Goal: Task Accomplishment & Management: Use online tool/utility

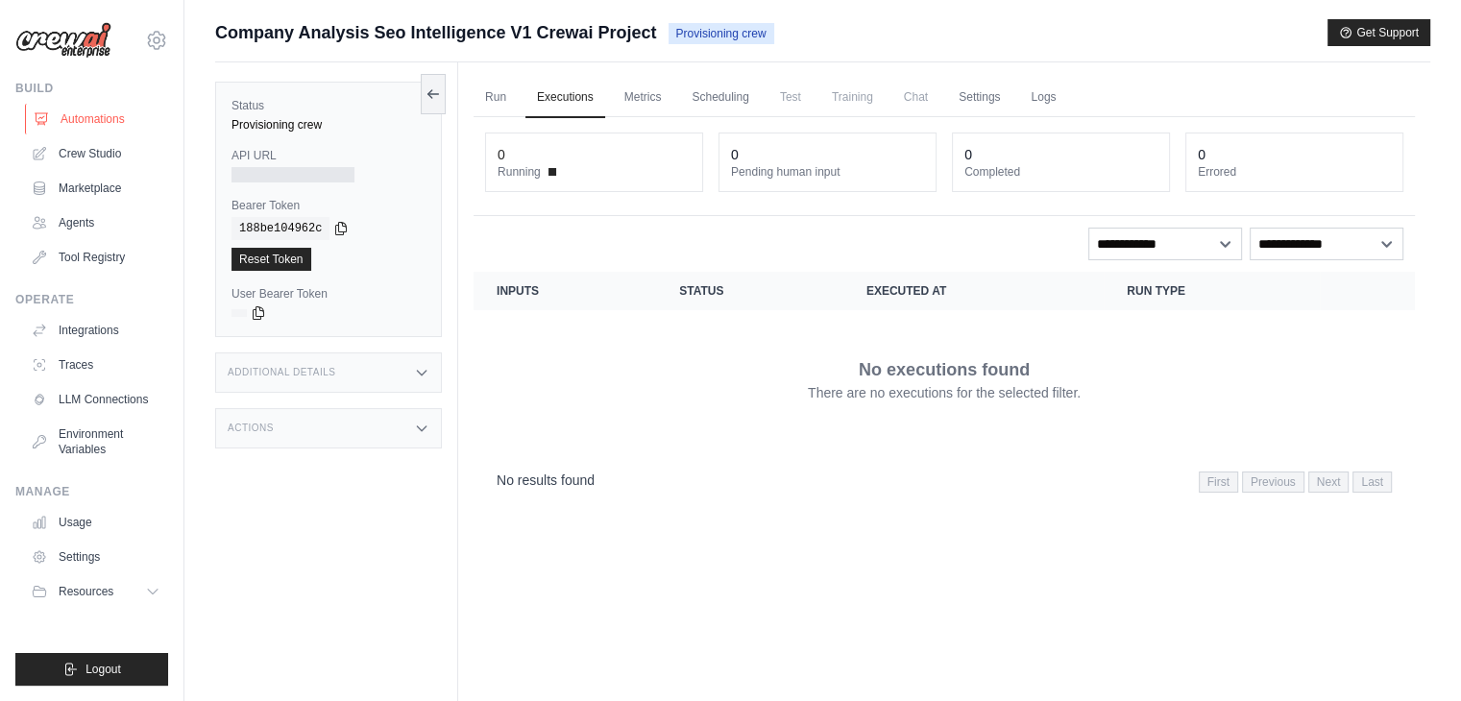
click at [105, 112] on link "Automations" at bounding box center [97, 119] width 145 height 31
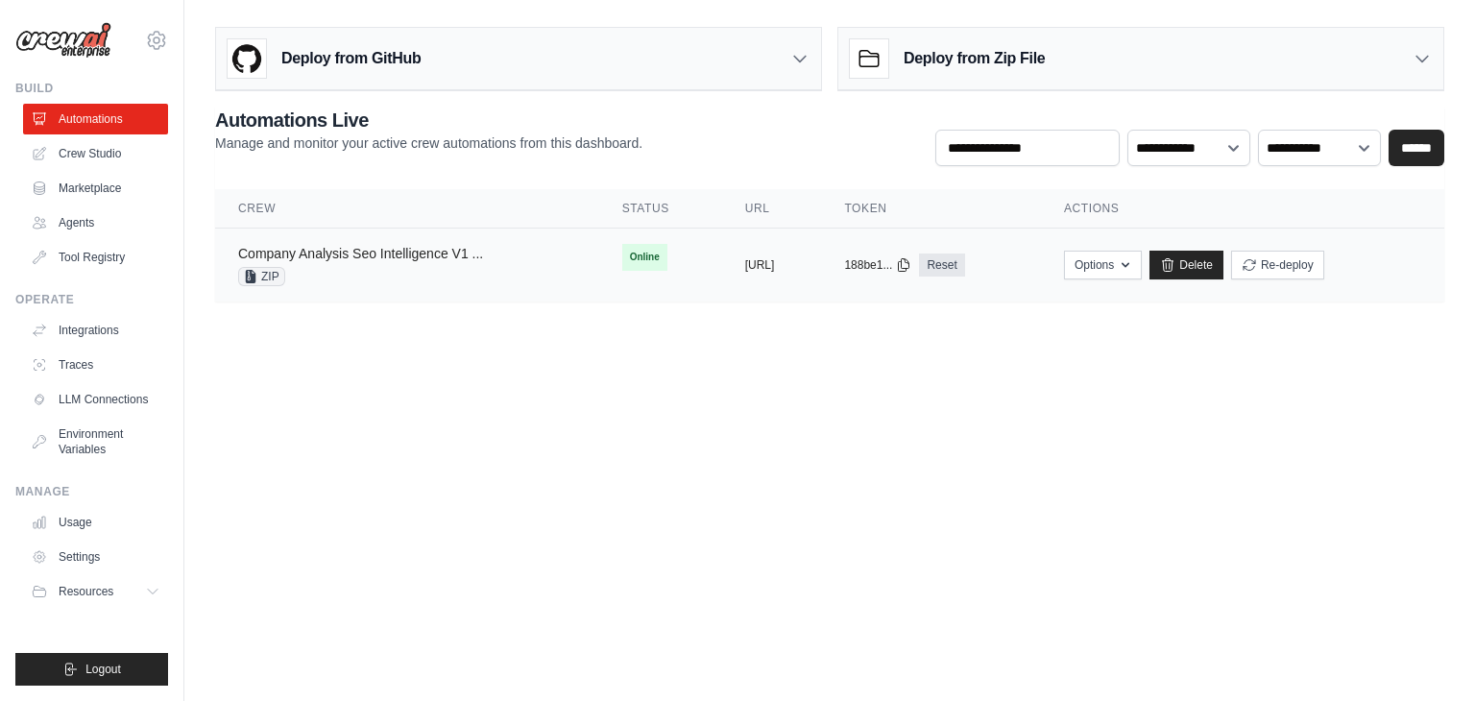
click at [414, 251] on link "Company Analysis Seo Intelligence V1 ..." at bounding box center [360, 253] width 245 height 15
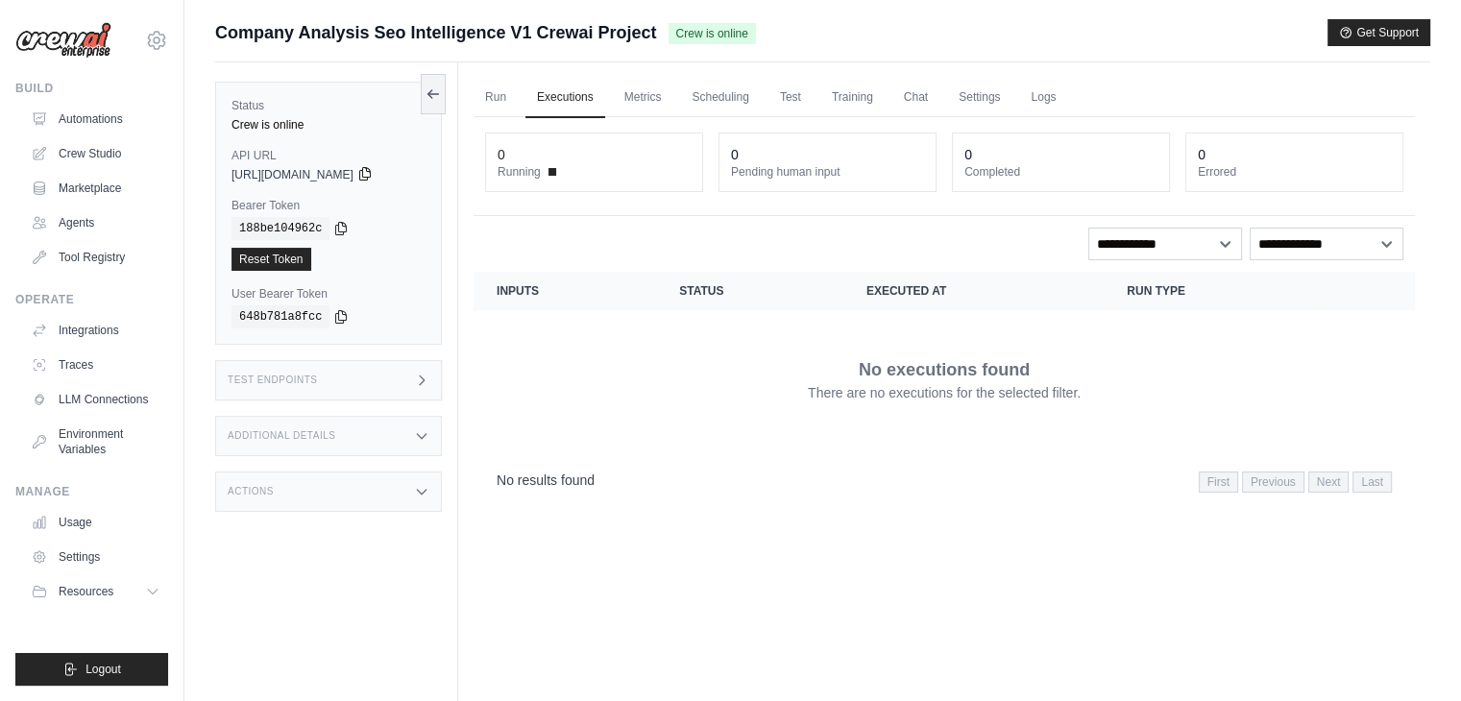
click at [373, 176] on icon at bounding box center [364, 173] width 15 height 15
click at [492, 105] on link "Run" at bounding box center [496, 98] width 44 height 40
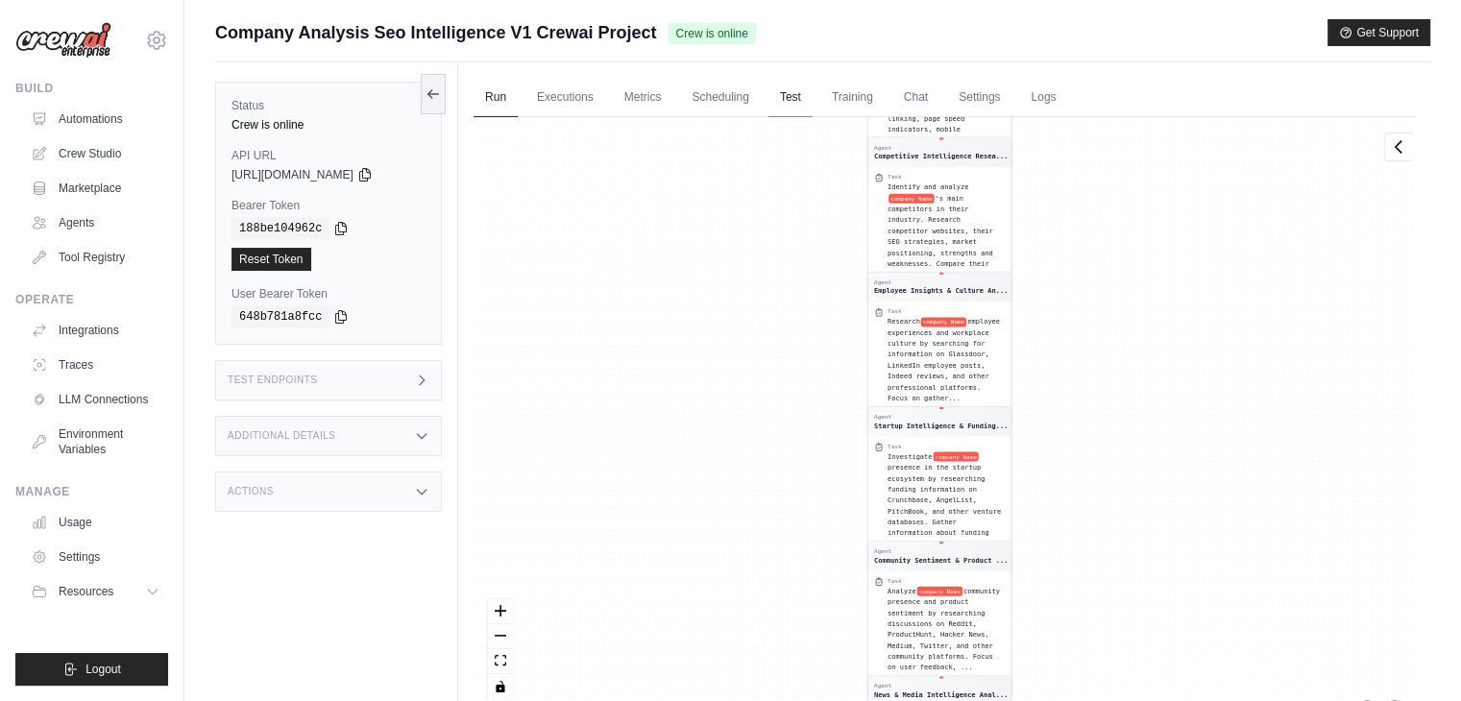
click at [785, 98] on link "Test" at bounding box center [790, 98] width 44 height 40
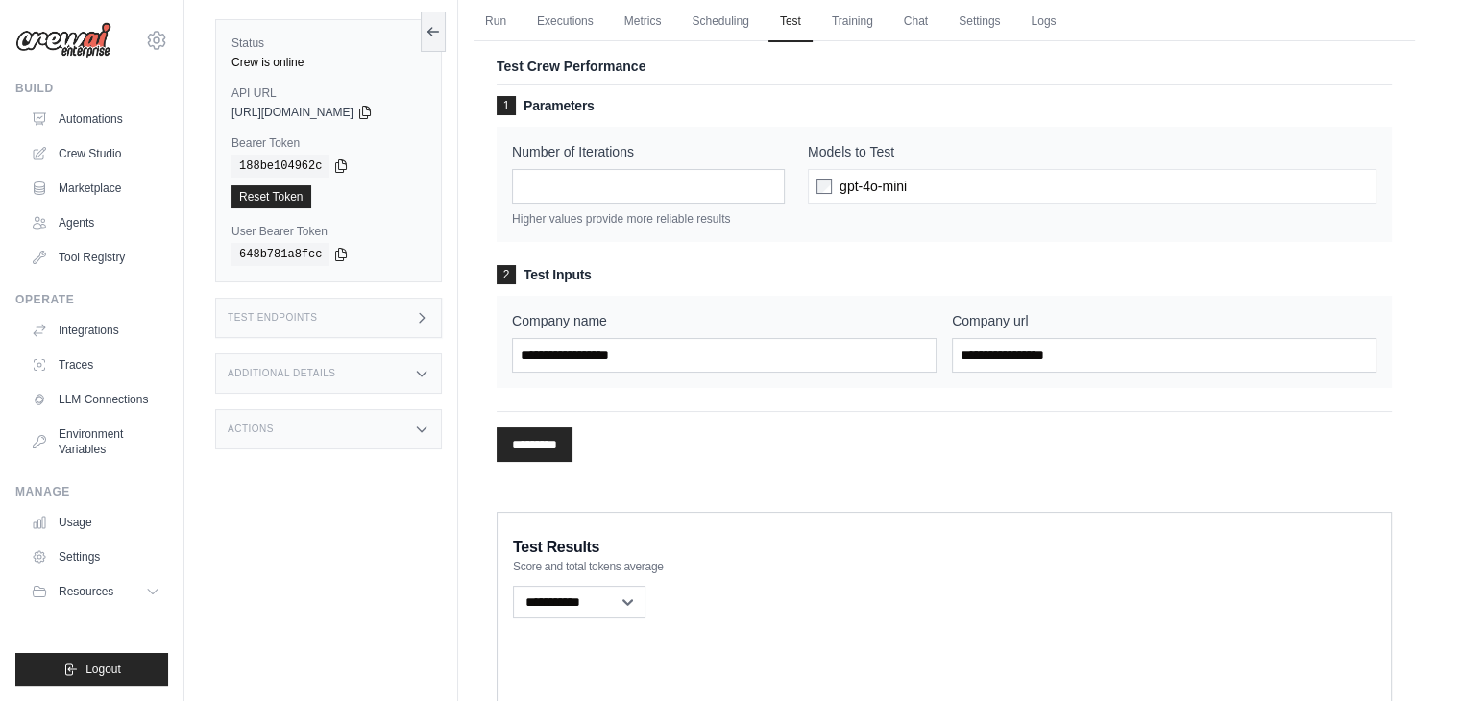
scroll to position [81, 0]
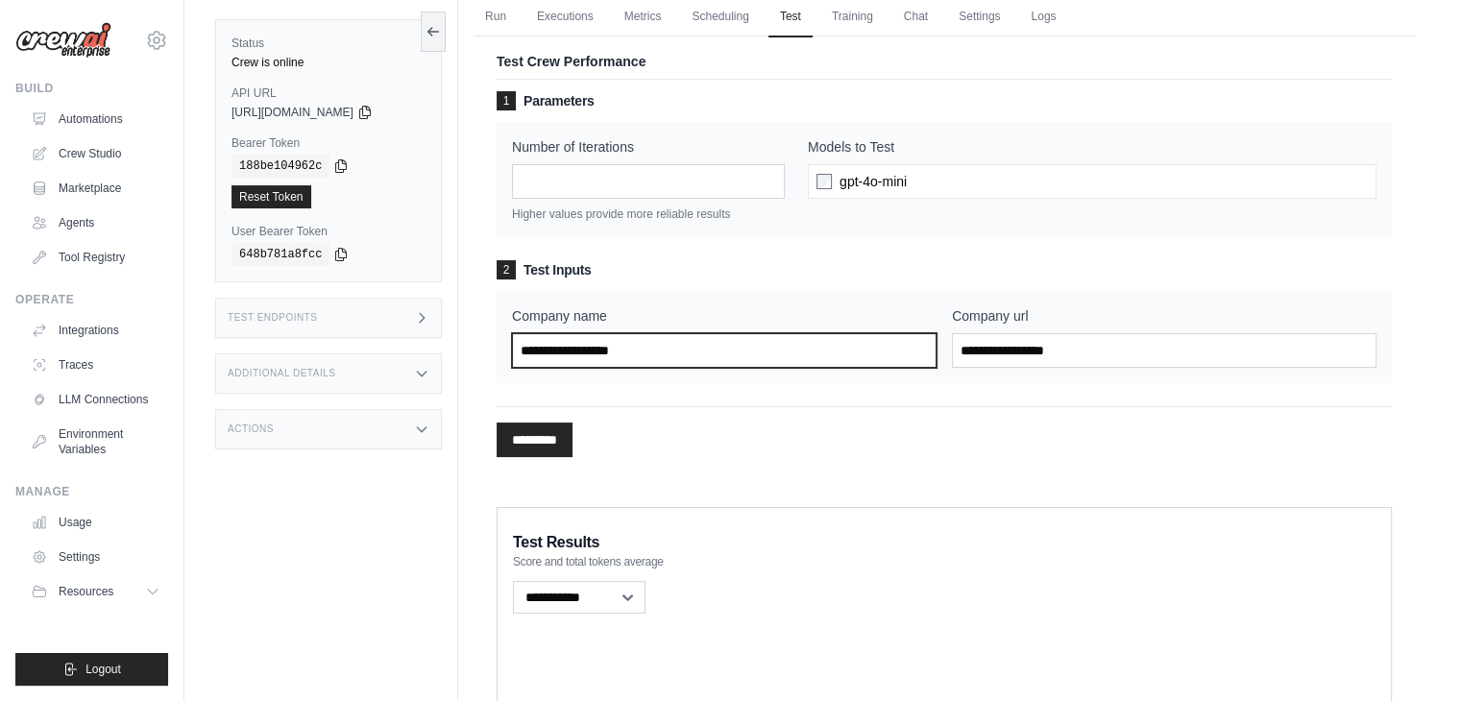
click at [654, 351] on input "Company name" at bounding box center [724, 350] width 425 height 35
type input "**********"
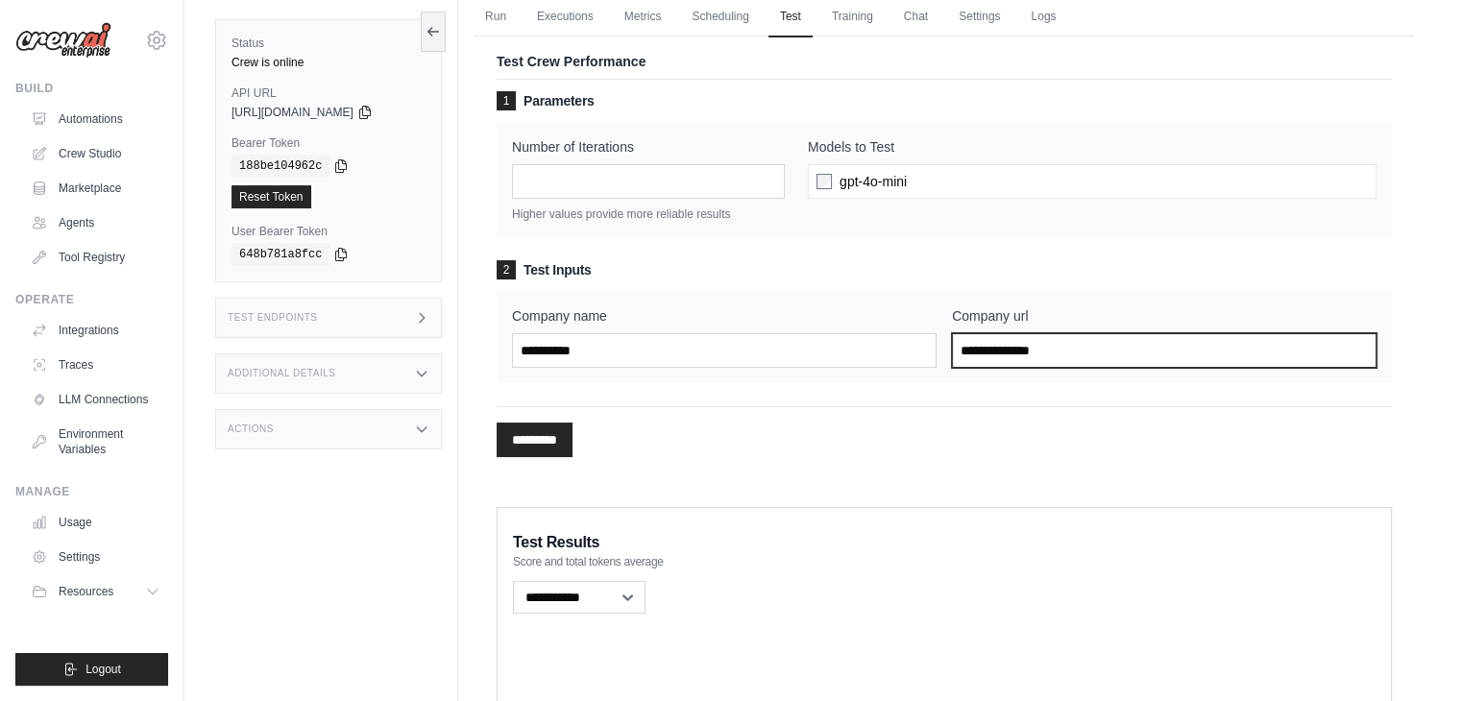
type input "**********"
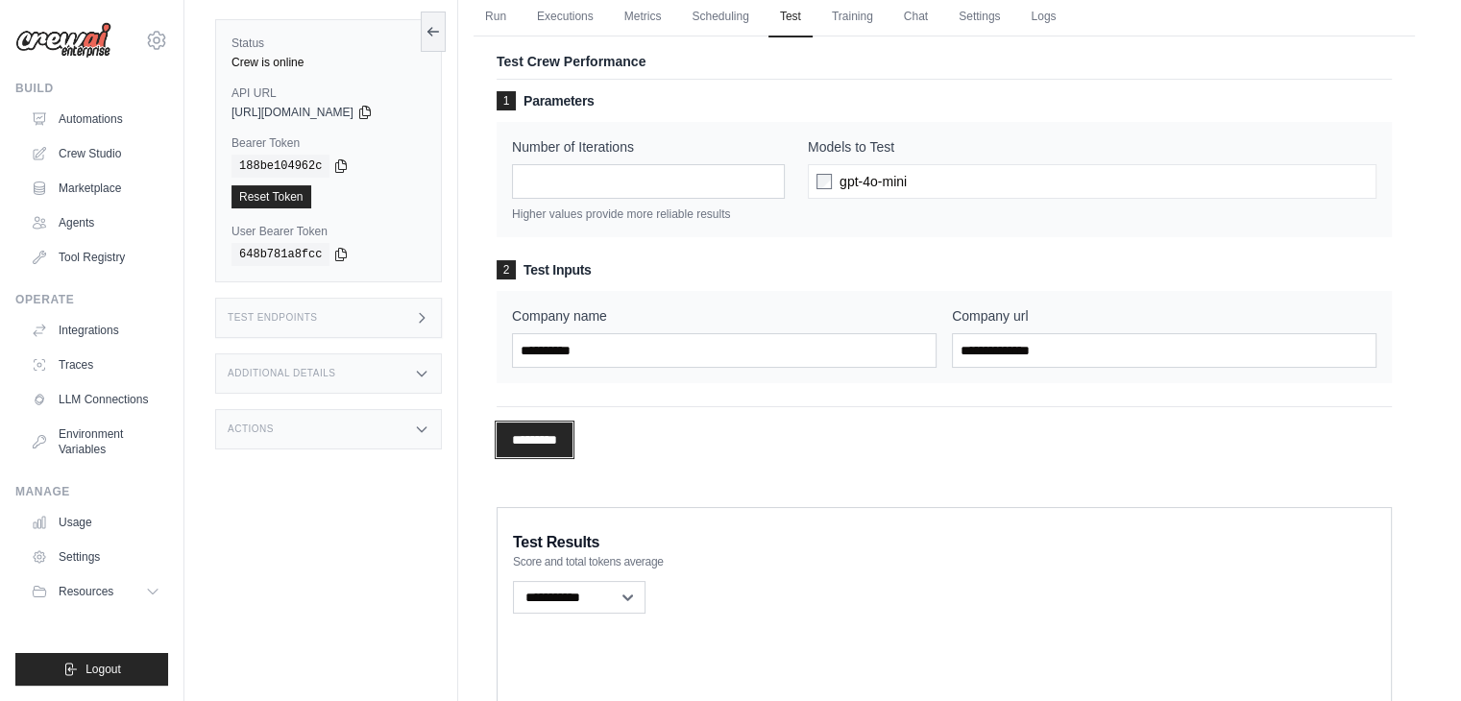
click at [542, 435] on input "*********" at bounding box center [535, 440] width 76 height 35
click at [277, 313] on h3 "Test Endpoints" at bounding box center [273, 318] width 90 height 12
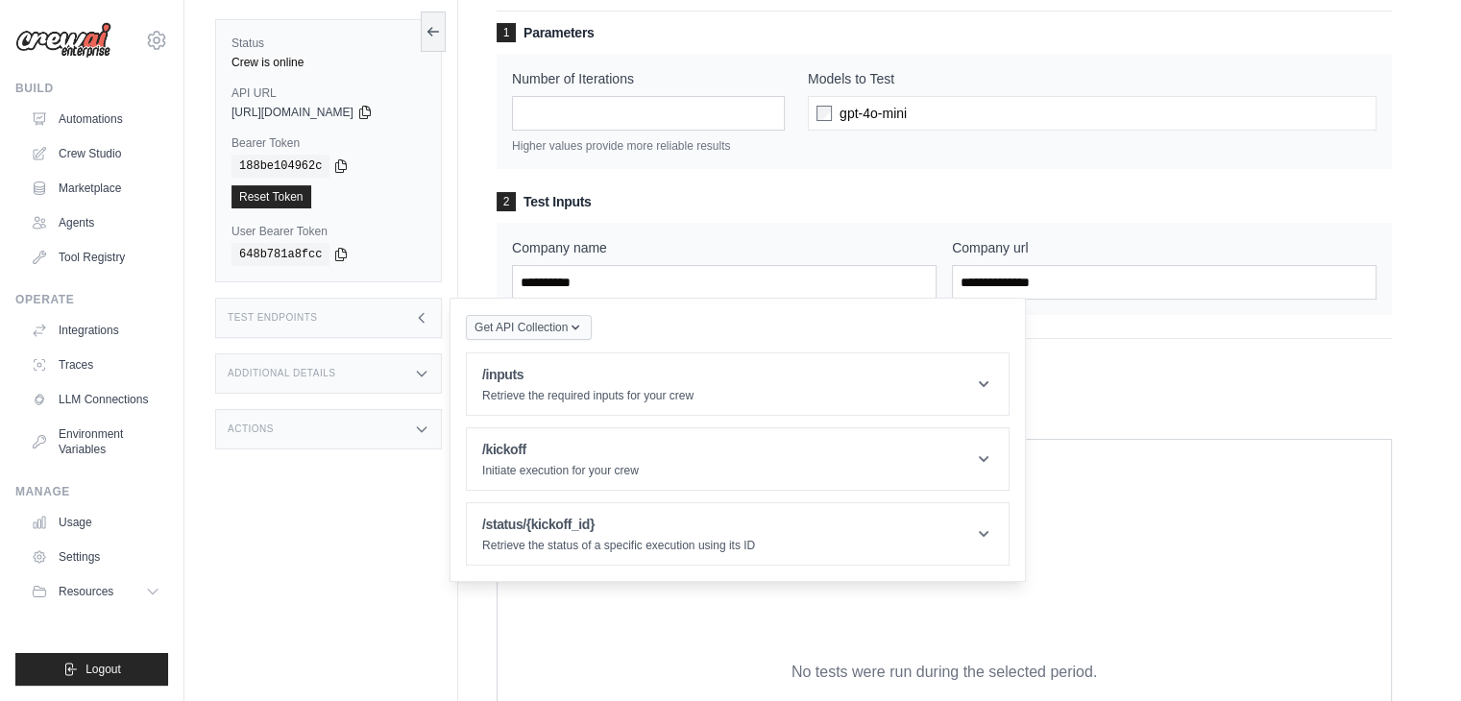
scroll to position [156, 0]
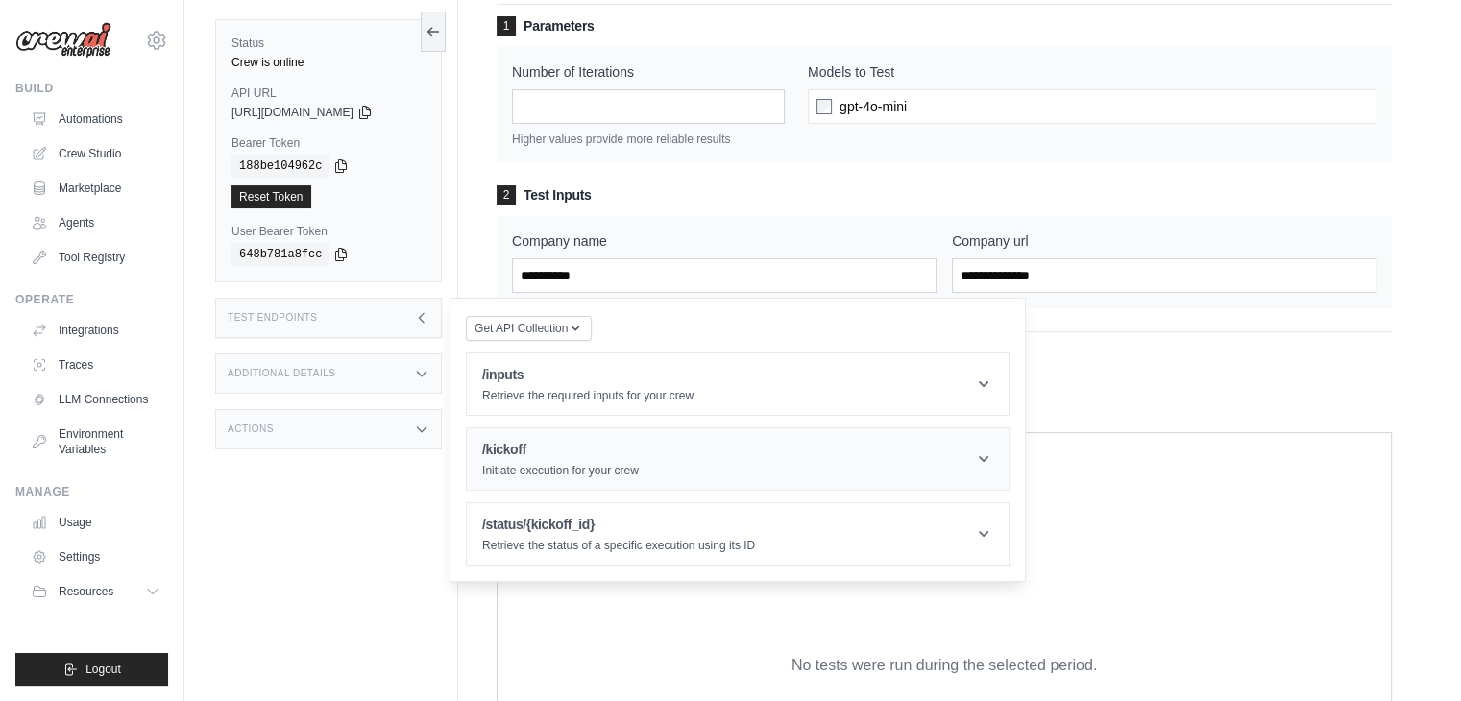
click at [986, 463] on icon at bounding box center [983, 458] width 19 height 19
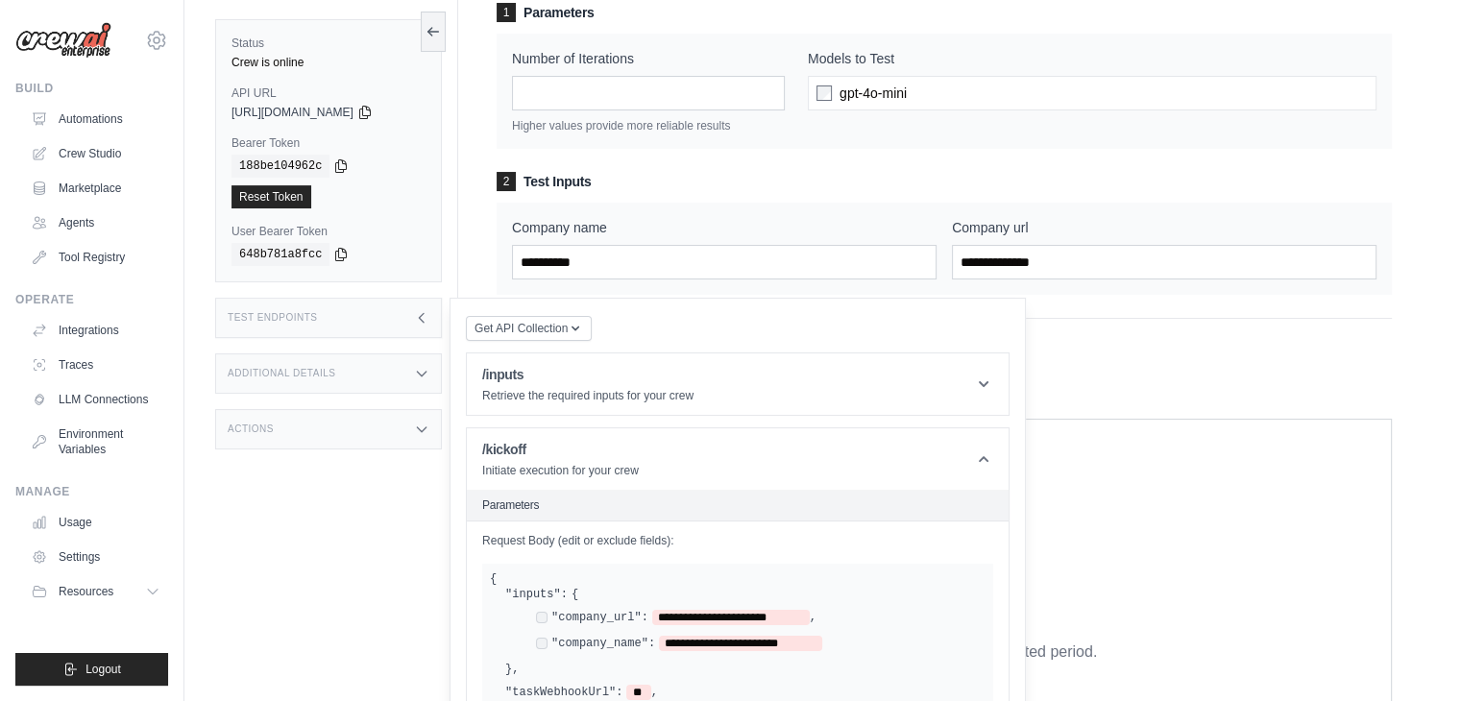
scroll to position [169, 0]
click at [1128, 303] on form "**********" at bounding box center [944, 186] width 895 height 366
click at [411, 317] on div "Test Endpoints" at bounding box center [328, 318] width 227 height 40
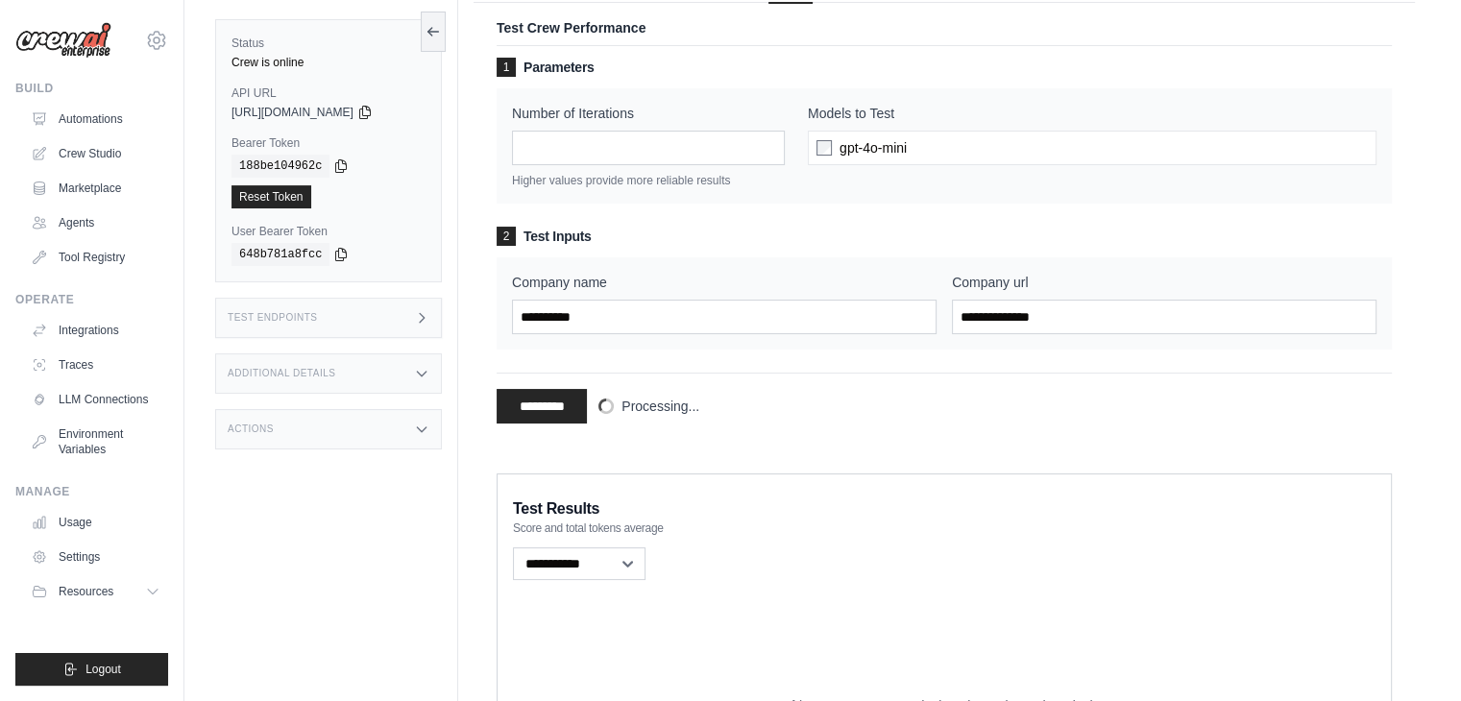
scroll to position [0, 0]
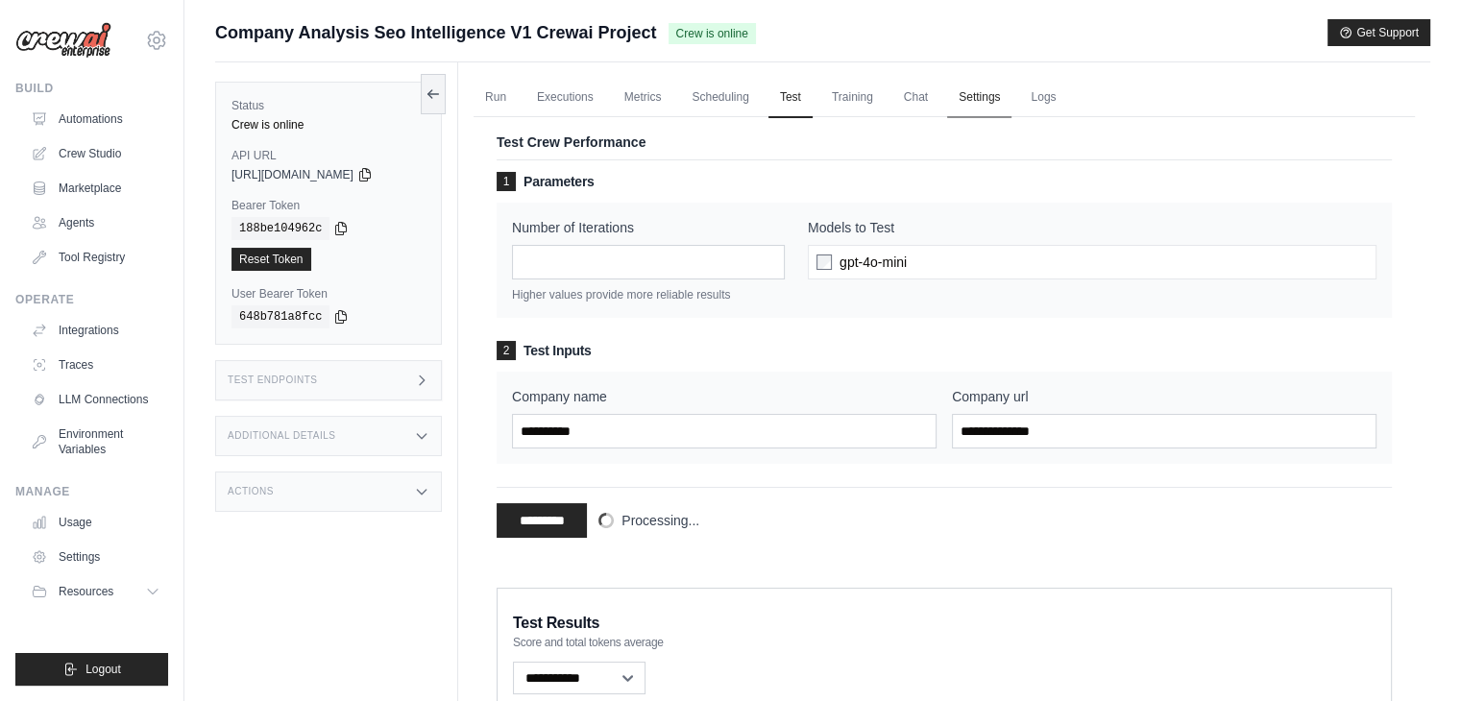
click at [973, 100] on link "Settings" at bounding box center [979, 98] width 64 height 40
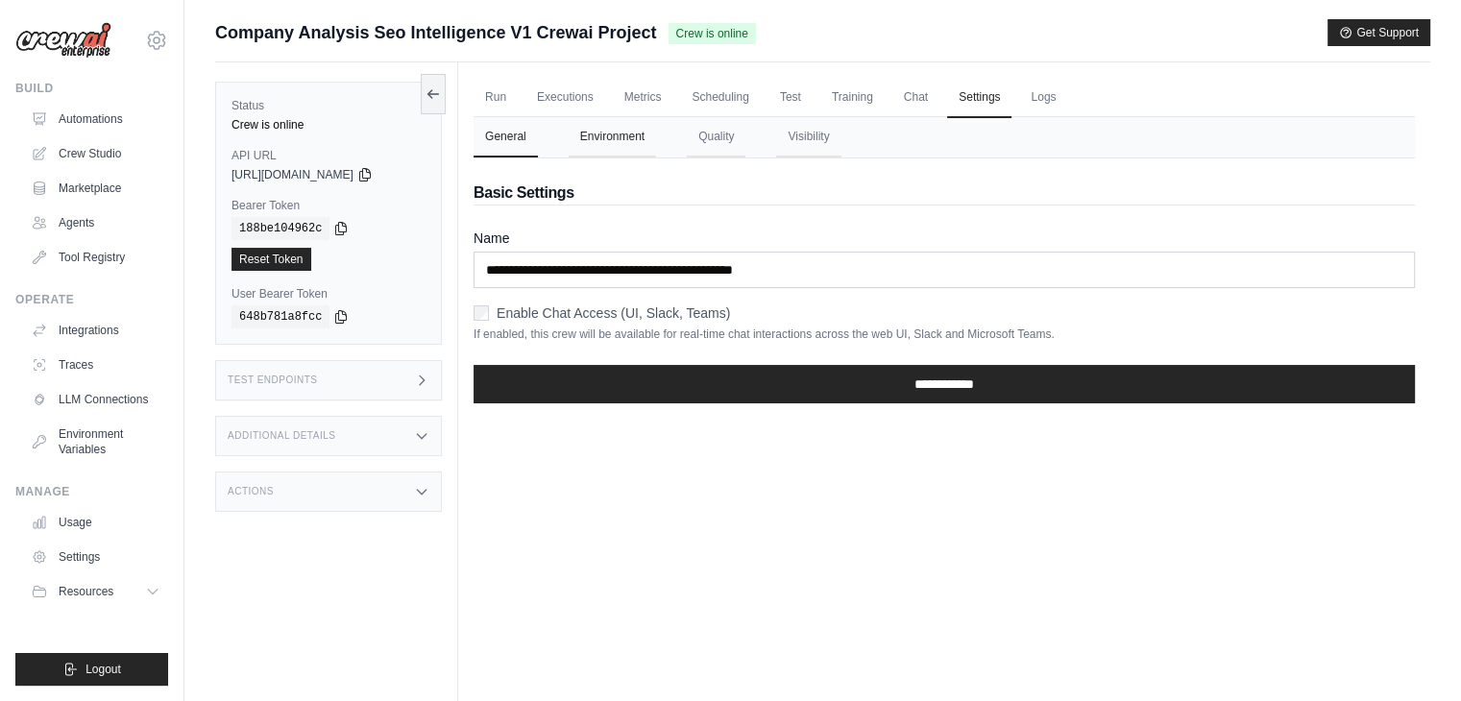
click at [604, 151] on button "Environment" at bounding box center [612, 137] width 87 height 40
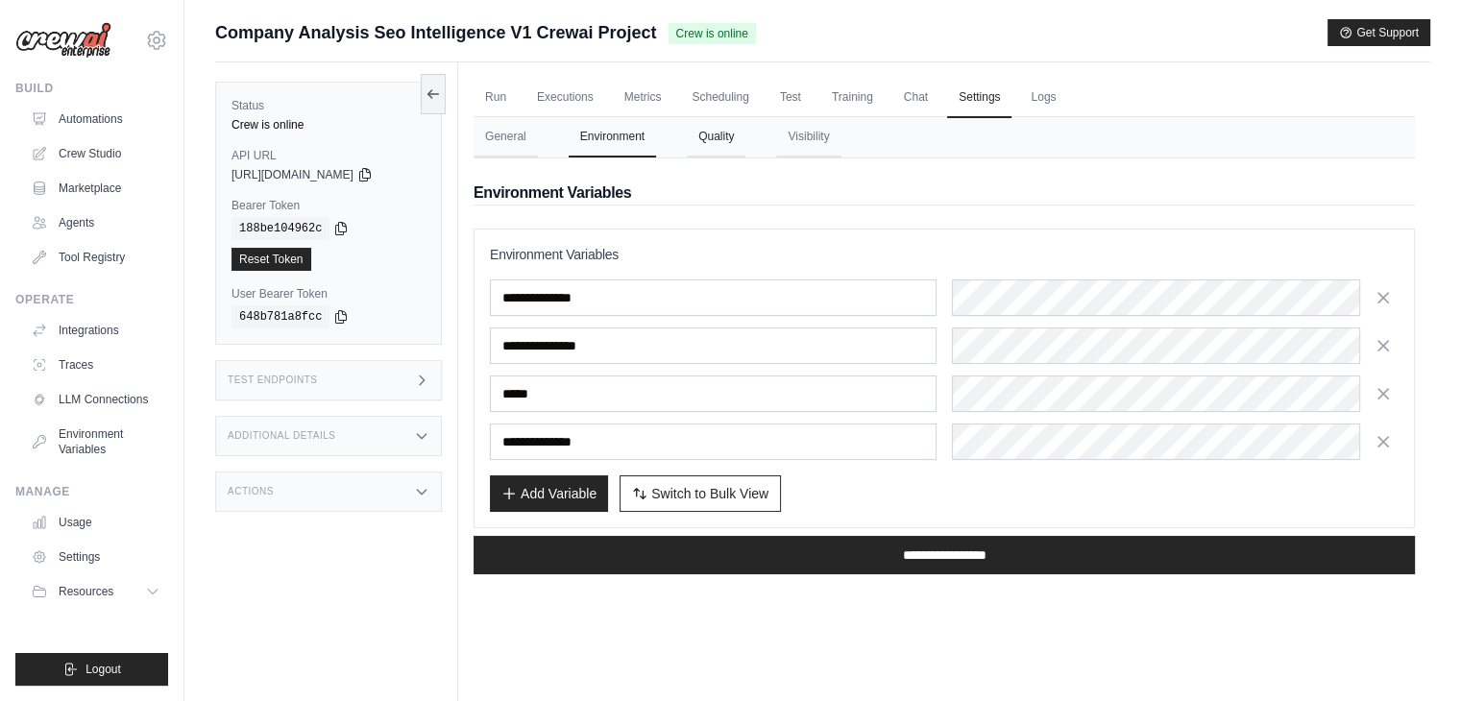
click at [722, 137] on button "Quality" at bounding box center [716, 137] width 59 height 40
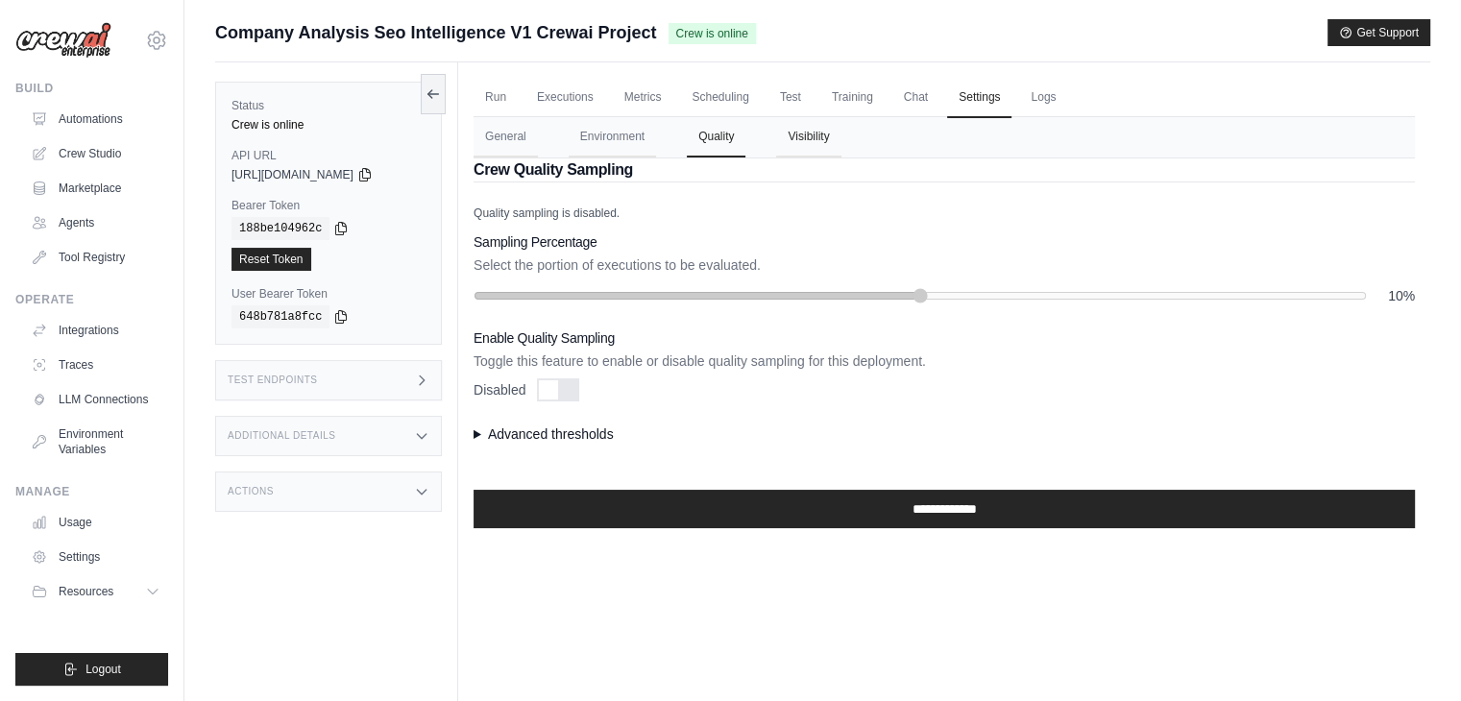
click at [787, 142] on button "Visibility" at bounding box center [808, 137] width 64 height 40
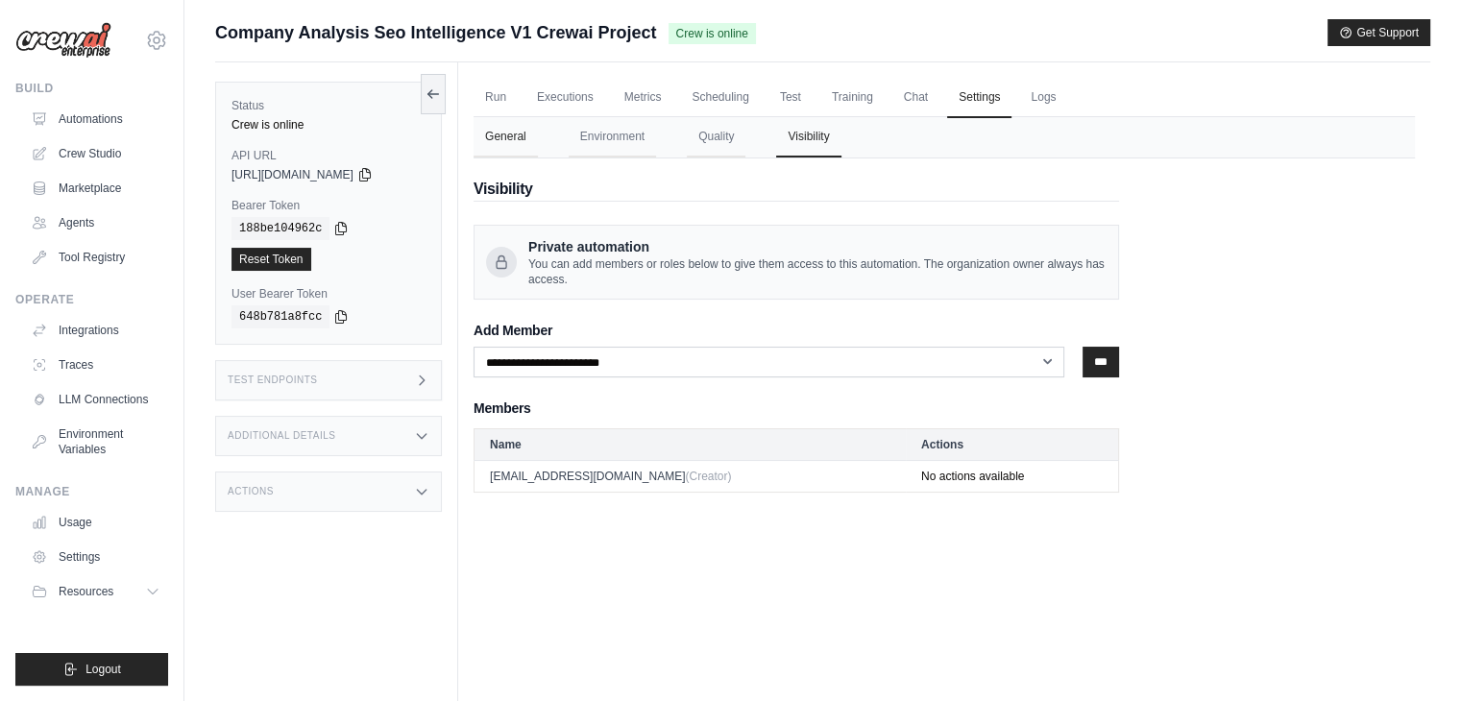
click at [505, 135] on button "General" at bounding box center [506, 137] width 64 height 40
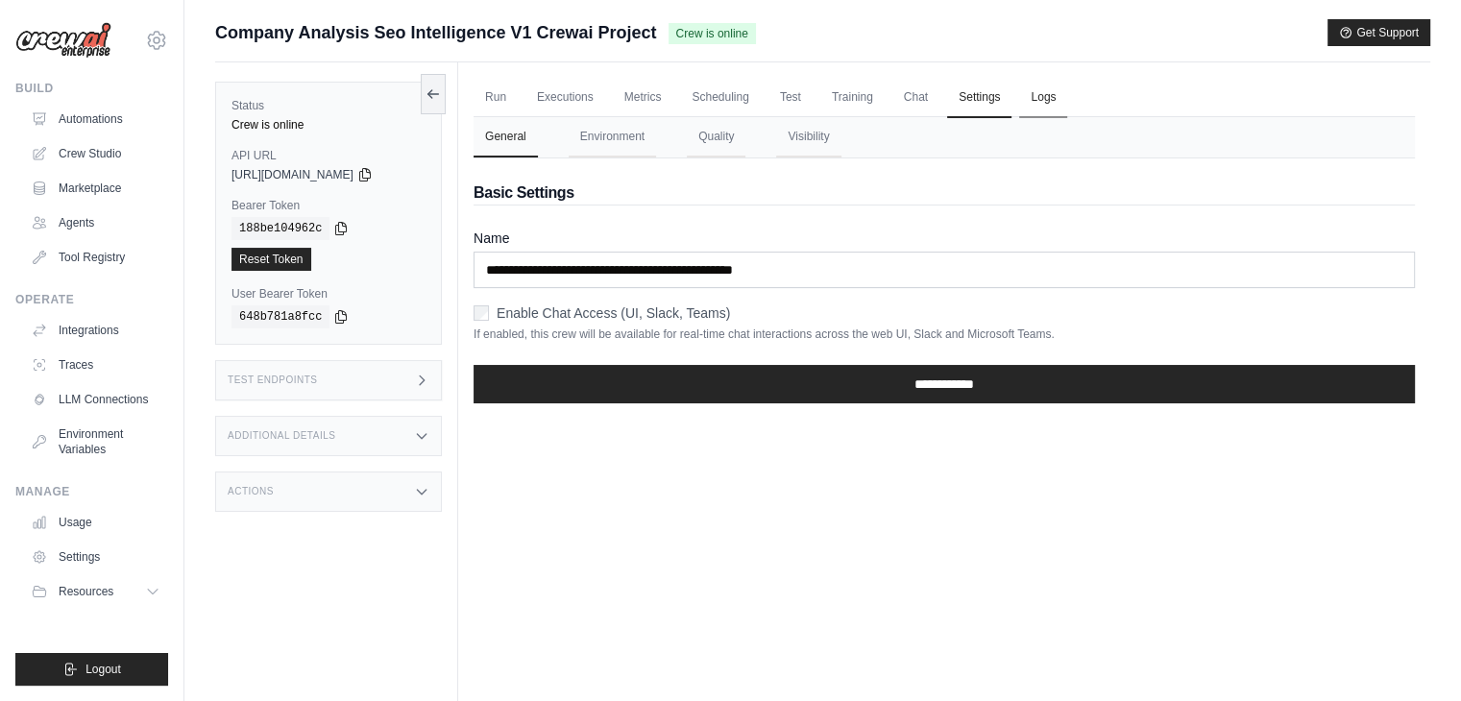
click at [1041, 105] on link "Logs" at bounding box center [1043, 98] width 48 height 40
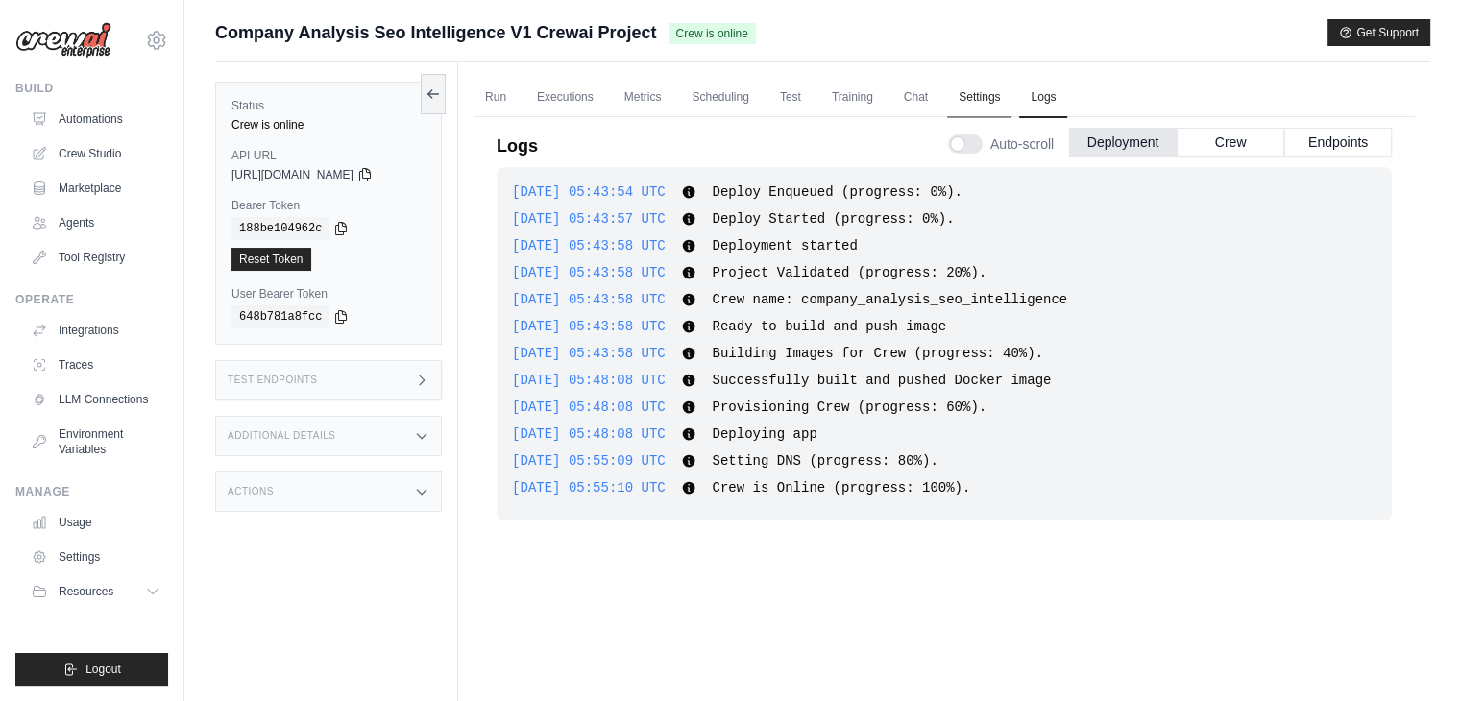
click at [964, 92] on link "Settings" at bounding box center [979, 98] width 64 height 40
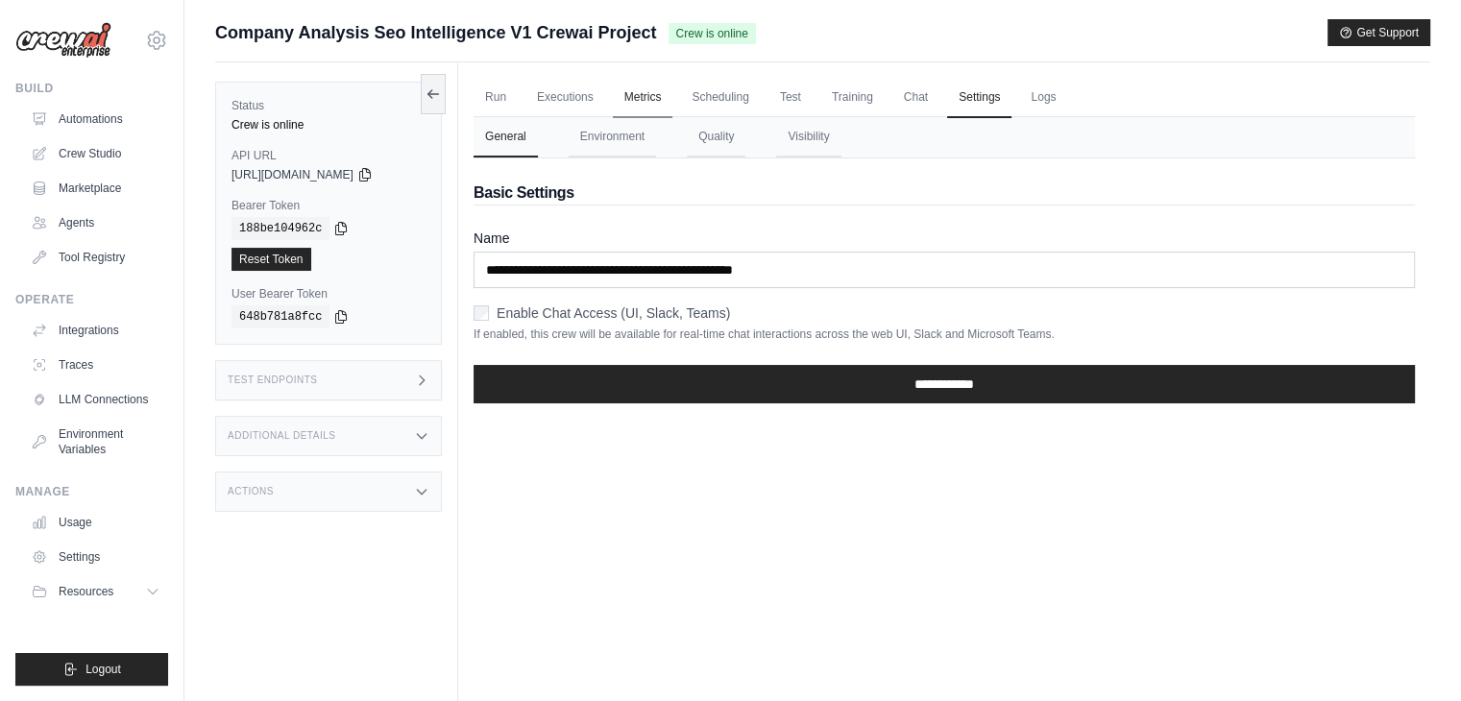
click at [650, 109] on link "Metrics" at bounding box center [643, 98] width 61 height 40
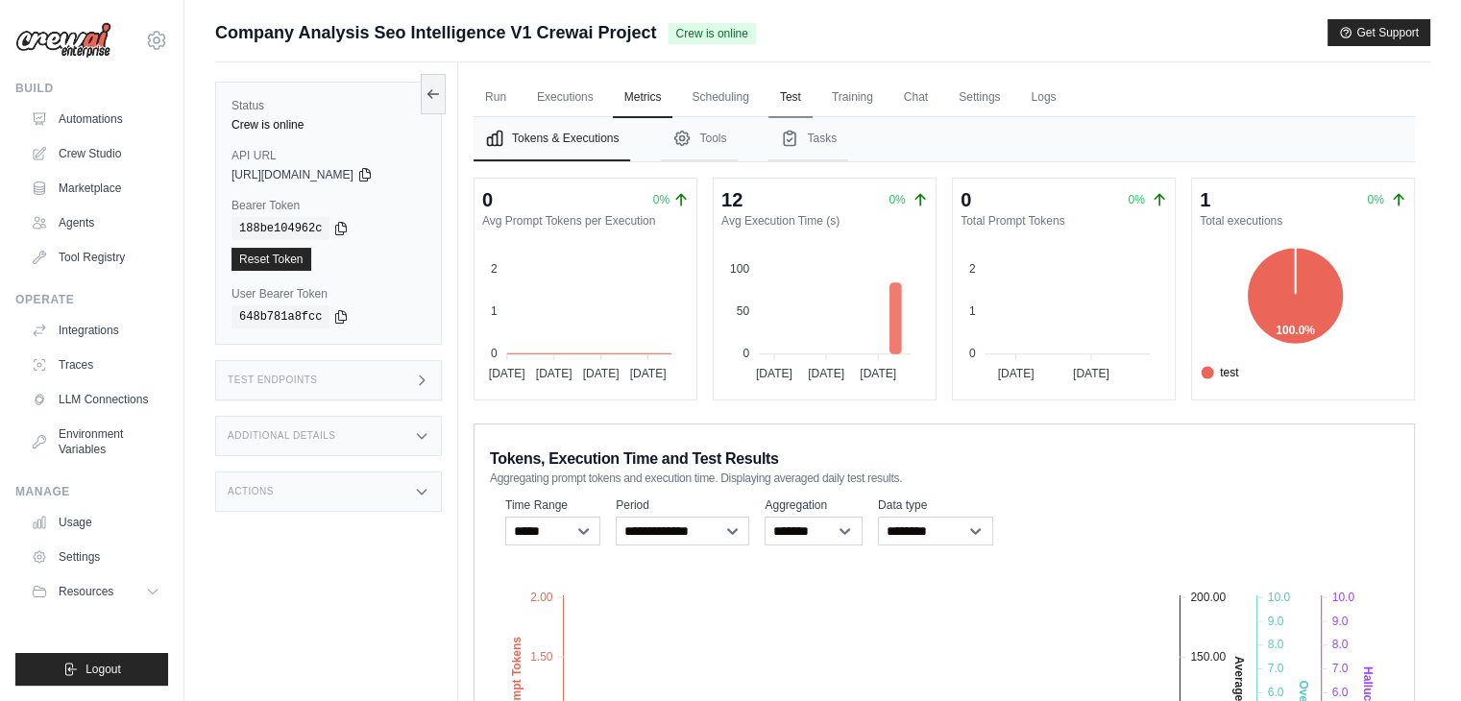
click at [788, 95] on link "Test" at bounding box center [790, 98] width 44 height 40
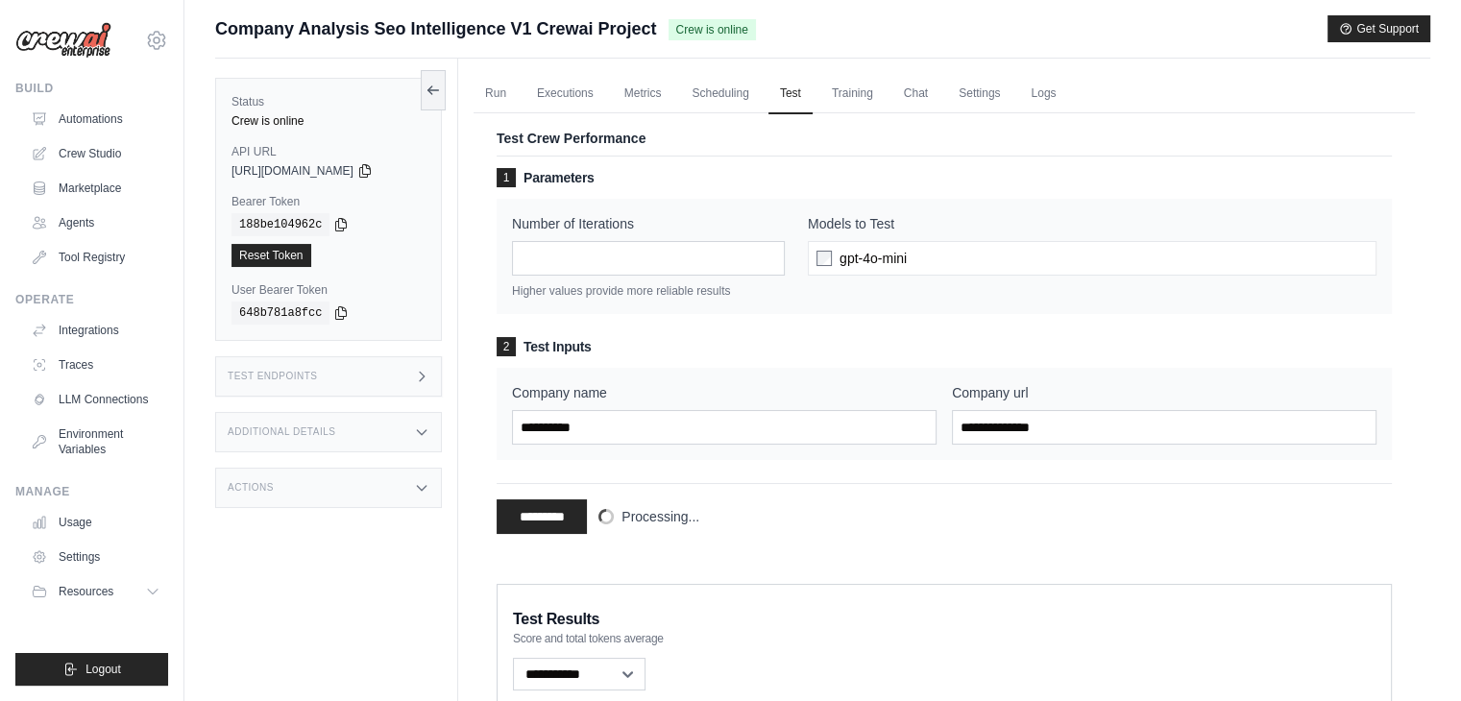
scroll to position [4, 0]
click at [96, 155] on link "Crew Studio" at bounding box center [97, 153] width 145 height 31
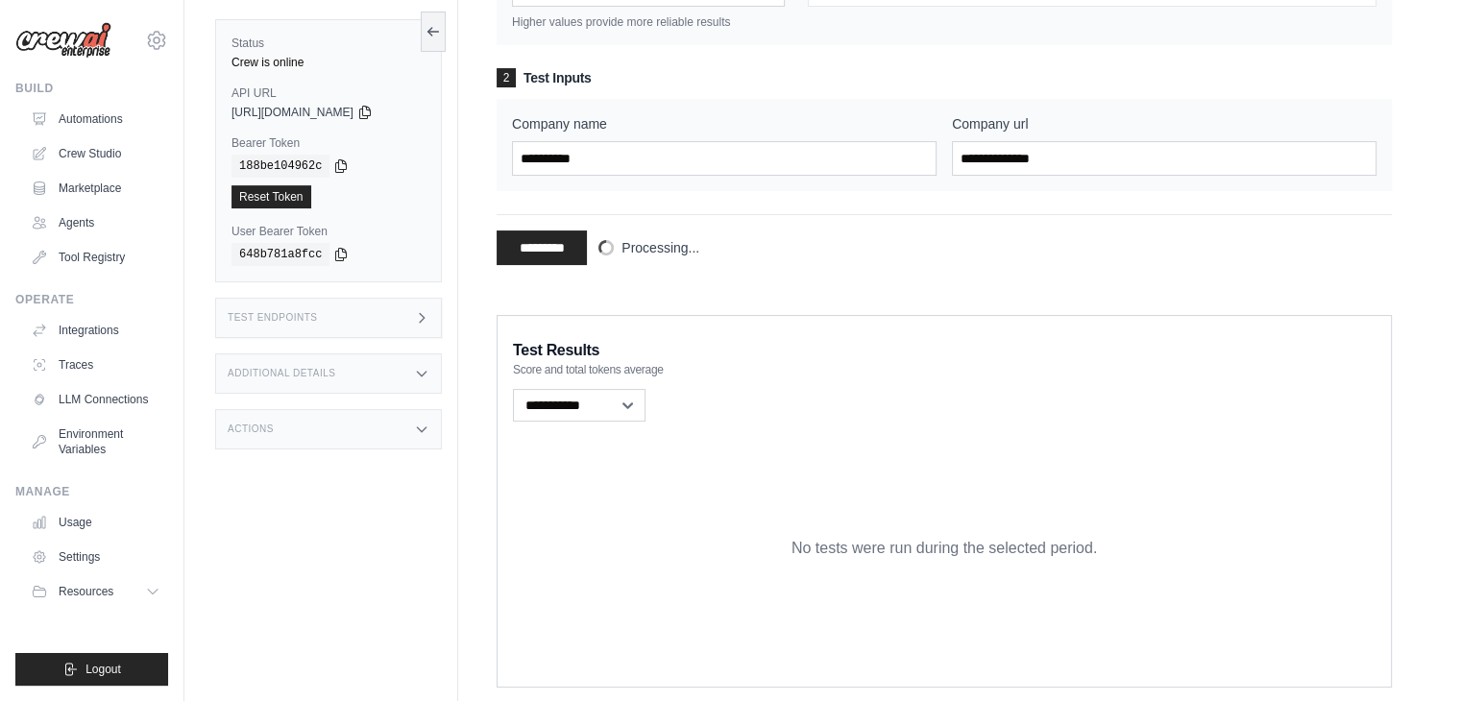
scroll to position [315, 0]
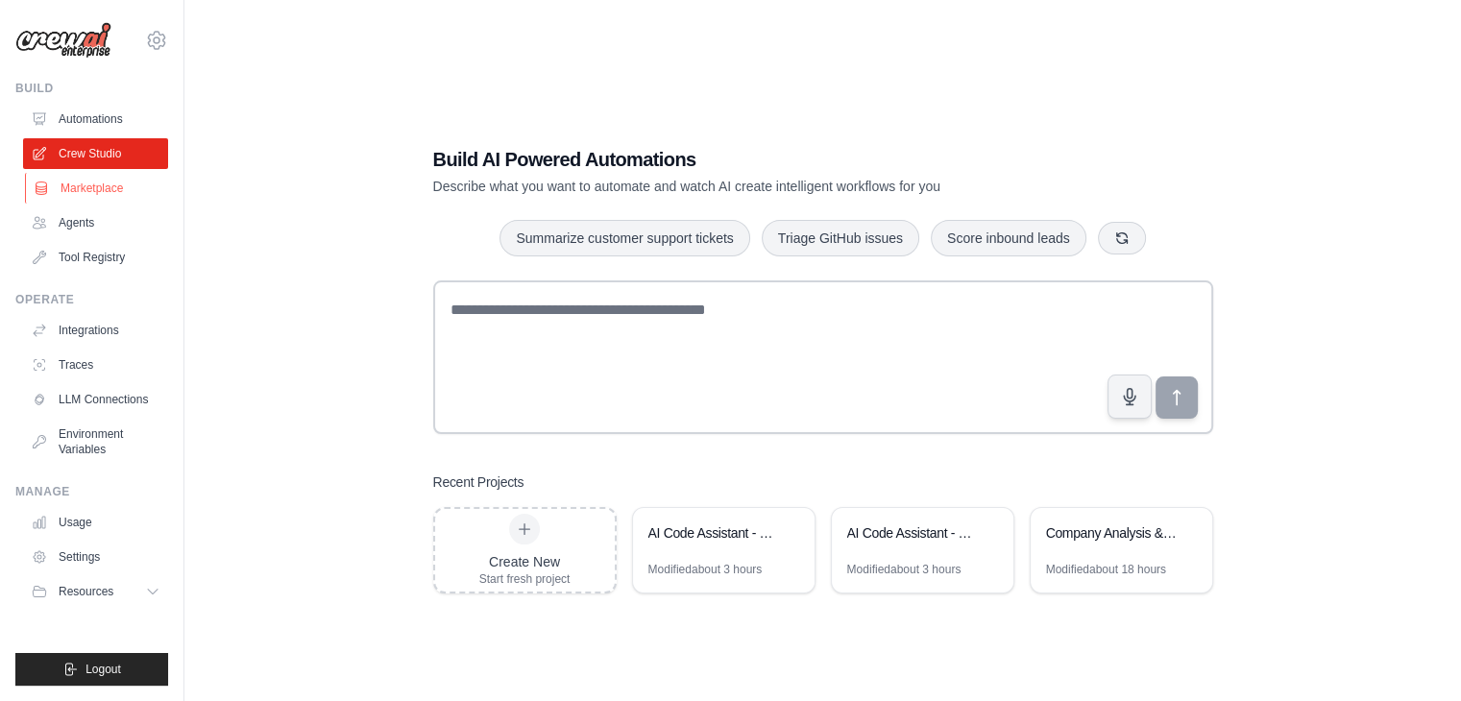
click at [107, 198] on link "Marketplace" at bounding box center [97, 188] width 145 height 31
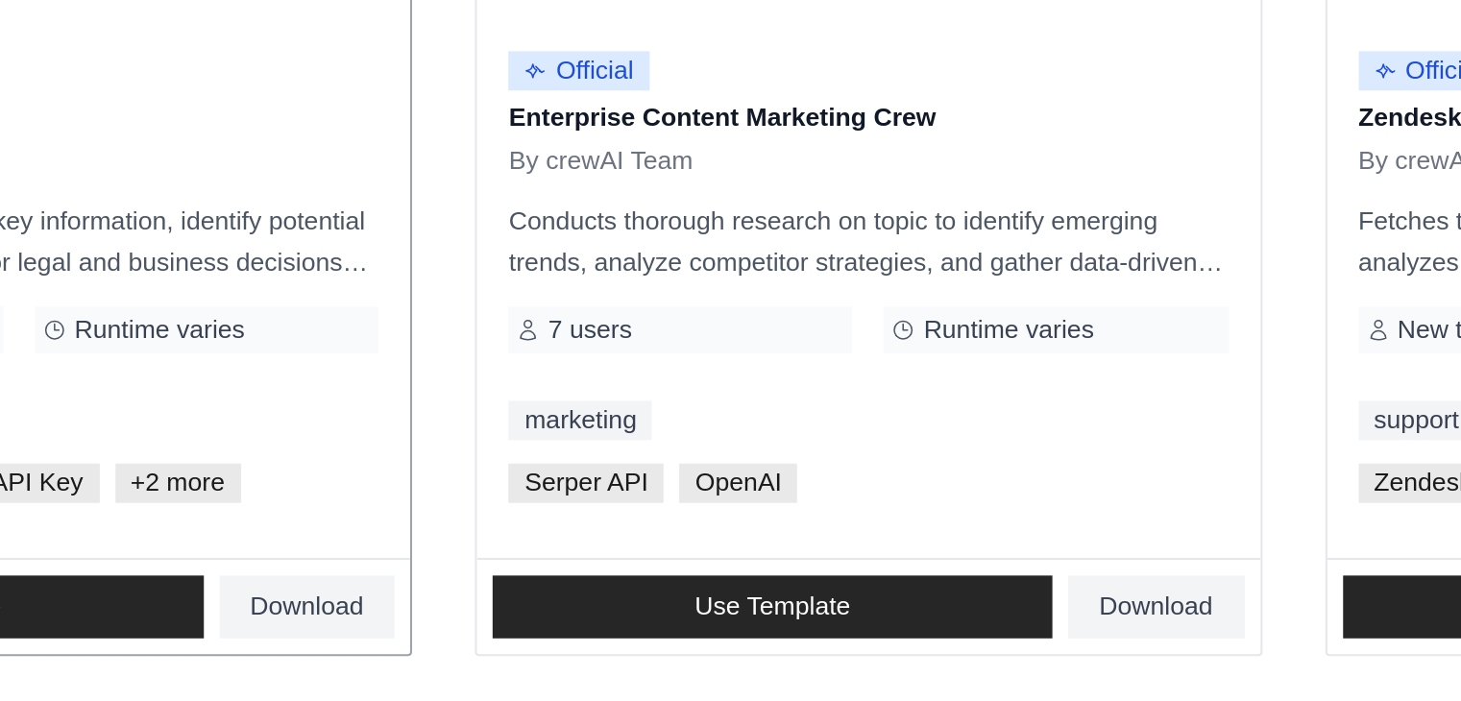
scroll to position [54, 0]
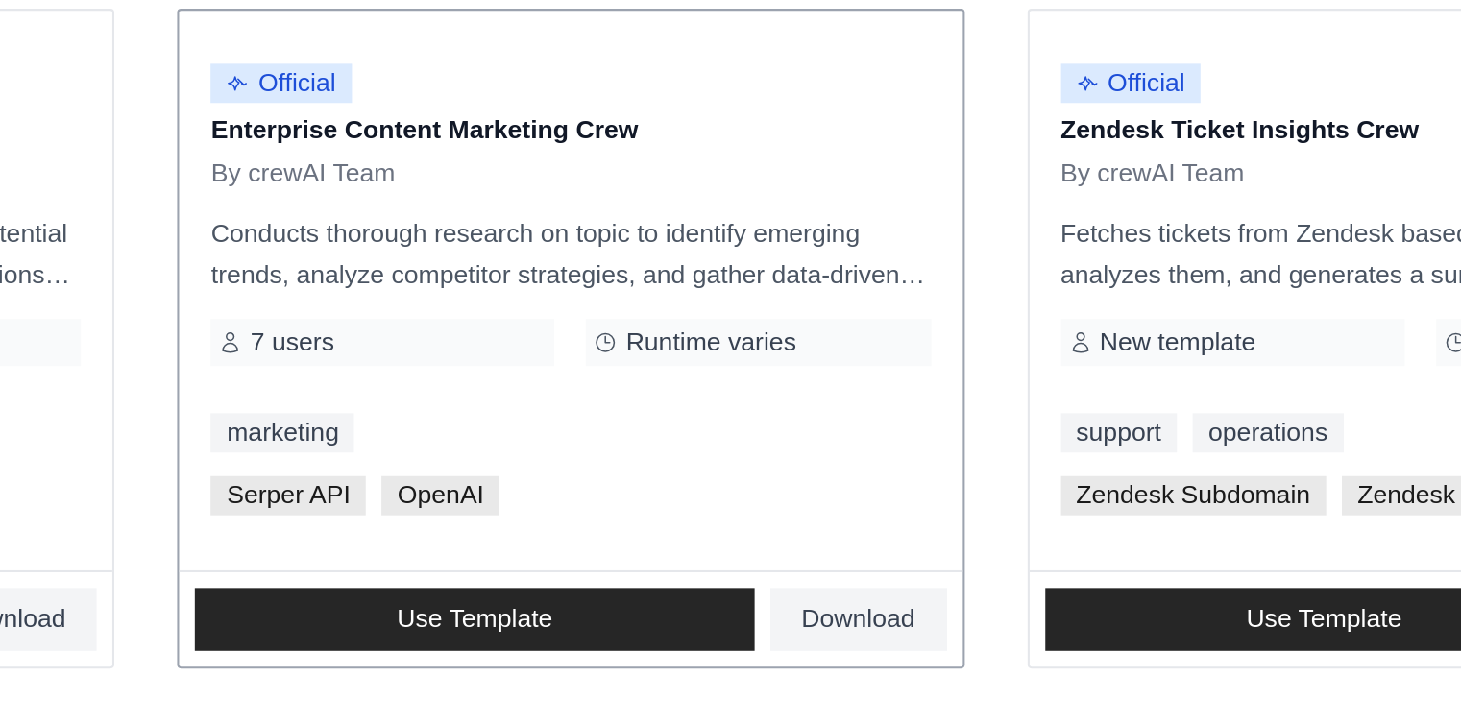
click at [765, 324] on p "Conducts thorough research on topic to identify emerging trends, analyze compet…" at bounding box center [822, 325] width 352 height 40
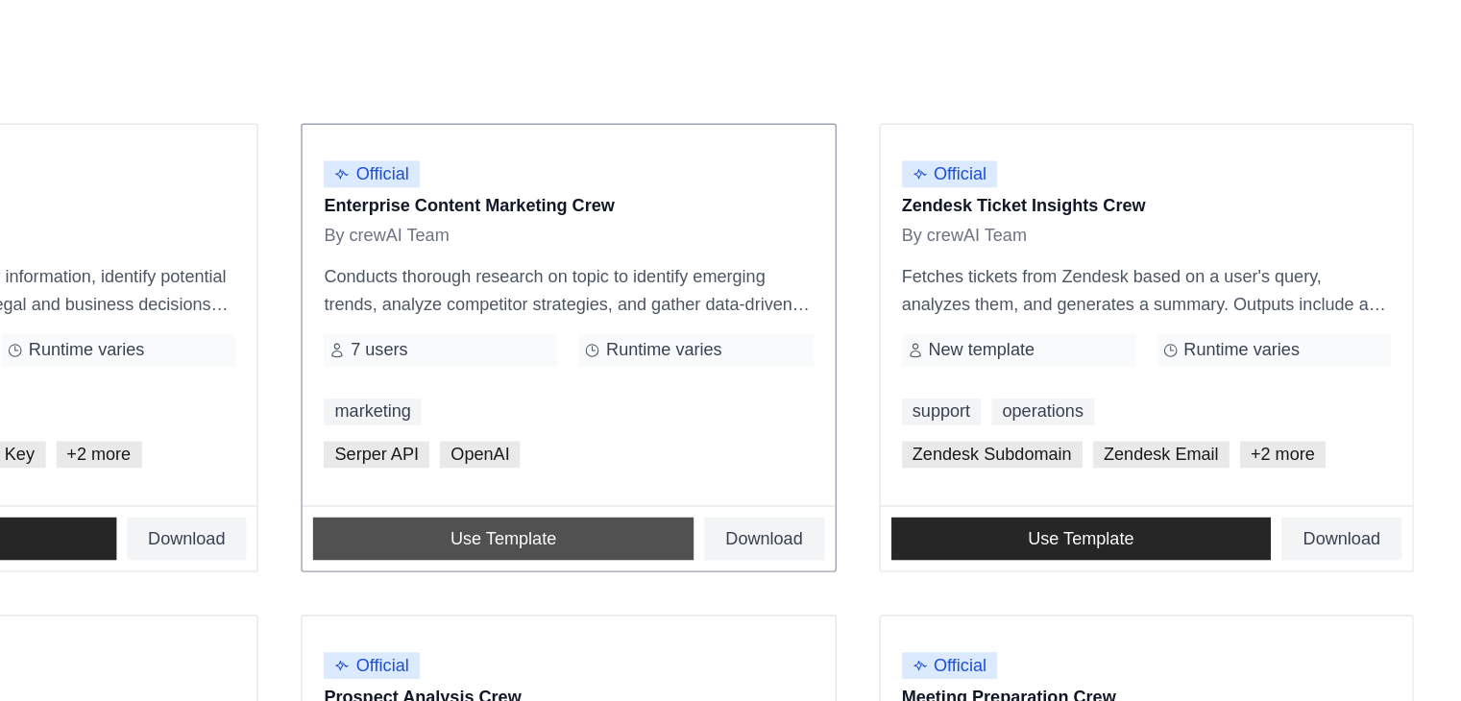
scroll to position [53, 0]
click at [806, 498] on span "Use Template" at bounding box center [776, 505] width 76 height 15
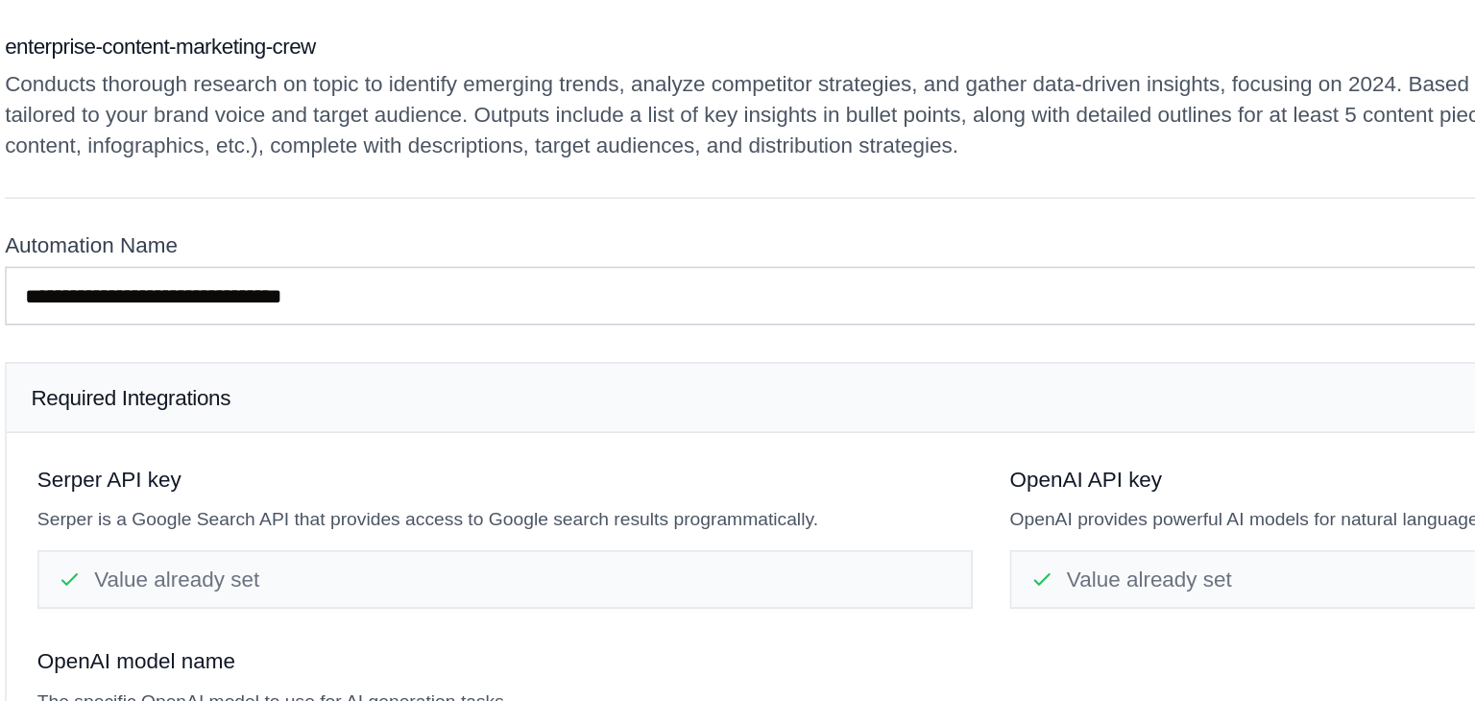
click at [404, 50] on p "Conducts thorough research on topic to identify emerging trends, analyze compet…" at bounding box center [829, 71] width 1229 height 58
drag, startPoint x: 404, startPoint y: 50, endPoint x: 575, endPoint y: 47, distance: 171.0
click at [575, 47] on p "Conducts thorough research on topic to identify emerging trends, analyze compet…" at bounding box center [829, 71] width 1229 height 58
click at [653, 68] on p "Conducts thorough research on topic to identify emerging trends, analyze compet…" at bounding box center [829, 71] width 1229 height 58
click at [624, 43] on p "Conducts thorough research on topic to identify emerging trends, analyze compet…" at bounding box center [829, 71] width 1229 height 58
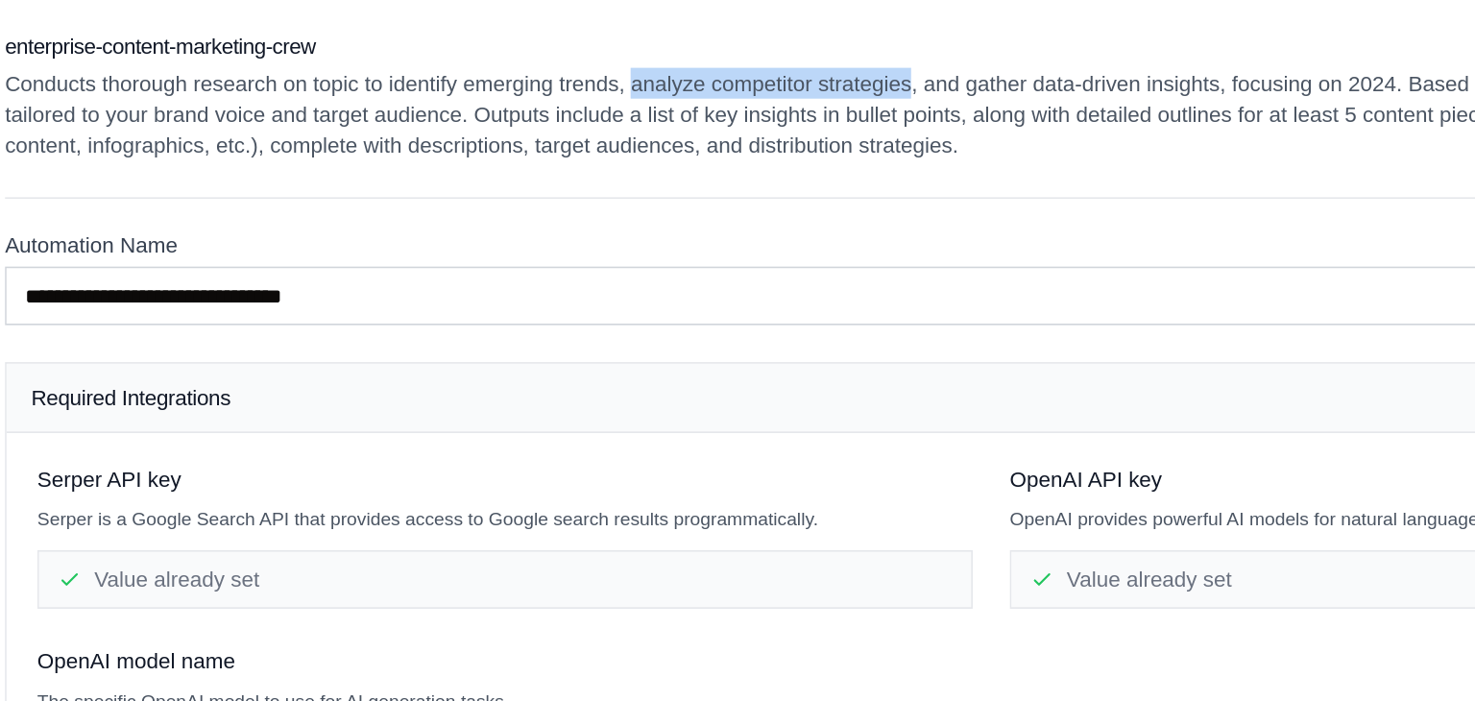
drag, startPoint x: 624, startPoint y: 43, endPoint x: 775, endPoint y: 58, distance: 151.5
click at [775, 58] on p "Conducts thorough research on topic to identify emerging trends, analyze compet…" at bounding box center [829, 71] width 1229 height 58
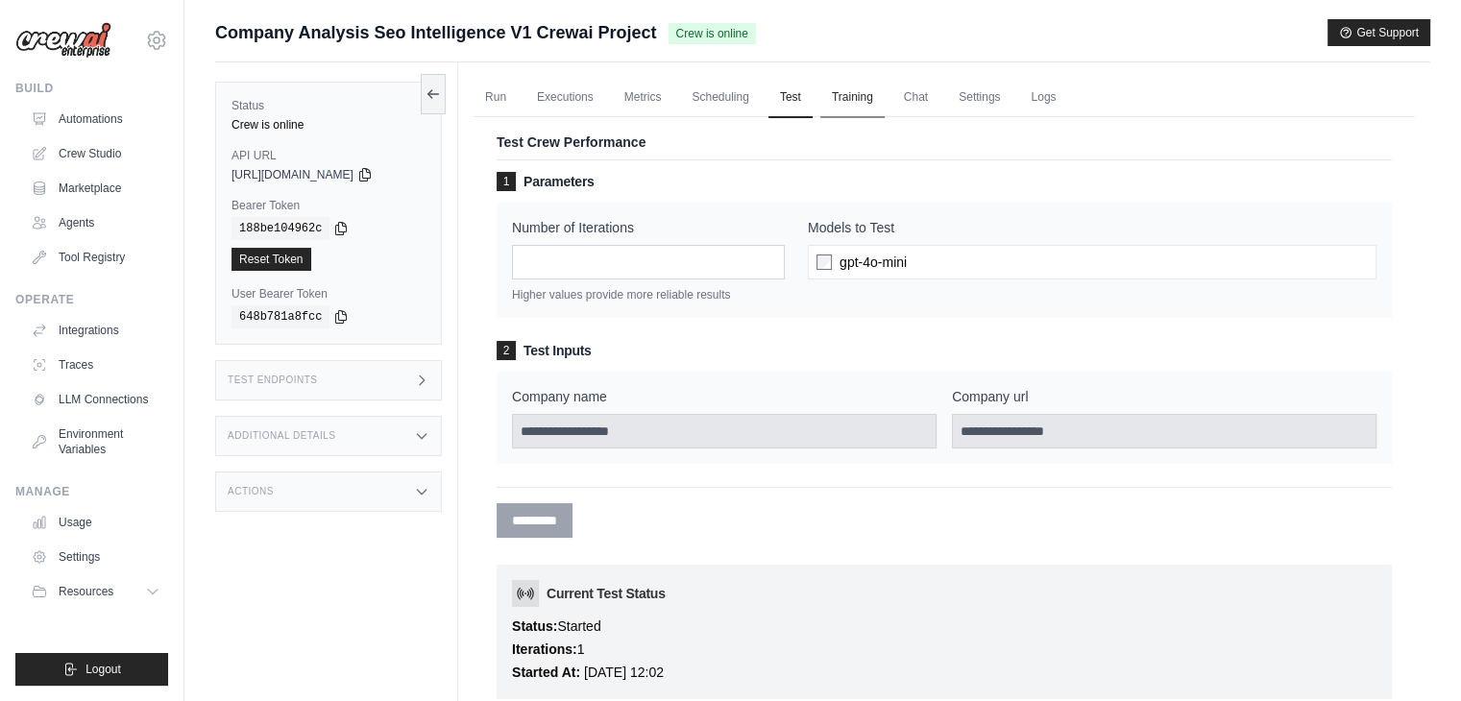
click at [850, 104] on link "Training" at bounding box center [852, 98] width 64 height 40
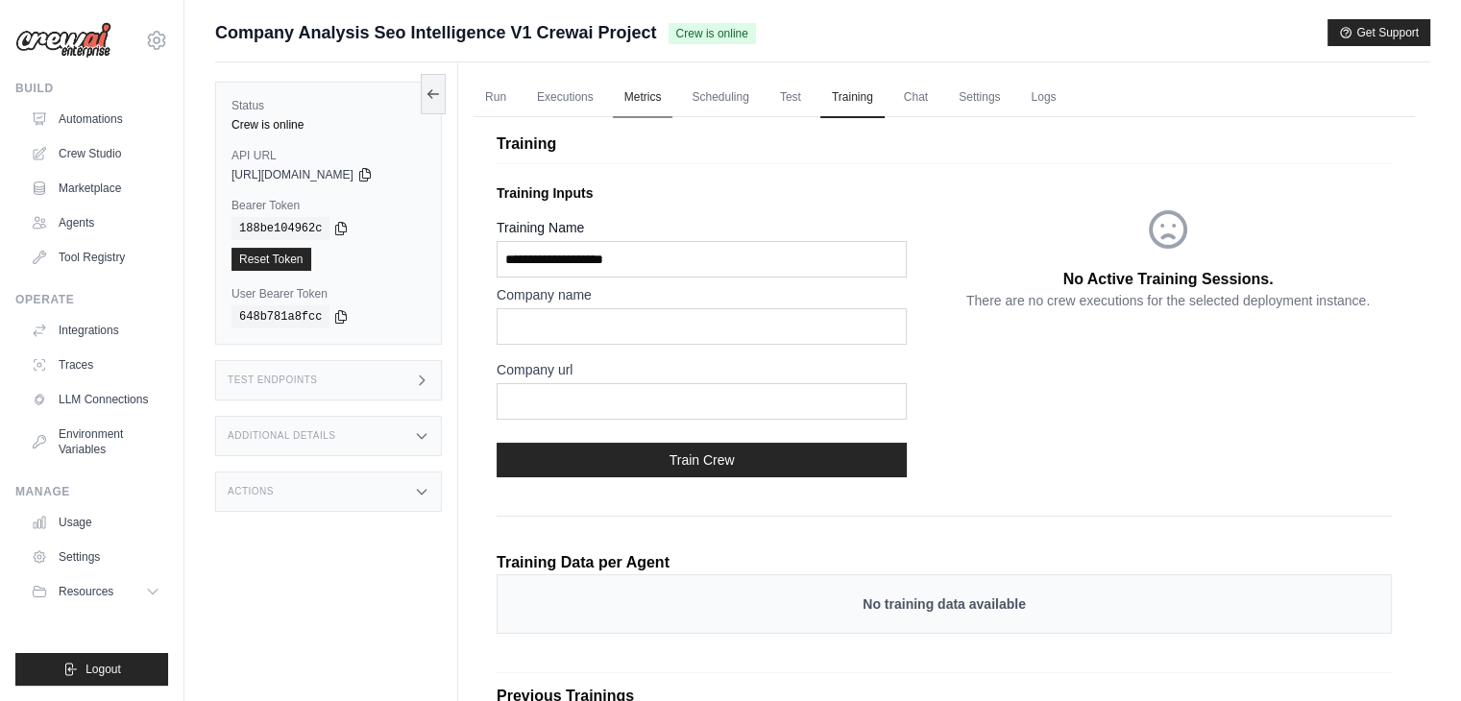
click at [654, 97] on link "Metrics" at bounding box center [643, 98] width 61 height 40
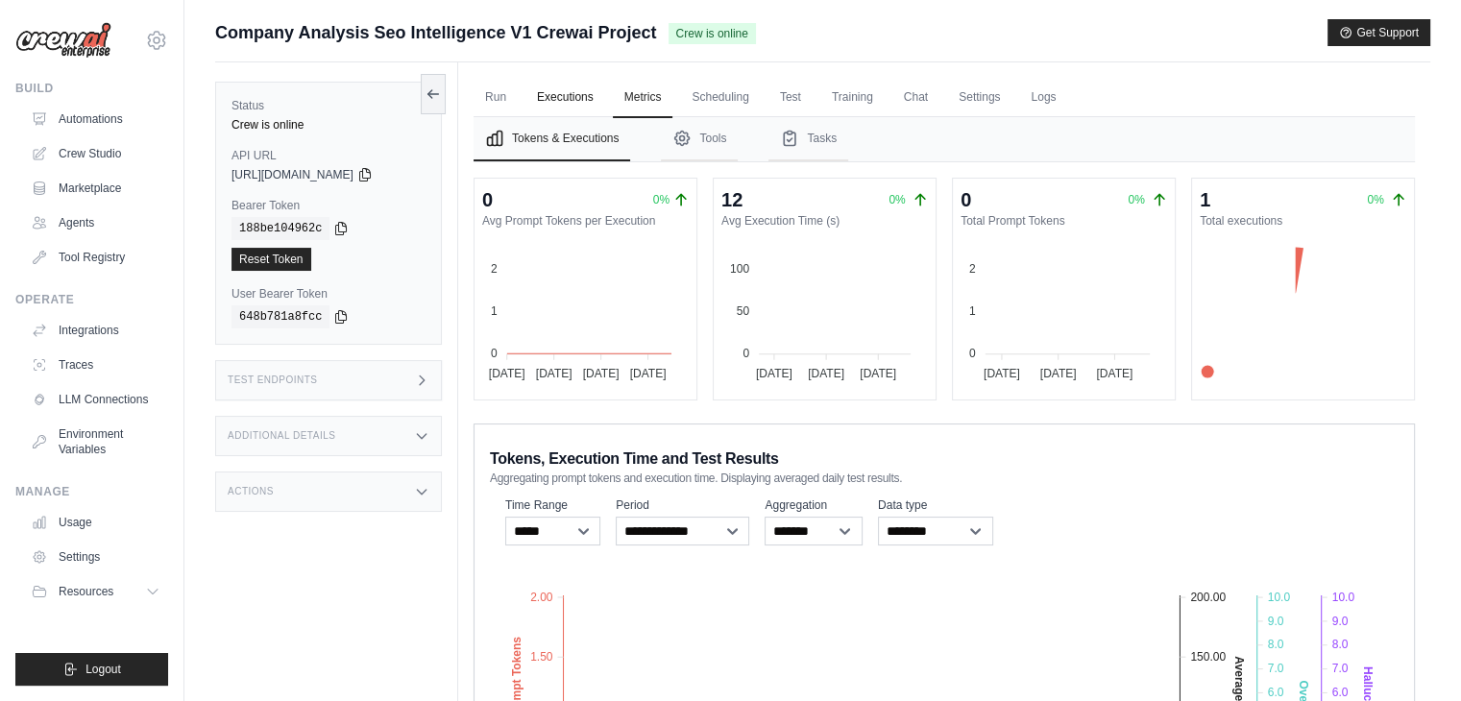
click at [564, 92] on link "Executions" at bounding box center [565, 98] width 80 height 40
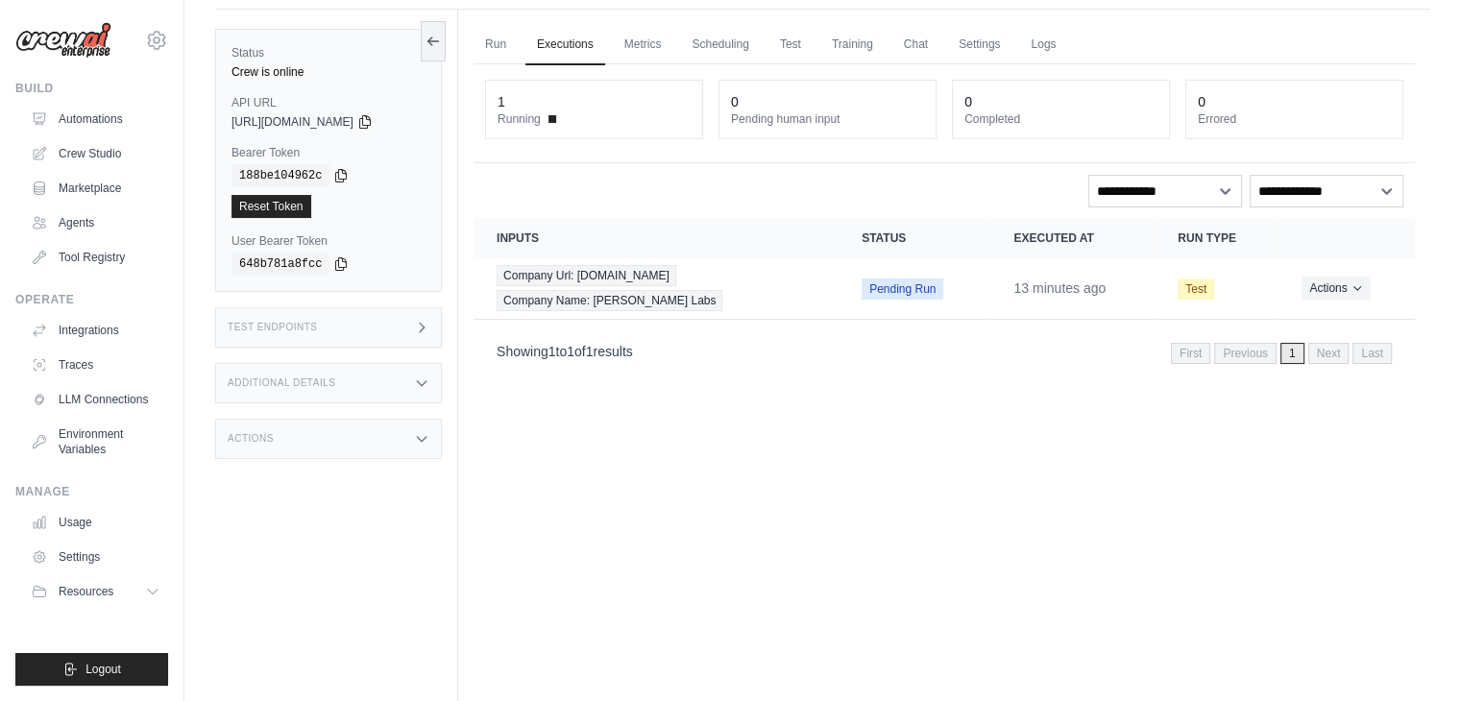
scroll to position [58, 0]
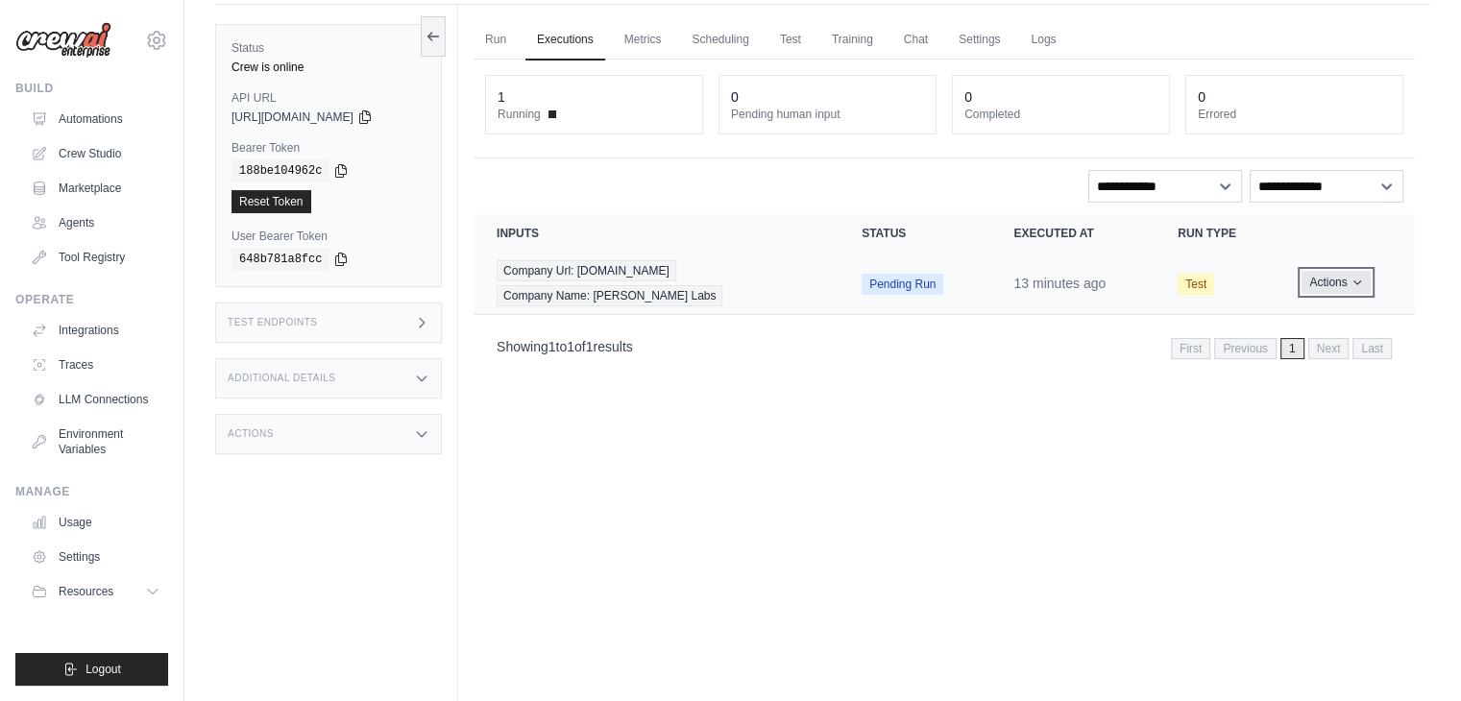
click at [1348, 271] on button "Actions" at bounding box center [1335, 282] width 68 height 23
click at [1322, 287] on button "Actions" at bounding box center [1335, 282] width 68 height 23
click at [1322, 311] on link "View Details" at bounding box center [1330, 318] width 123 height 31
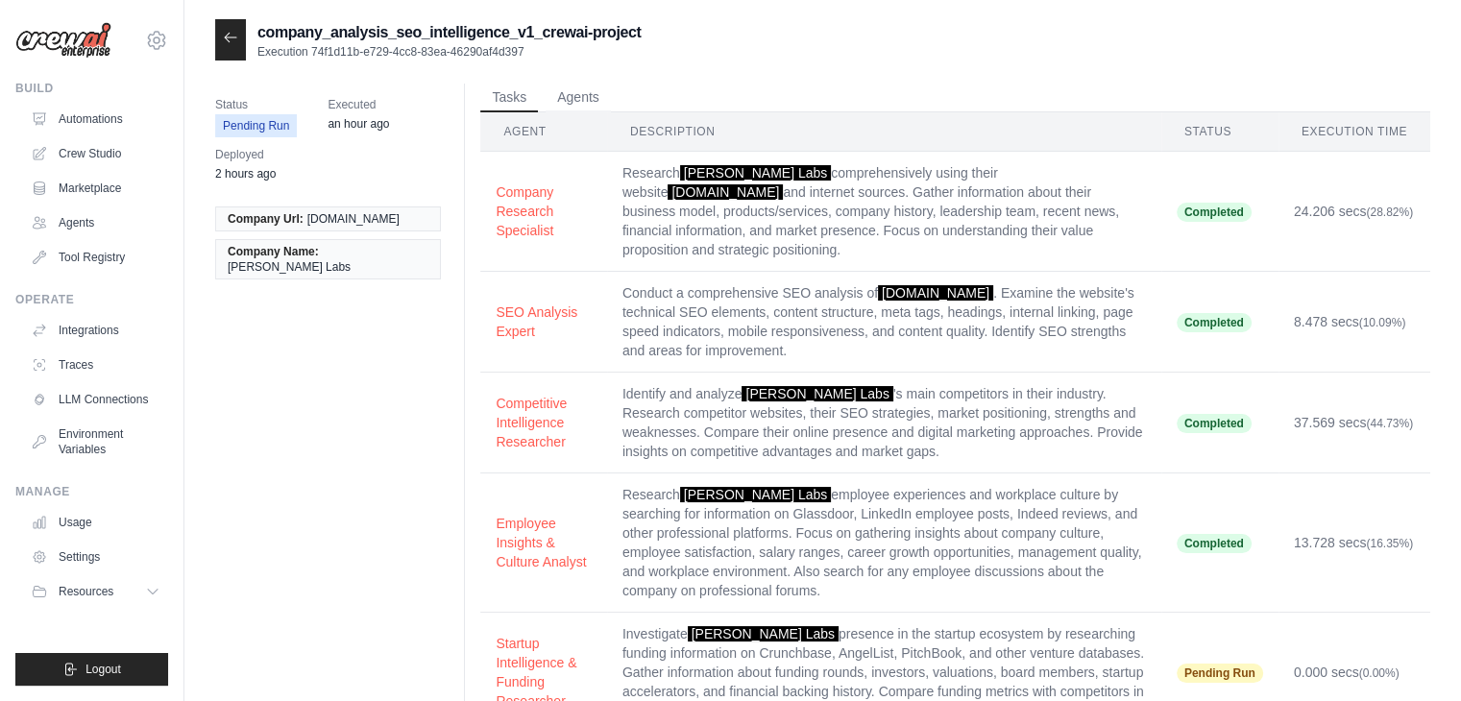
click at [233, 50] on div at bounding box center [230, 39] width 31 height 41
click at [231, 36] on icon at bounding box center [230, 37] width 15 height 15
click at [111, 119] on link "Automations" at bounding box center [97, 119] width 145 height 31
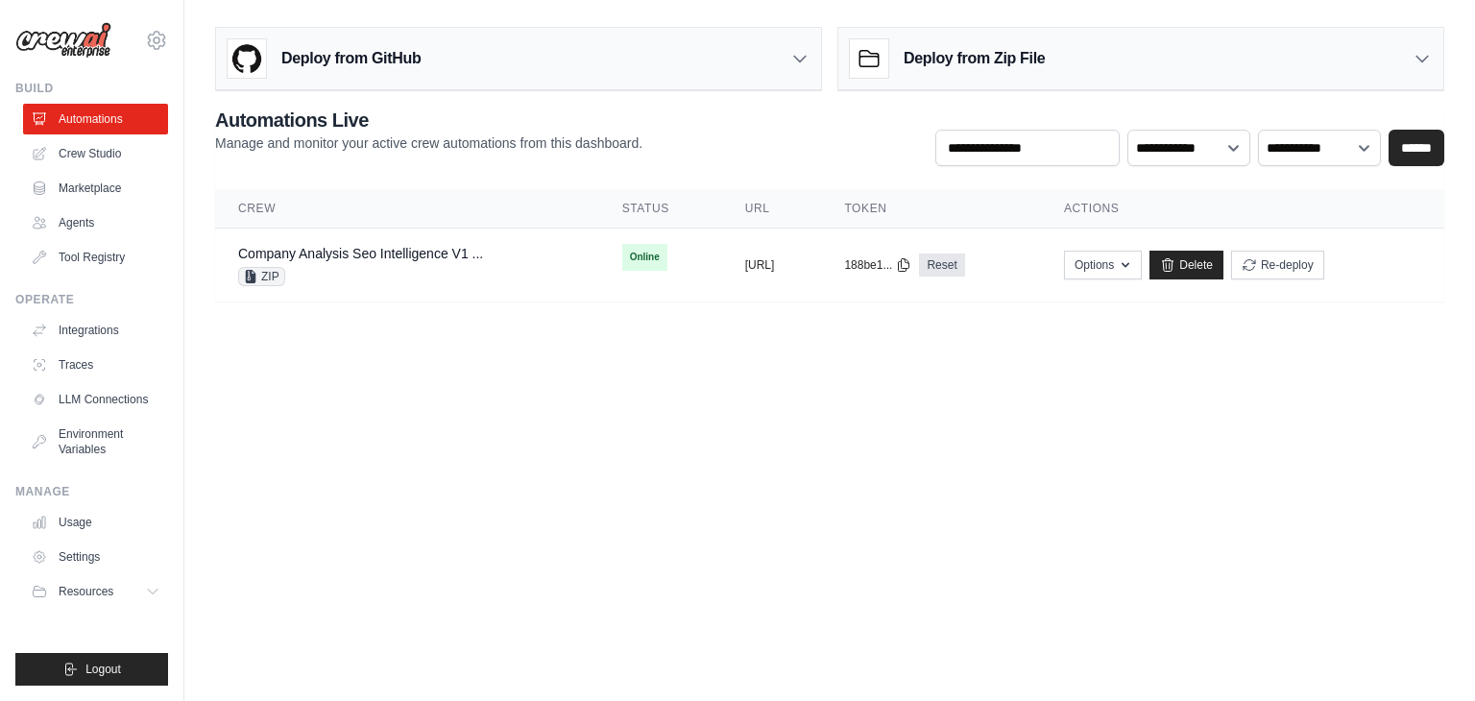
click at [918, 62] on h3 "Deploy from Zip File" at bounding box center [974, 58] width 141 height 23
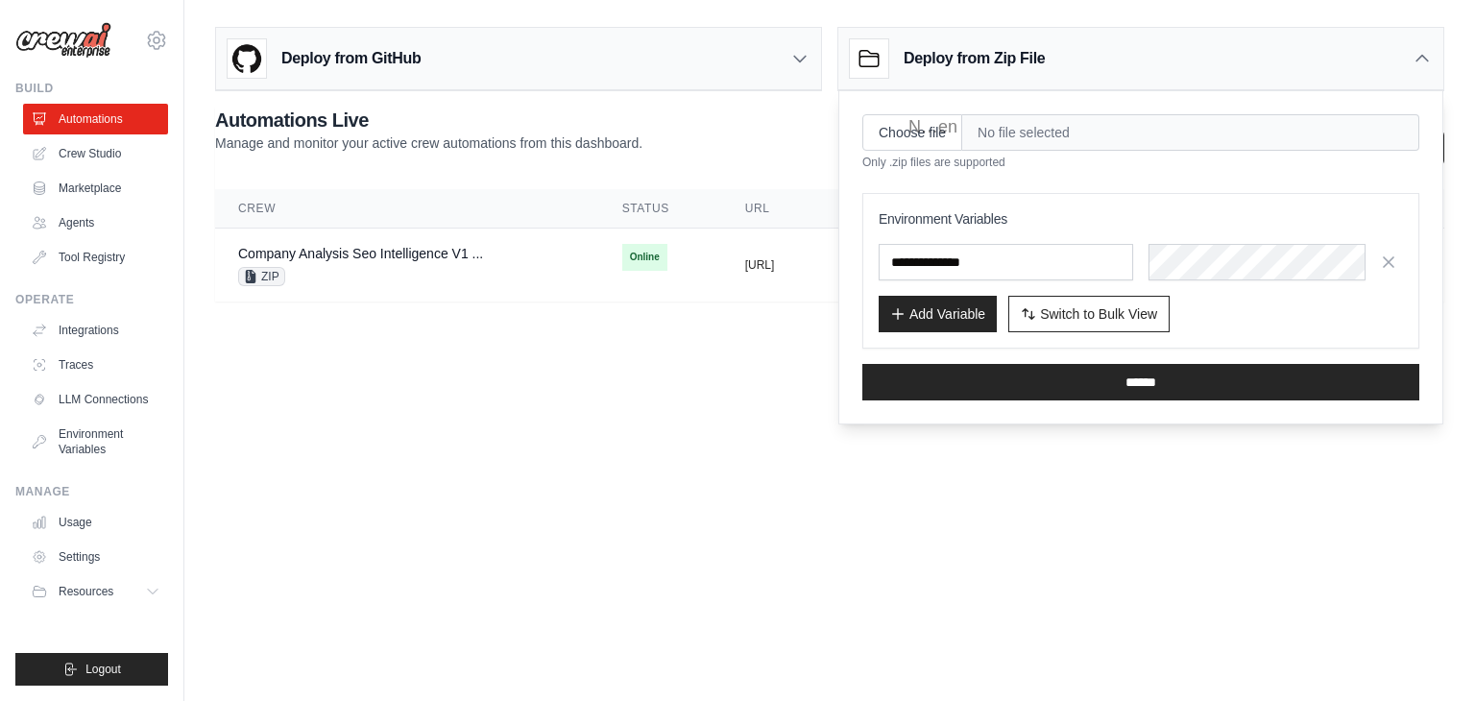
click at [918, 62] on h3 "Deploy from Zip File" at bounding box center [974, 58] width 141 height 23
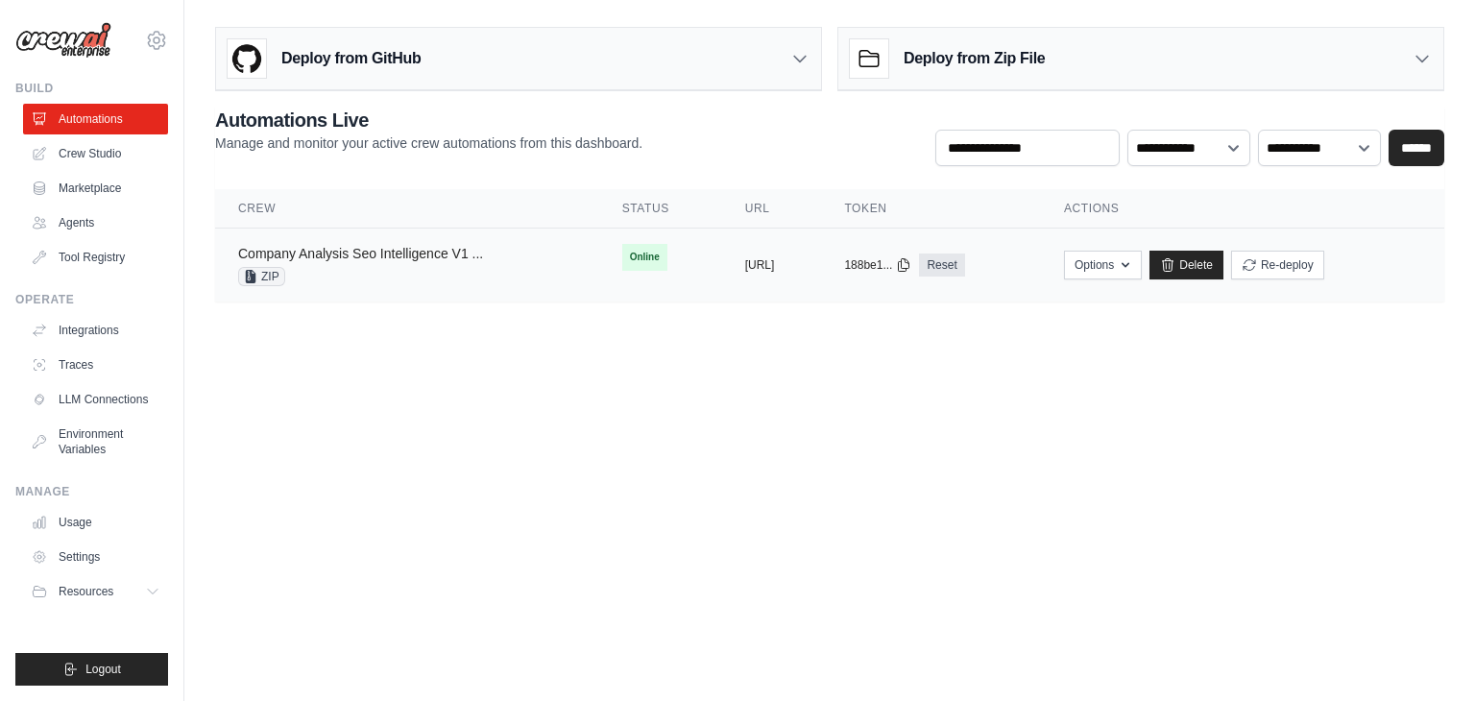
click at [322, 247] on link "Company Analysis Seo Intelligence V1 ..." at bounding box center [360, 253] width 245 height 15
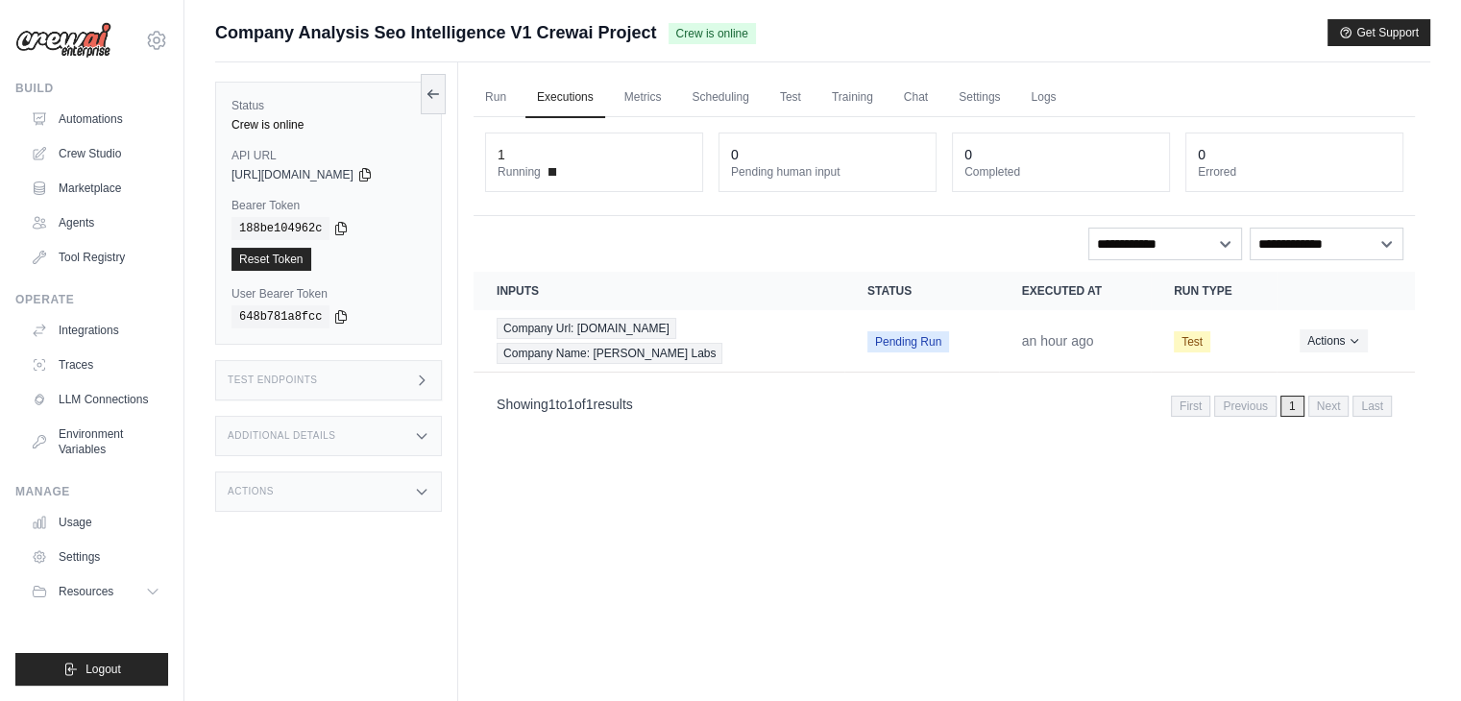
click at [308, 389] on div "Test Endpoints" at bounding box center [328, 380] width 227 height 40
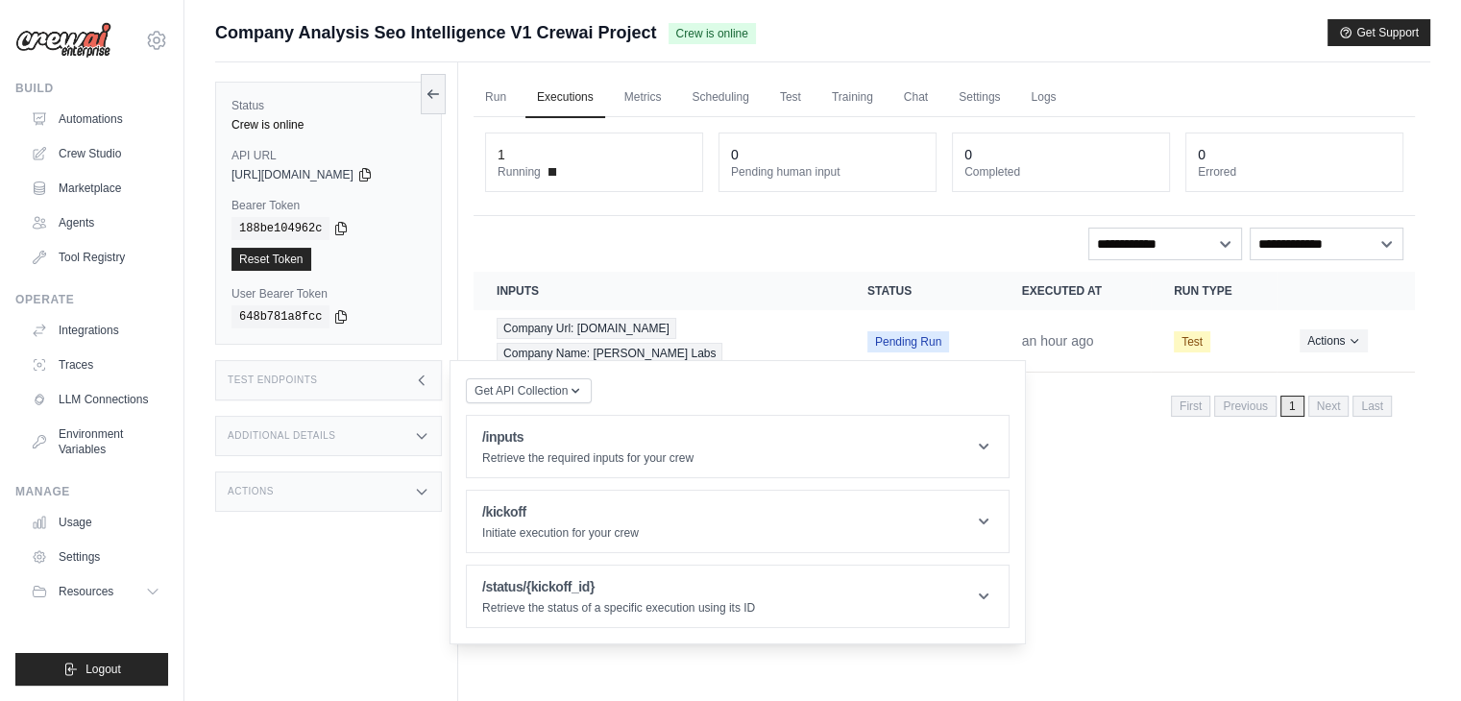
scroll to position [81, 0]
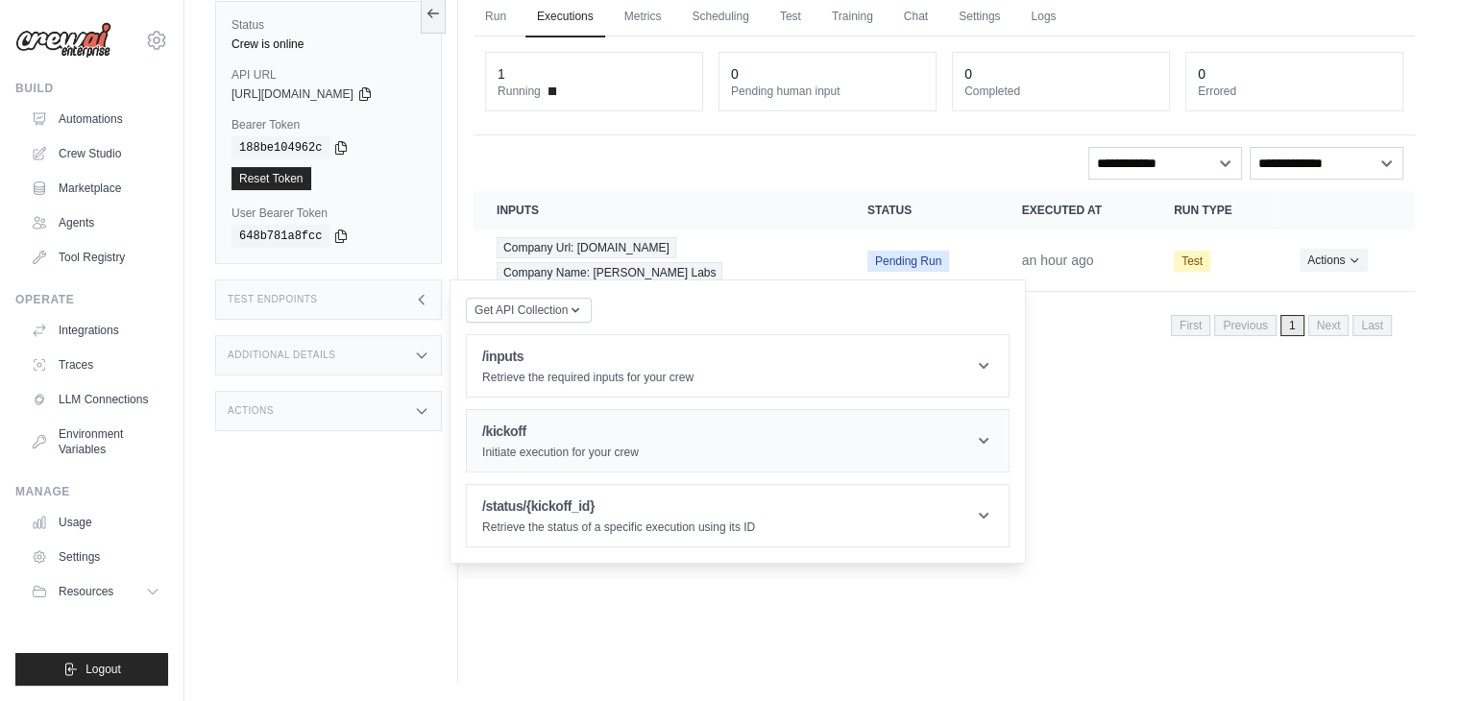
click at [557, 445] on p "Initiate execution for your crew" at bounding box center [560, 452] width 157 height 15
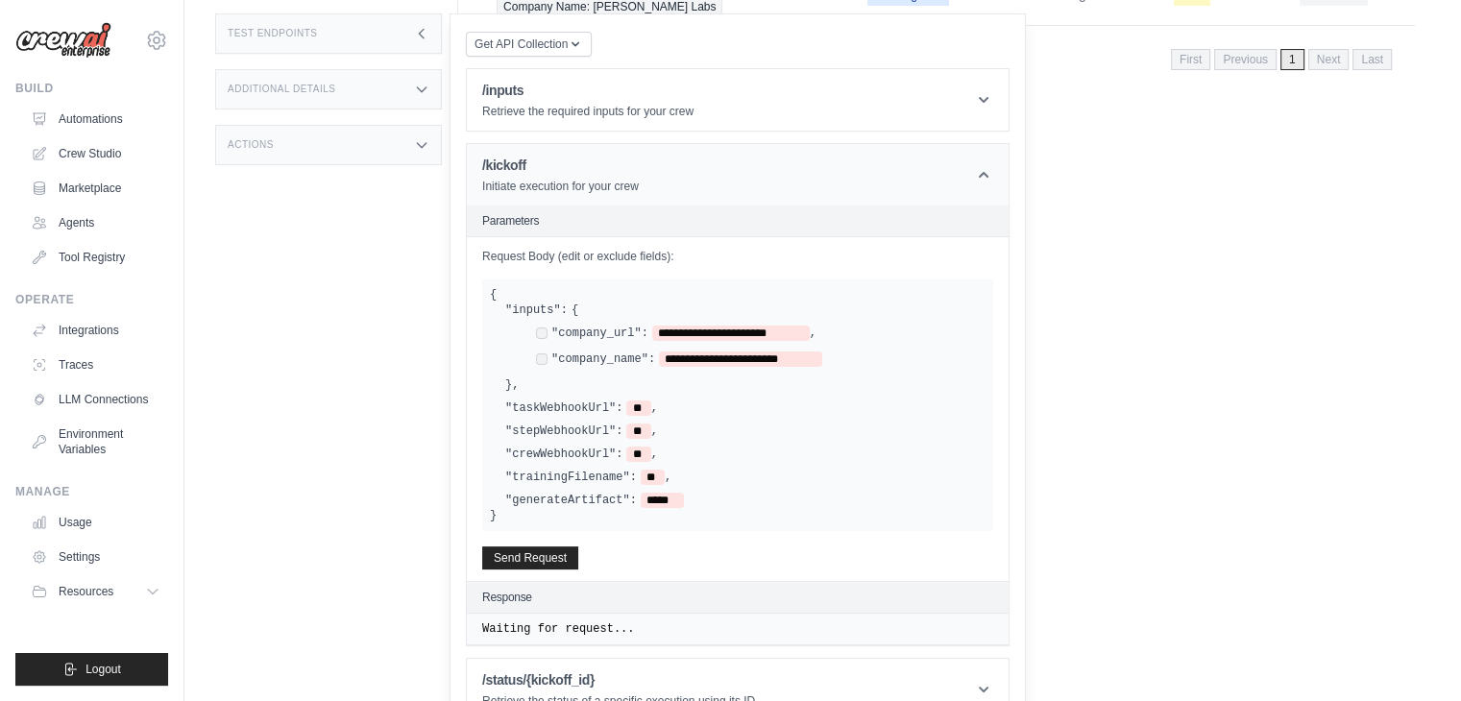
scroll to position [378, 0]
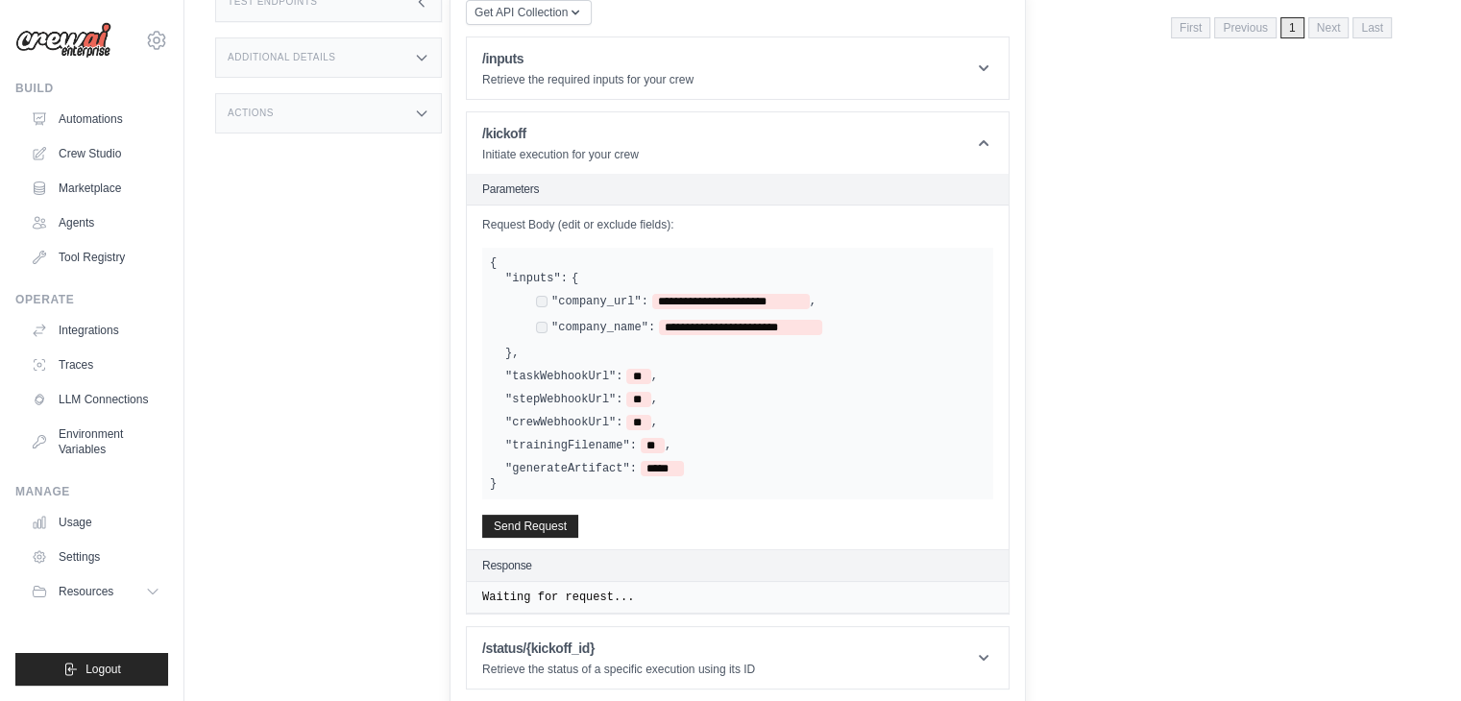
click at [608, 301] on label ""company_url":" at bounding box center [599, 301] width 97 height 15
click at [603, 323] on label ""company_name":" at bounding box center [603, 327] width 104 height 15
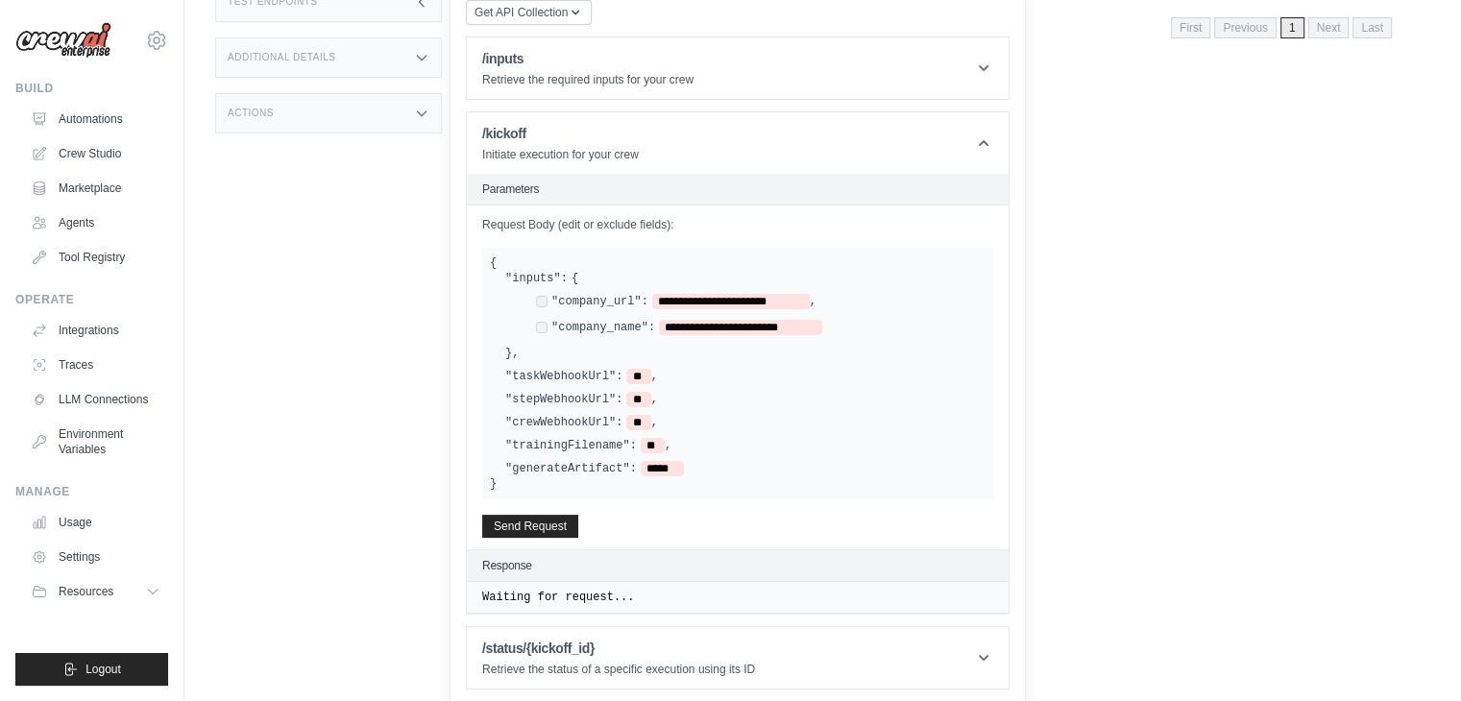
drag, startPoint x: 516, startPoint y: 277, endPoint x: 543, endPoint y: 344, distance: 72.4
click at [543, 344] on div "**********" at bounding box center [745, 316] width 480 height 90
click at [626, 369] on span "**" at bounding box center [638, 376] width 24 height 15
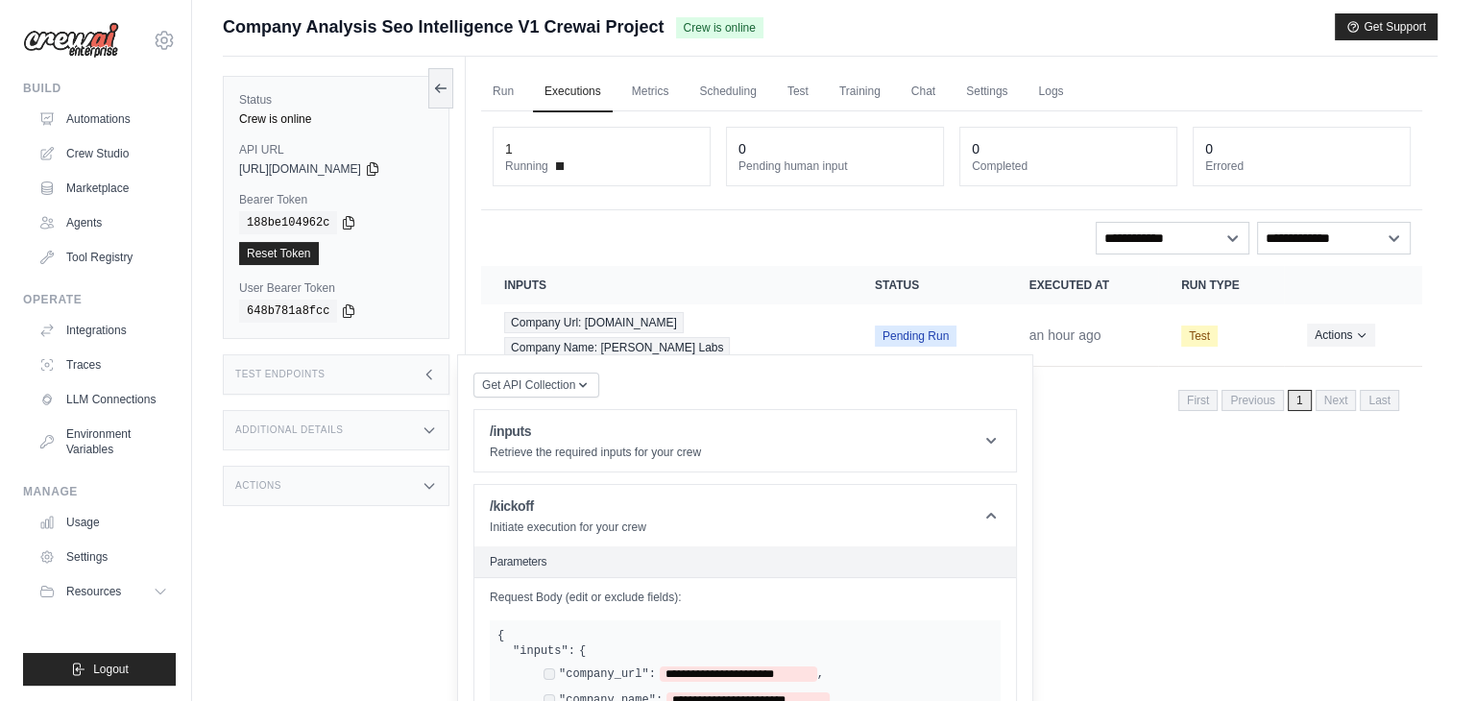
scroll to position [0, 0]
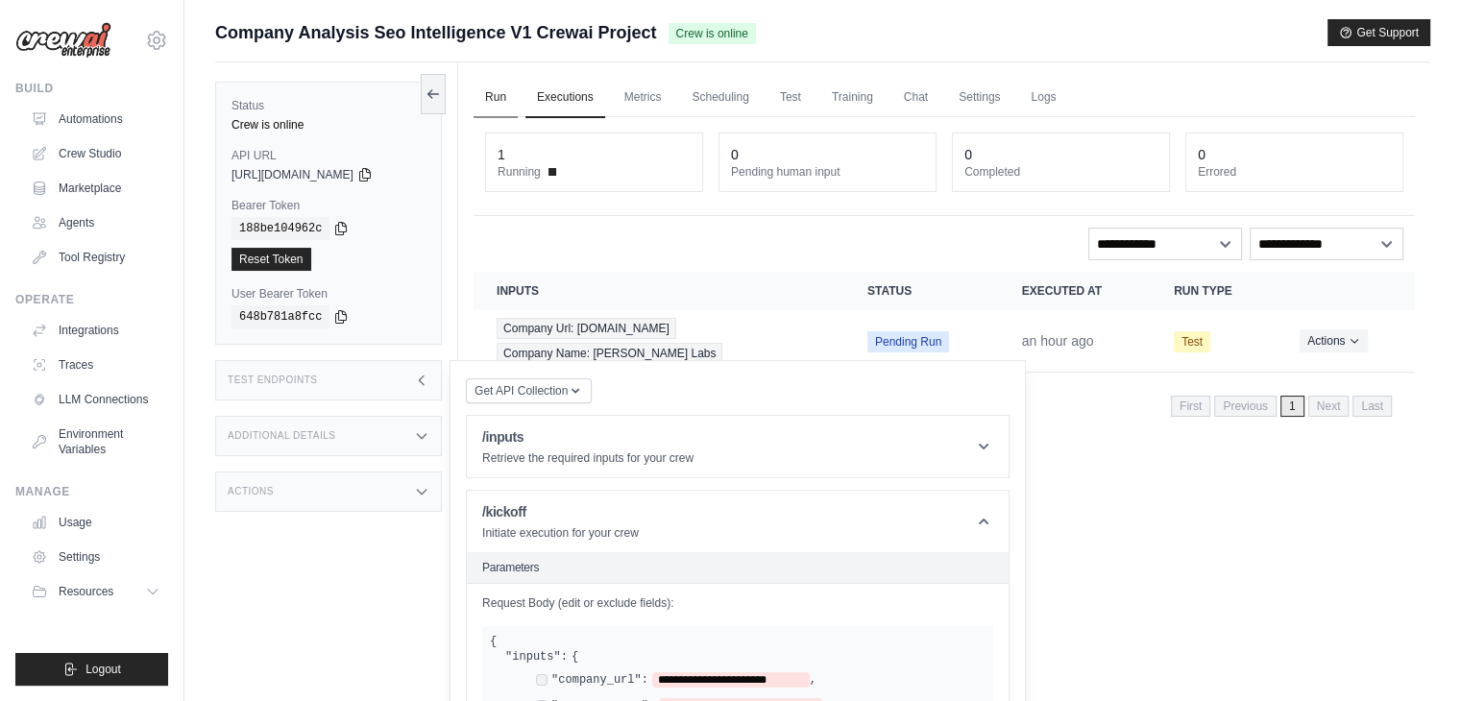
click at [489, 99] on link "Run" at bounding box center [496, 98] width 44 height 40
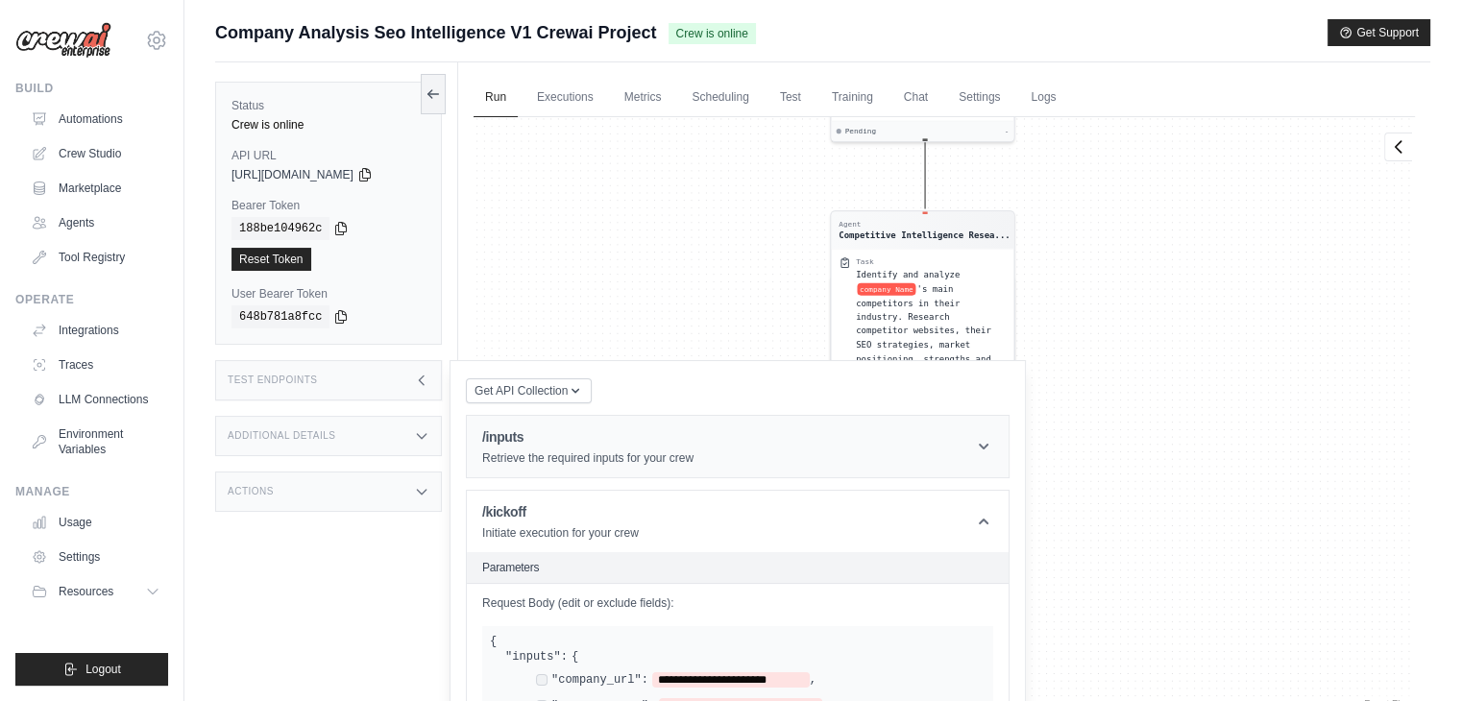
drag, startPoint x: 911, startPoint y: 173, endPoint x: 944, endPoint y: 449, distance: 278.6
click at [944, 449] on div "Status Crew is online API URL copied https://company-analysis-seo-intelligence-…" at bounding box center [822, 412] width 1215 height 701
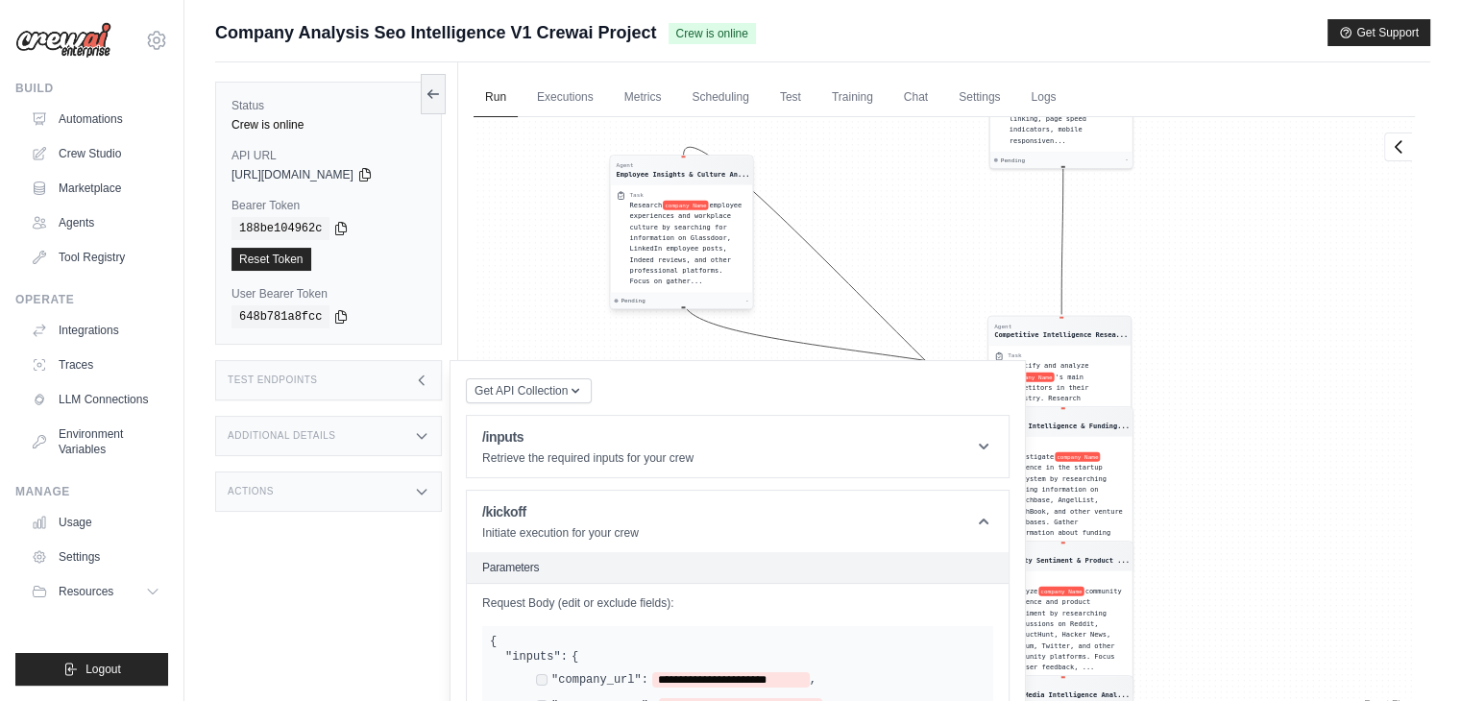
drag, startPoint x: 926, startPoint y: 304, endPoint x: 650, endPoint y: 186, distance: 299.9
click at [650, 186] on div "Task Research company Name employee experiences and workplace culture by search…" at bounding box center [681, 238] width 142 height 108
click at [268, 368] on div "Test Endpoints" at bounding box center [328, 380] width 227 height 40
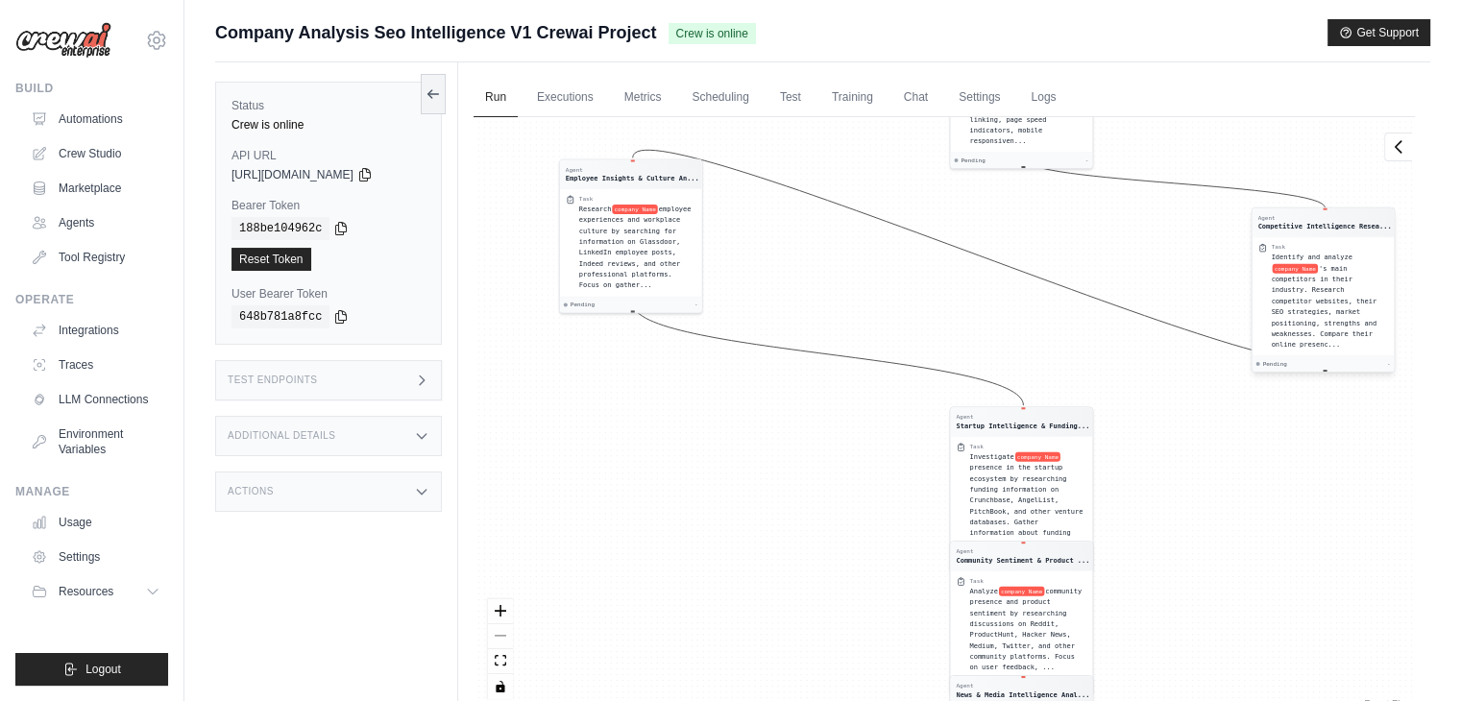
drag, startPoint x: 925, startPoint y: 452, endPoint x: 1310, endPoint y: 297, distance: 415.4
click at [1310, 297] on span "'s main competitors in their industry. Research competitor websites, their SEO …" at bounding box center [1323, 306] width 105 height 85
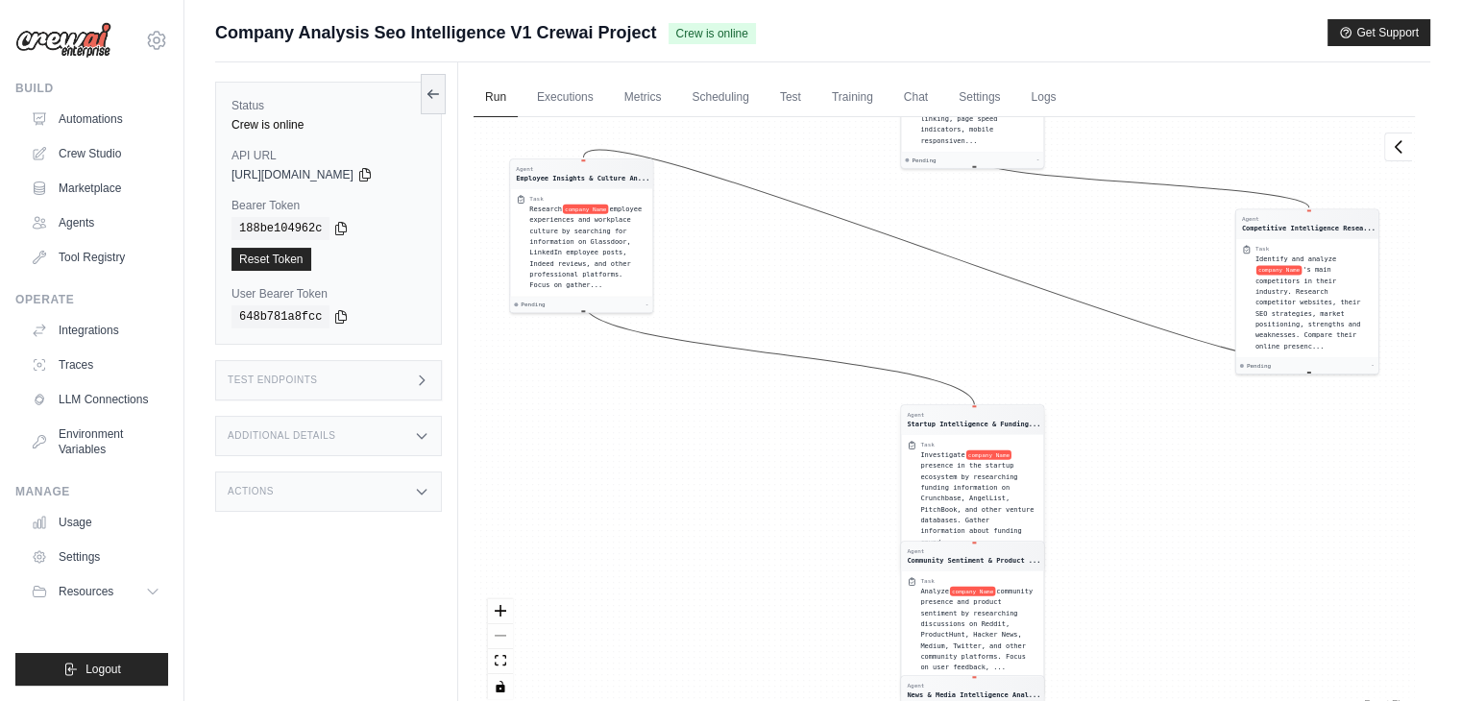
drag, startPoint x: 966, startPoint y: 473, endPoint x: 1032, endPoint y: 471, distance: 66.3
click at [1032, 471] on span "presence in the startup ecosystem by researching funding information on Crunchb…" at bounding box center [976, 504] width 113 height 85
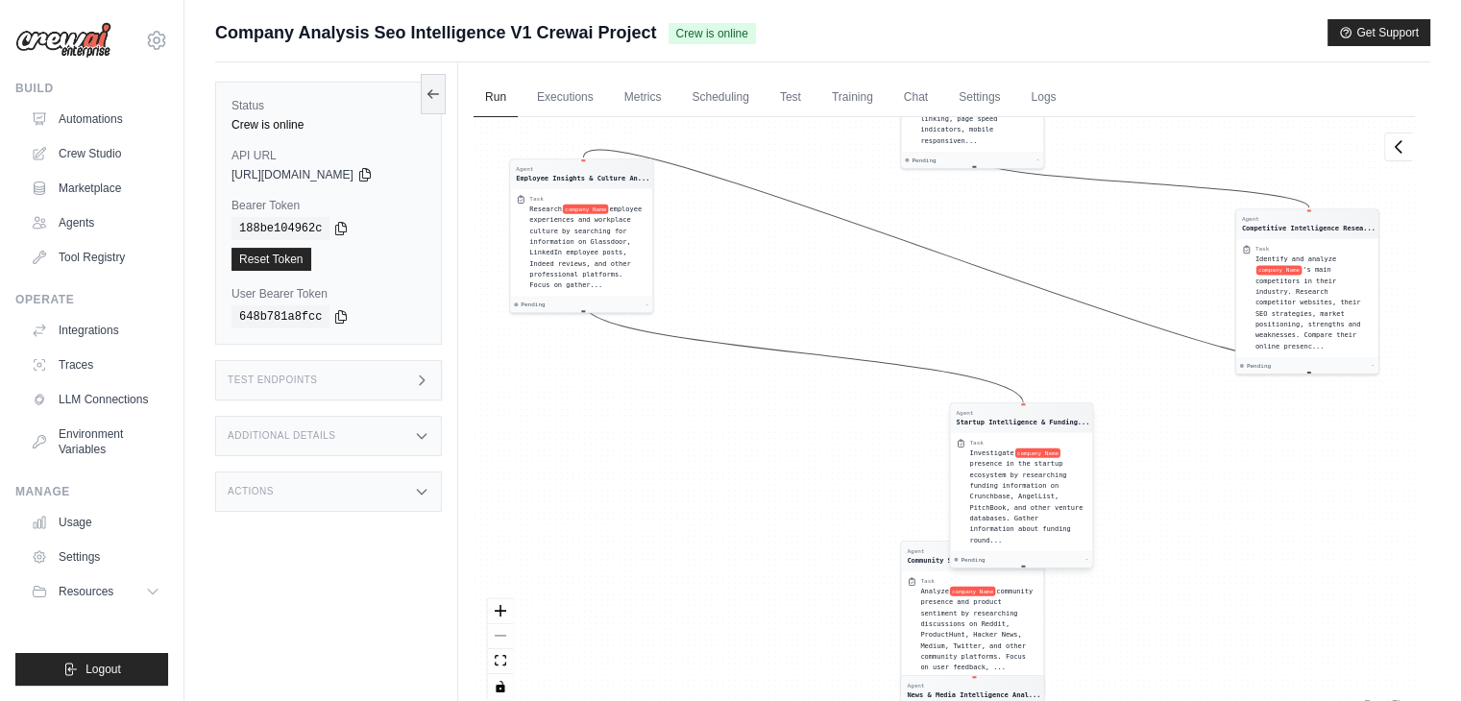
drag, startPoint x: 1032, startPoint y: 471, endPoint x: 1043, endPoint y: 466, distance: 11.6
click at [1043, 466] on span "presence in the startup ecosystem by researching funding information on Crunchb…" at bounding box center [1025, 502] width 113 height 85
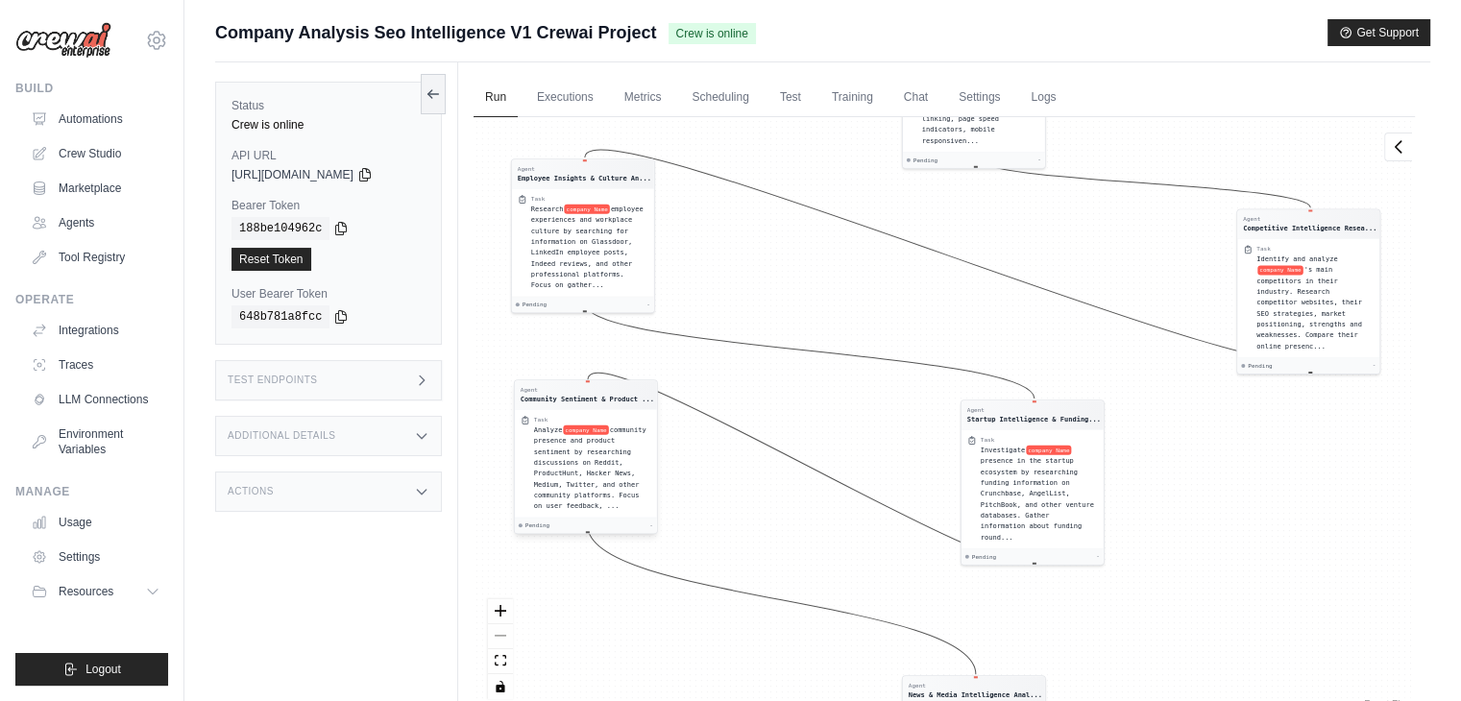
drag, startPoint x: 911, startPoint y: 554, endPoint x: 544, endPoint y: 402, distance: 397.0
click at [544, 402] on div "Agent Community Sentiment & Product ..." at bounding box center [586, 394] width 142 height 29
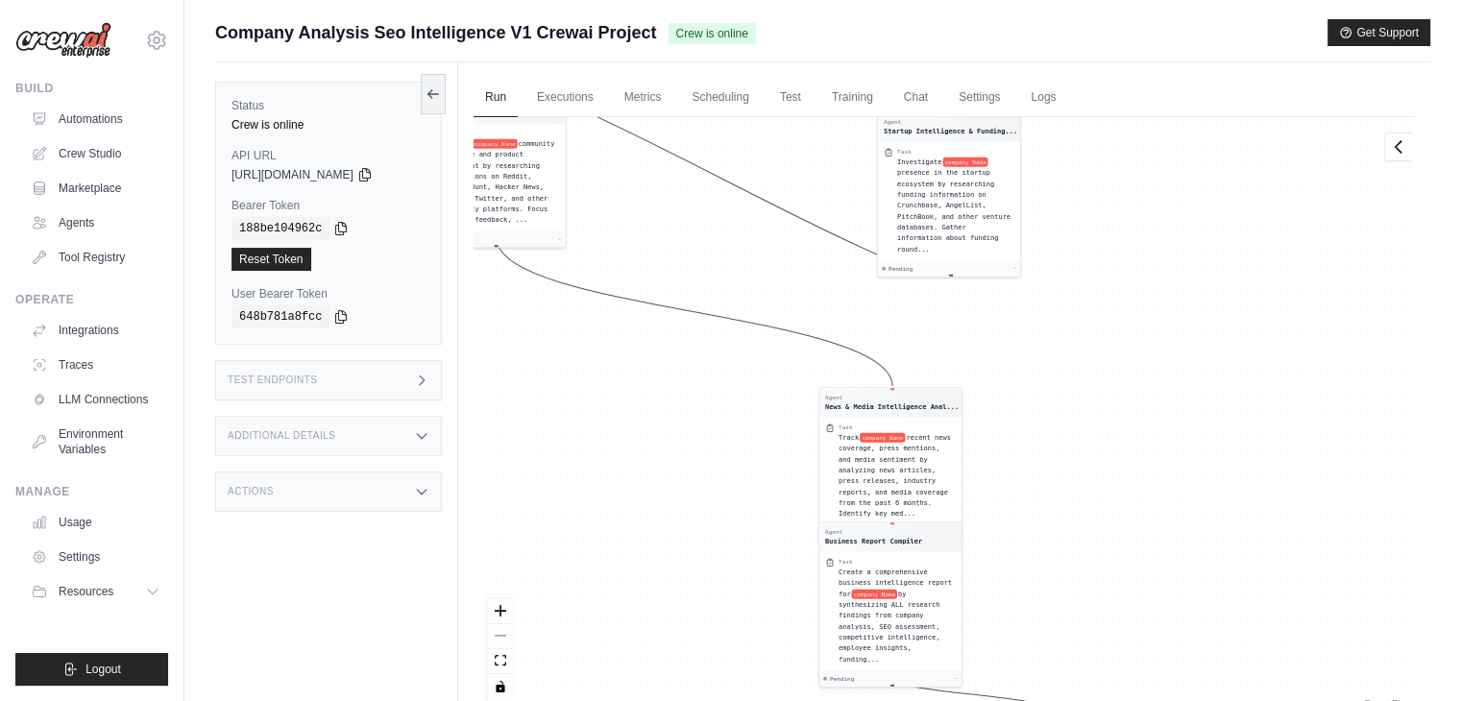
drag, startPoint x: 1156, startPoint y: 443, endPoint x: 1072, endPoint y: 155, distance: 300.3
click at [1072, 155] on div "Agent Company Research Specialist Task Research company Name comprehensively us…" at bounding box center [944, 415] width 941 height 596
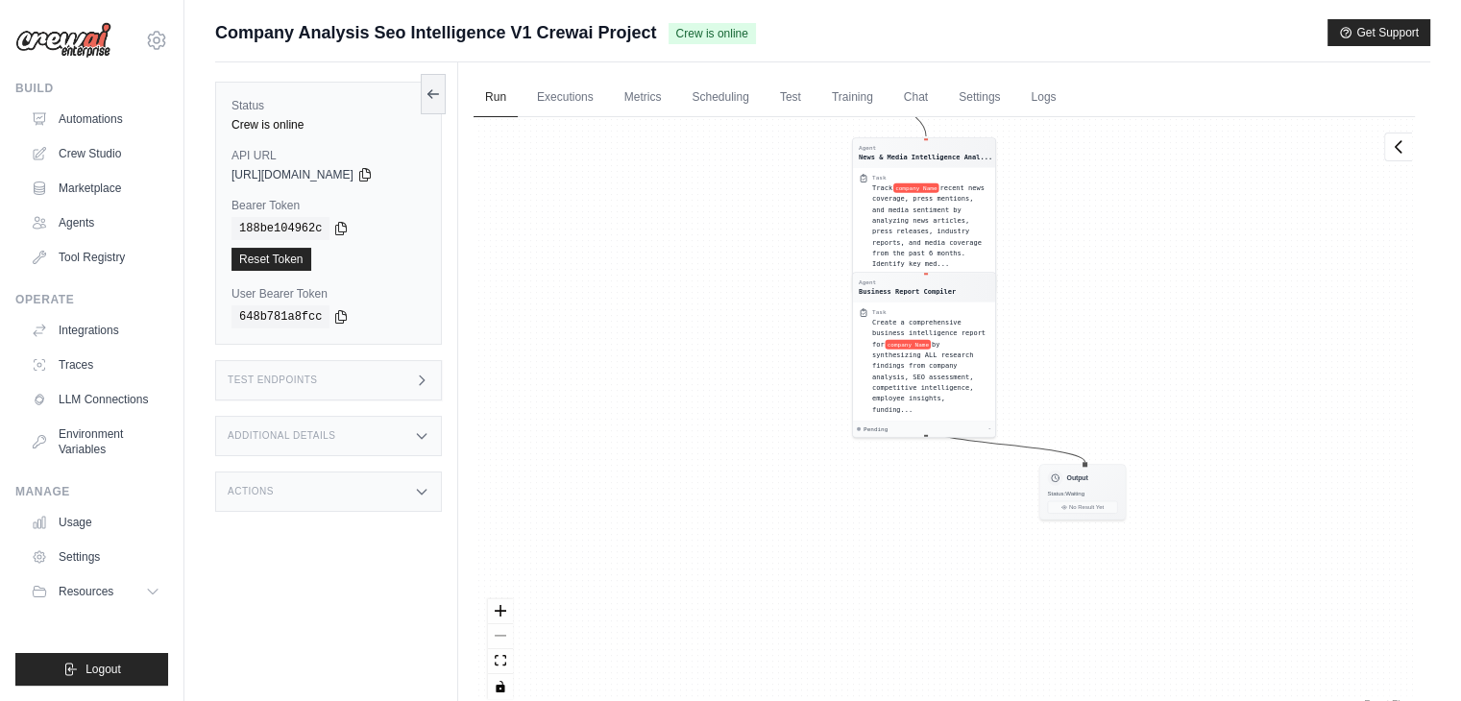
drag, startPoint x: 1060, startPoint y: 416, endPoint x: 1101, endPoint y: 149, distance: 270.0
click at [1101, 149] on div "Agent Company Research Specialist Task Research company Name comprehensively us…" at bounding box center [944, 415] width 941 height 596
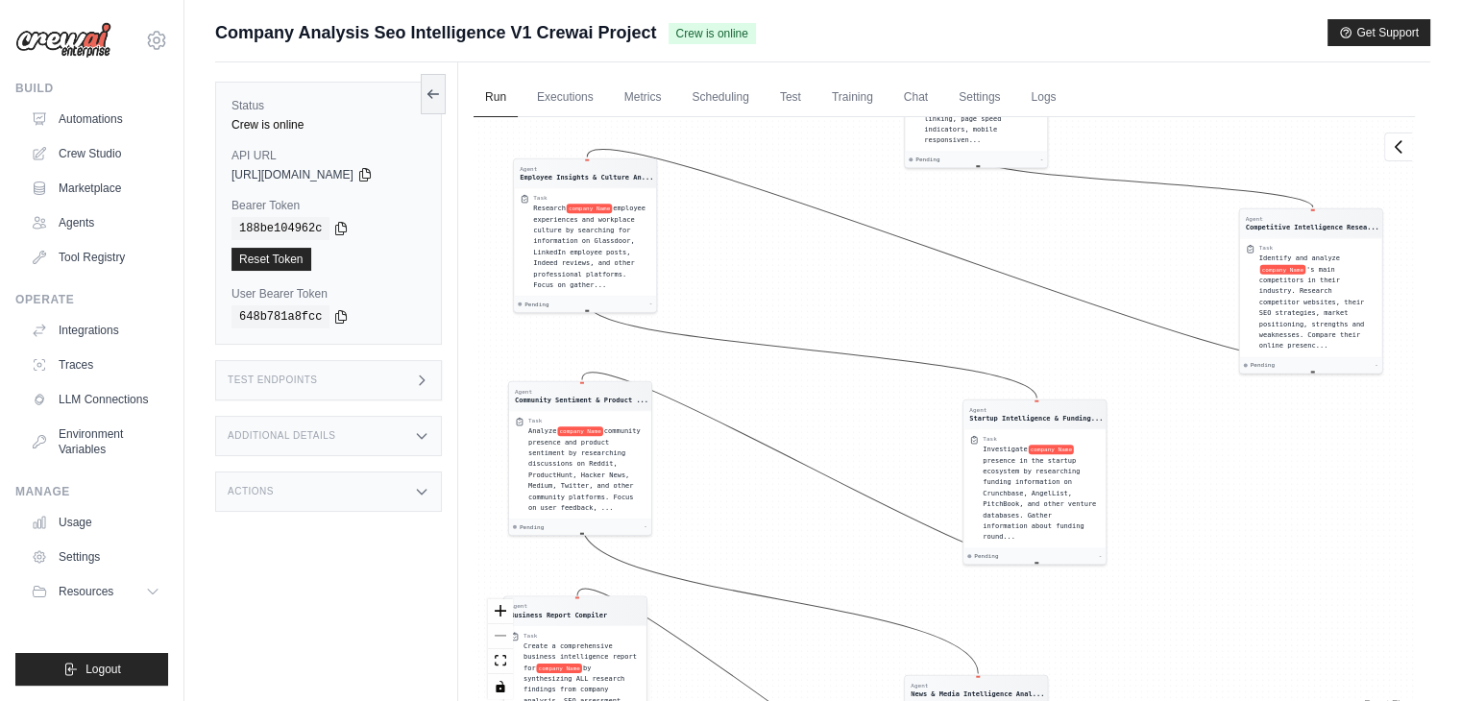
drag, startPoint x: 926, startPoint y: 325, endPoint x: 569, endPoint y: 665, distance: 493.2
click at [569, 665] on span "by synthesizing ALL research findings from company analysis, SEO assessment, co…" at bounding box center [573, 700] width 101 height 73
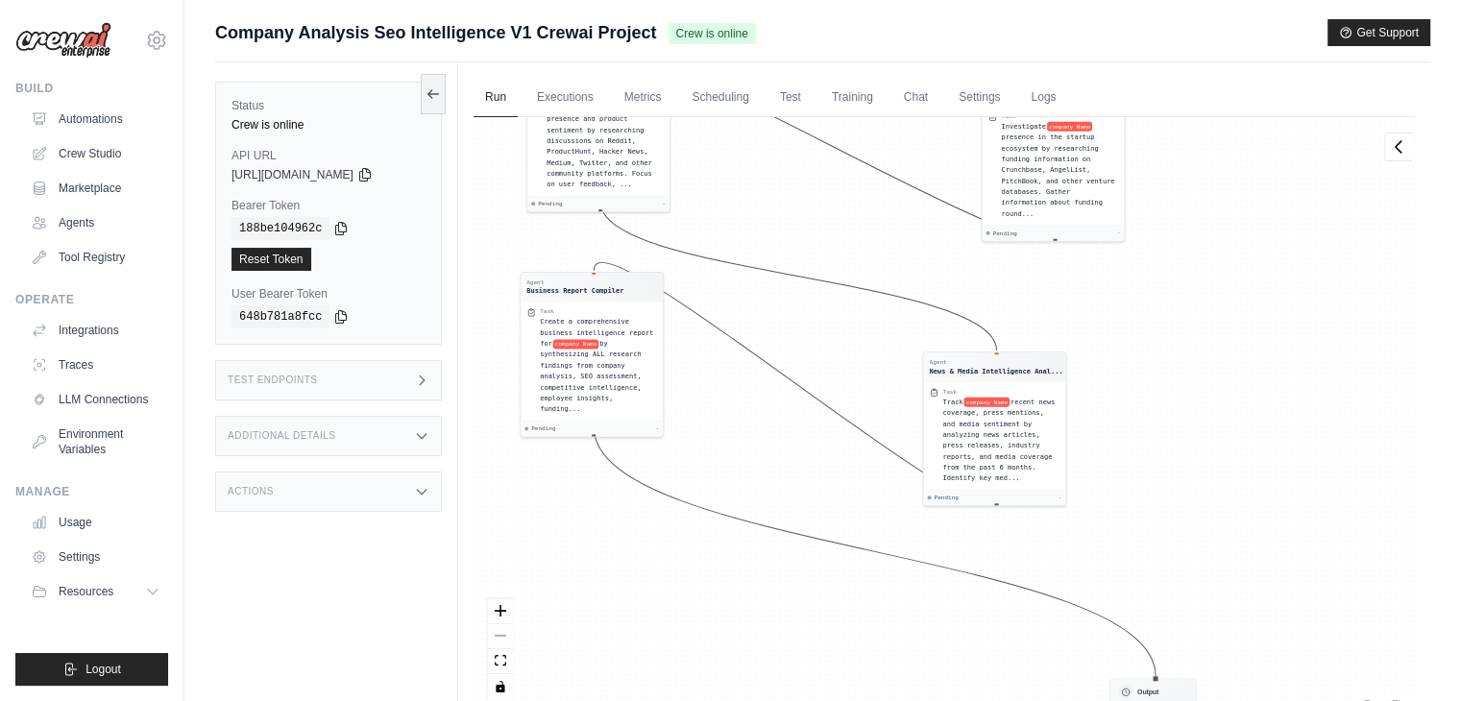
drag, startPoint x: 779, startPoint y: 532, endPoint x: 797, endPoint y: 201, distance: 331.9
click at [797, 201] on div "Agent Company Research Specialist Task Research company Name comprehensively us…" at bounding box center [944, 415] width 941 height 596
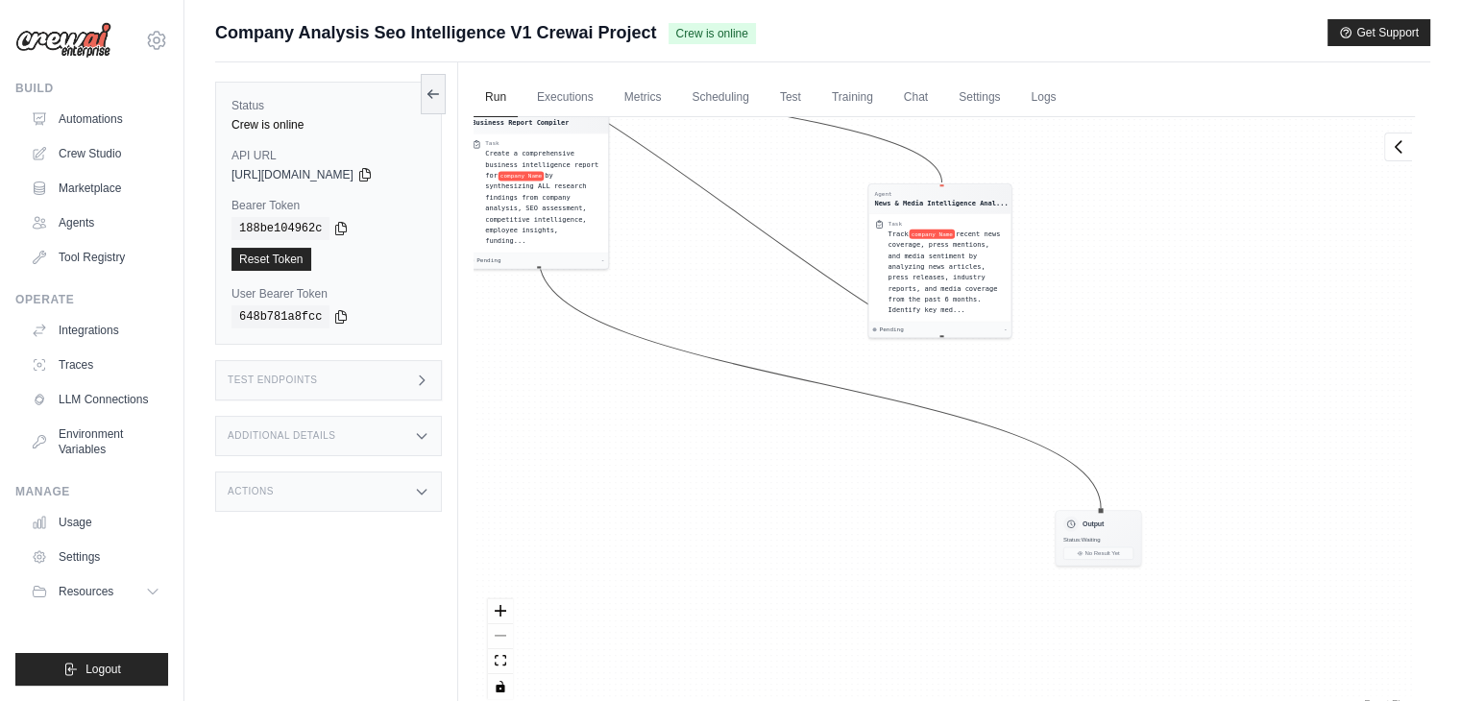
drag, startPoint x: 1199, startPoint y: 541, endPoint x: 1141, endPoint y: 330, distance: 218.1
click at [1141, 330] on div "Agent Company Research Specialist Task Research company Name comprehensively us…" at bounding box center [944, 415] width 941 height 596
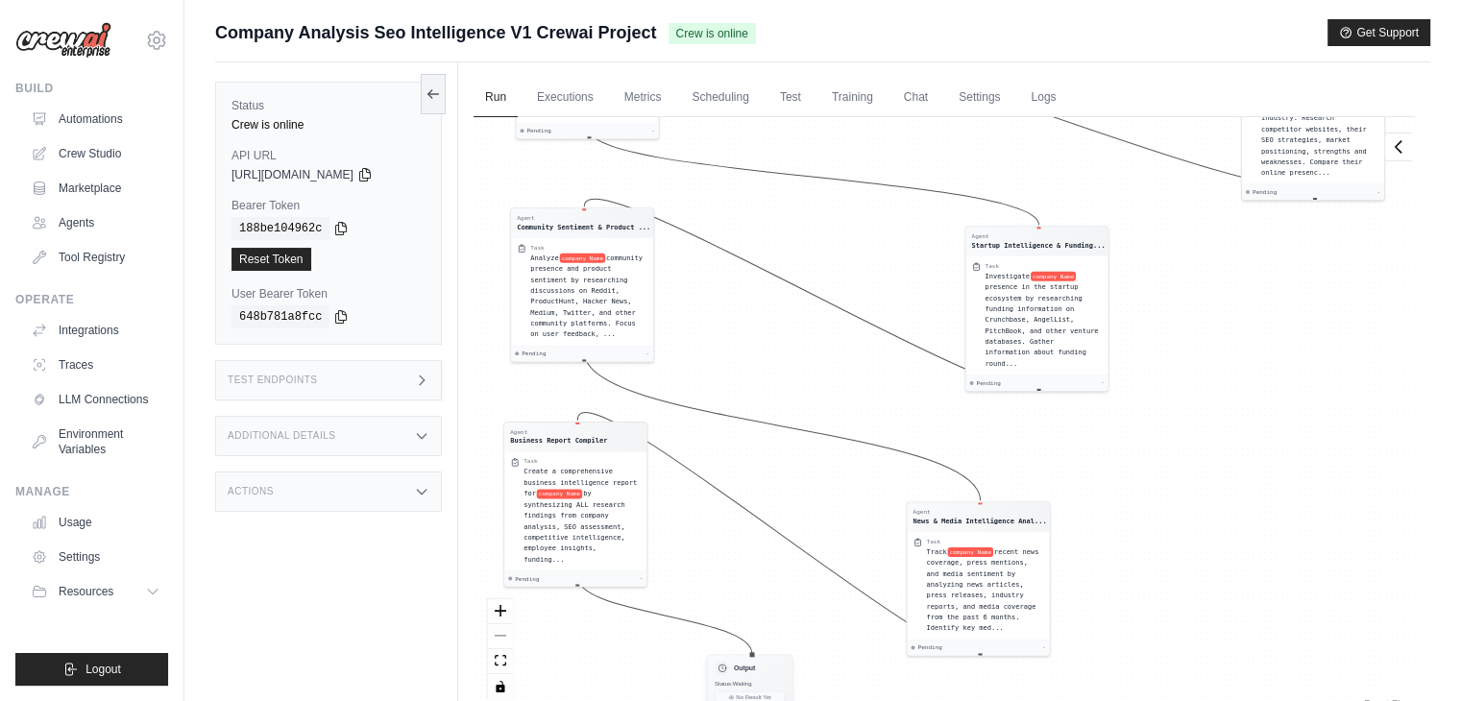
drag, startPoint x: 1085, startPoint y: 485, endPoint x: 717, endPoint y: 676, distance: 414.5
click at [717, 680] on span "Status: Waiting" at bounding box center [733, 683] width 36 height 7
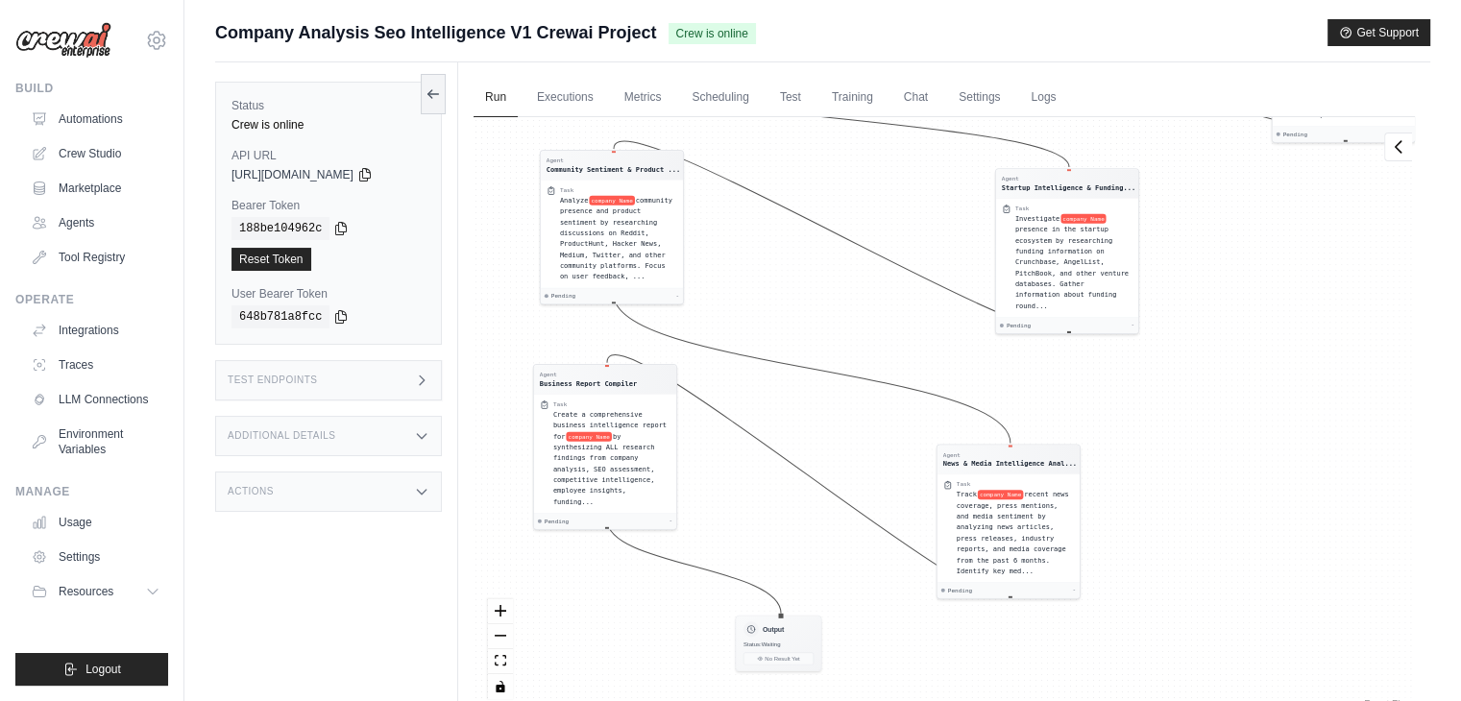
drag, startPoint x: 754, startPoint y: 547, endPoint x: 784, endPoint y: 238, distance: 310.7
click at [784, 238] on div "Agent Company Research Specialist Task Research company Name comprehensively us…" at bounding box center [944, 415] width 941 height 596
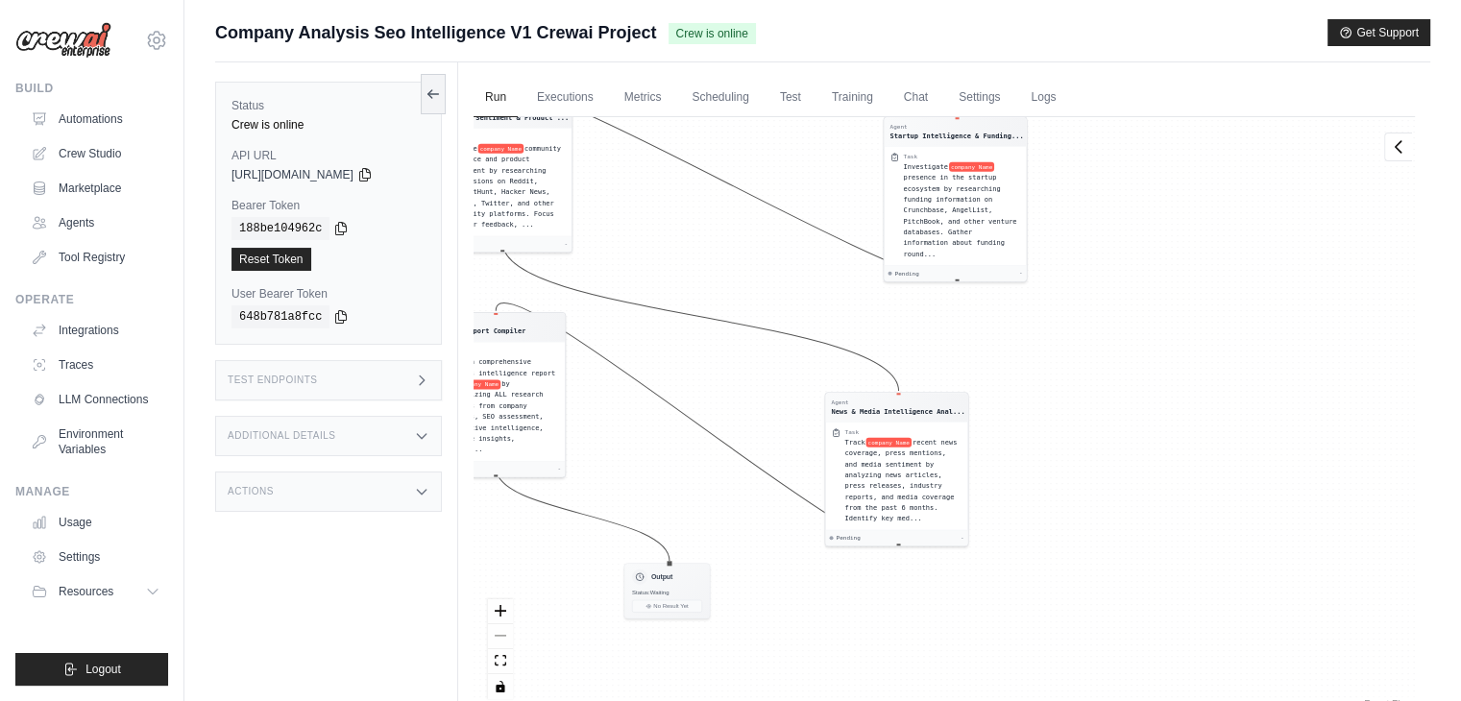
drag, startPoint x: 1227, startPoint y: 493, endPoint x: 1256, endPoint y: 132, distance: 362.3
click at [1256, 132] on div "Agent Company Research Specialist Task Research company Name comprehensively us…" at bounding box center [944, 415] width 941 height 596
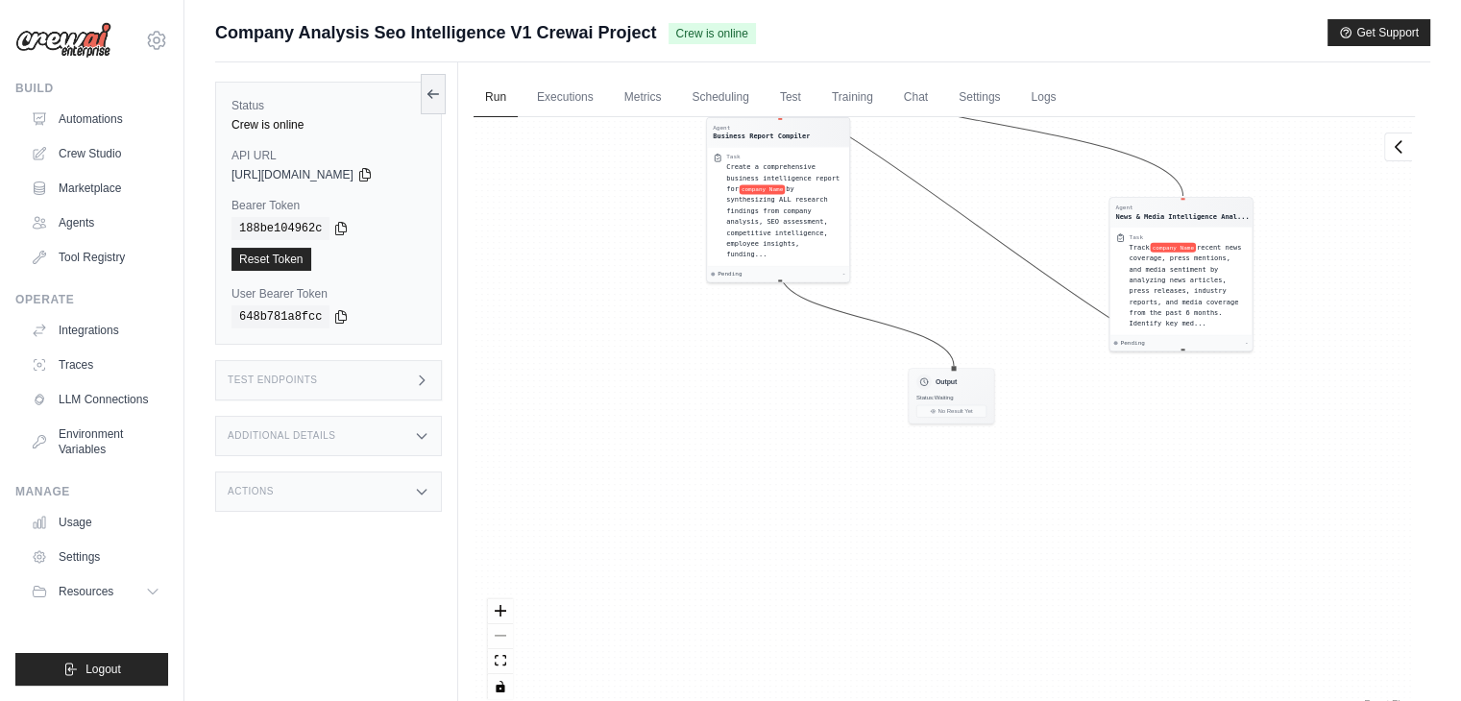
drag, startPoint x: 808, startPoint y: 439, endPoint x: 920, endPoint y: 316, distance: 166.6
click at [920, 316] on div "Agent Company Research Specialist Task Research company Name comprehensively us…" at bounding box center [944, 415] width 941 height 596
click at [434, 85] on icon at bounding box center [432, 92] width 15 height 15
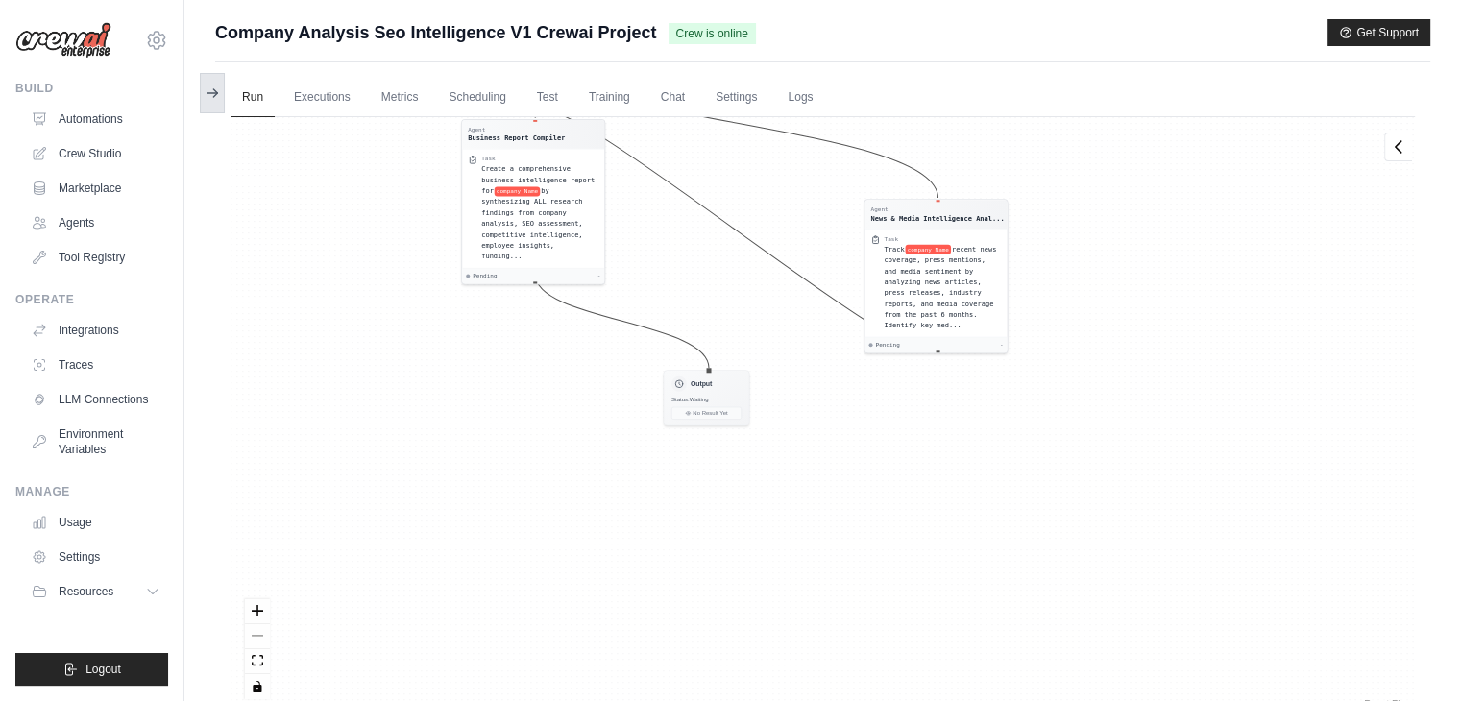
click at [203, 85] on button at bounding box center [212, 93] width 25 height 40
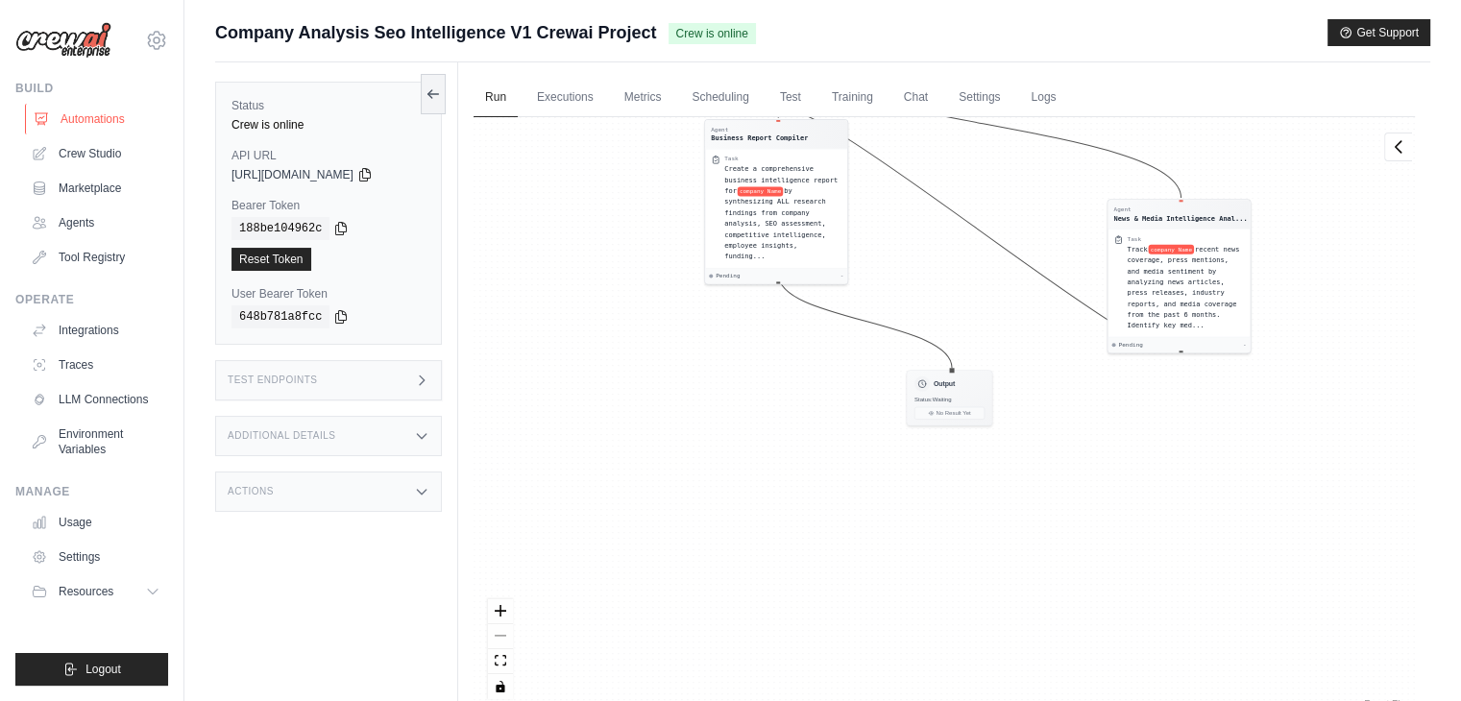
click at [64, 116] on link "Automations" at bounding box center [97, 119] width 145 height 31
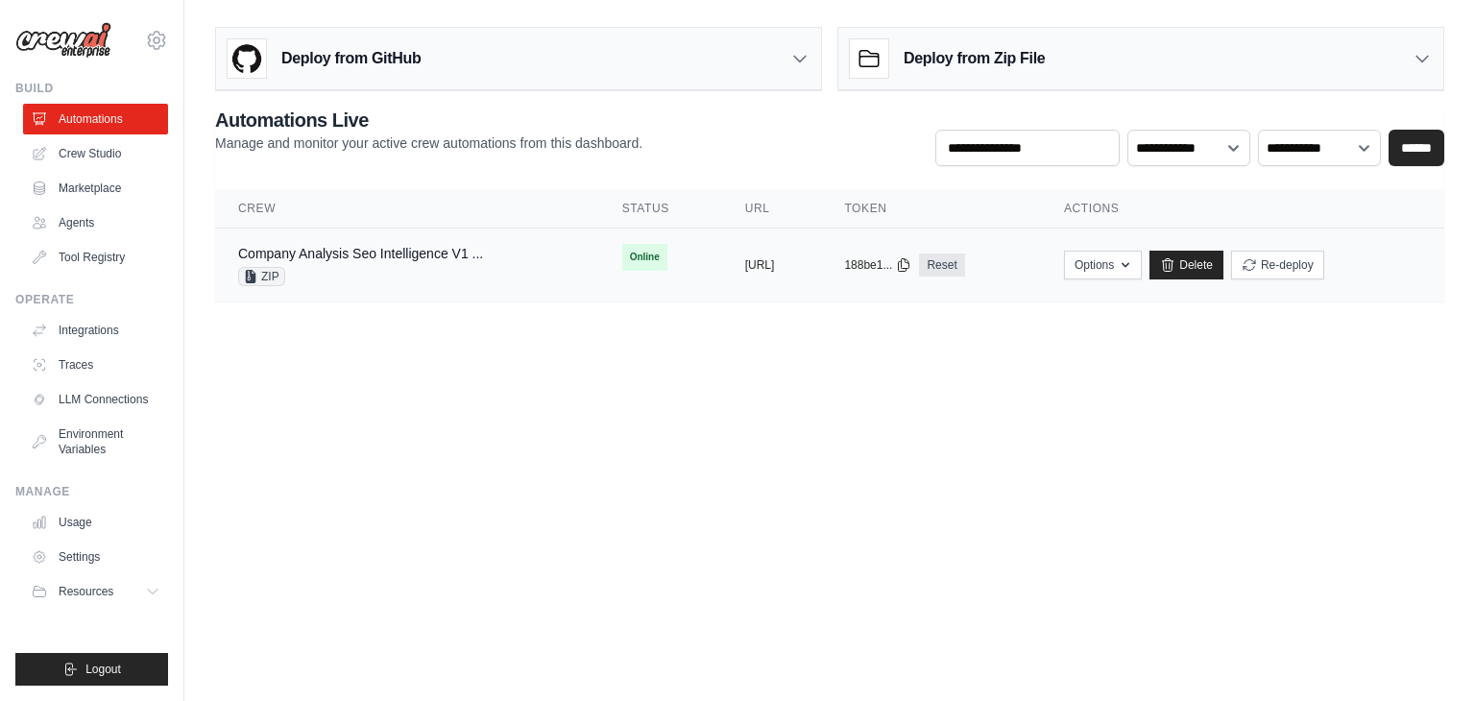
click at [416, 268] on div "ZIP" at bounding box center [360, 276] width 245 height 19
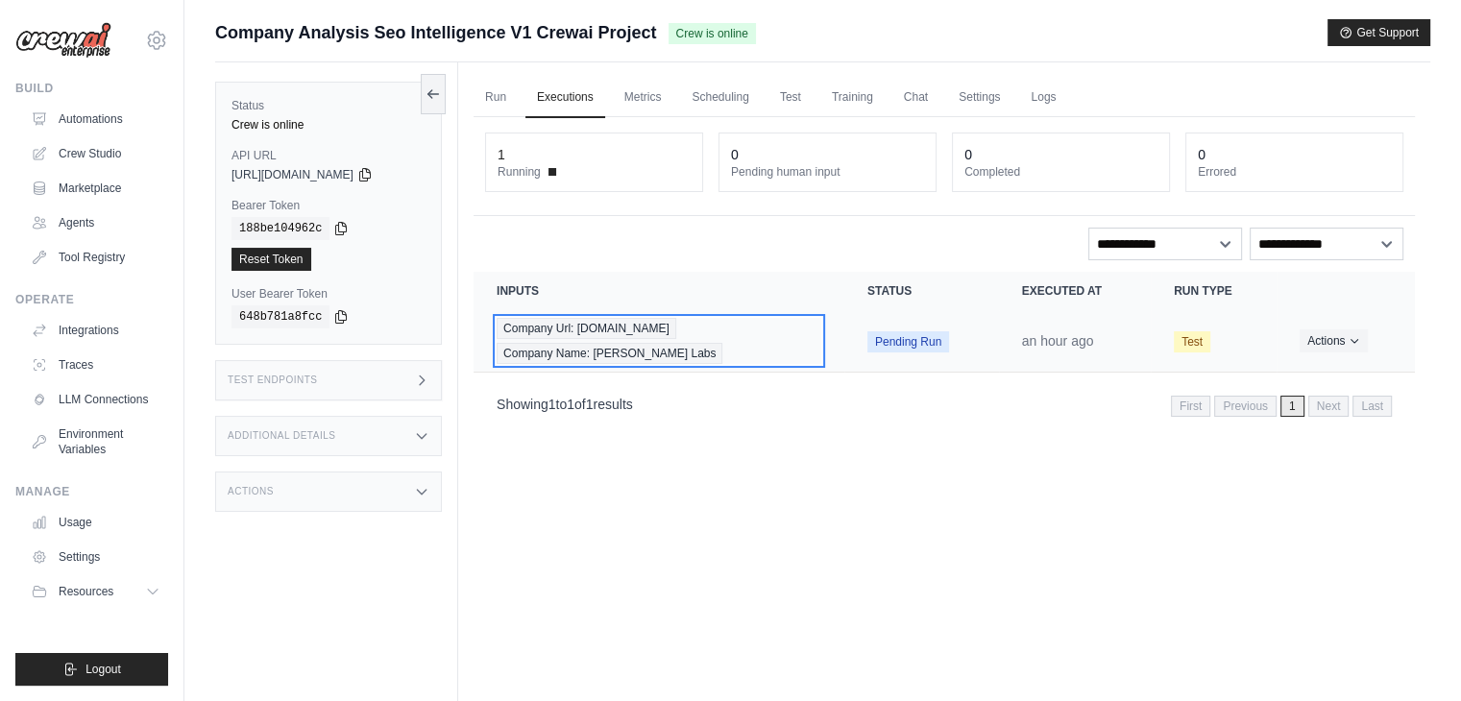
click at [650, 320] on span "Company Url: [DOMAIN_NAME]" at bounding box center [587, 328] width 180 height 21
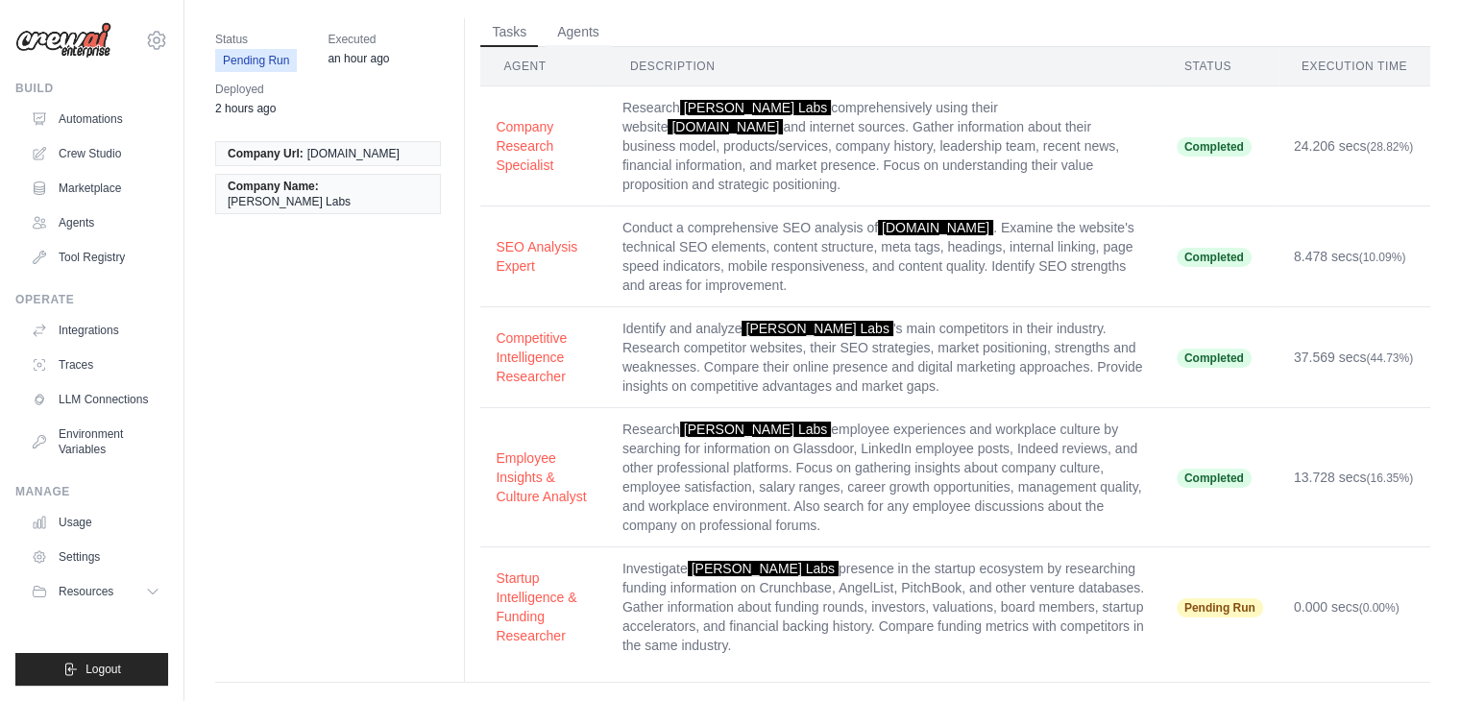
scroll to position [64, 0]
click at [1203, 597] on td "Pending Run" at bounding box center [1219, 608] width 117 height 120
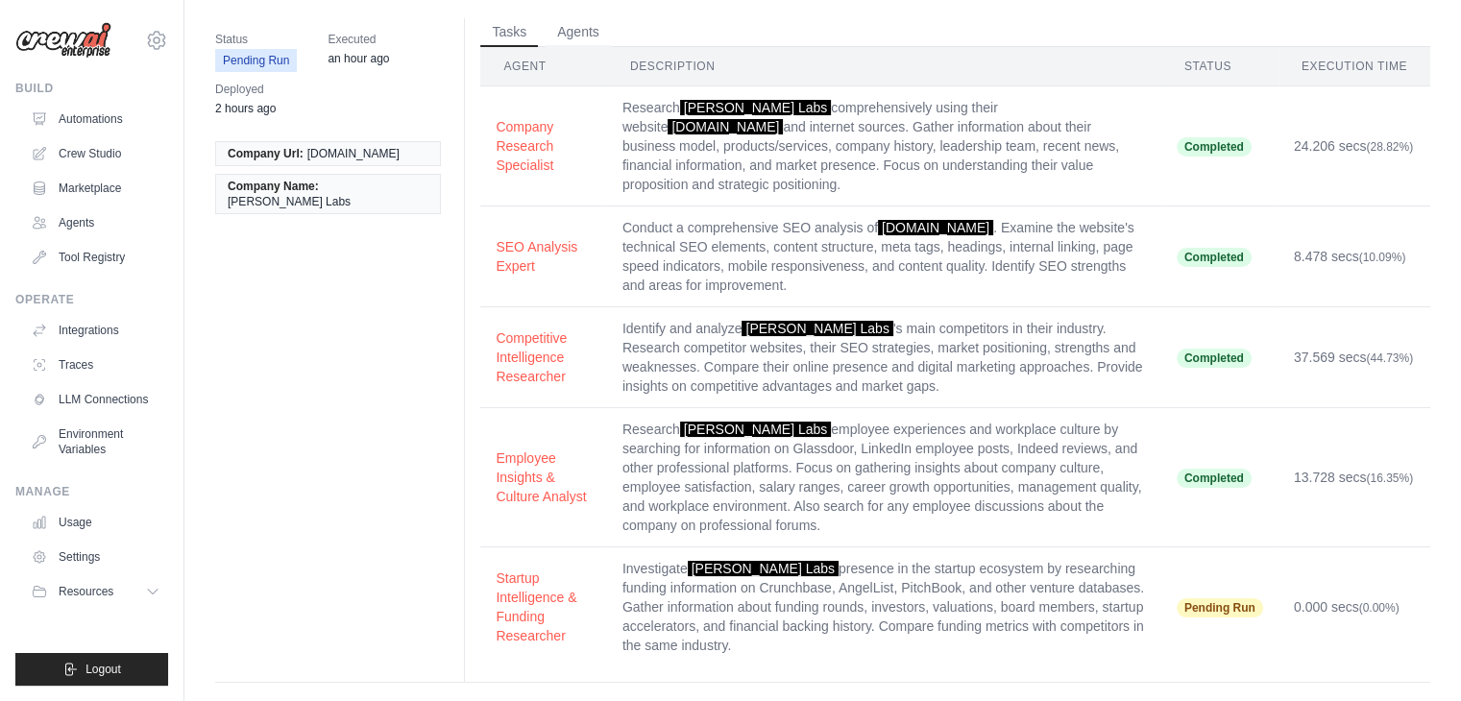
scroll to position [0, 0]
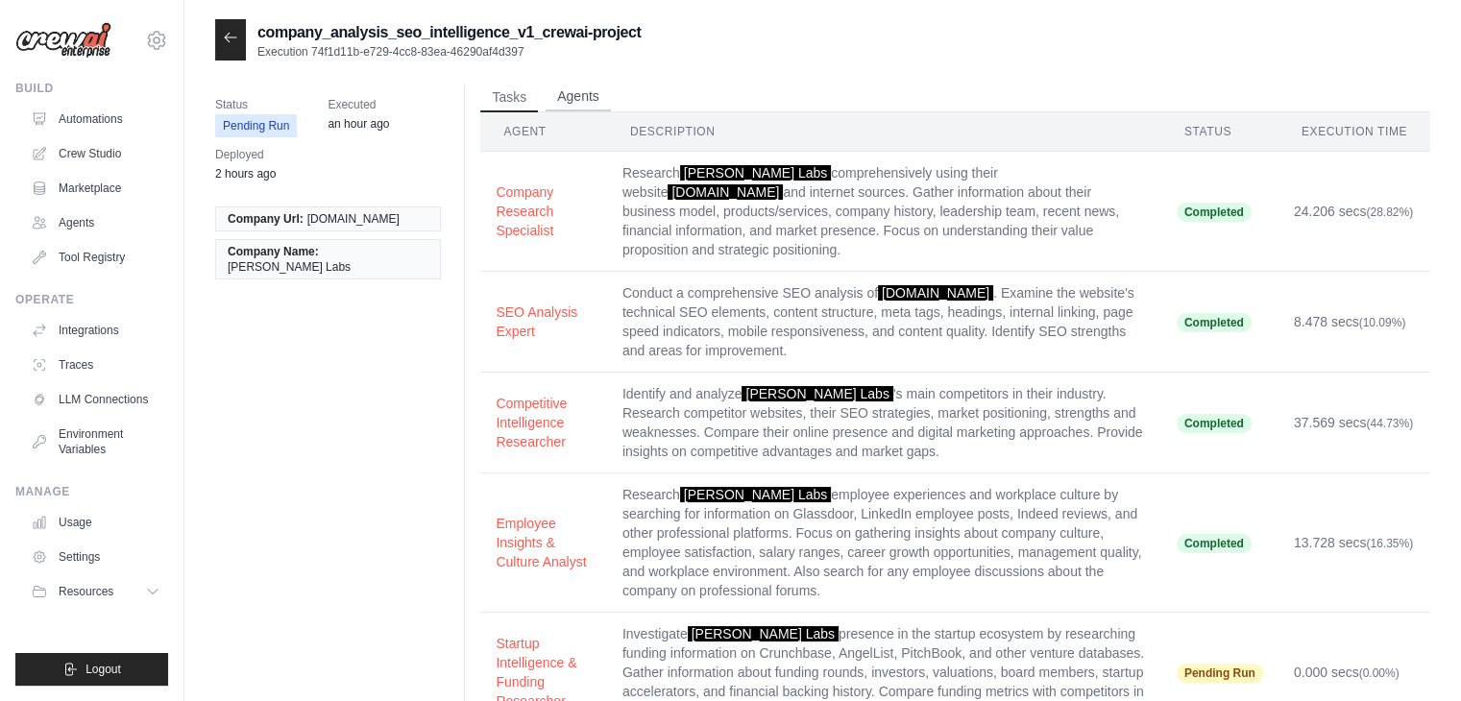
click at [575, 86] on button "Agents" at bounding box center [578, 97] width 65 height 29
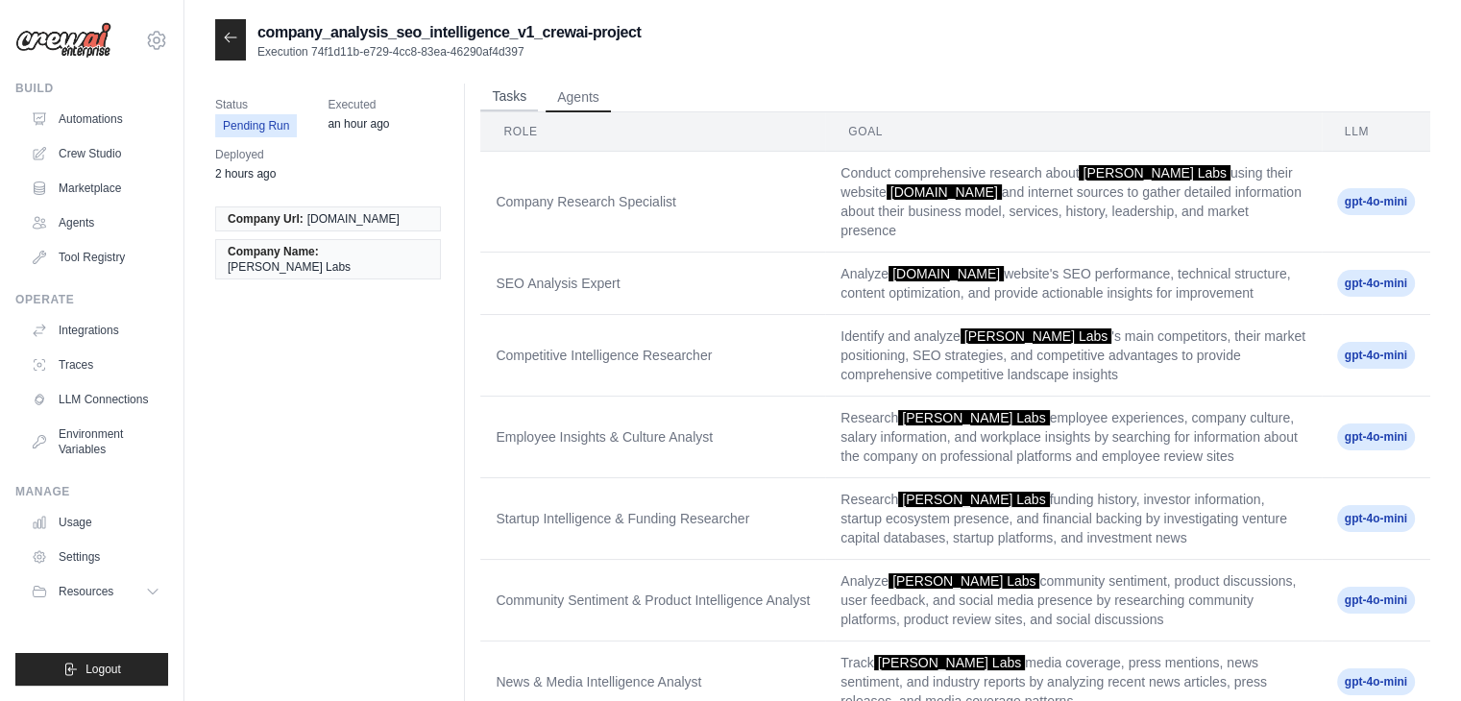
click at [519, 101] on button "Tasks" at bounding box center [509, 97] width 58 height 29
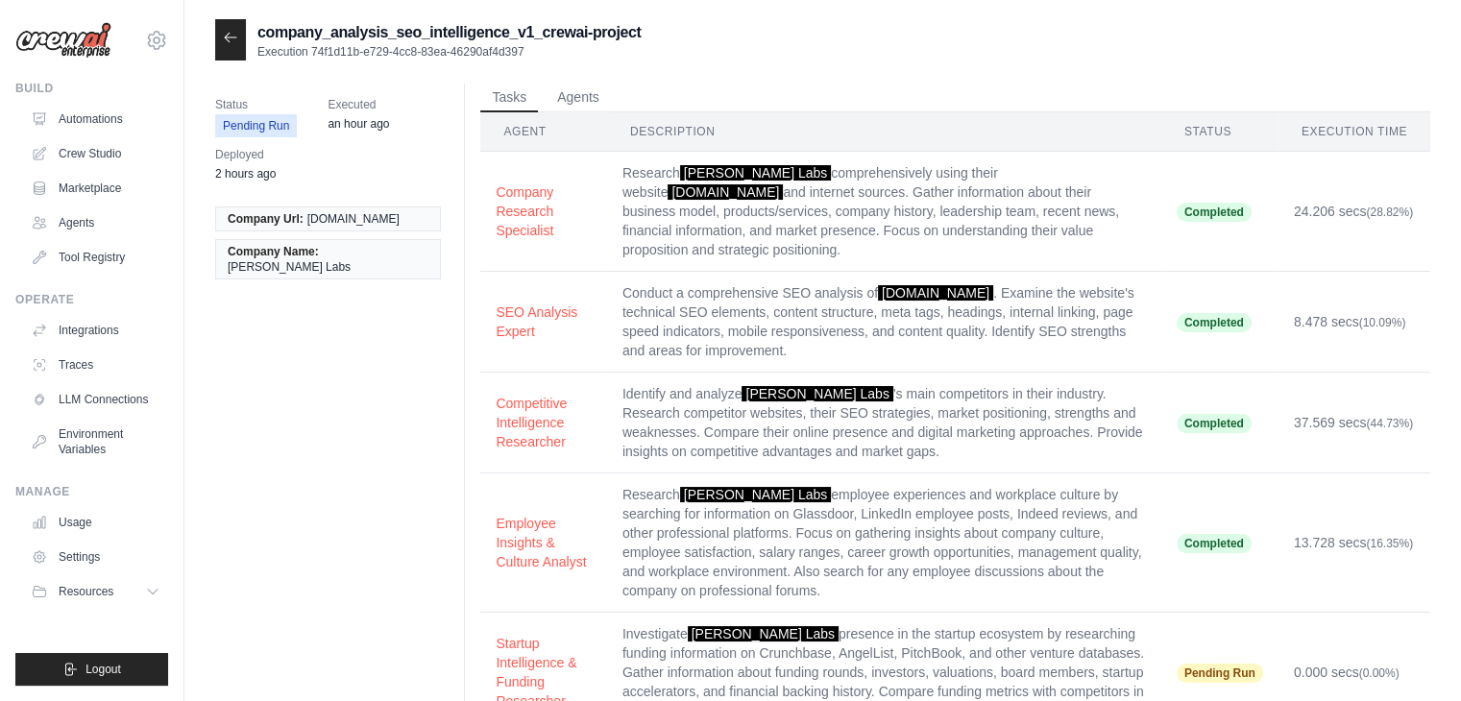
click at [237, 42] on icon at bounding box center [230, 37] width 15 height 15
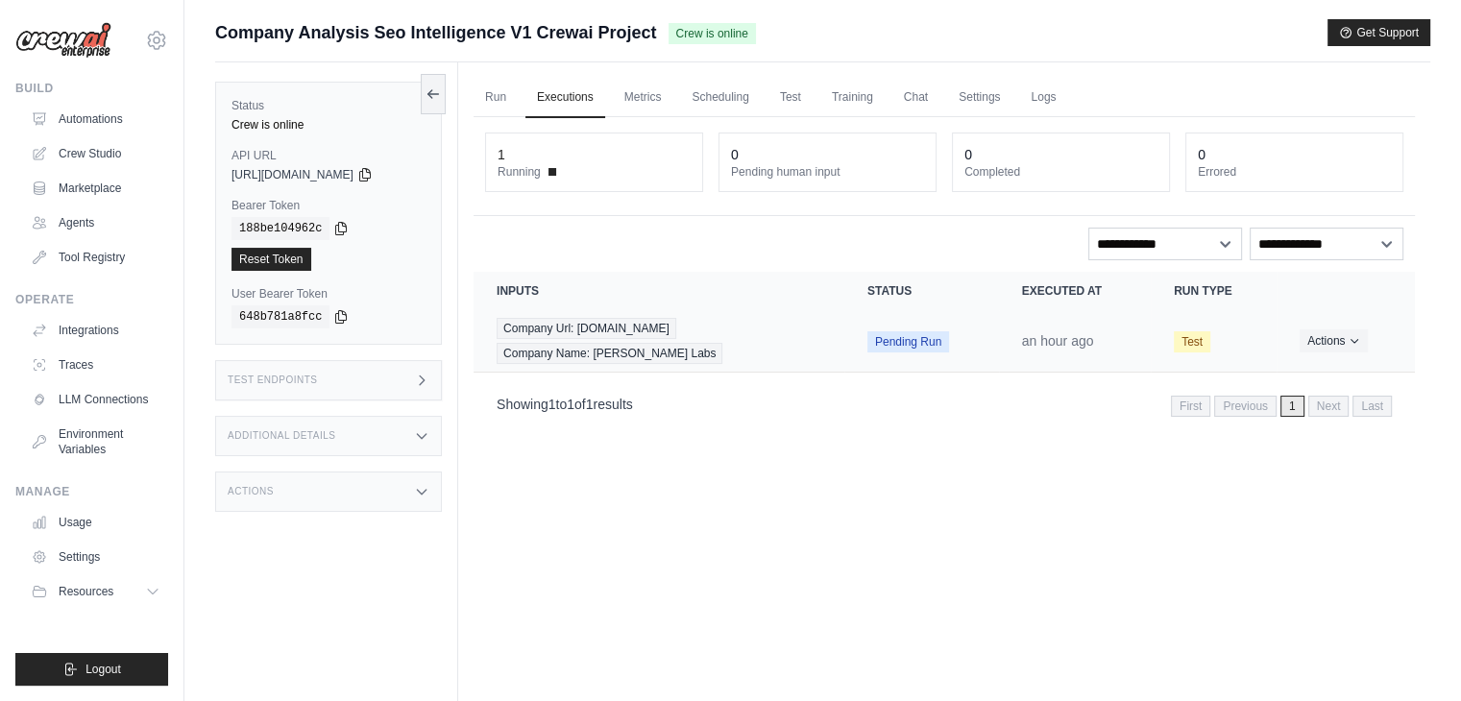
click at [881, 338] on span "Pending Run" at bounding box center [908, 341] width 82 height 21
drag, startPoint x: 881, startPoint y: 338, endPoint x: 1001, endPoint y: 331, distance: 120.2
click at [1001, 331] on tr "Company Url: Steinnlabs.com Company Name: Stein Labs Pending Run an hour ago Te…" at bounding box center [944, 341] width 941 height 62
click at [1001, 331] on td "an hour ago" at bounding box center [1075, 341] width 152 height 62
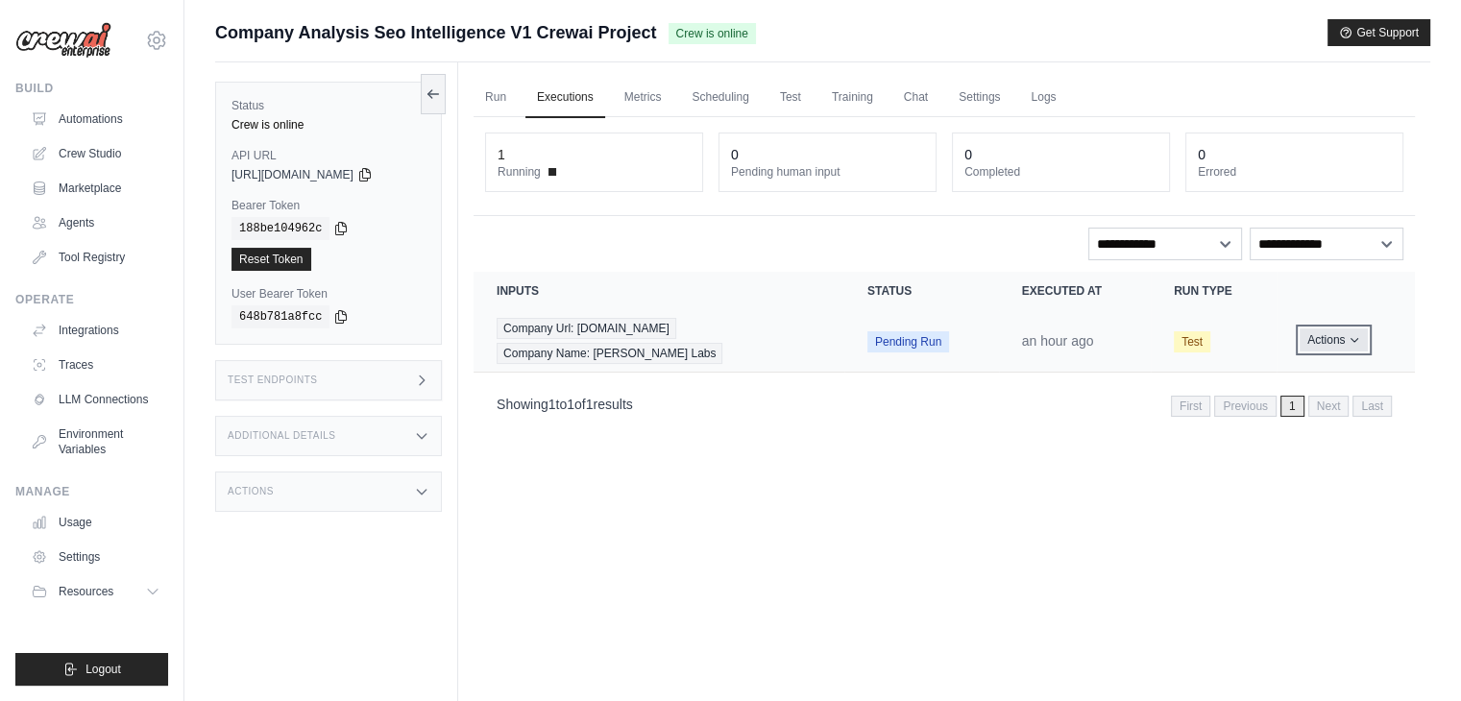
click at [1360, 335] on button "Actions" at bounding box center [1334, 339] width 68 height 23
click at [1260, 318] on td "Test" at bounding box center [1214, 341] width 126 height 62
click at [635, 86] on link "Metrics" at bounding box center [643, 98] width 61 height 40
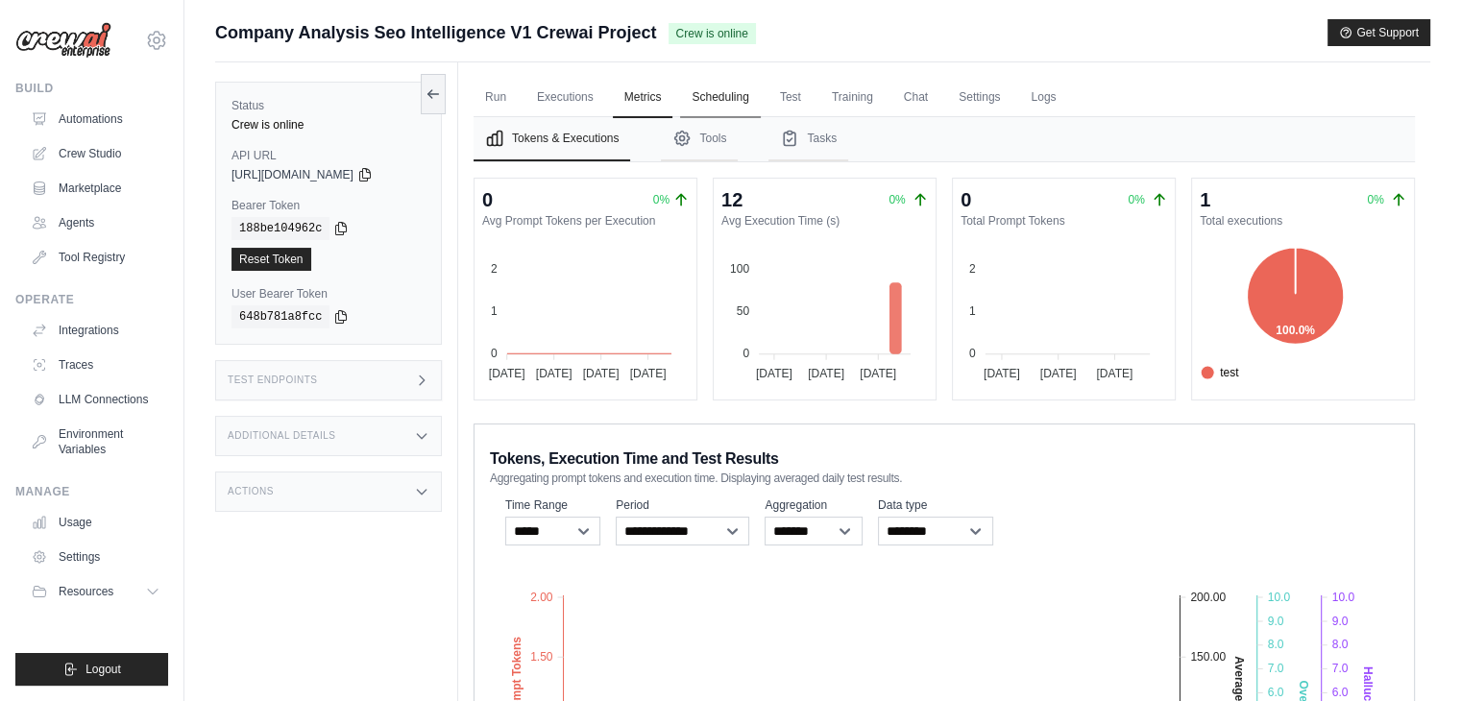
click at [745, 93] on link "Scheduling" at bounding box center [720, 98] width 80 height 40
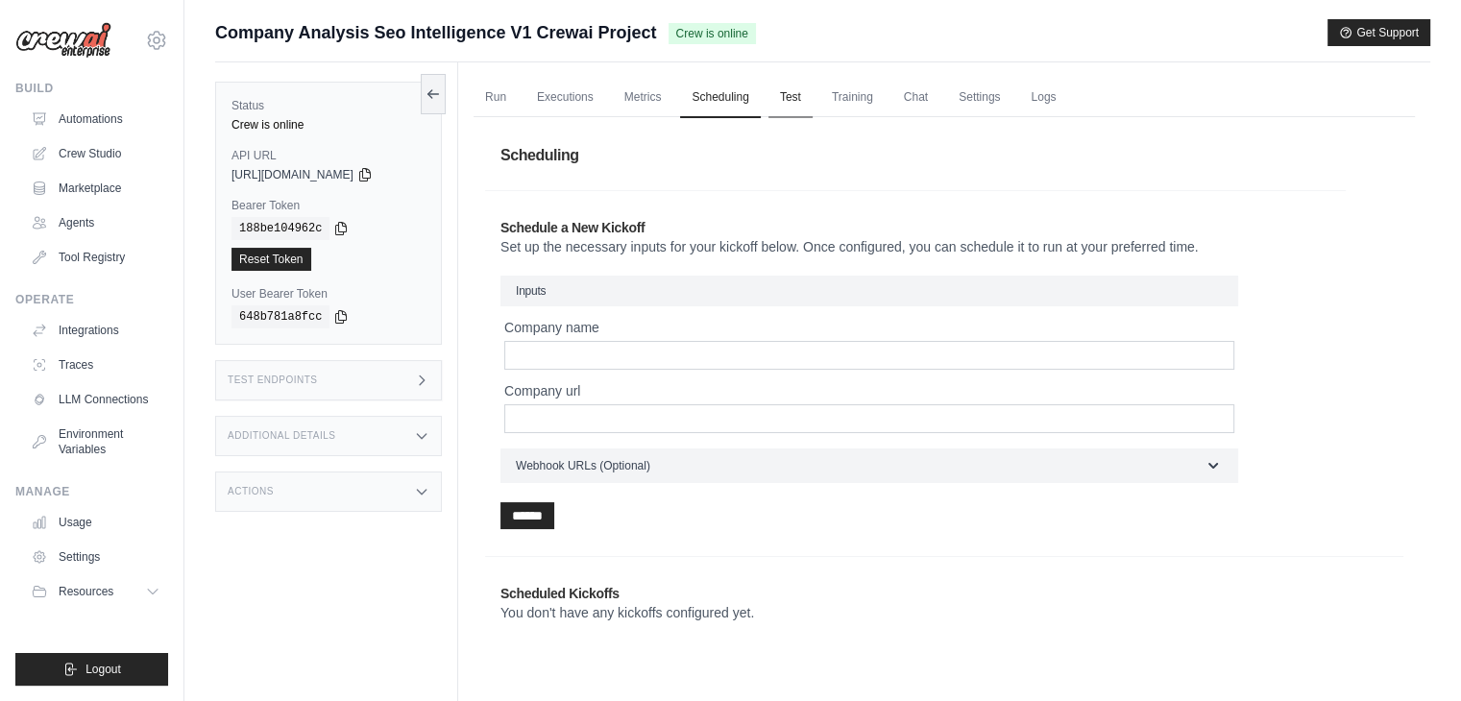
click at [789, 92] on link "Test" at bounding box center [790, 98] width 44 height 40
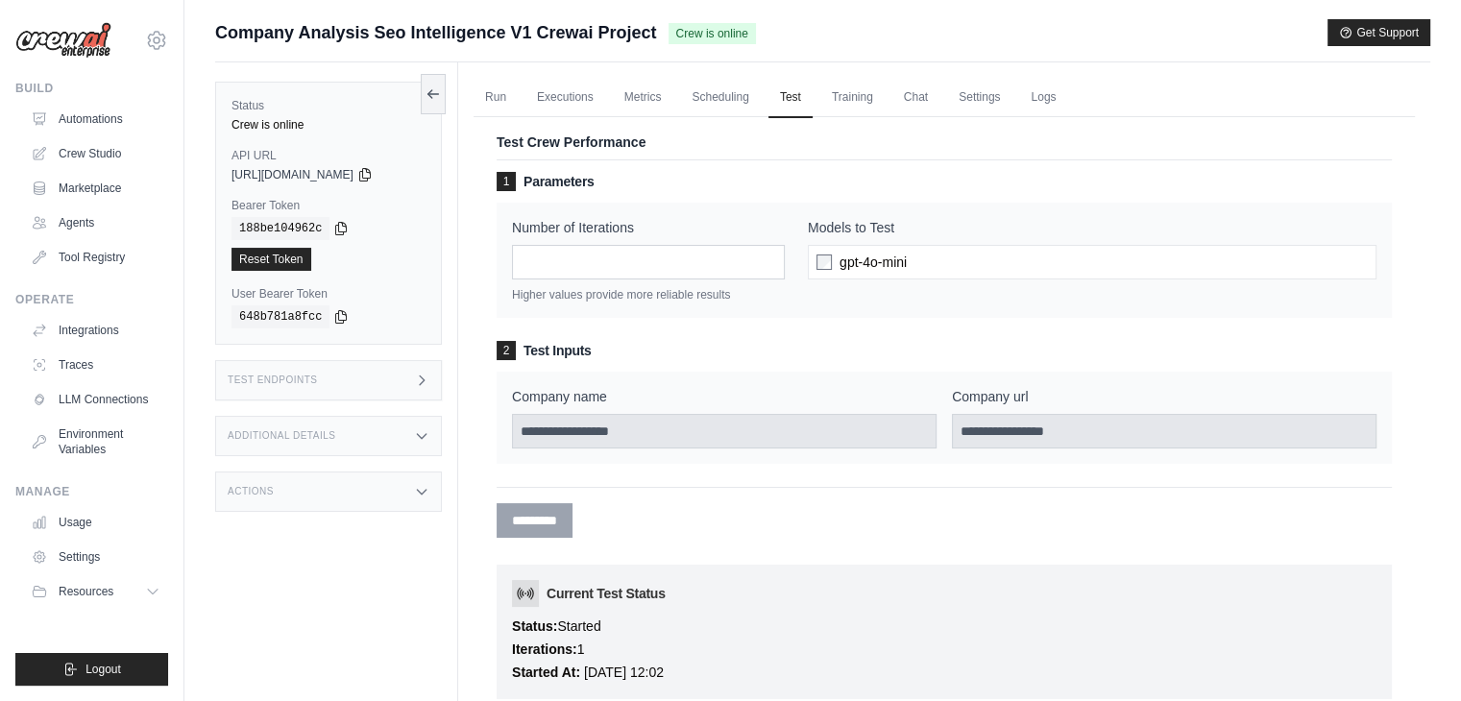
scroll to position [200, 0]
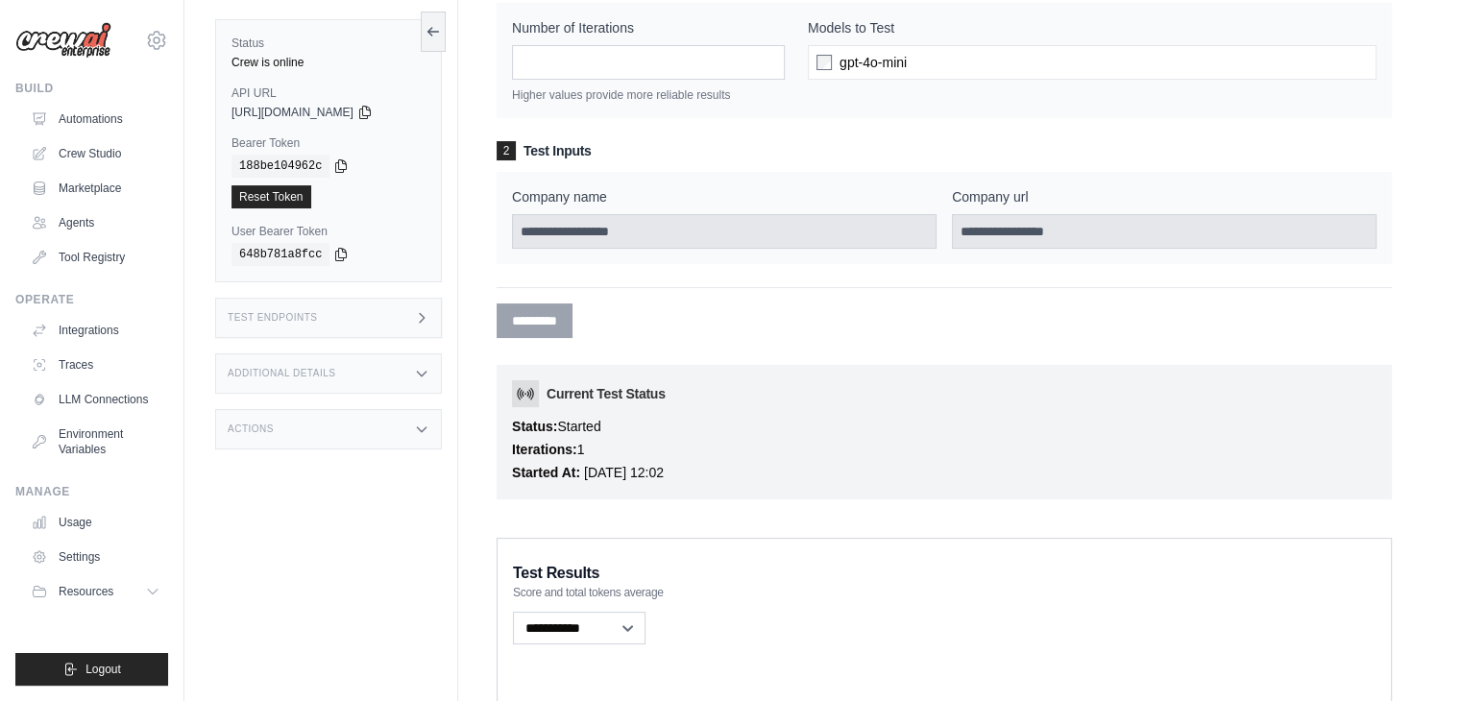
click at [548, 188] on label "Company name" at bounding box center [724, 196] width 425 height 19
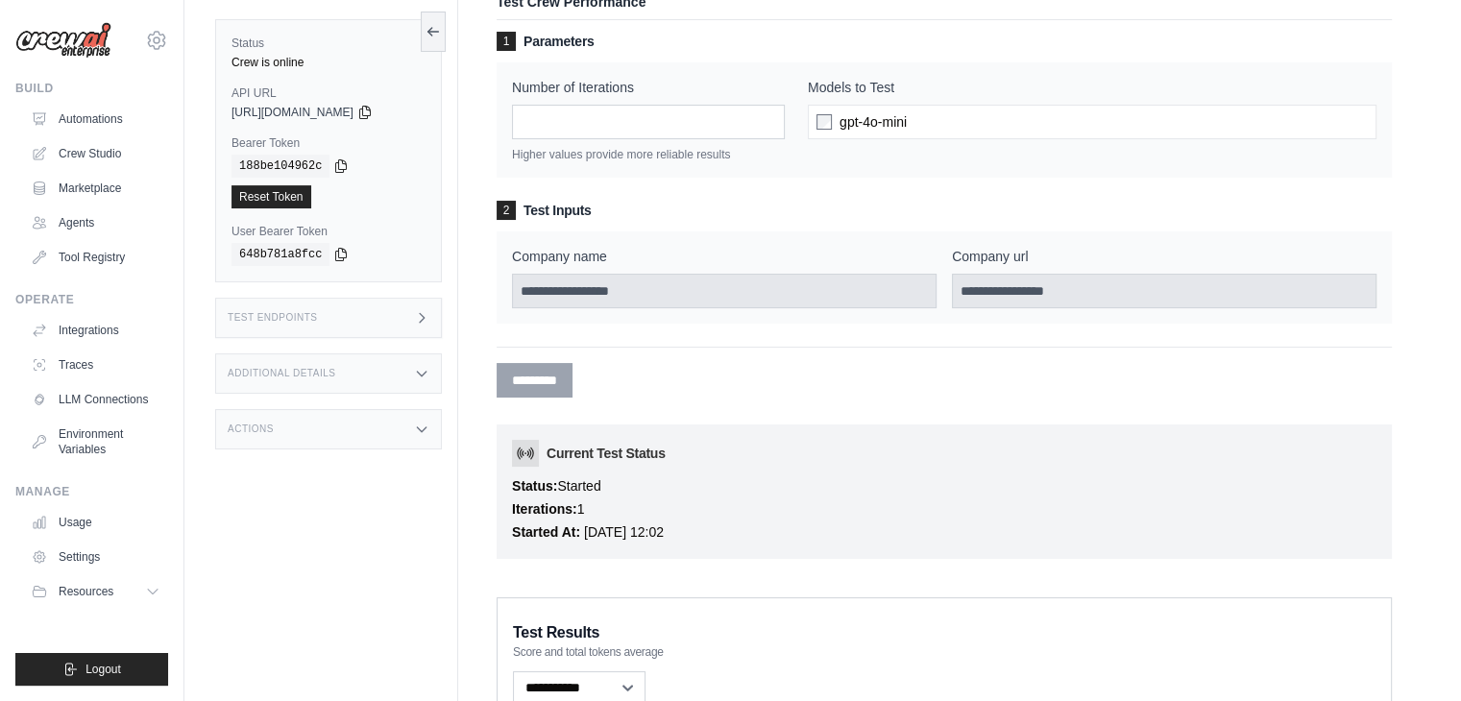
scroll to position [138, 0]
click at [538, 249] on label "Company name" at bounding box center [724, 258] width 425 height 19
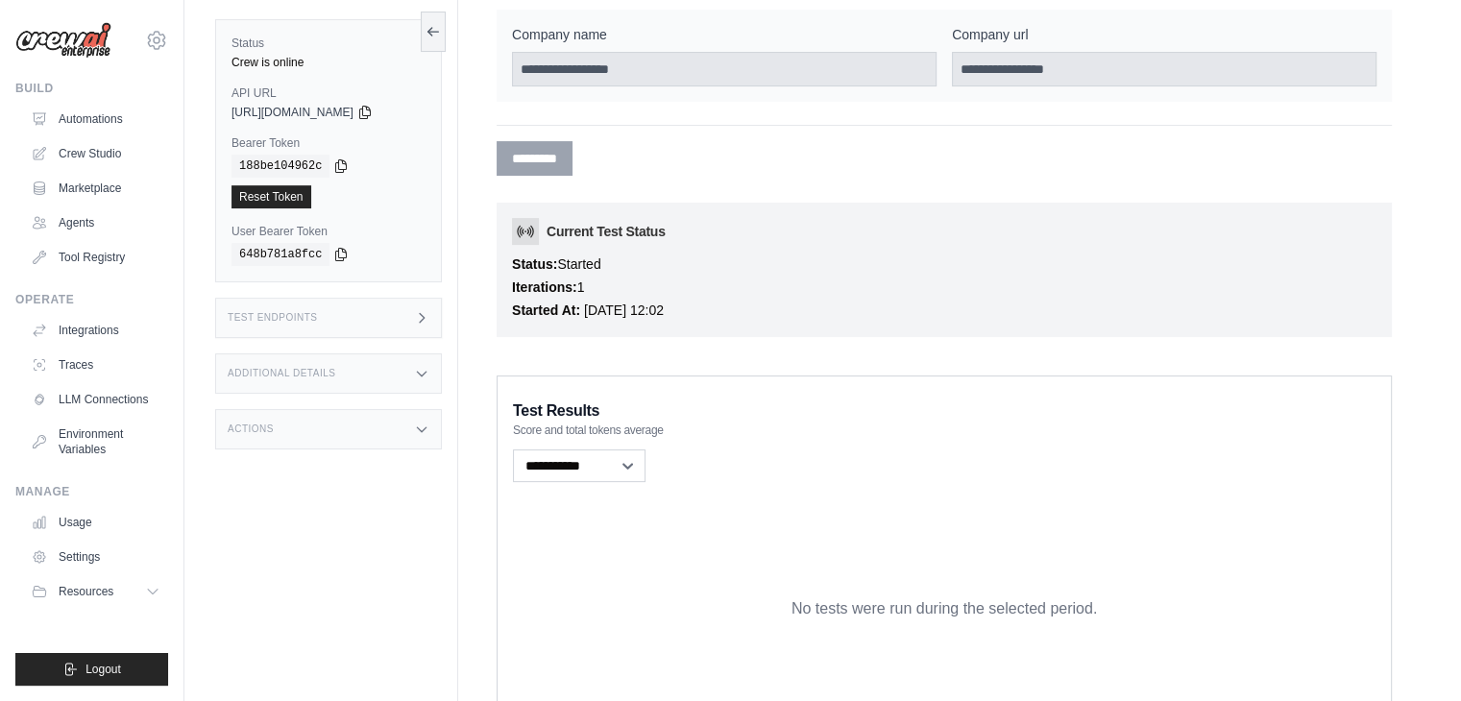
scroll to position [360, 0]
click at [569, 231] on h3 "Current Test Status" at bounding box center [944, 233] width 864 height 27
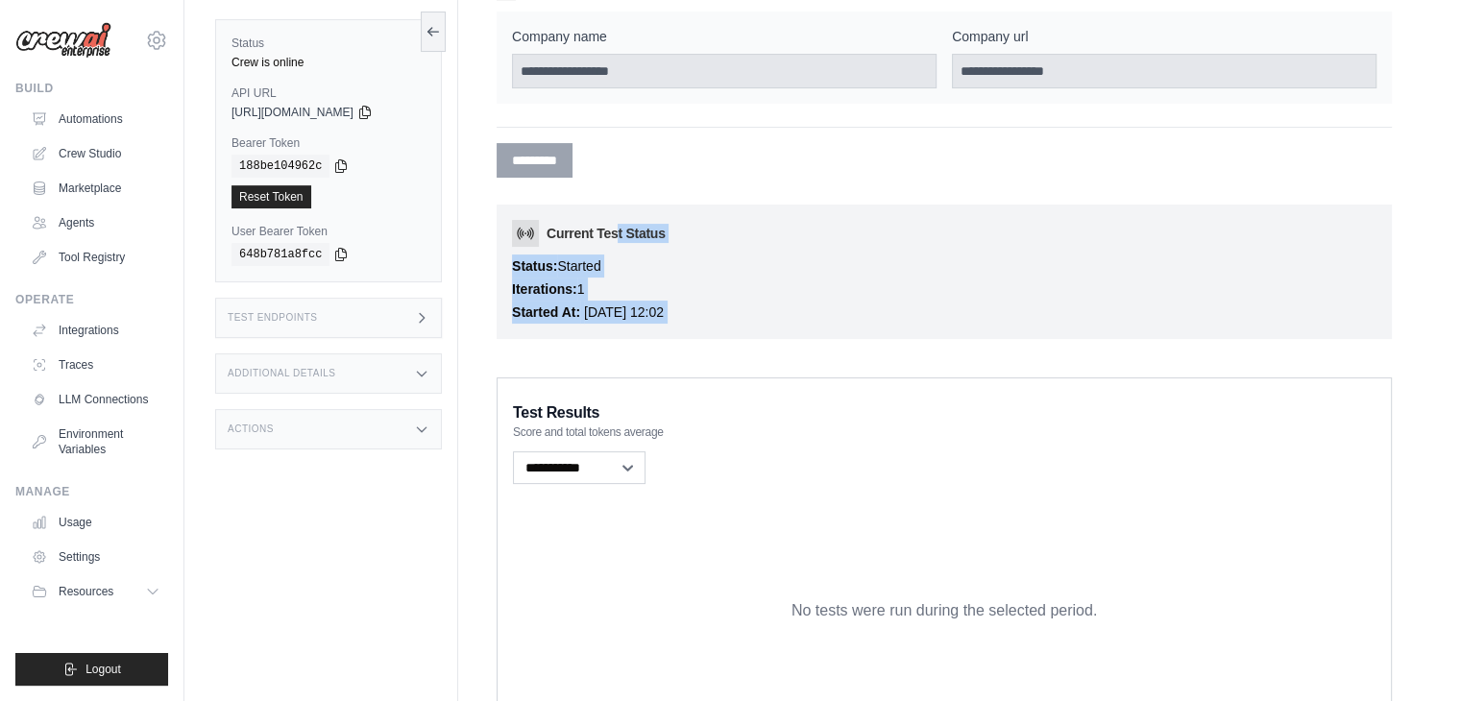
drag, startPoint x: 569, startPoint y: 231, endPoint x: 604, endPoint y: 345, distance: 119.7
click at [604, 345] on div "1 Parameters Number of Iterations * Higher values provide more reliable results…" at bounding box center [944, 74] width 895 height 551
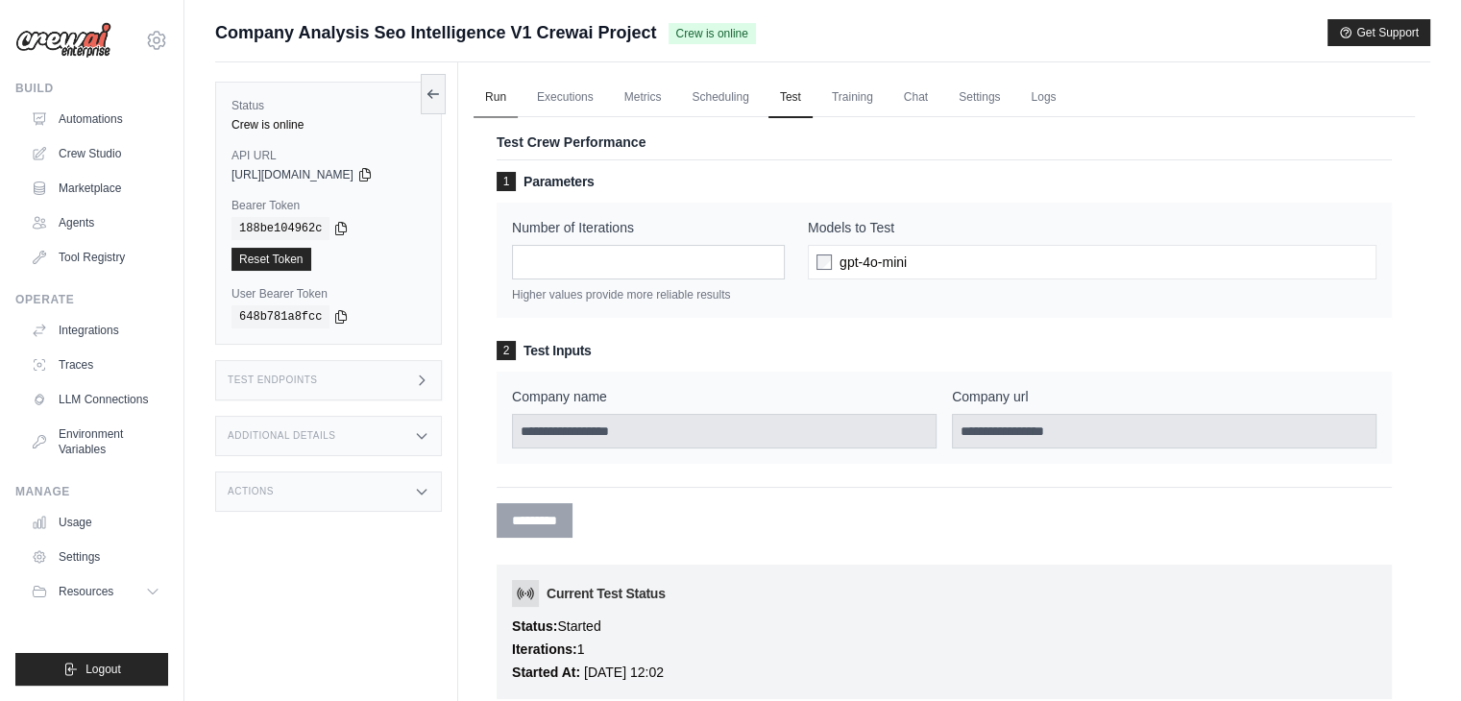
click at [494, 93] on link "Run" at bounding box center [496, 98] width 44 height 40
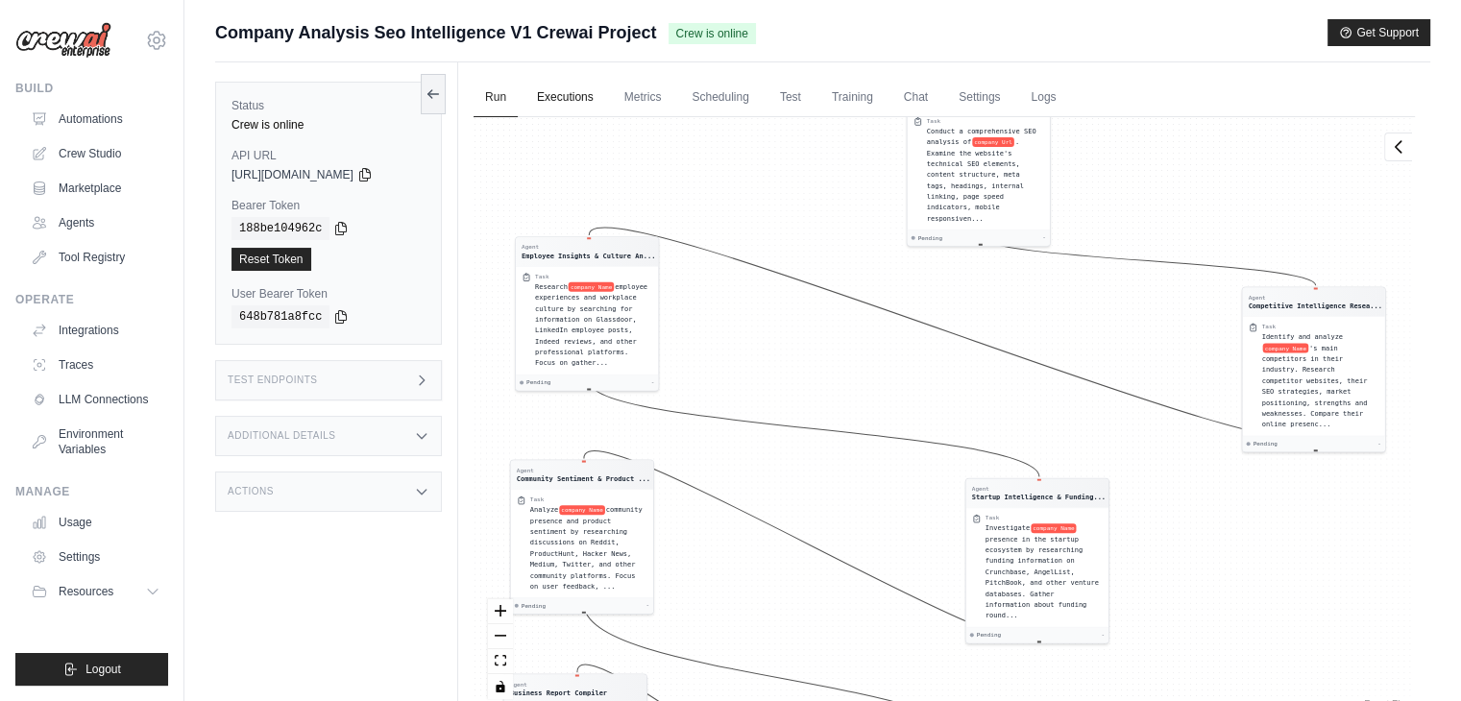
click at [546, 98] on link "Executions" at bounding box center [565, 98] width 80 height 40
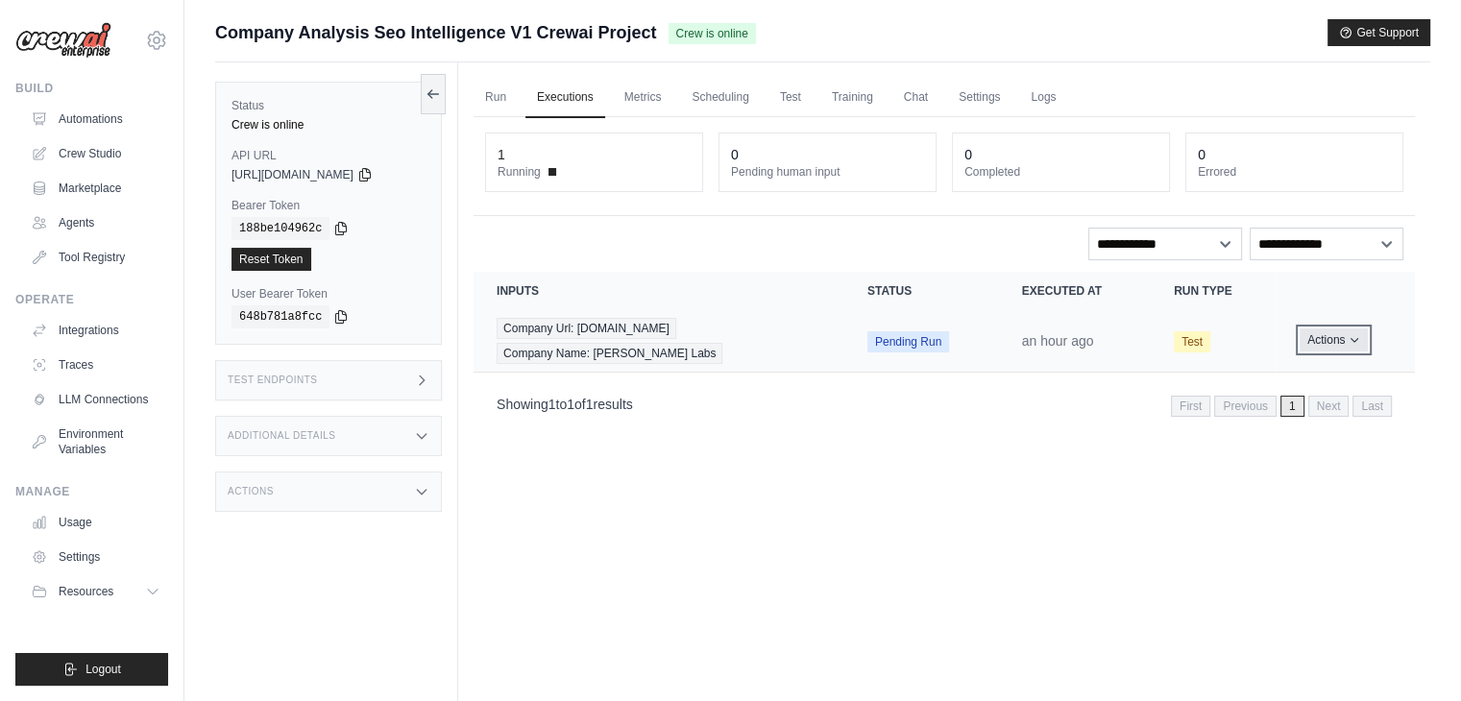
click at [1330, 339] on button "Actions" at bounding box center [1334, 339] width 68 height 23
click at [1288, 410] on button "Delete" at bounding box center [1330, 405] width 123 height 31
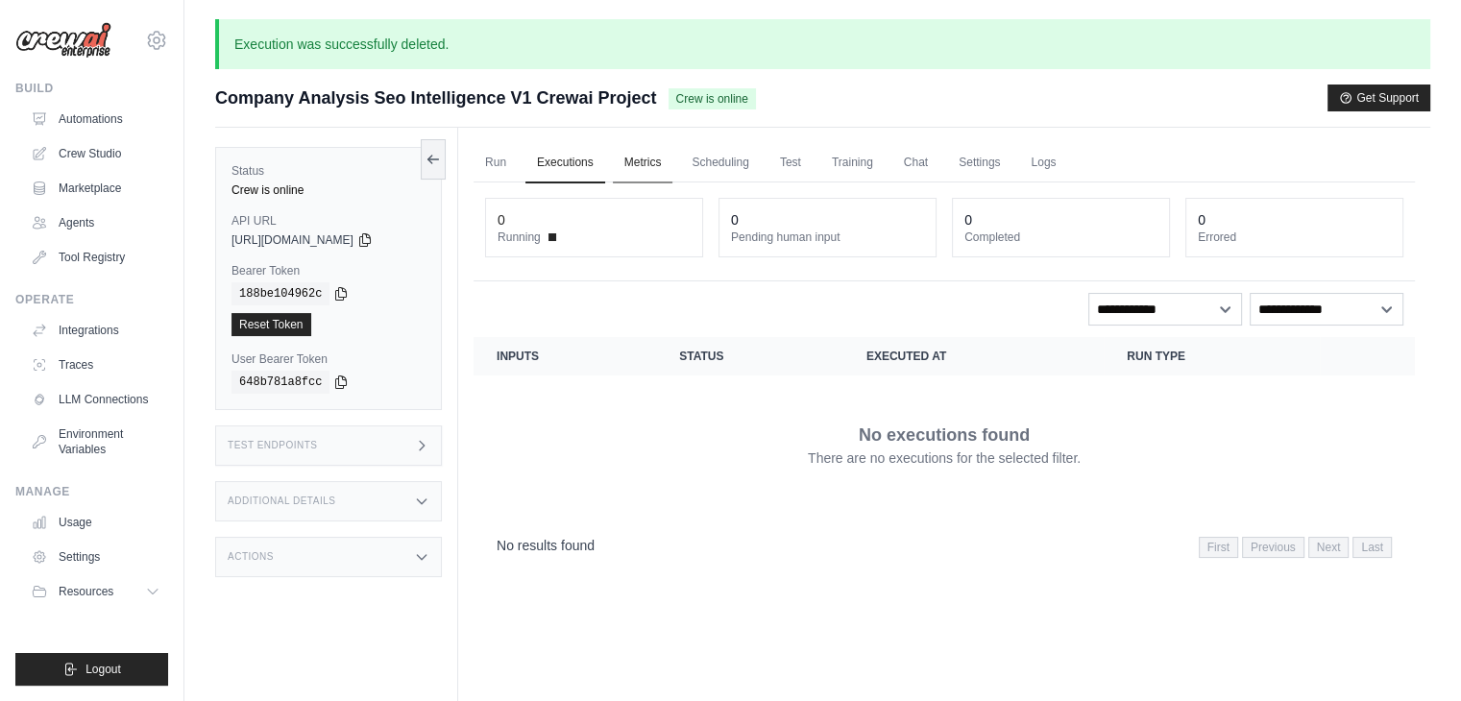
click at [638, 168] on link "Metrics" at bounding box center [643, 163] width 61 height 40
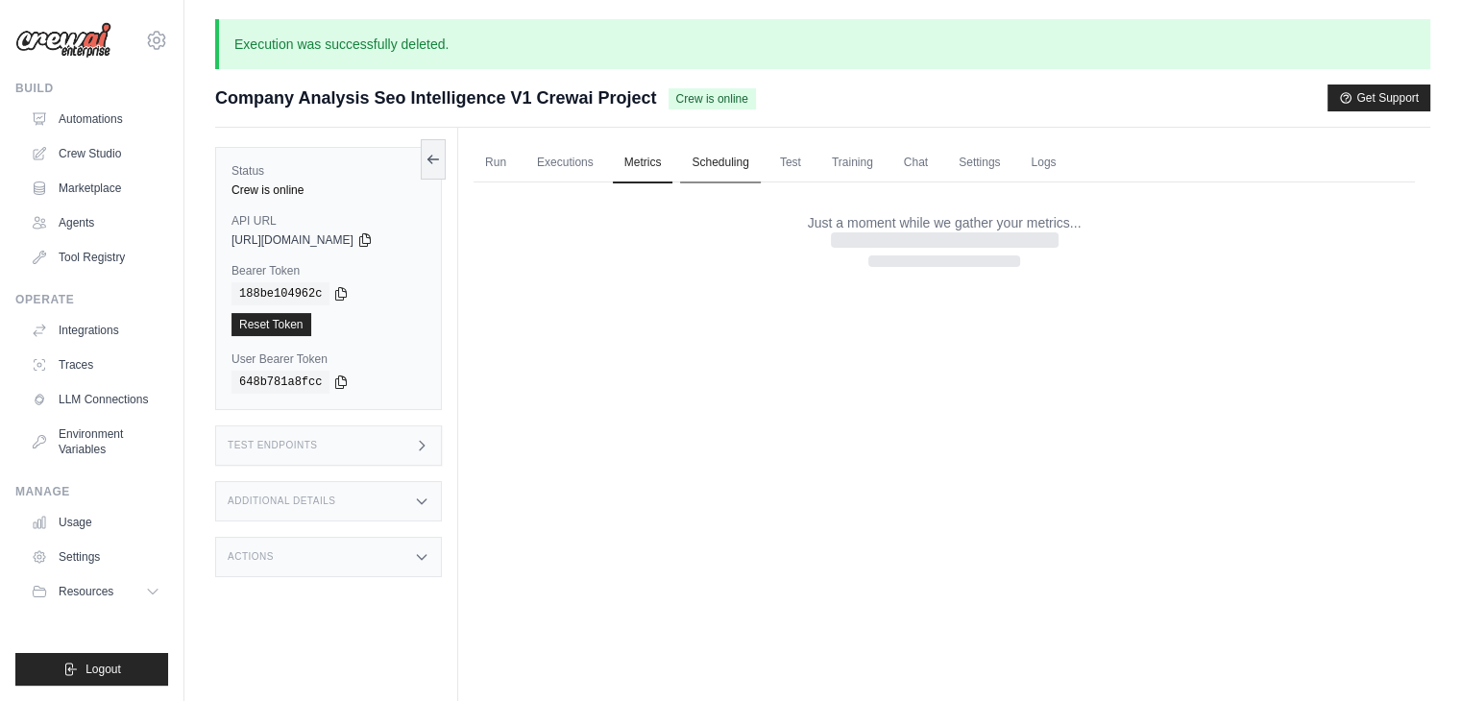
click at [734, 166] on link "Scheduling" at bounding box center [720, 163] width 80 height 40
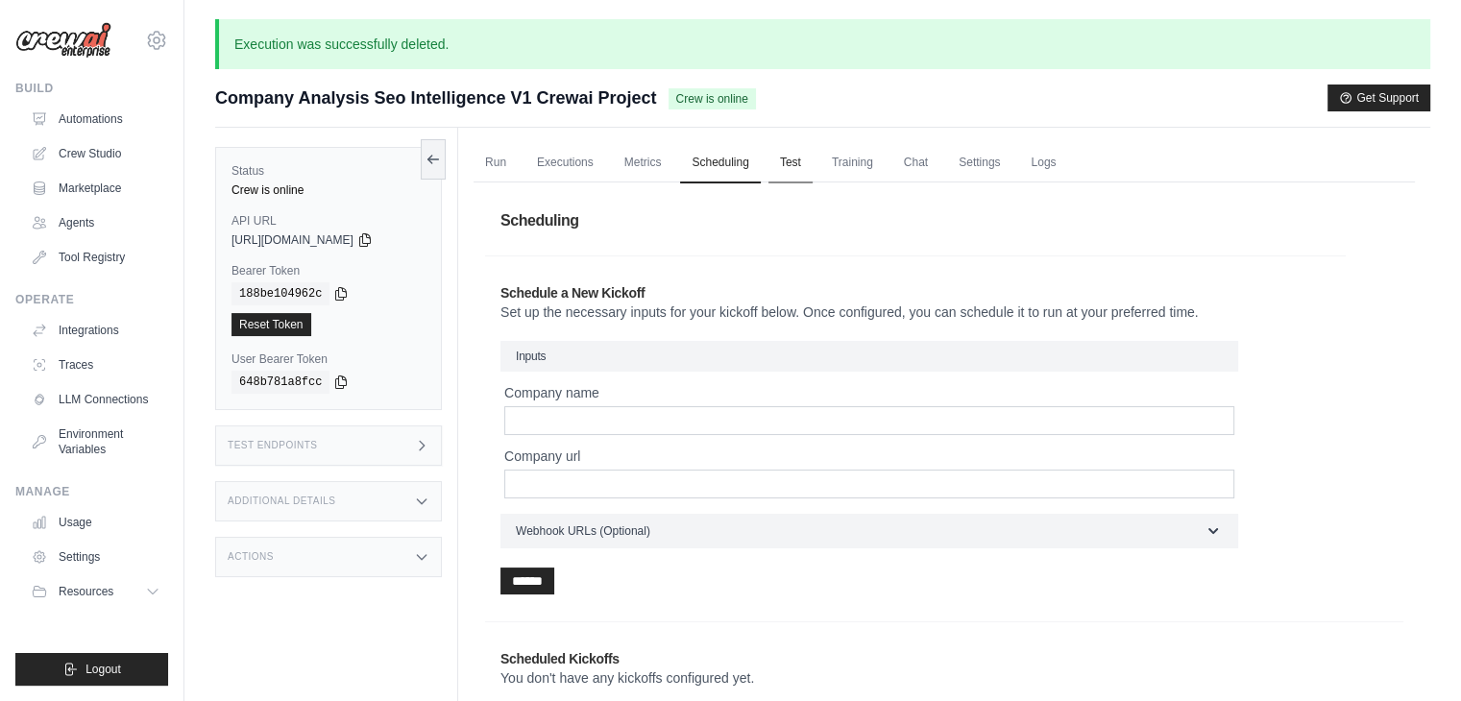
click at [791, 170] on link "Test" at bounding box center [790, 163] width 44 height 40
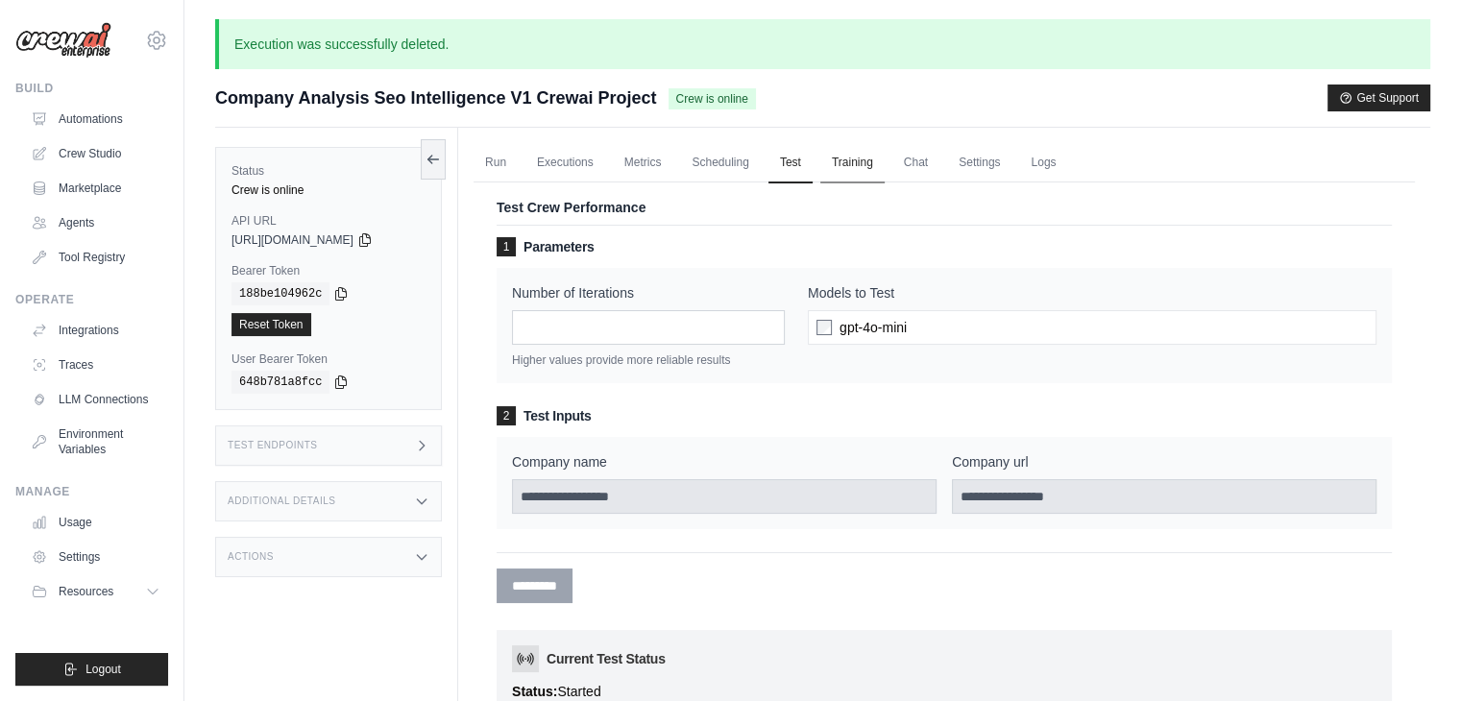
click at [860, 162] on link "Training" at bounding box center [852, 163] width 64 height 40
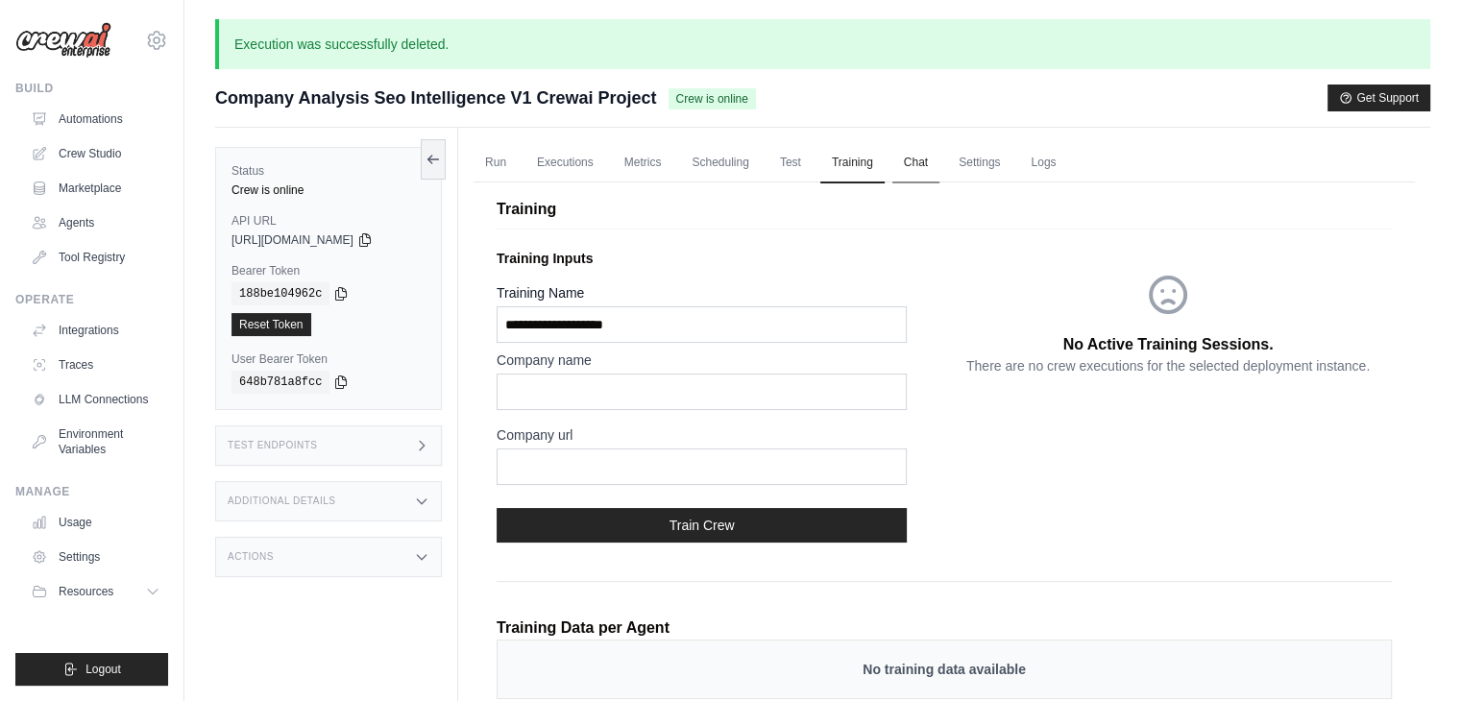
click at [914, 164] on link "Chat" at bounding box center [915, 163] width 47 height 40
click at [968, 170] on link "Settings" at bounding box center [979, 163] width 64 height 40
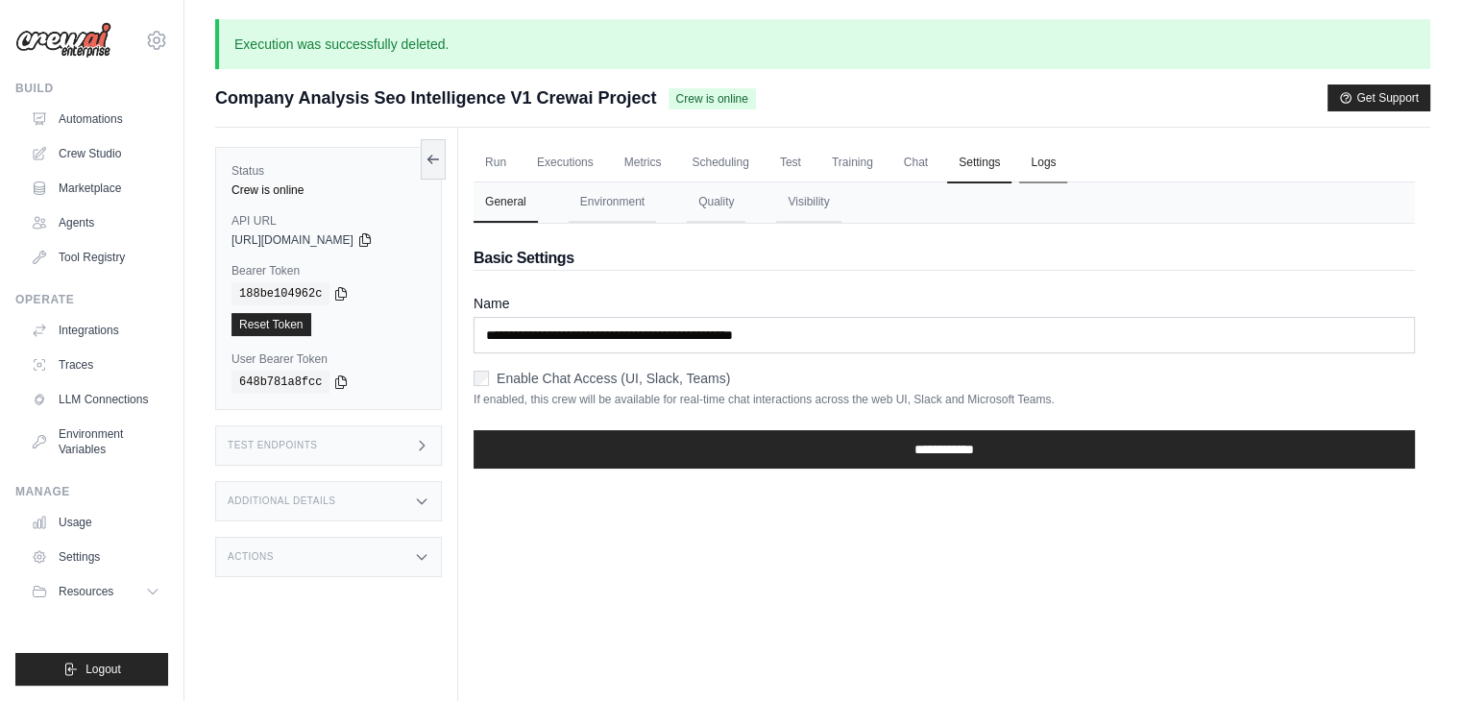
click at [1053, 178] on link "Logs" at bounding box center [1043, 163] width 48 height 40
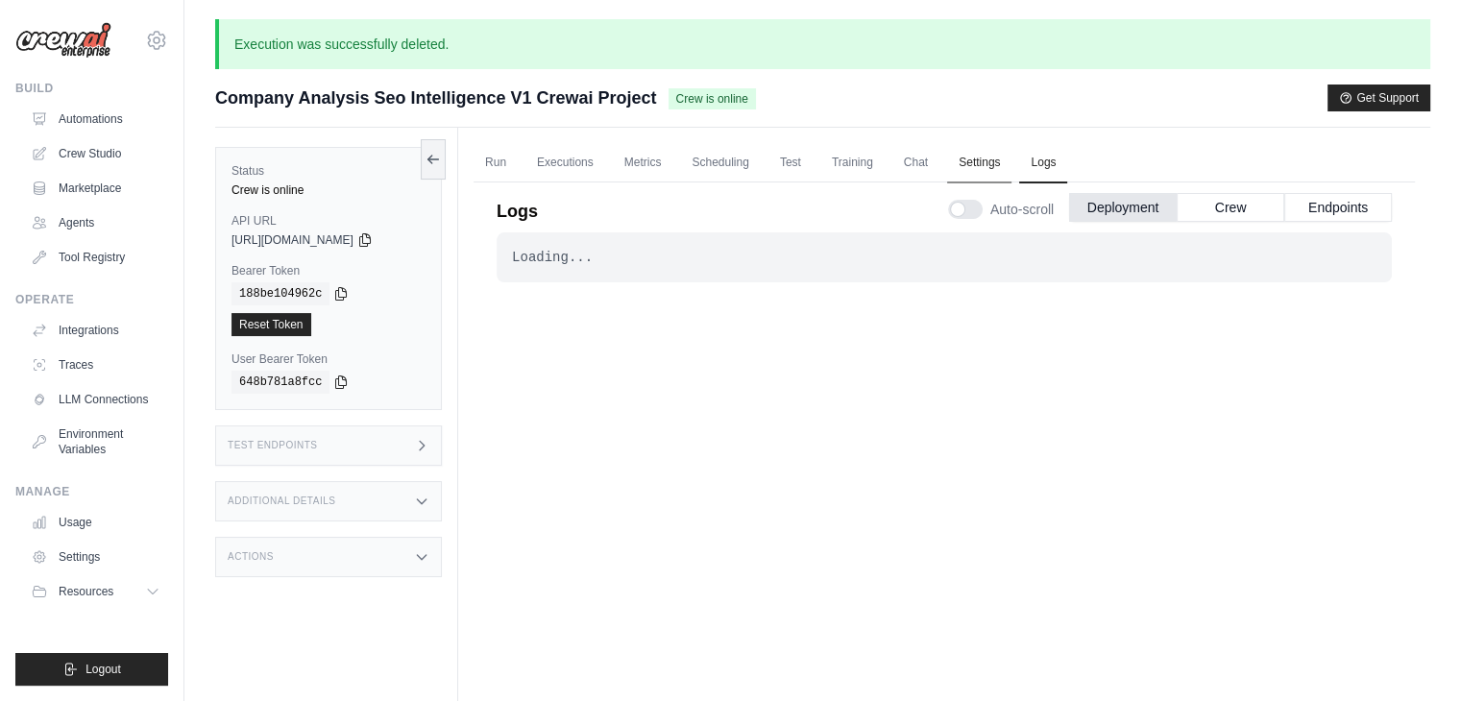
click at [958, 166] on link "Settings" at bounding box center [979, 163] width 64 height 40
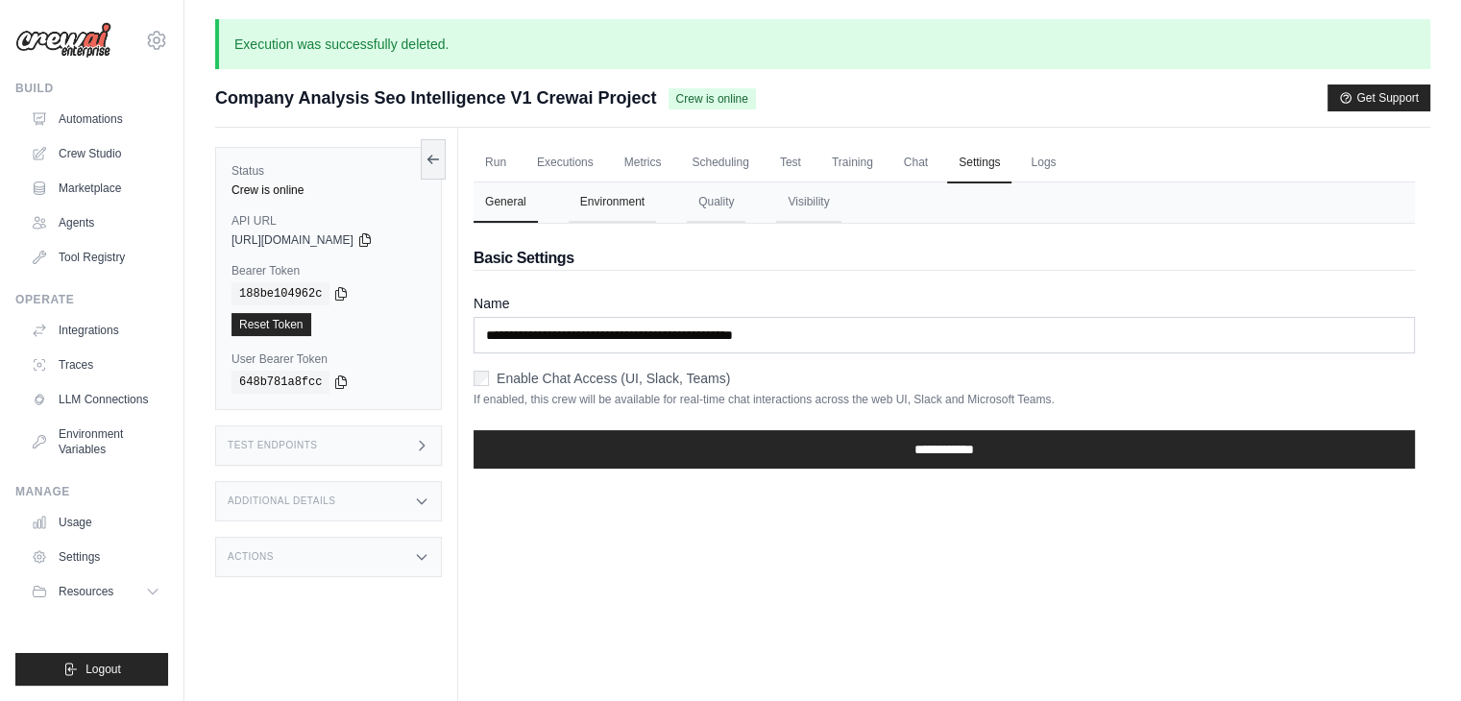
drag, startPoint x: 610, startPoint y: 211, endPoint x: 644, endPoint y: 211, distance: 33.6
click at [610, 211] on button "Environment" at bounding box center [612, 202] width 87 height 40
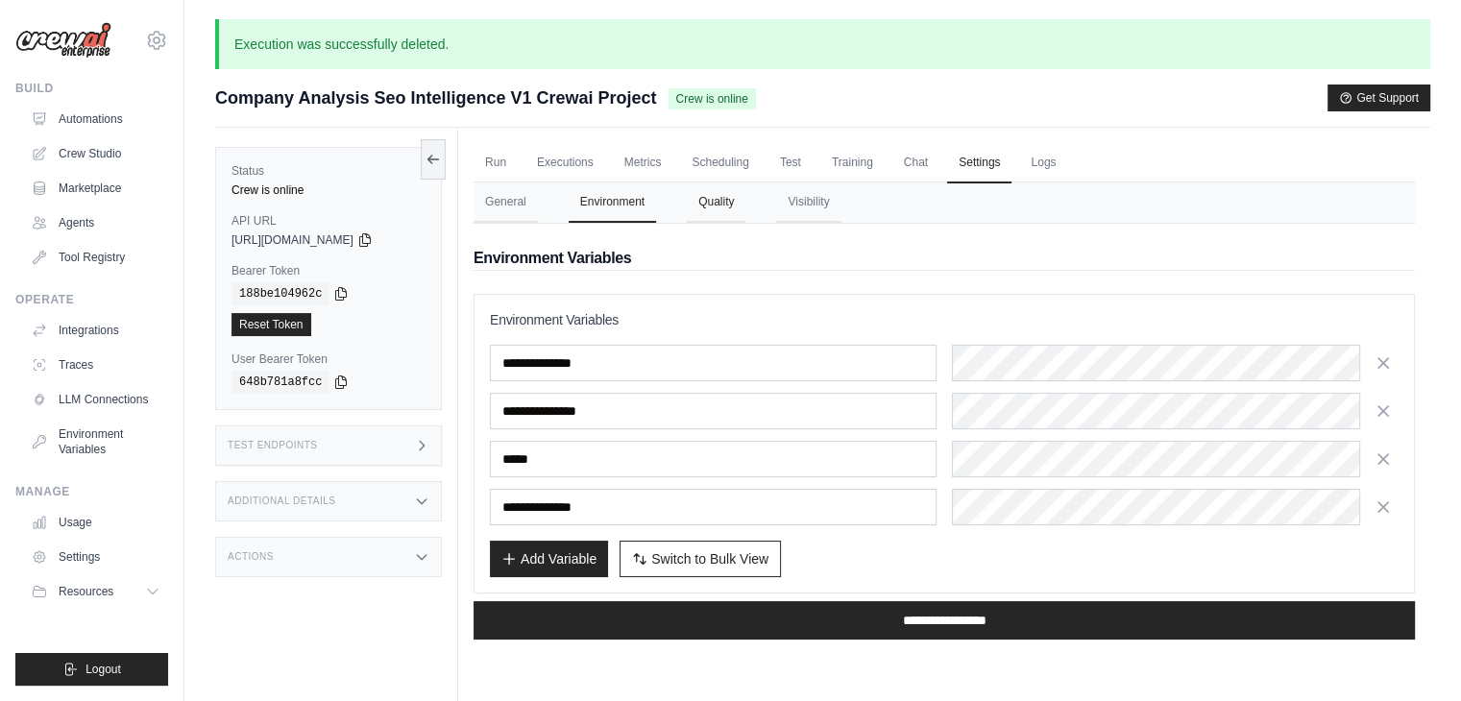
click at [724, 197] on button "Quality" at bounding box center [716, 202] width 59 height 40
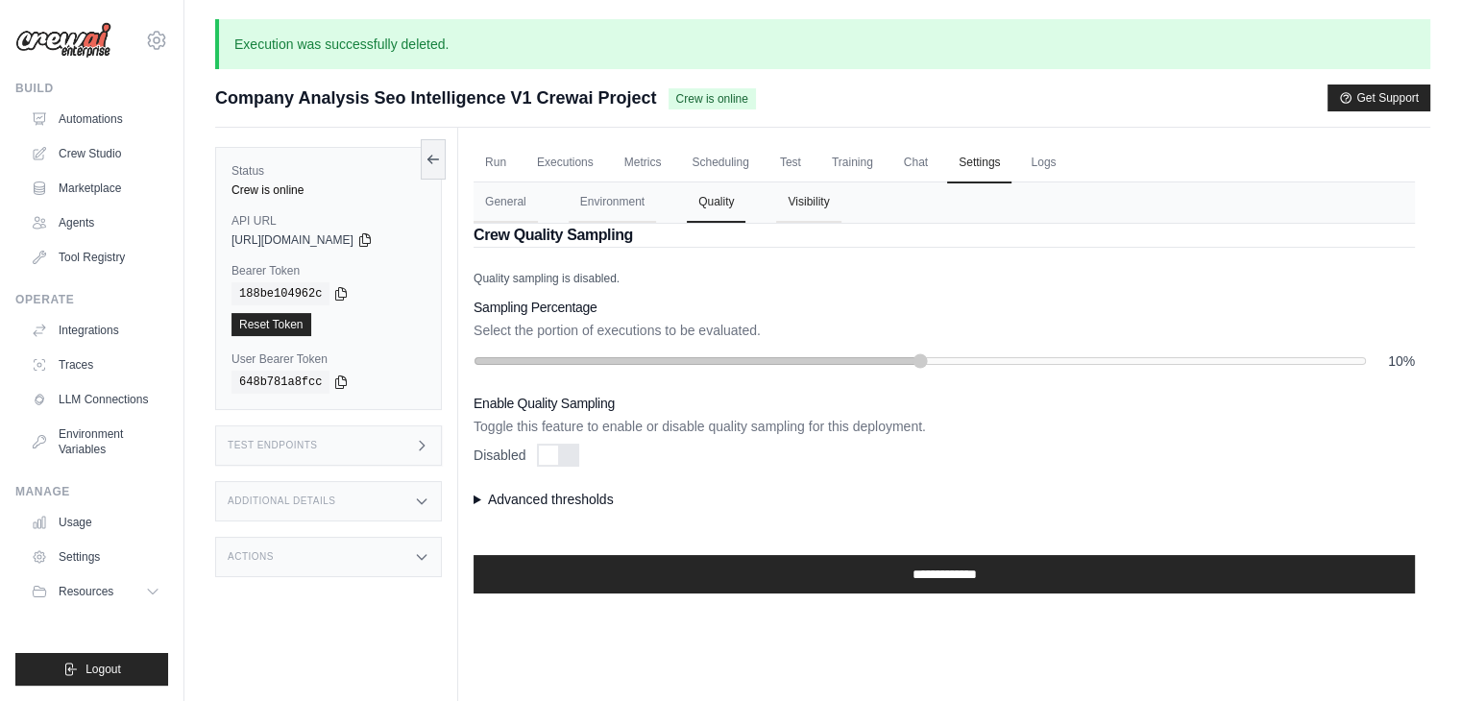
click at [826, 202] on button "Visibility" at bounding box center [808, 202] width 64 height 40
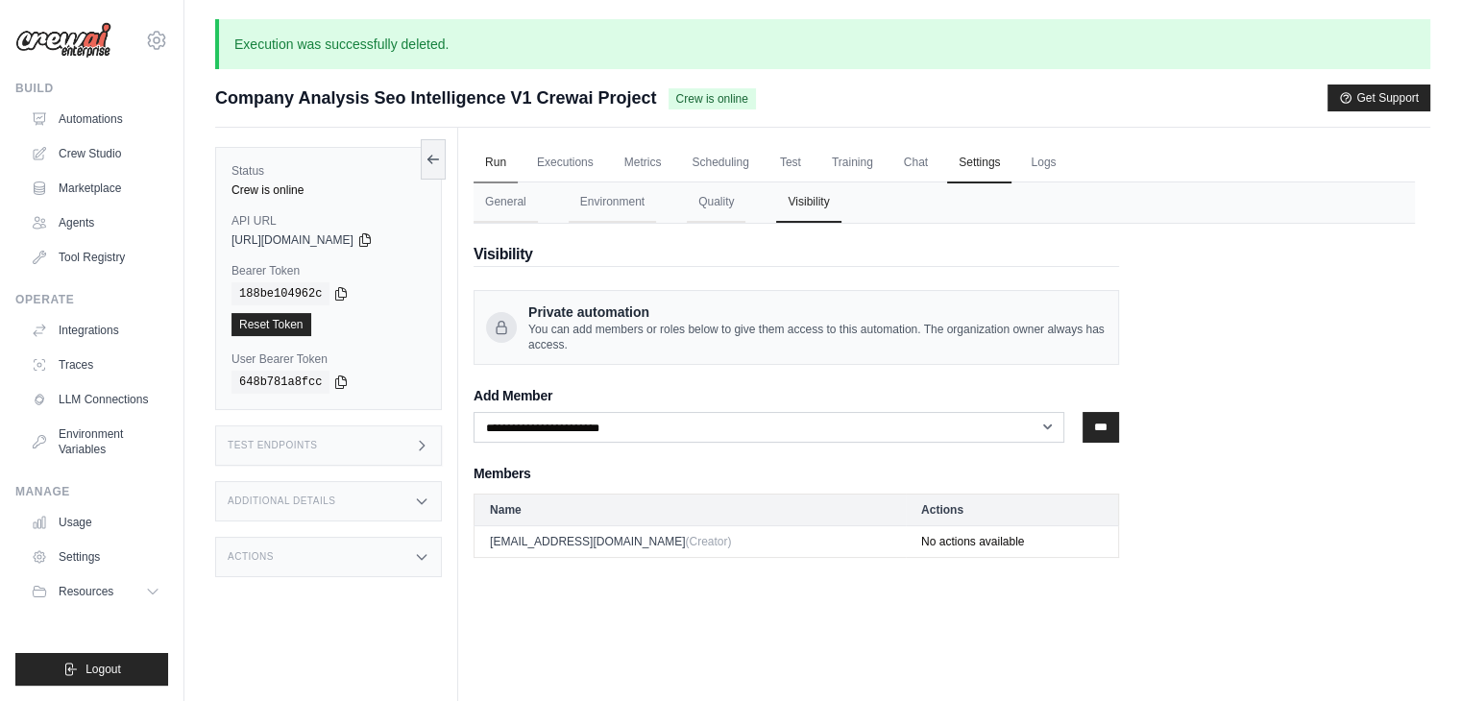
click at [505, 166] on link "Run" at bounding box center [496, 163] width 44 height 40
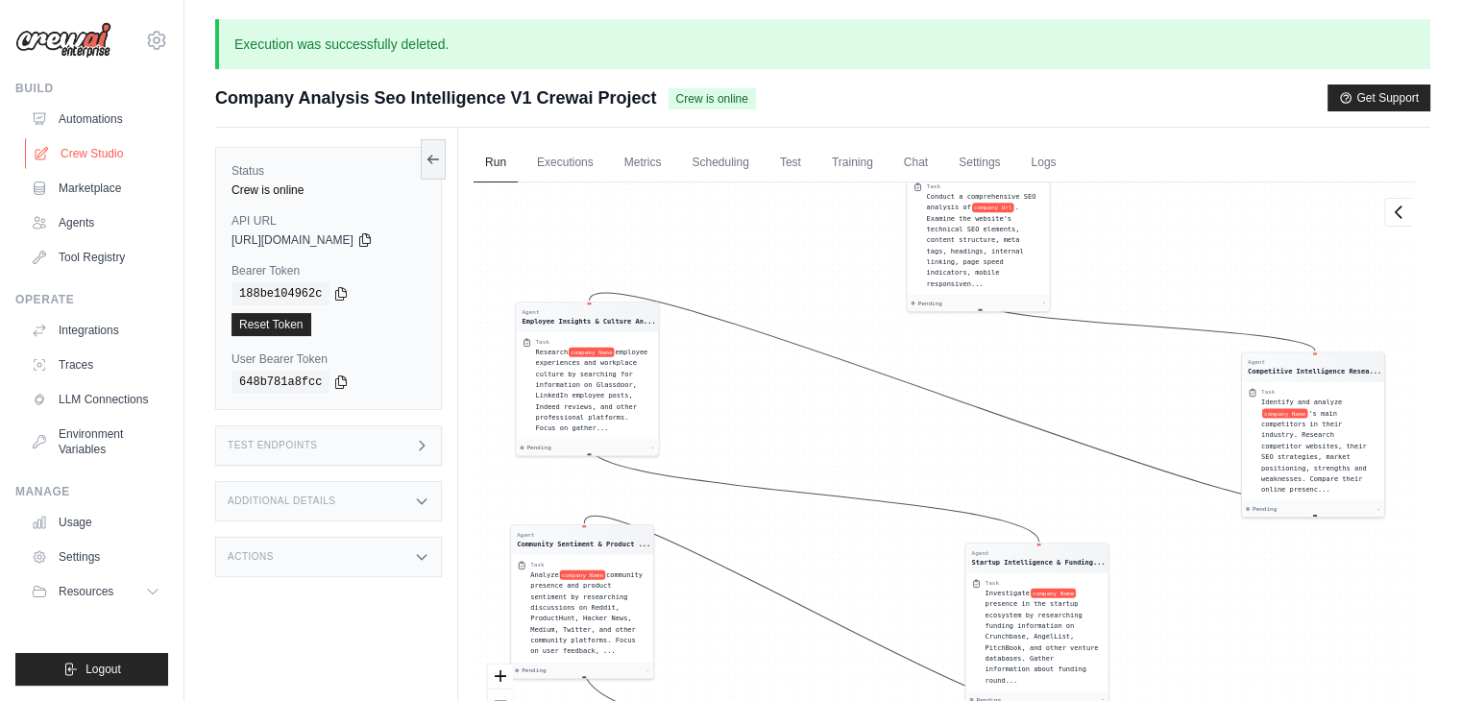
click at [87, 150] on link "Crew Studio" at bounding box center [97, 153] width 145 height 31
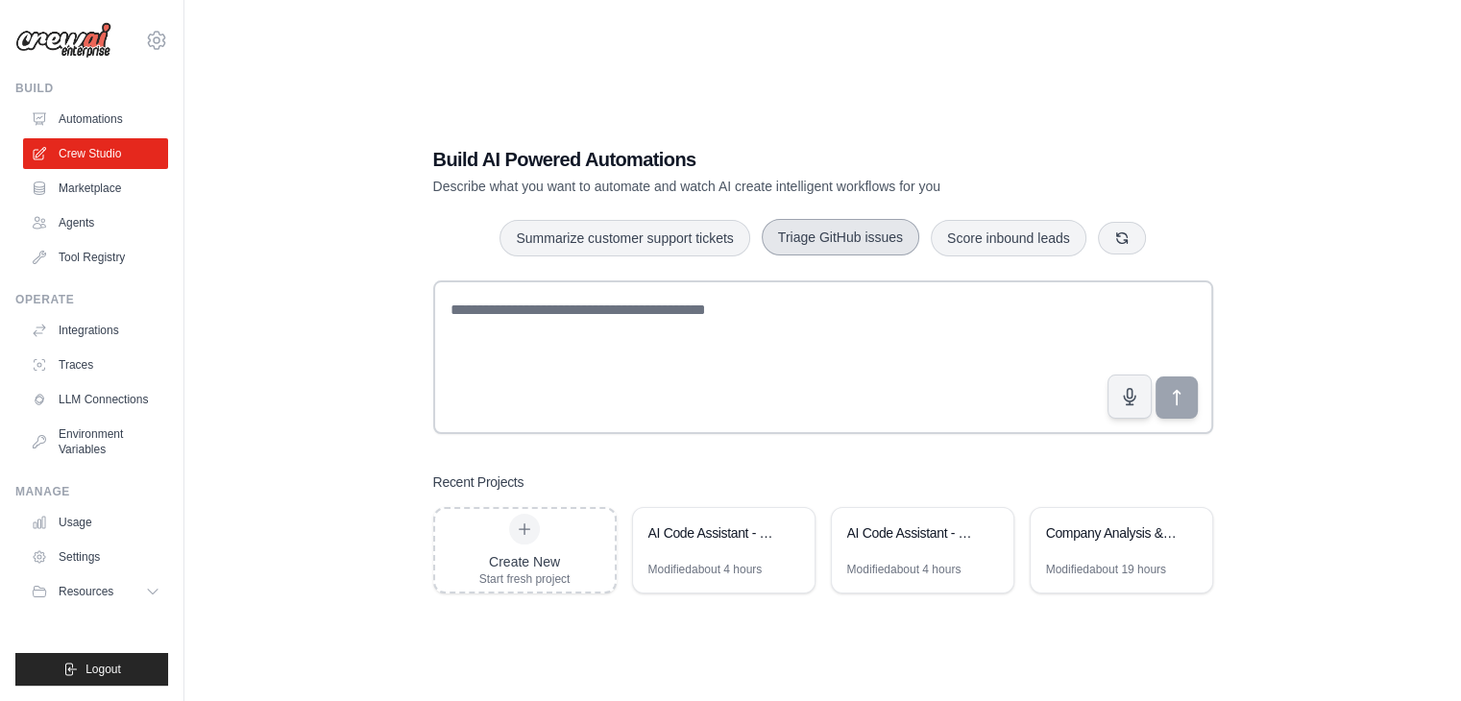
click at [837, 243] on button "Triage GitHub issues" at bounding box center [841, 237] width 158 height 36
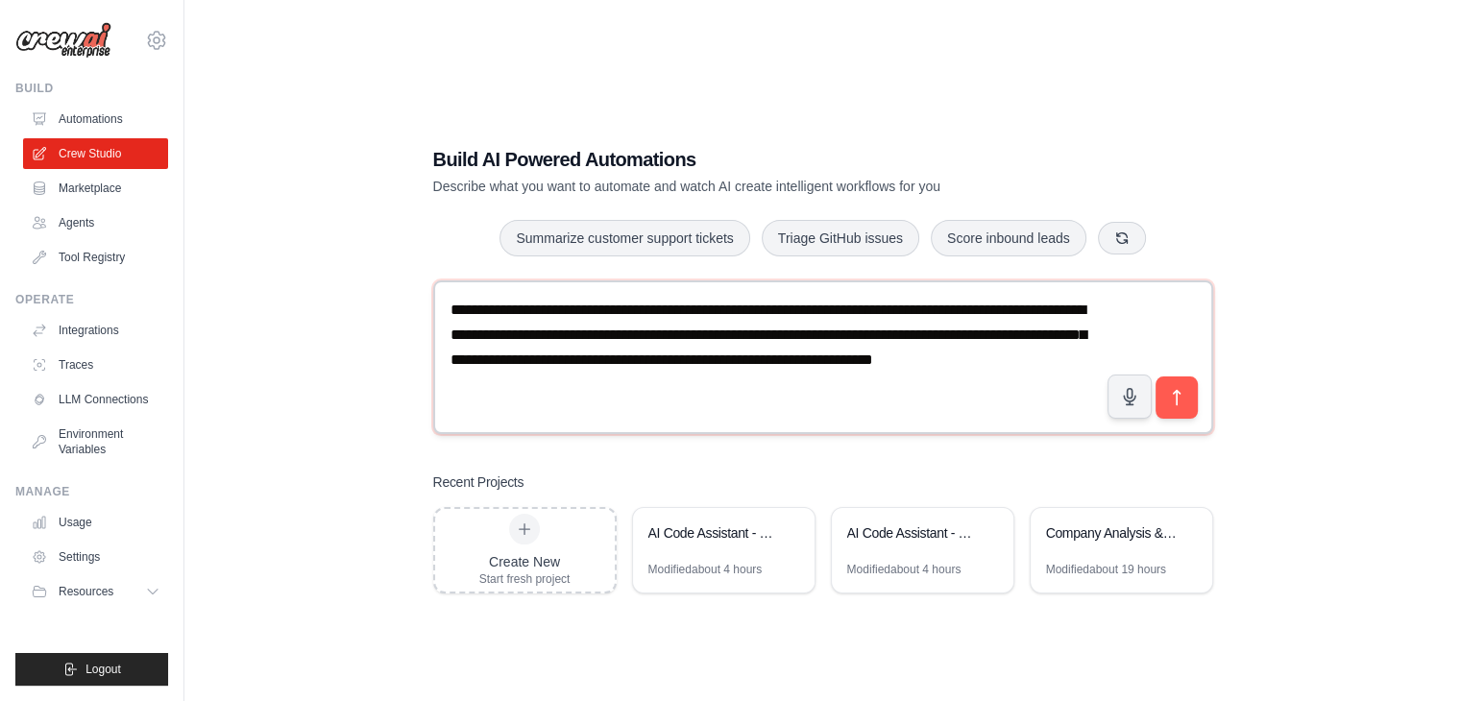
click at [1165, 425] on textarea "**********" at bounding box center [823, 357] width 780 height 154
type textarea "**********"
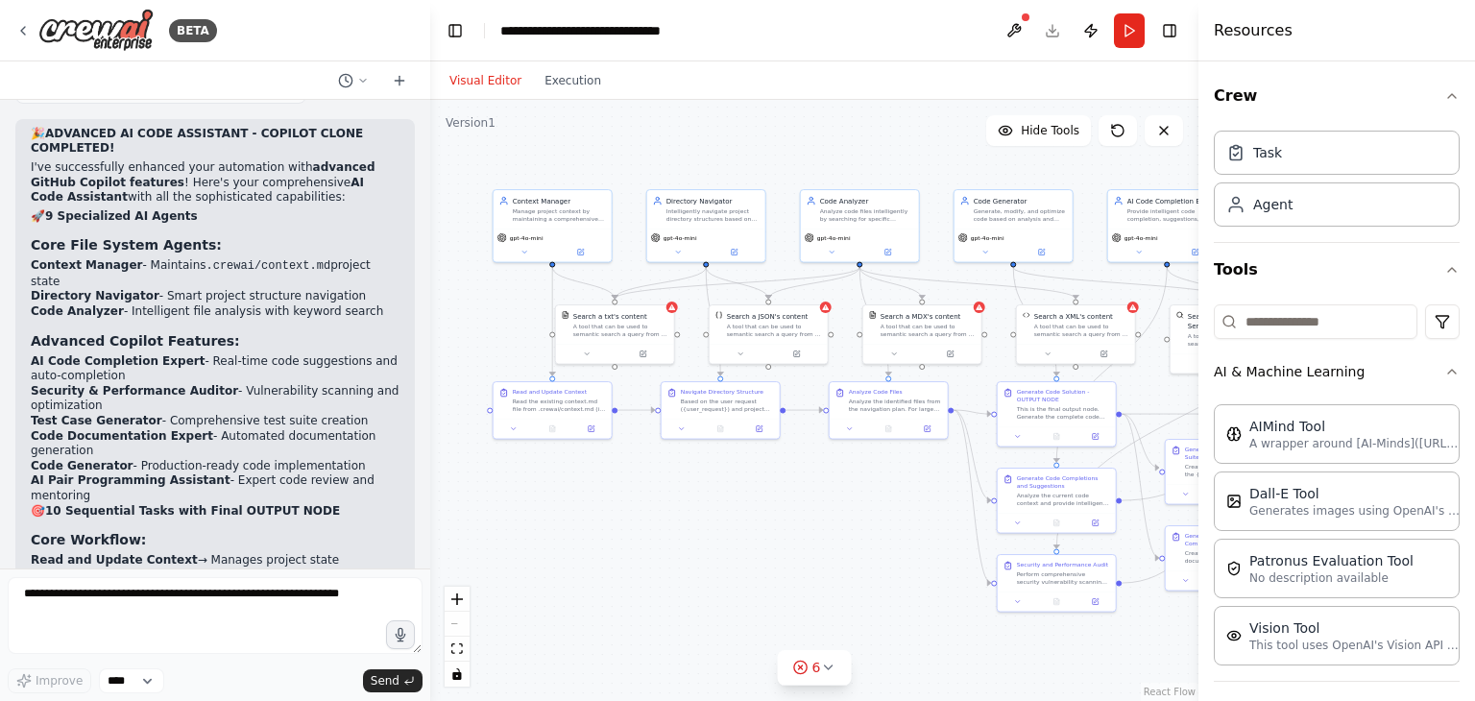
scroll to position [7829, 0]
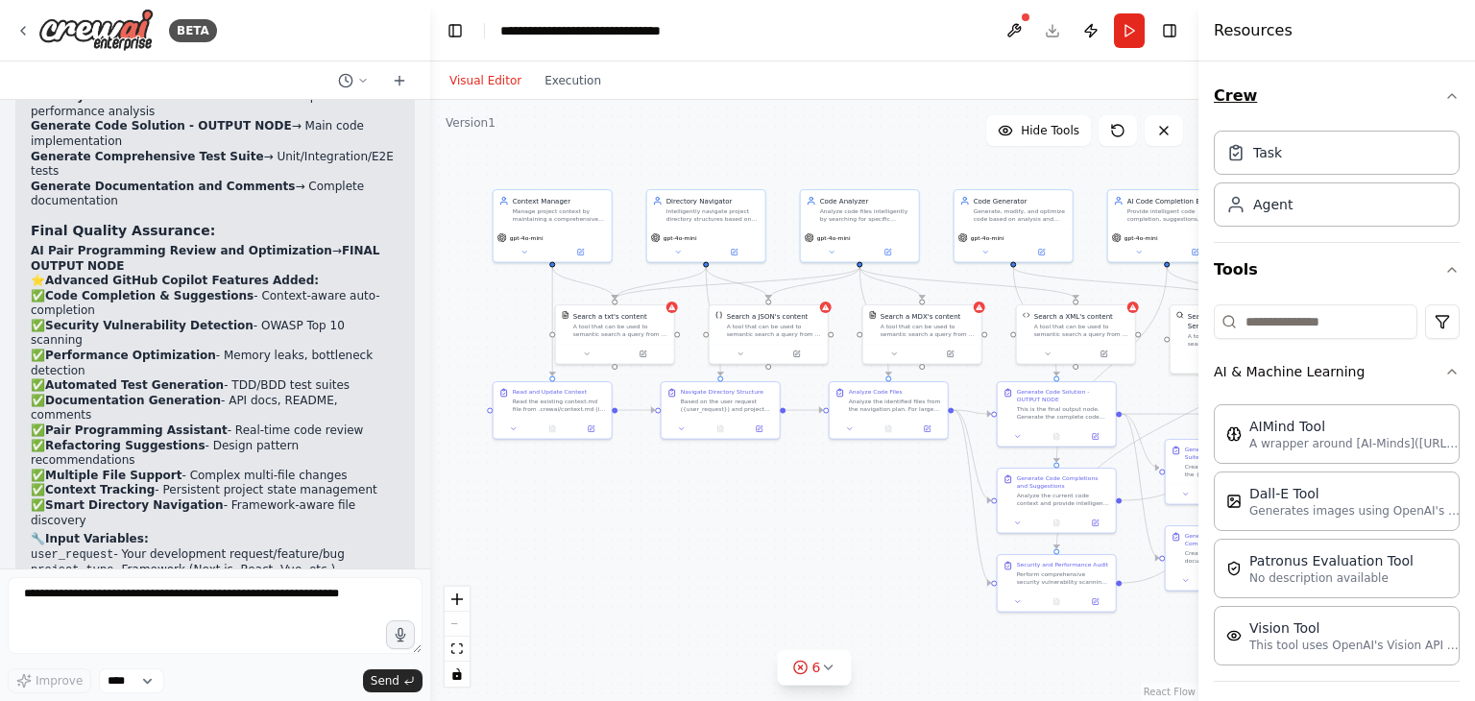
click at [1445, 100] on icon "button" at bounding box center [1452, 95] width 15 height 15
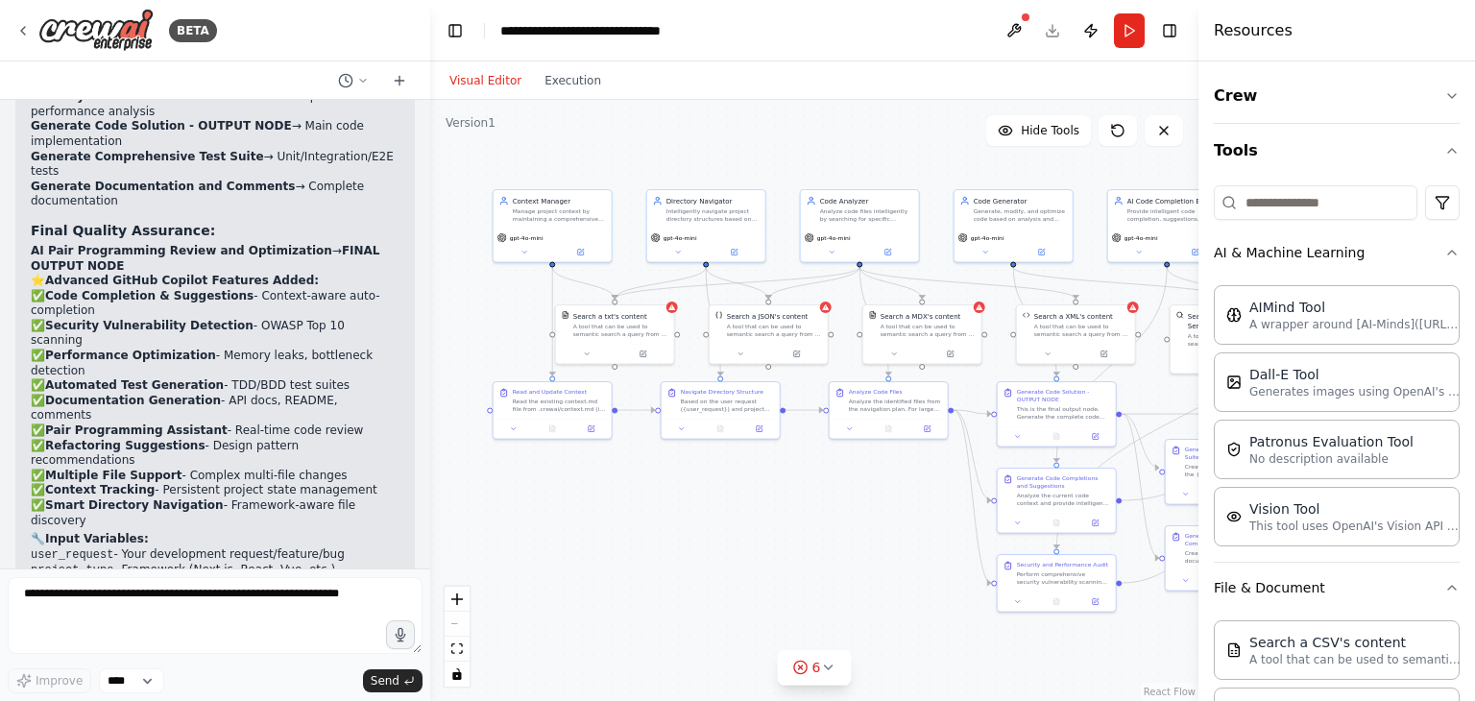
click at [1445, 162] on div "Crew Tools AI & Machine Learning AIMind Tool A wrapper around [AI-Minds](https:…" at bounding box center [1337, 381] width 277 height 640
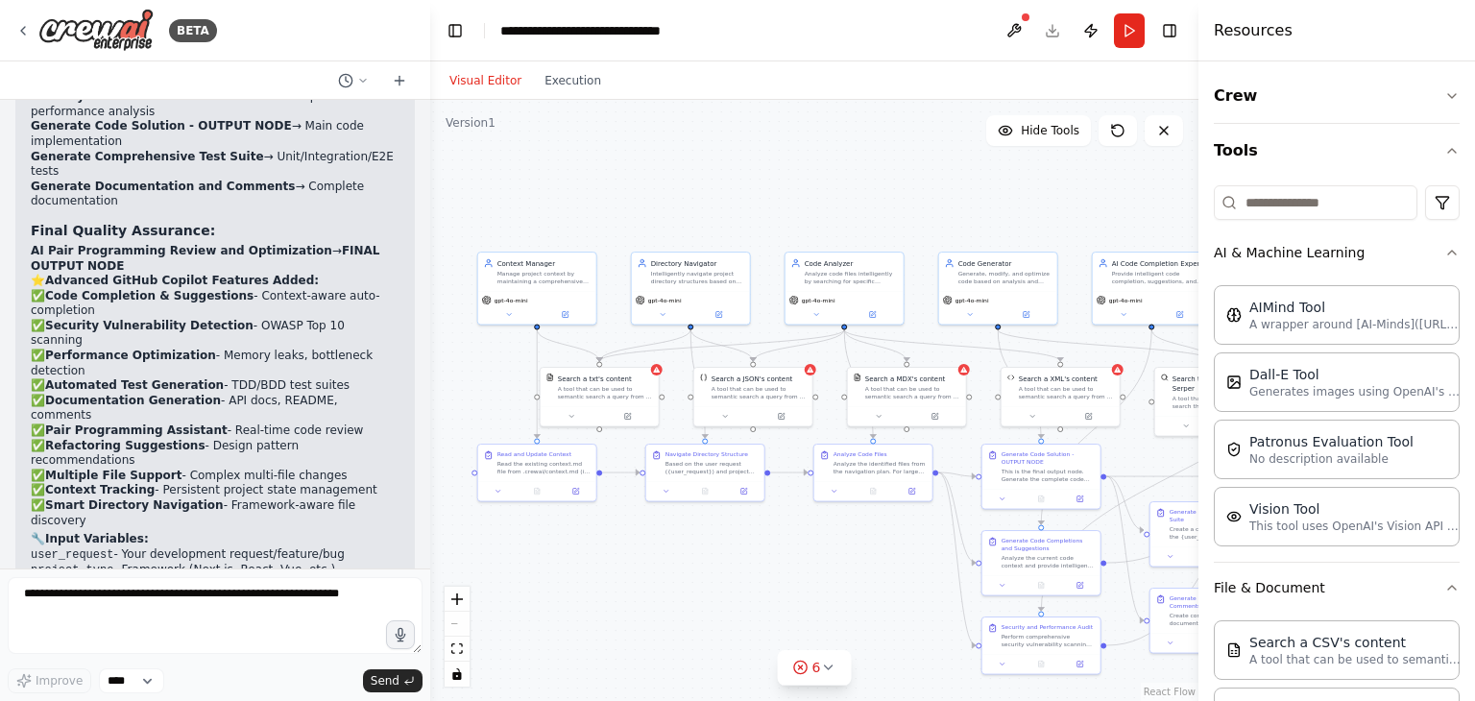
drag, startPoint x: 594, startPoint y: 516, endPoint x: 577, endPoint y: 577, distance: 63.6
click at [577, 577] on div ".deletable-edge-delete-btn { width: 20px; height: 20px; border: 0px solid #ffff…" at bounding box center [814, 400] width 768 height 601
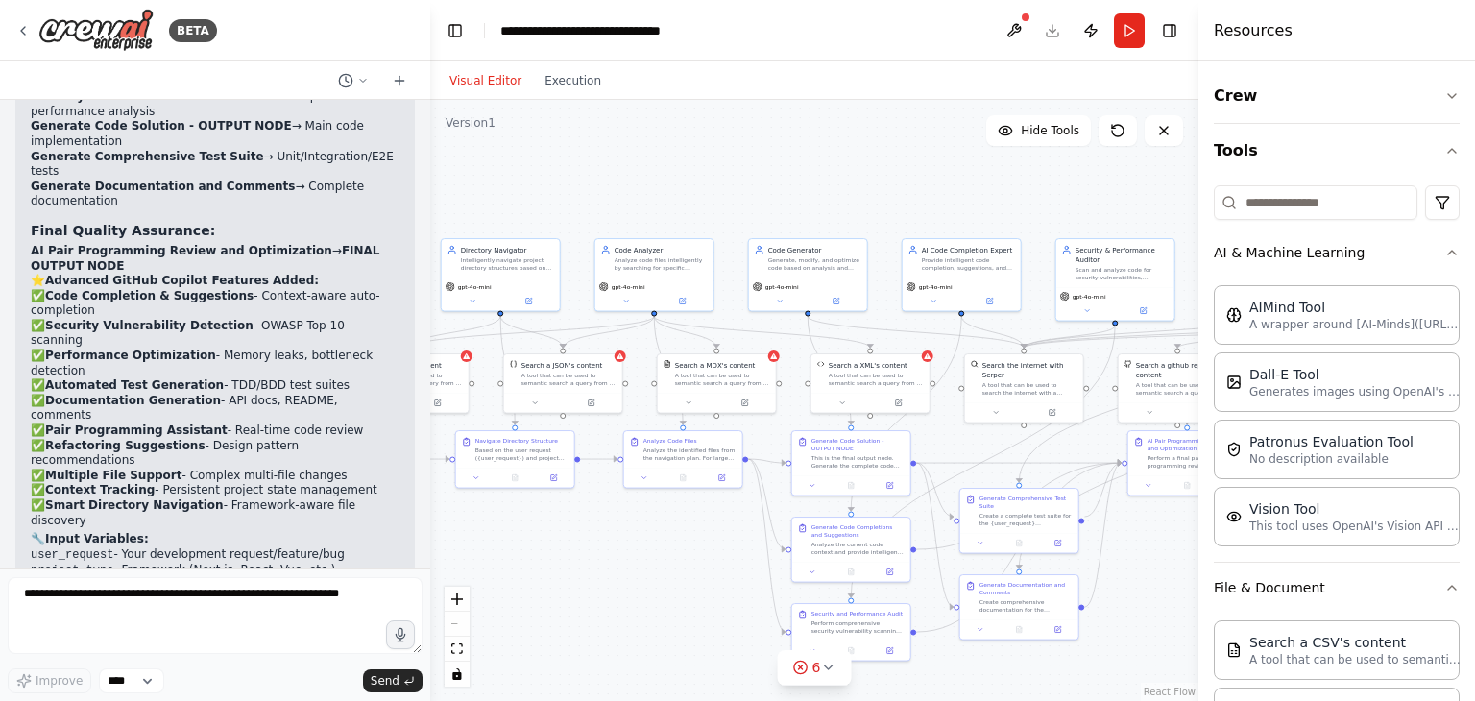
drag, startPoint x: 797, startPoint y: 589, endPoint x: 598, endPoint y: 575, distance: 199.3
click at [598, 575] on div ".deletable-edge-delete-btn { width: 20px; height: 20px; border: 0px solid #ffff…" at bounding box center [814, 400] width 768 height 601
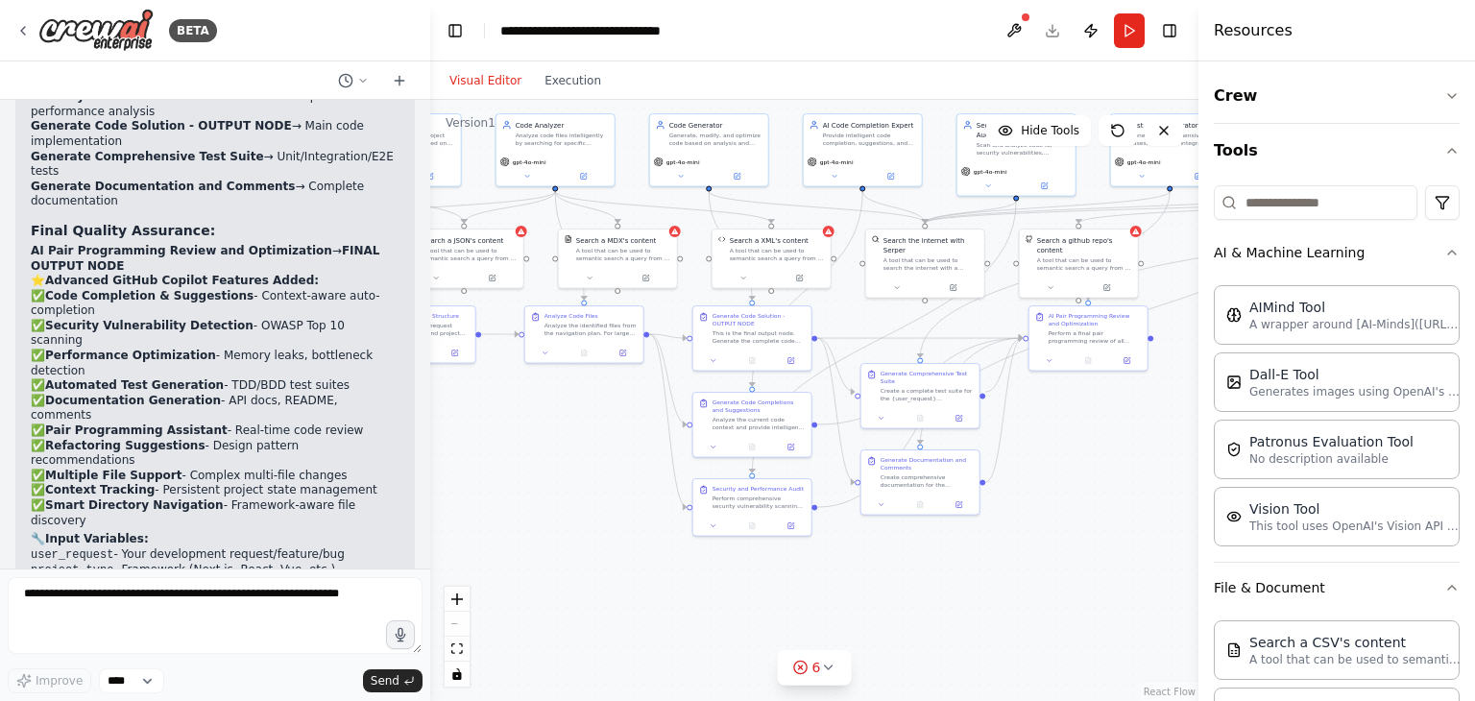
drag, startPoint x: 593, startPoint y: 564, endPoint x: 483, endPoint y: 428, distance: 174.2
click at [483, 428] on div ".deletable-edge-delete-btn { width: 20px; height: 20px; border: 0px solid #ffff…" at bounding box center [814, 400] width 768 height 601
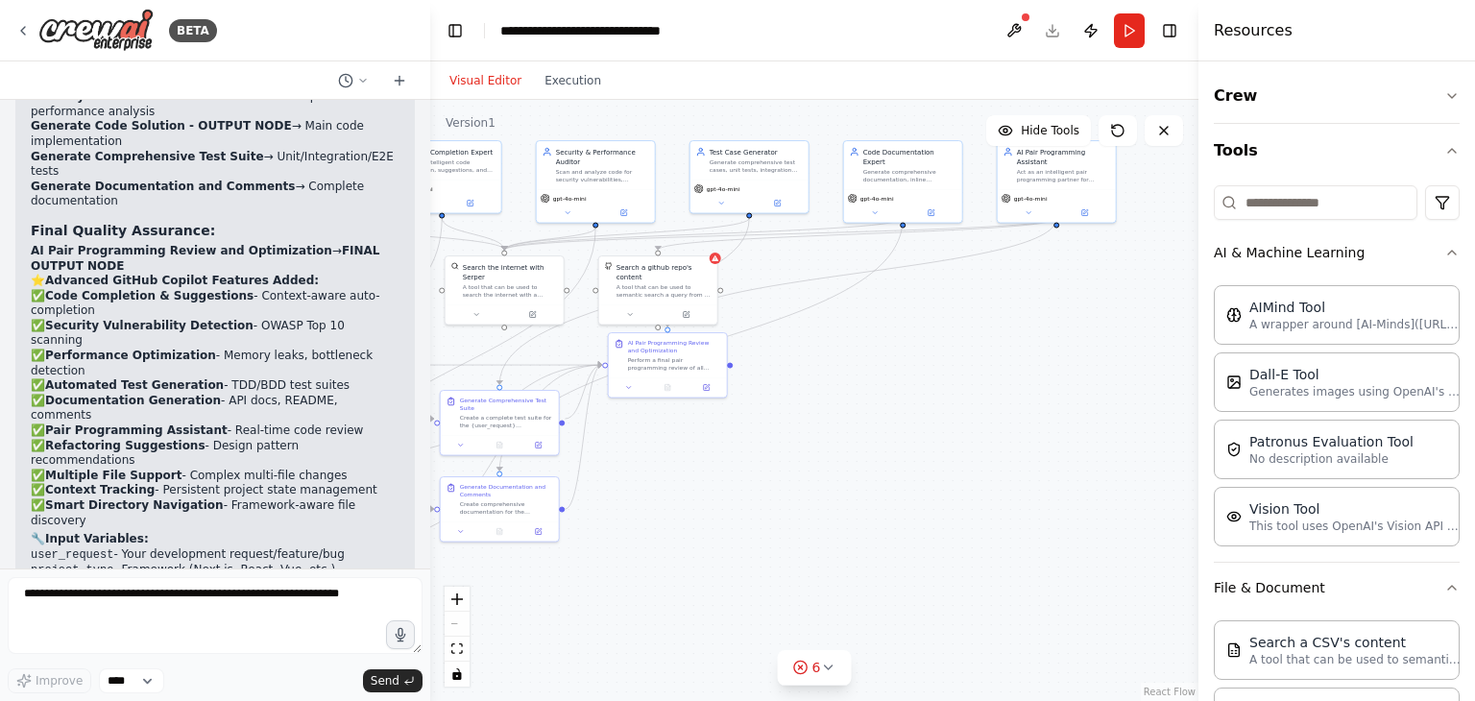
drag, startPoint x: 1074, startPoint y: 543, endPoint x: 579, endPoint y: 582, distance: 496.2
click at [579, 582] on div ".deletable-edge-delete-btn { width: 20px; height: 20px; border: 0px solid #ffff…" at bounding box center [814, 400] width 768 height 601
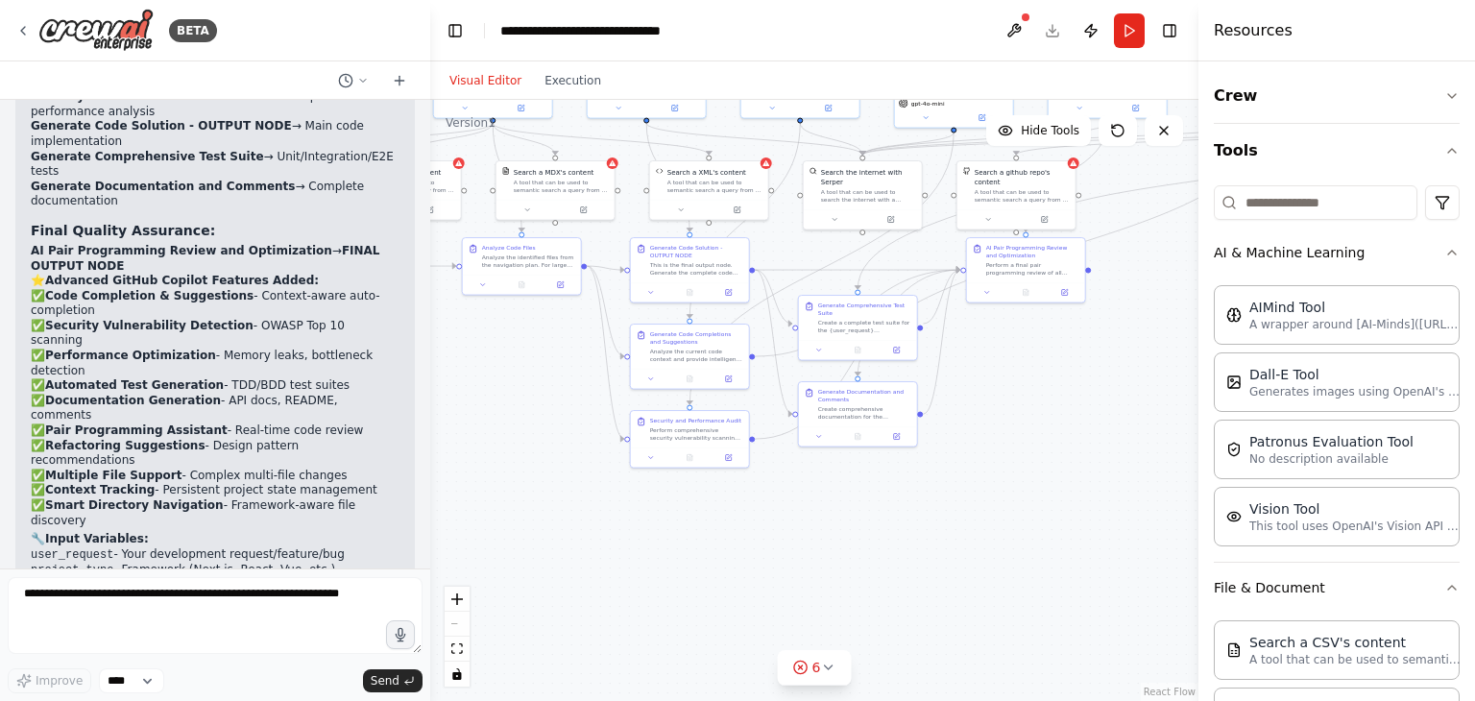
drag, startPoint x: 732, startPoint y: 540, endPoint x: 1184, endPoint y: 444, distance: 462.5
click at [1184, 444] on div ".deletable-edge-delete-btn { width: 20px; height: 20px; border: 0px solid #ffff…" at bounding box center [814, 400] width 768 height 601
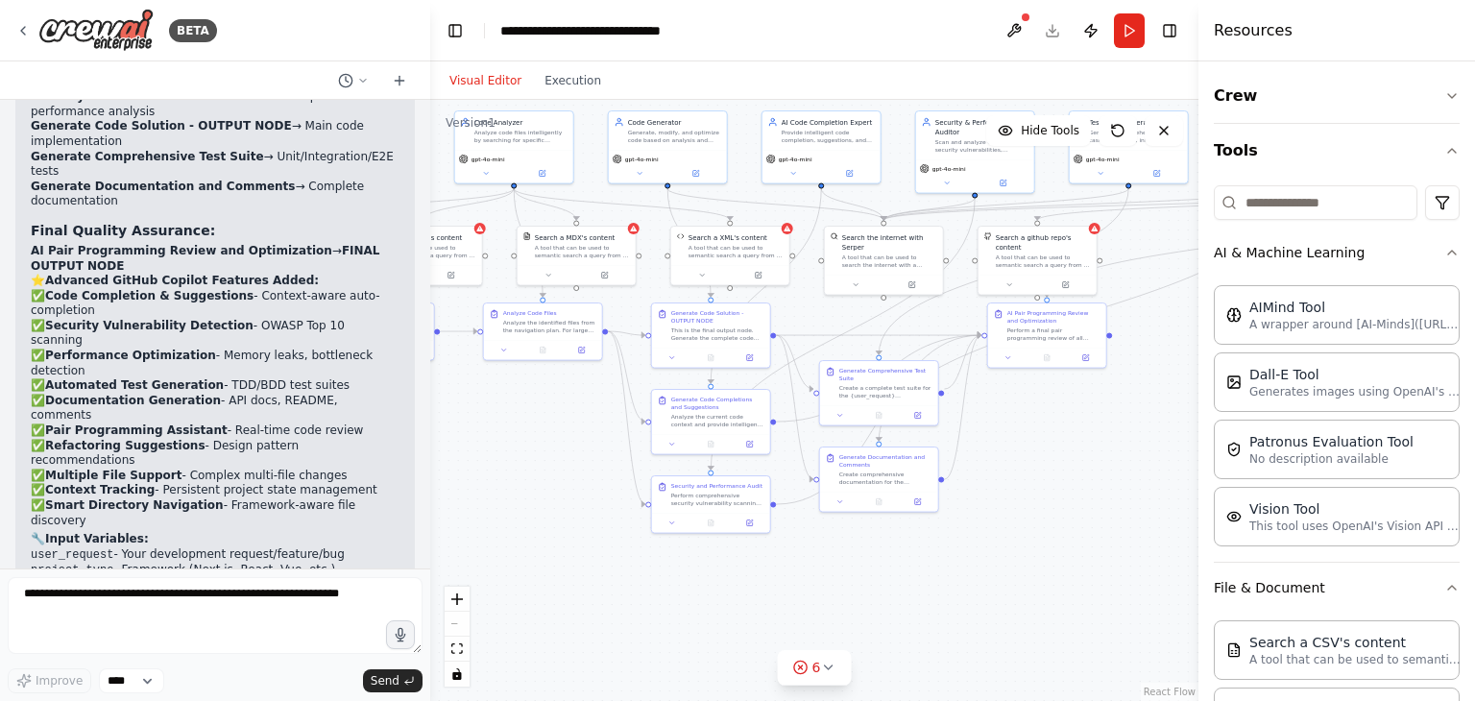
drag, startPoint x: 507, startPoint y: 426, endPoint x: 529, endPoint y: 493, distance: 69.9
click at [529, 493] on div ".deletable-edge-delete-btn { width: 20px; height: 20px; border: 0px solid #ffff…" at bounding box center [814, 400] width 768 height 601
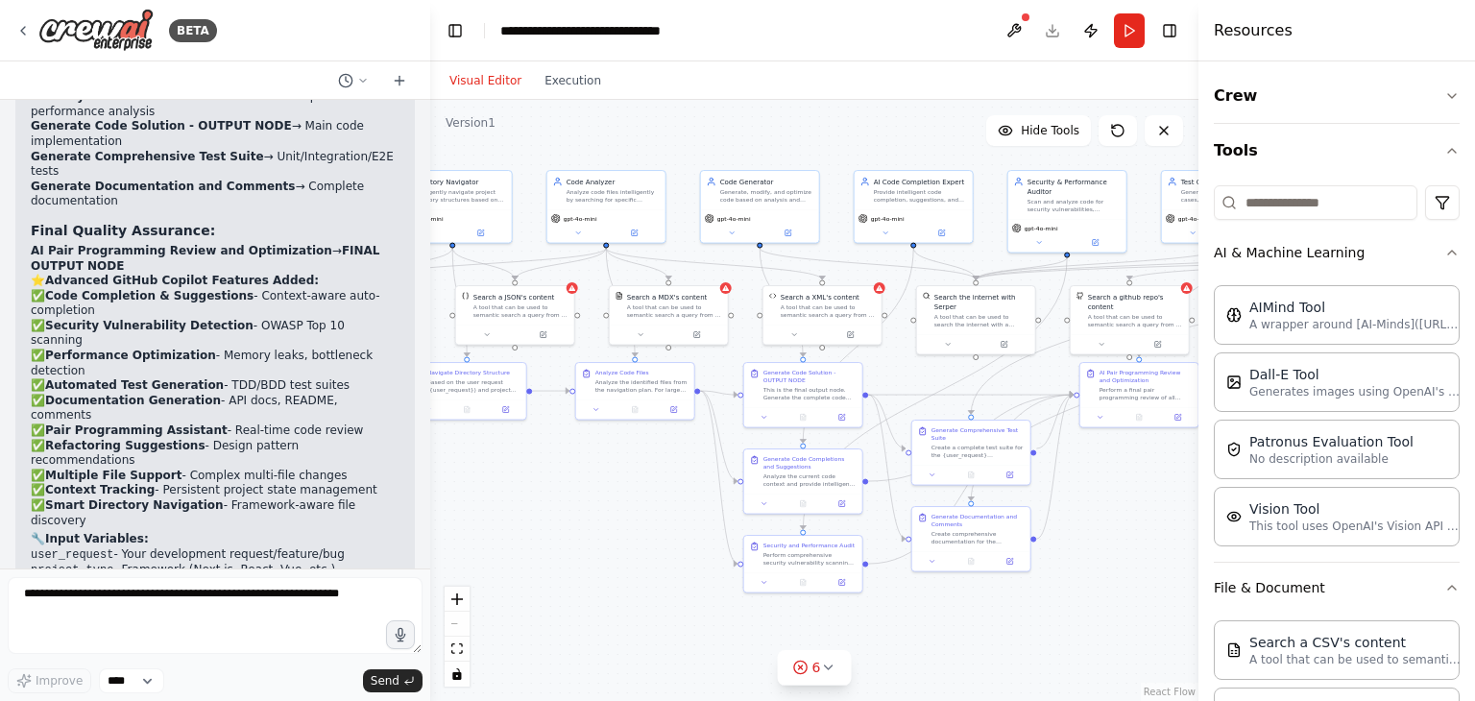
drag, startPoint x: 593, startPoint y: 516, endPoint x: 626, endPoint y: 540, distance: 41.3
click at [626, 540] on div ".deletable-edge-delete-btn { width: 20px; height: 20px; border: 0px solid #ffff…" at bounding box center [814, 400] width 768 height 601
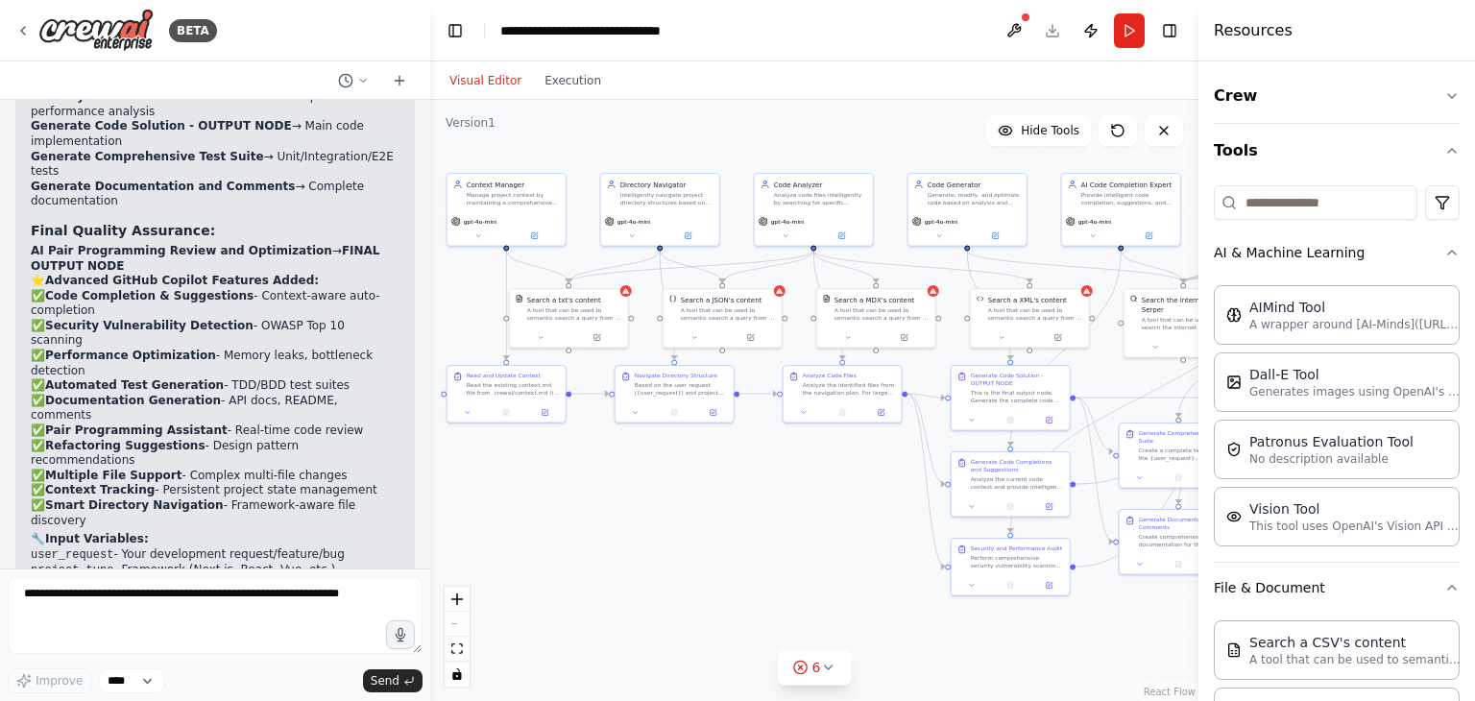
drag, startPoint x: 611, startPoint y: 532, endPoint x: 818, endPoint y: 535, distance: 207.5
click at [818, 535] on div ".deletable-edge-delete-btn { width: 20px; height: 20px; border: 0px solid #ffff…" at bounding box center [814, 400] width 768 height 601
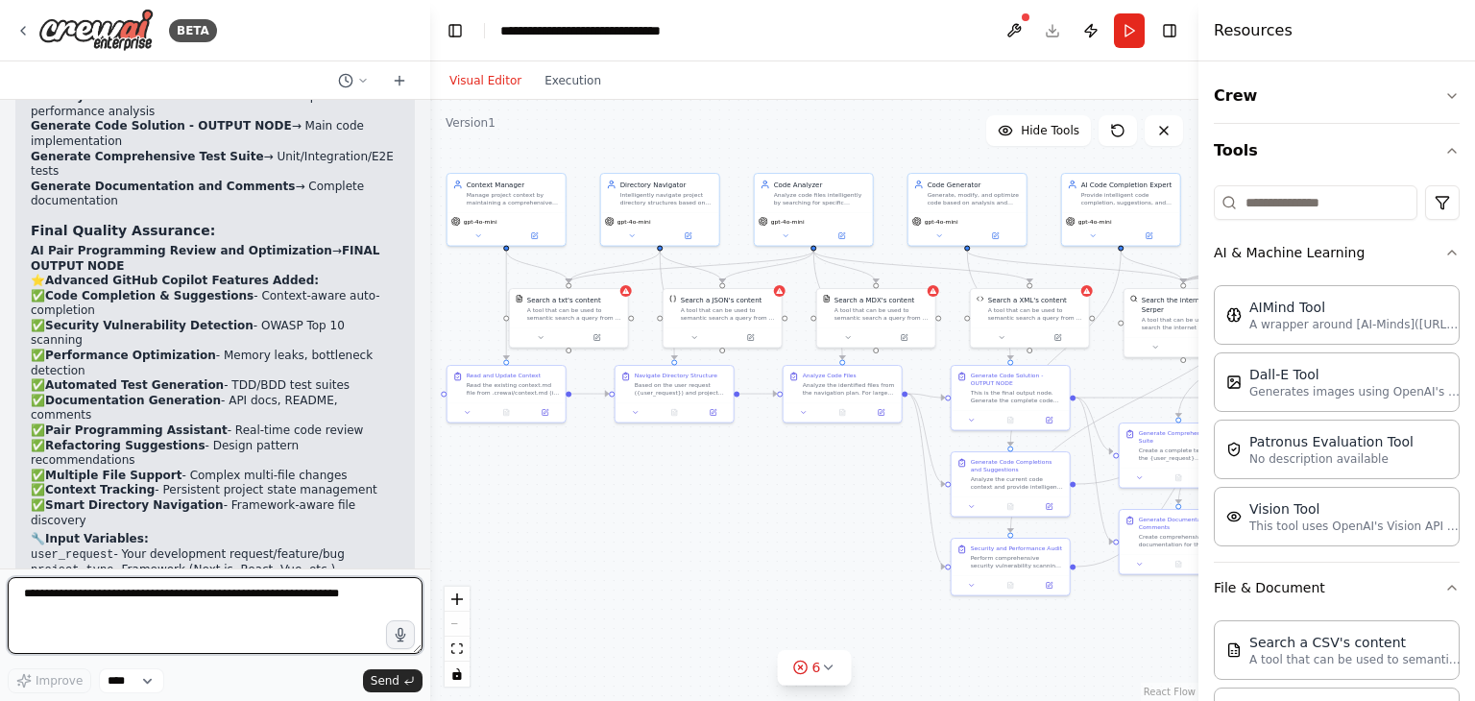
click at [191, 593] on textarea at bounding box center [215, 615] width 415 height 77
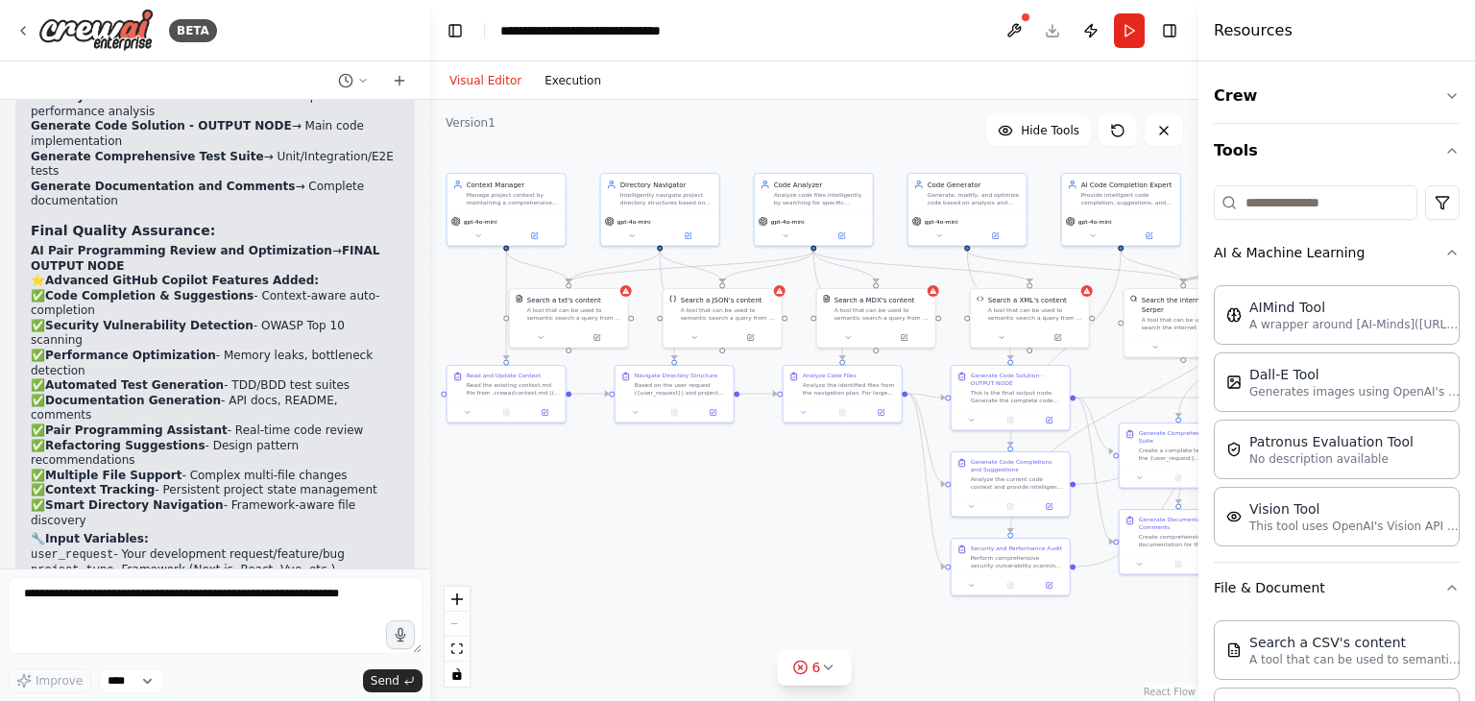
click at [577, 87] on button "Execution" at bounding box center [573, 80] width 80 height 23
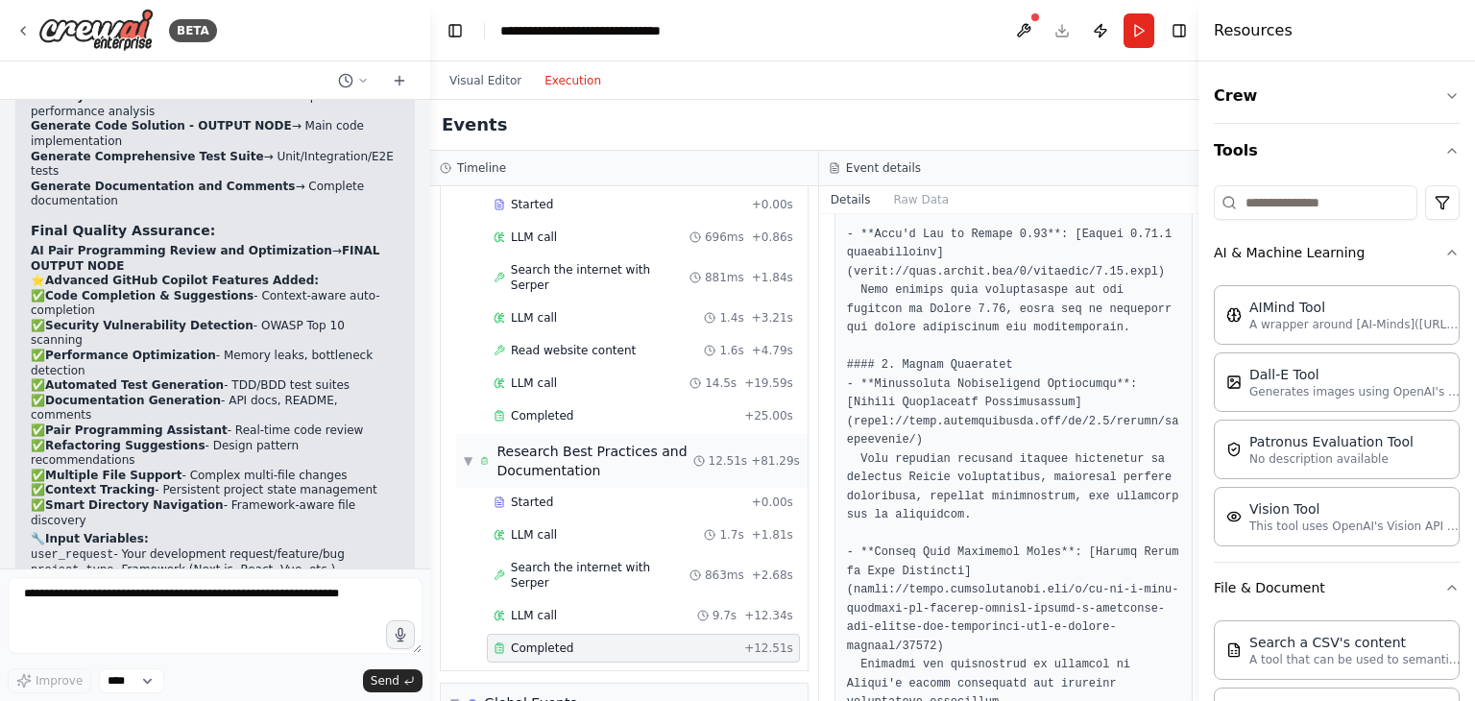
scroll to position [935, 0]
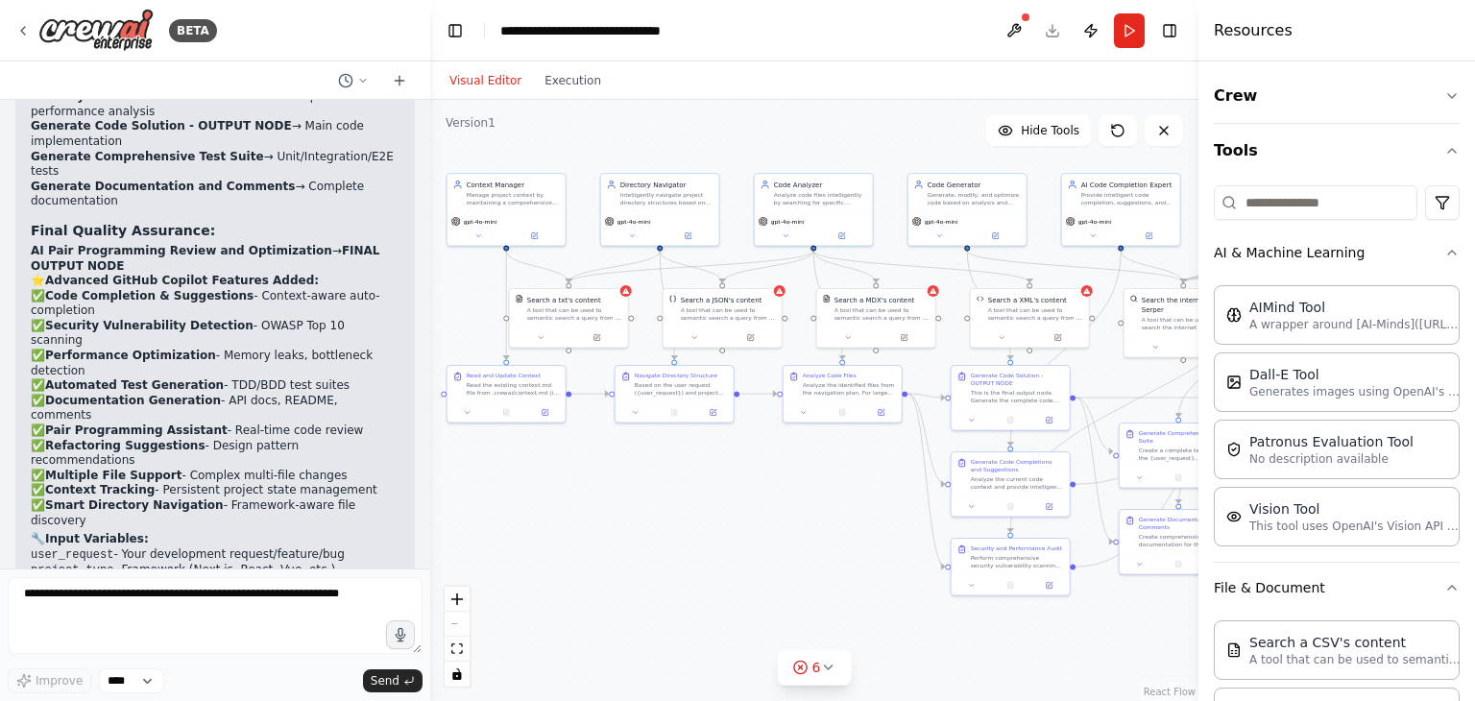
click at [488, 78] on button "Visual Editor" at bounding box center [485, 80] width 95 height 23
click at [1121, 28] on button "Run" at bounding box center [1129, 30] width 31 height 35
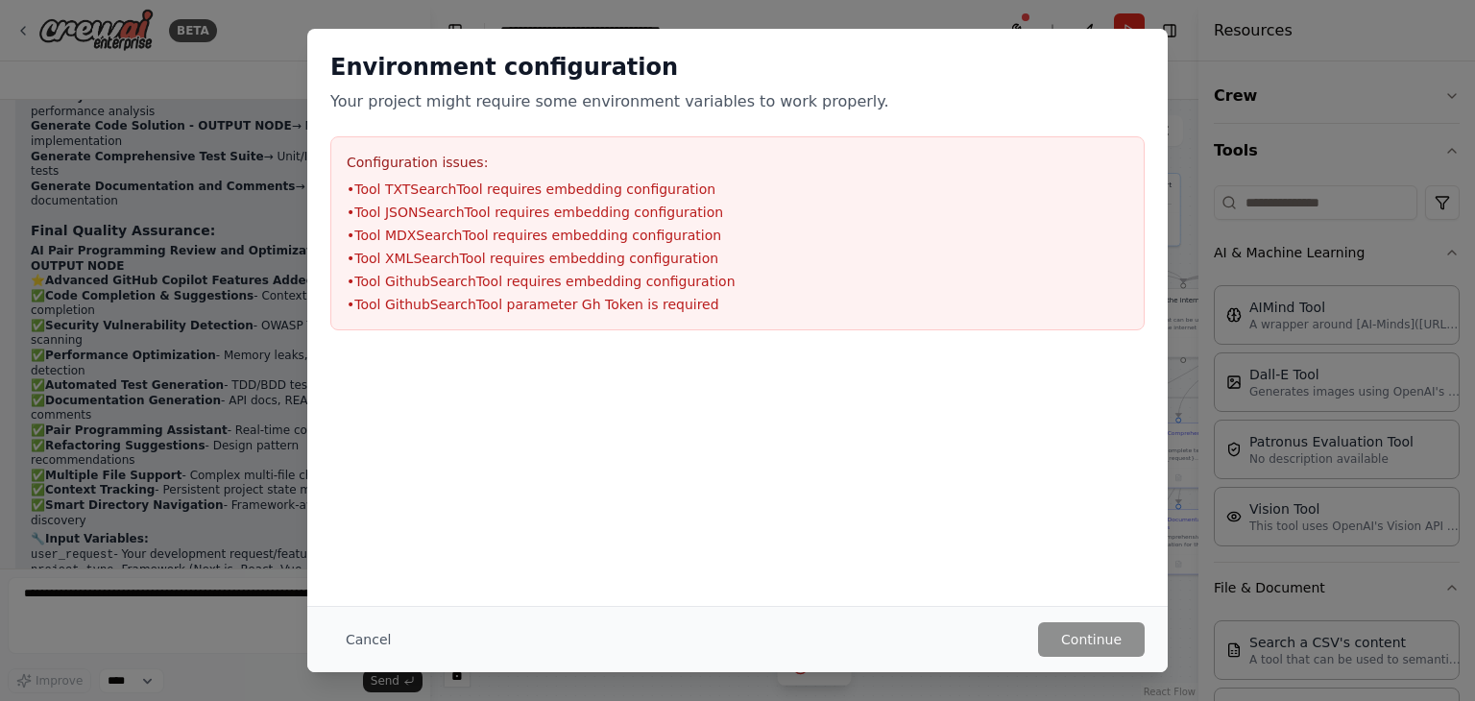
click at [1231, 66] on div "Environment configuration Your project might require some environment variables…" at bounding box center [737, 350] width 1475 height 701
click at [353, 634] on button "Cancel" at bounding box center [368, 639] width 76 height 35
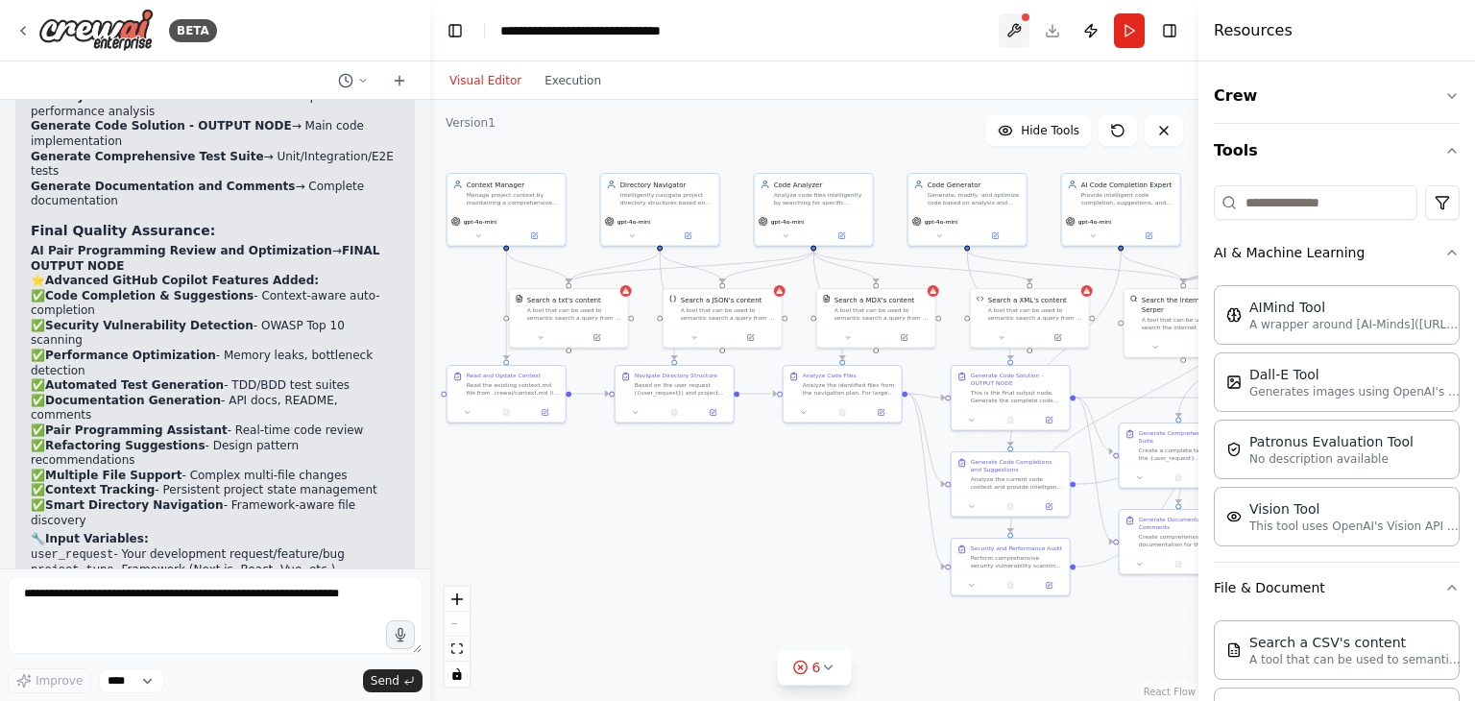
click at [1013, 34] on button at bounding box center [1014, 30] width 31 height 35
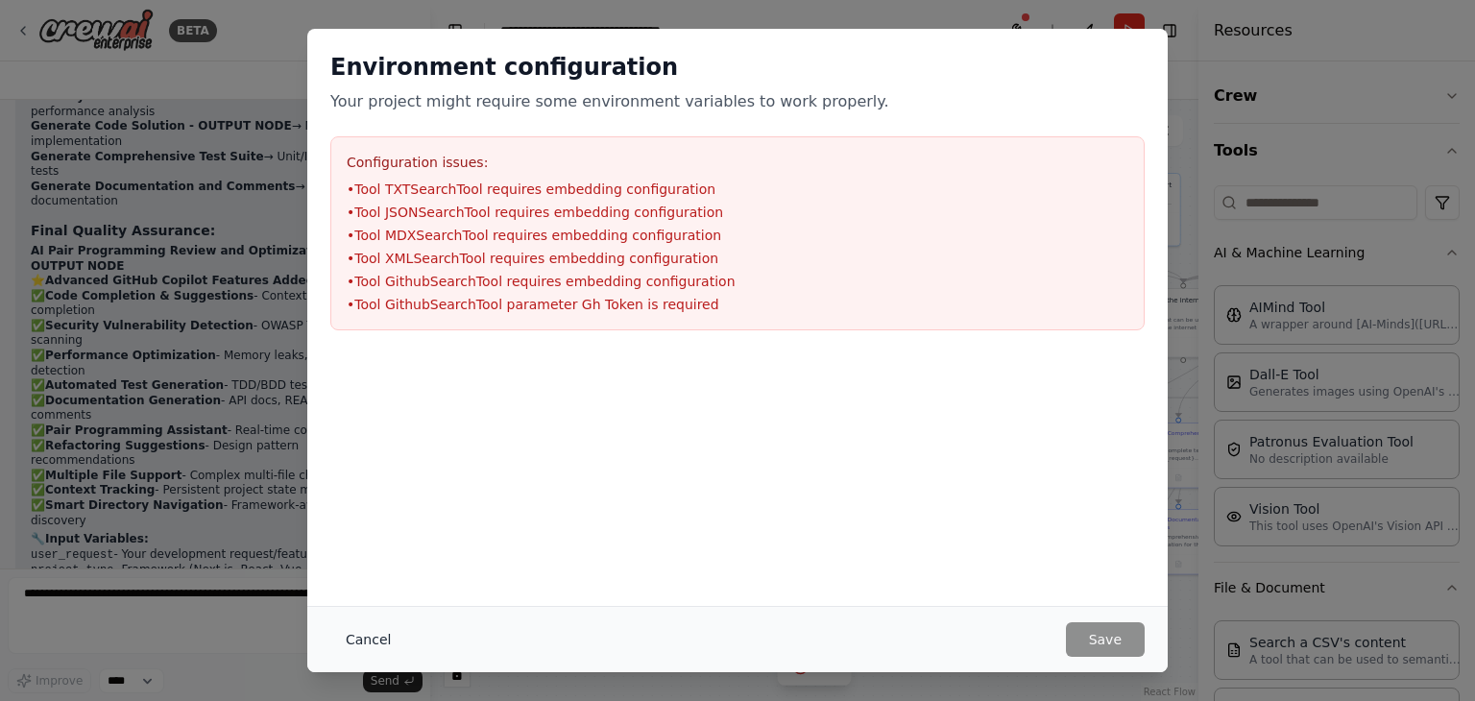
click at [373, 636] on button "Cancel" at bounding box center [368, 639] width 76 height 35
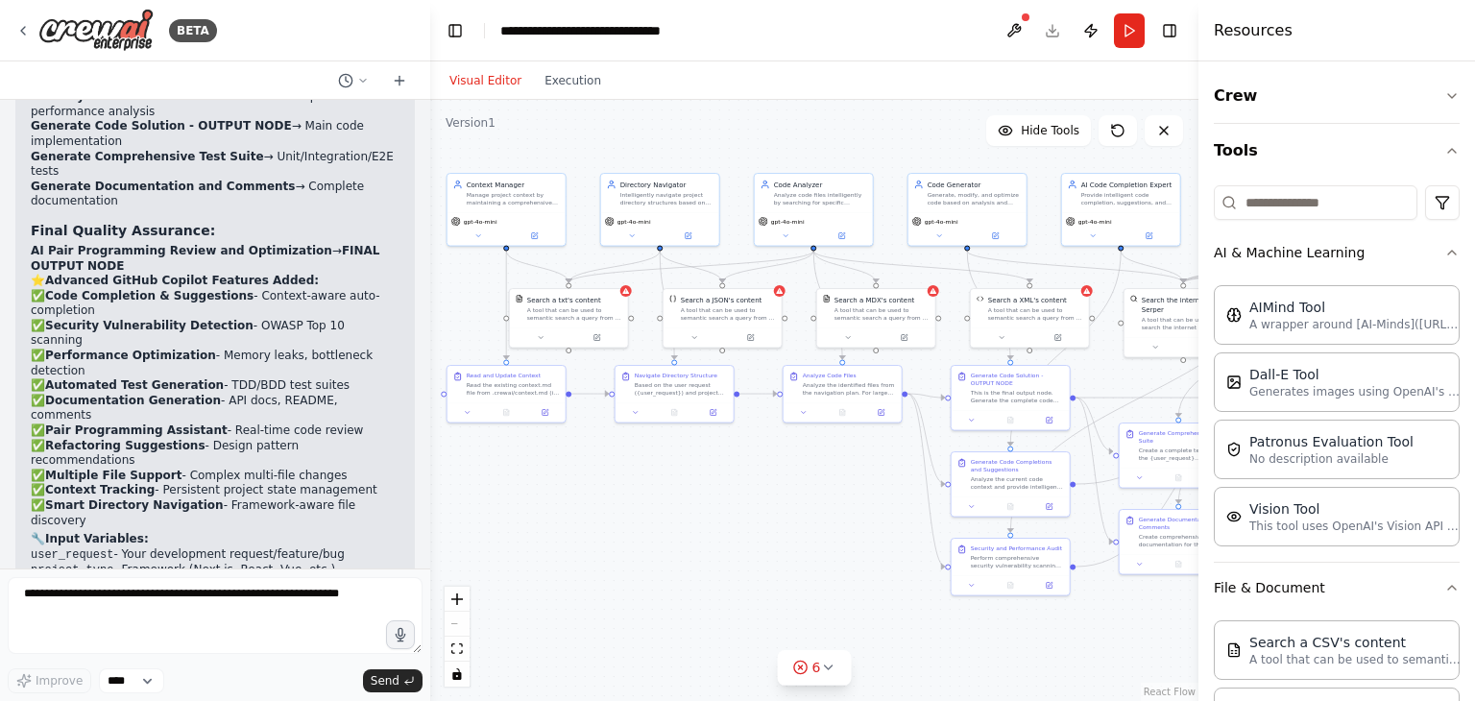
click at [1046, 36] on header "**********" at bounding box center [814, 30] width 768 height 61
click at [1026, 36] on button at bounding box center [1014, 30] width 31 height 35
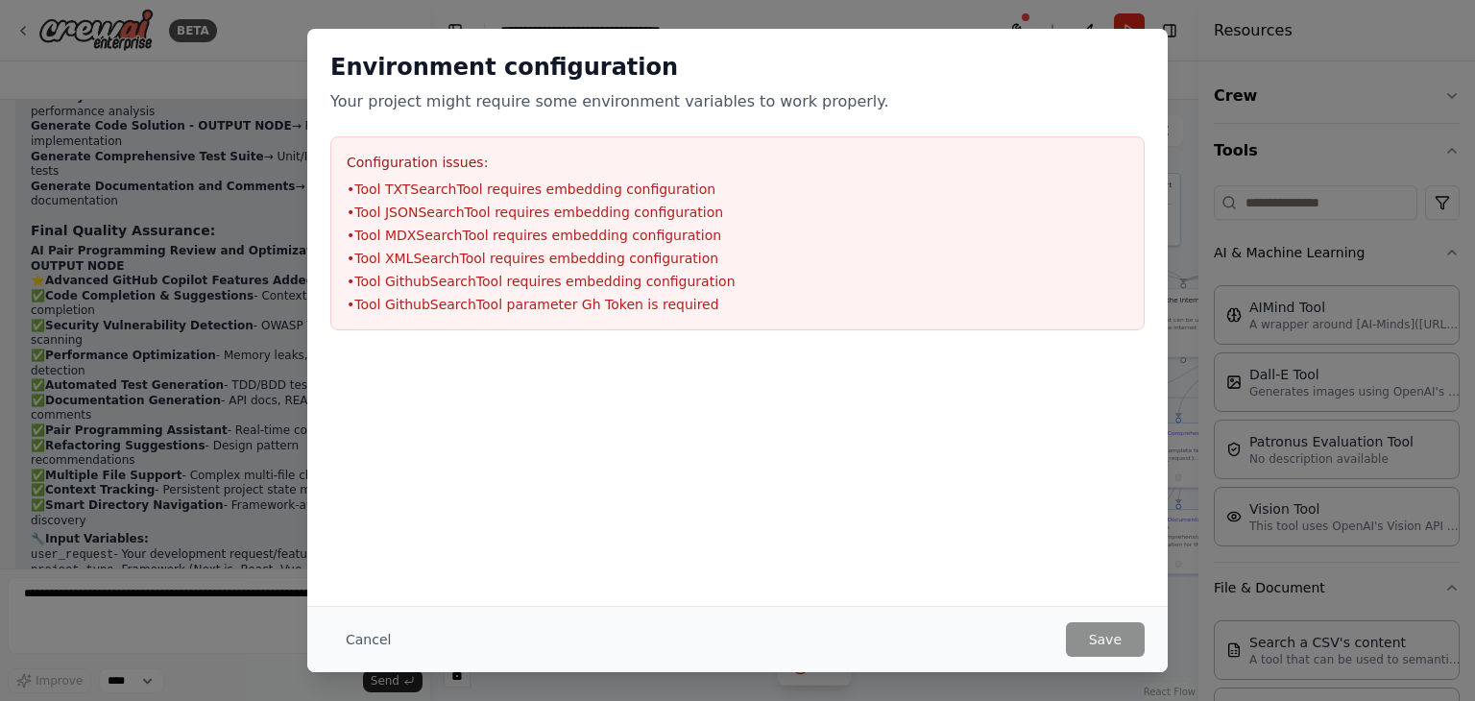
click at [1276, 124] on div "Environment configuration Your project might require some environment variables…" at bounding box center [737, 350] width 1475 height 701
click at [351, 643] on button "Cancel" at bounding box center [368, 639] width 76 height 35
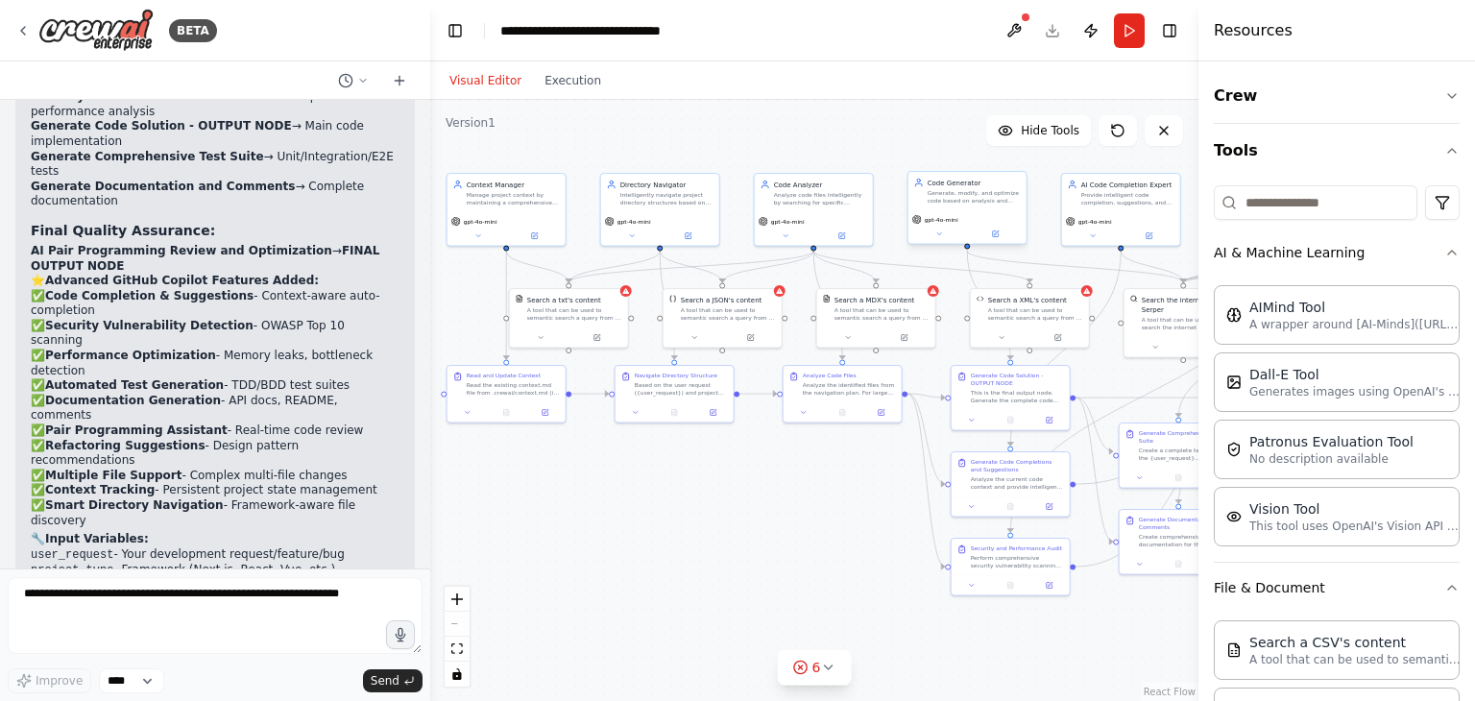
click at [960, 197] on div "Generate, modify, and optimize code based on analysis and user requirements ({u…" at bounding box center [974, 196] width 93 height 15
click at [994, 231] on icon at bounding box center [995, 234] width 6 height 6
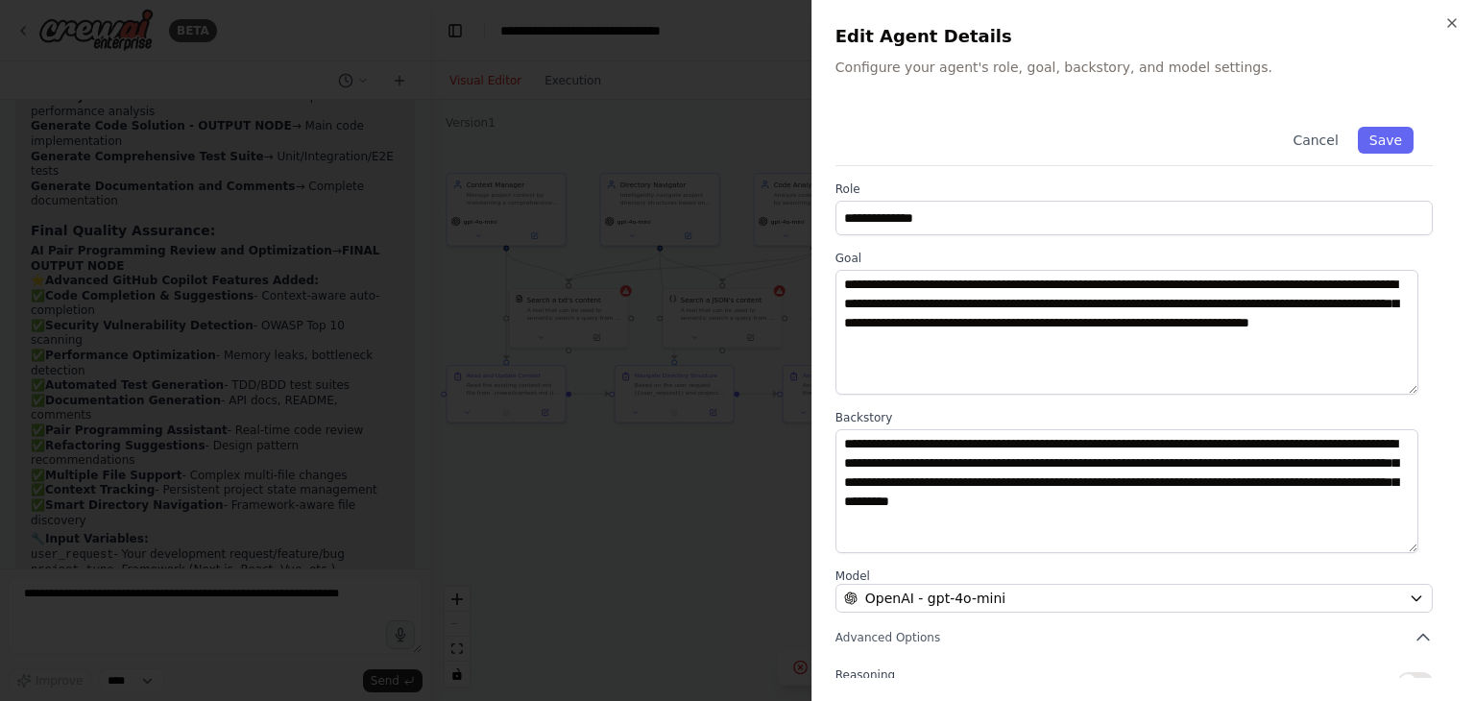
scroll to position [167, 0]
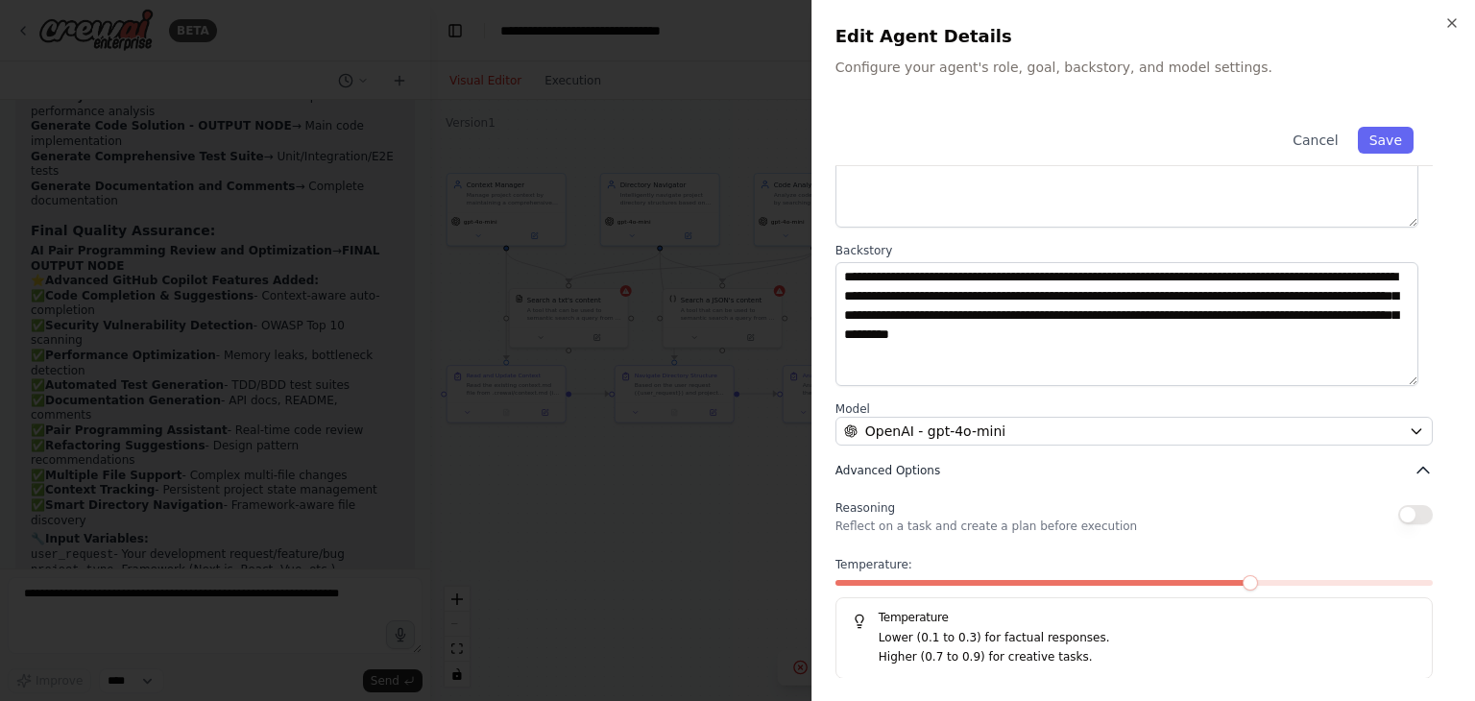
click at [899, 477] on span "Advanced Options" at bounding box center [888, 470] width 105 height 15
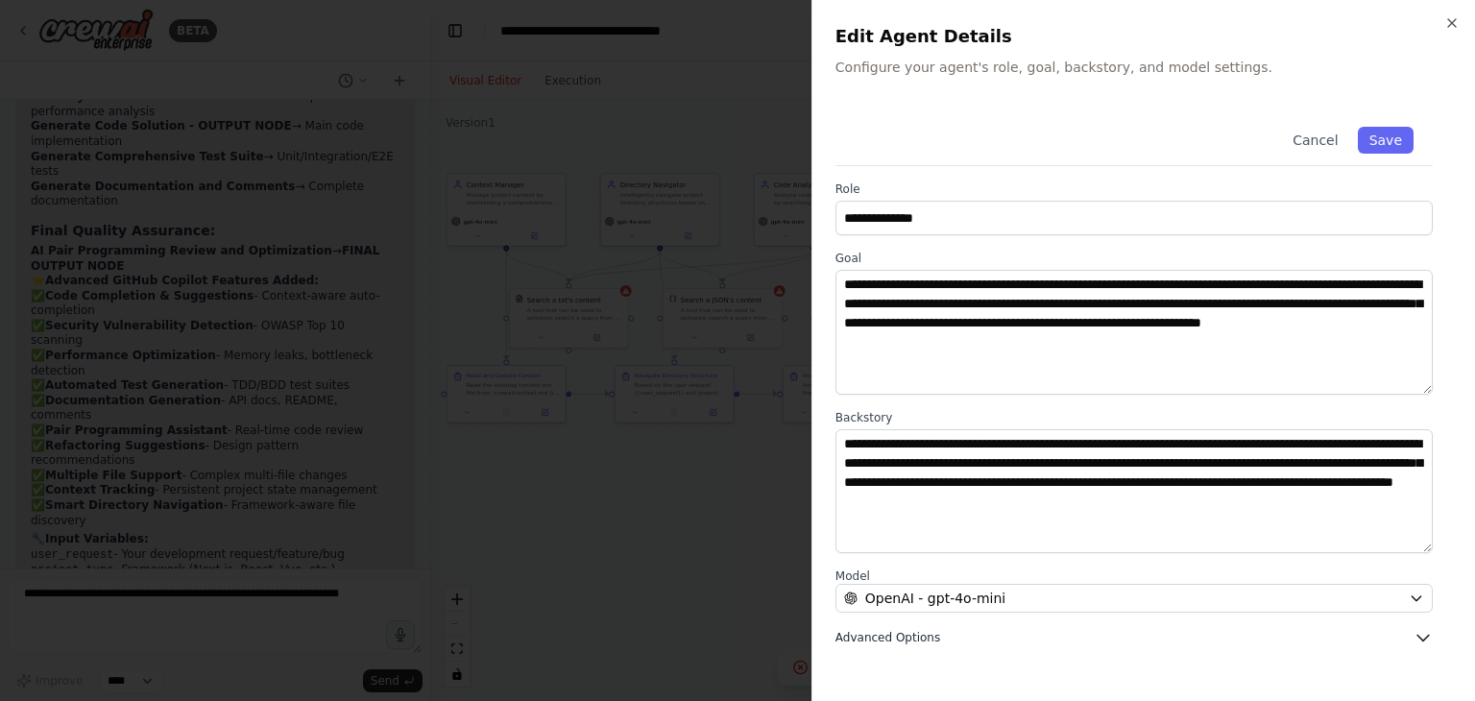
scroll to position [0, 0]
click at [859, 625] on div "**********" at bounding box center [1144, 378] width 617 height 540
click at [864, 635] on span "Advanced Options" at bounding box center [888, 637] width 105 height 15
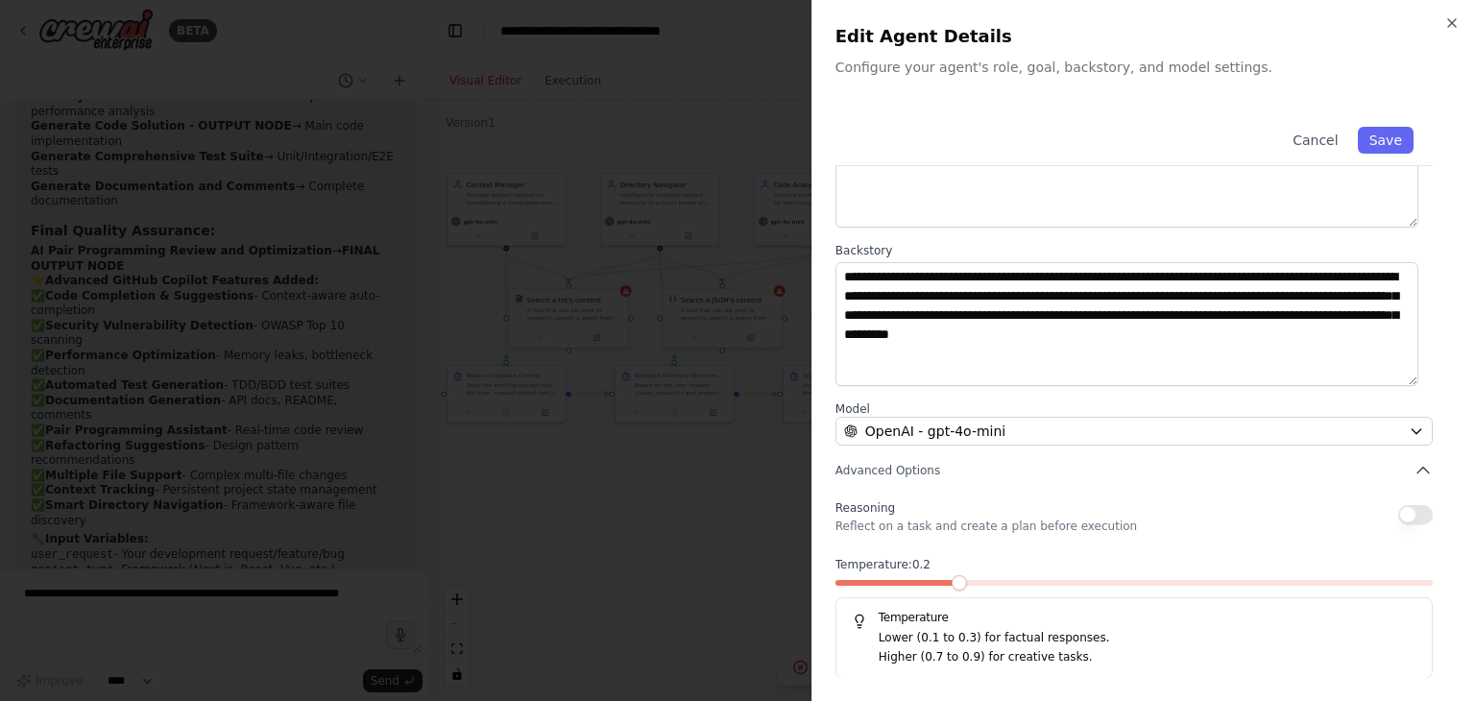
click at [946, 584] on span at bounding box center [895, 583] width 119 height 6
click at [1023, 580] on span at bounding box center [1134, 583] width 597 height 6
click at [1410, 519] on button "button" at bounding box center [1415, 514] width 35 height 19
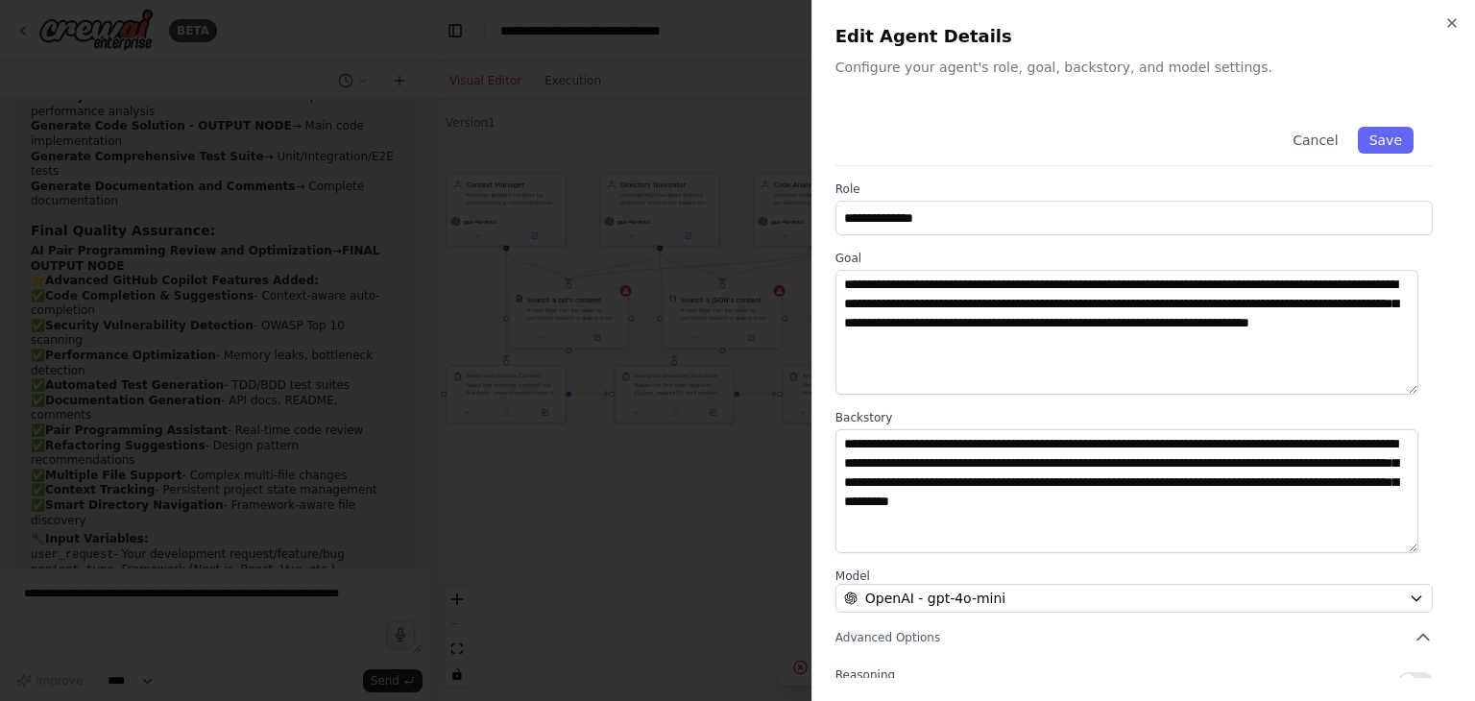
click at [570, 453] on div at bounding box center [737, 350] width 1475 height 701
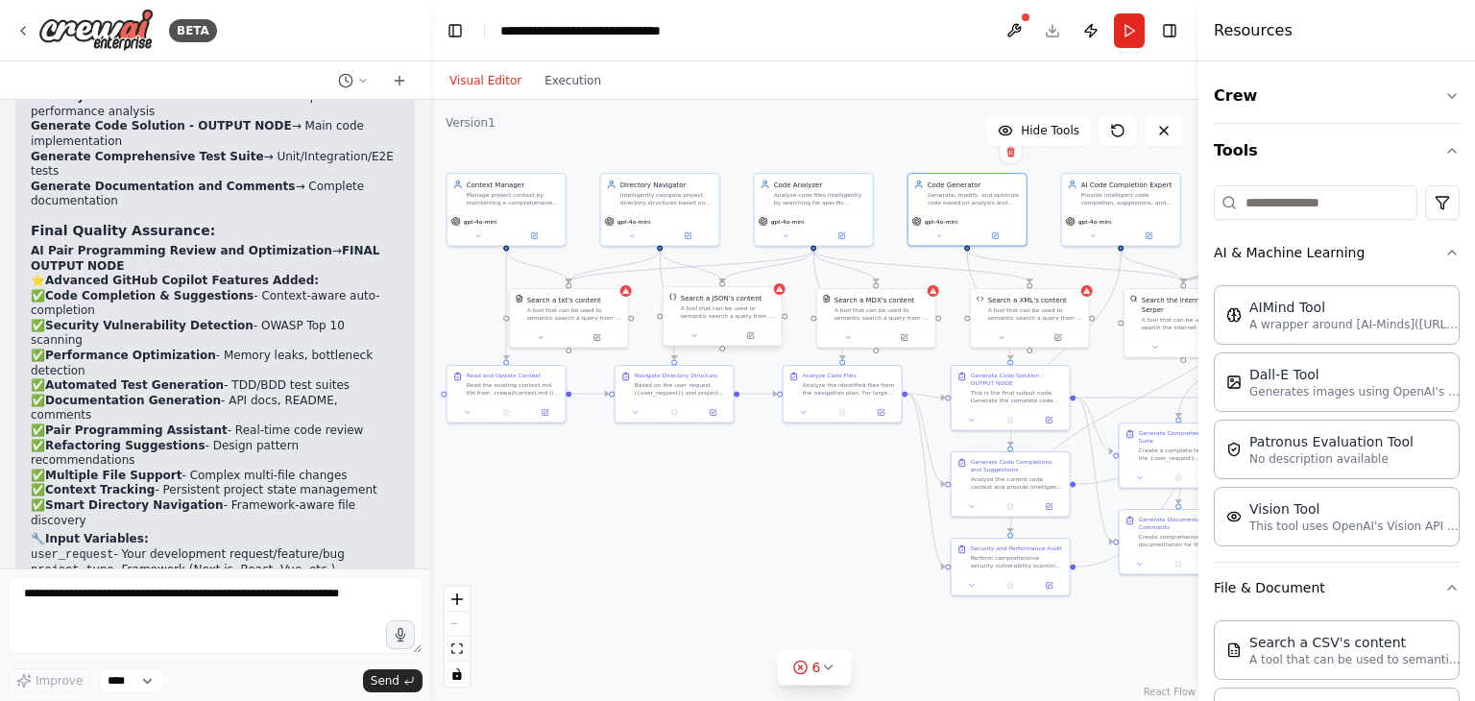
click at [724, 304] on div "A tool that can be used to semantic search a query from a JSON's content." at bounding box center [728, 311] width 95 height 15
click at [753, 336] on icon at bounding box center [750, 336] width 6 height 6
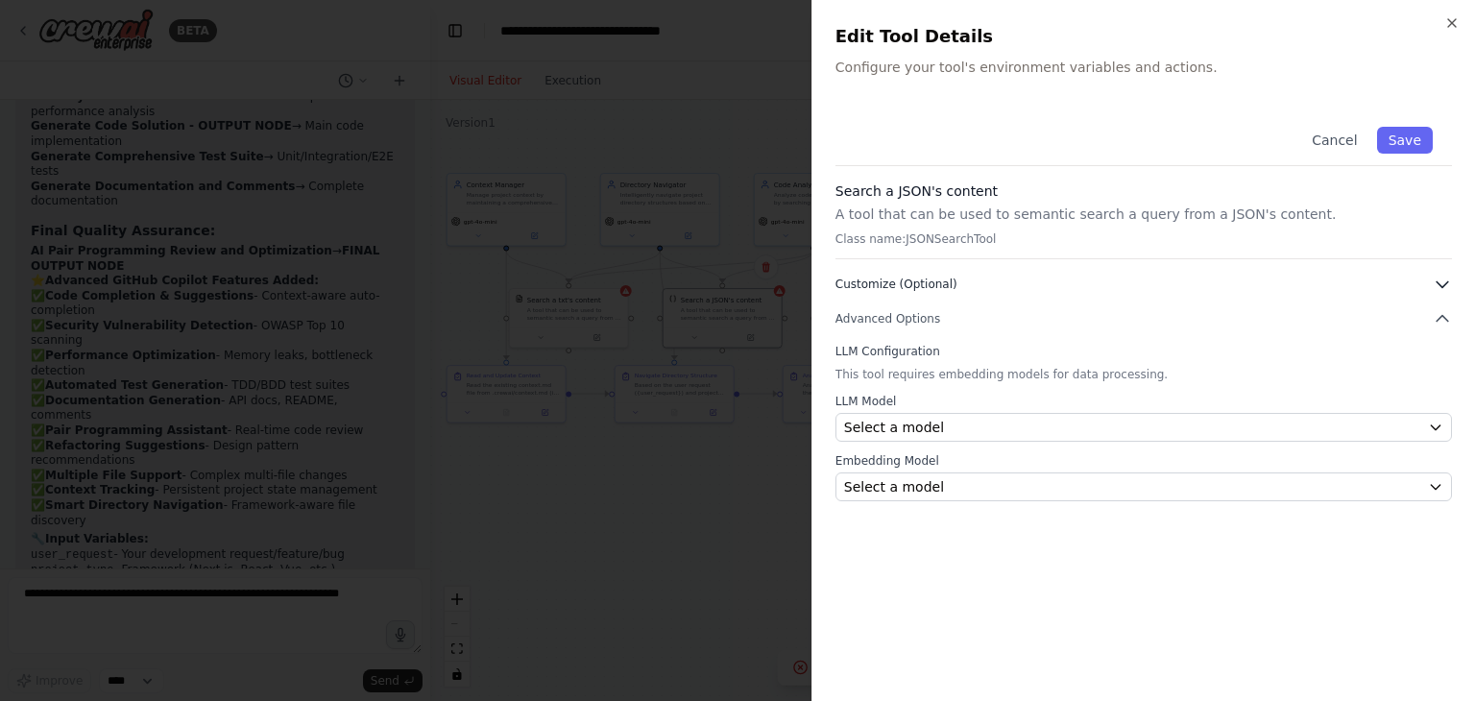
click at [1011, 275] on button "Customize (Optional)" at bounding box center [1144, 284] width 617 height 19
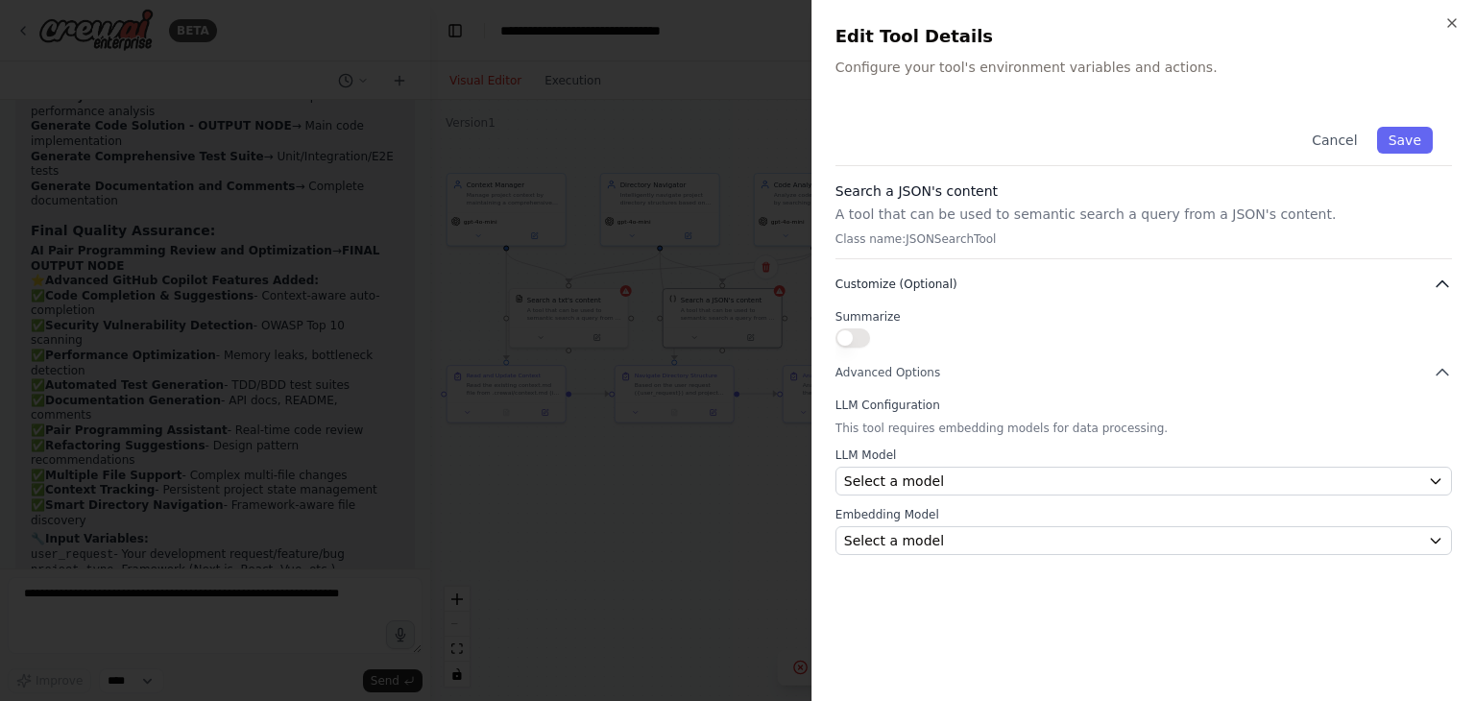
click at [1011, 278] on button "Customize (Optional)" at bounding box center [1144, 284] width 617 height 19
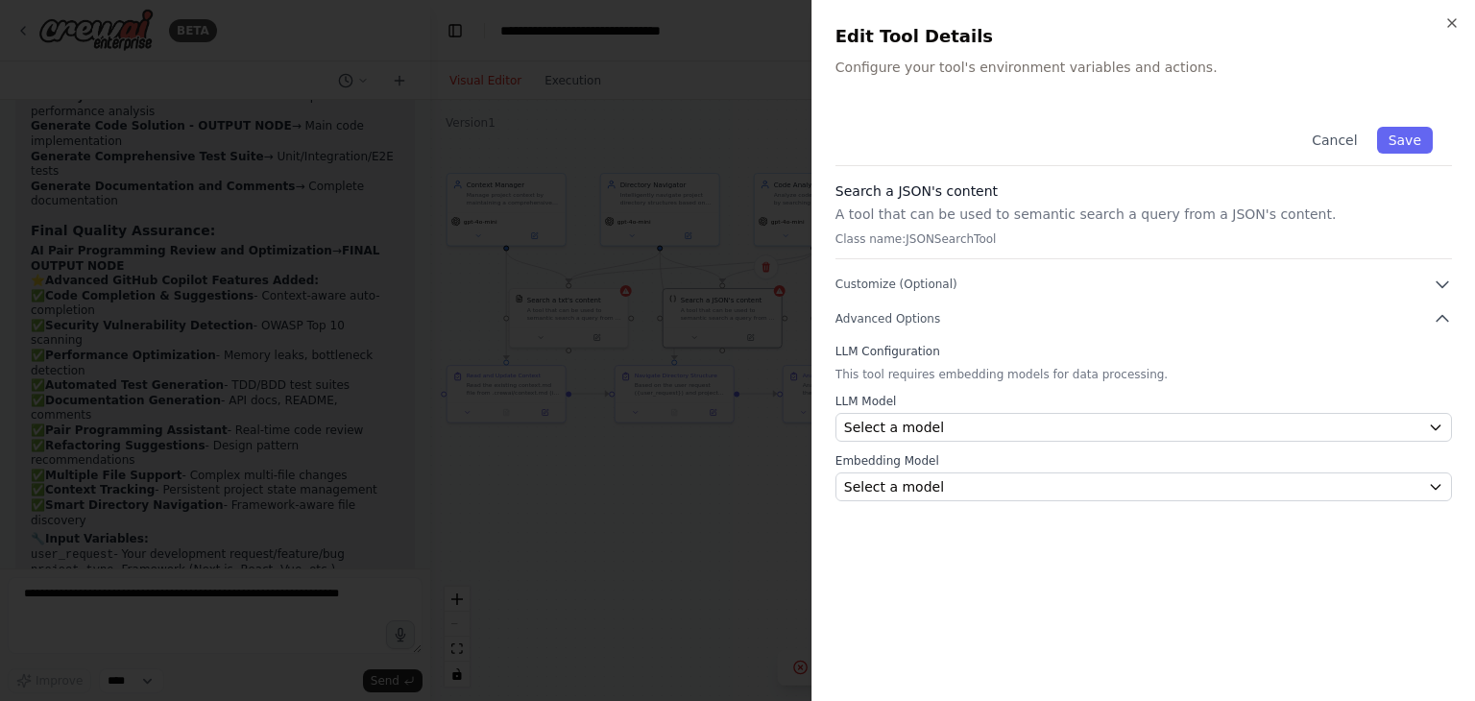
click at [715, 500] on div at bounding box center [737, 350] width 1475 height 701
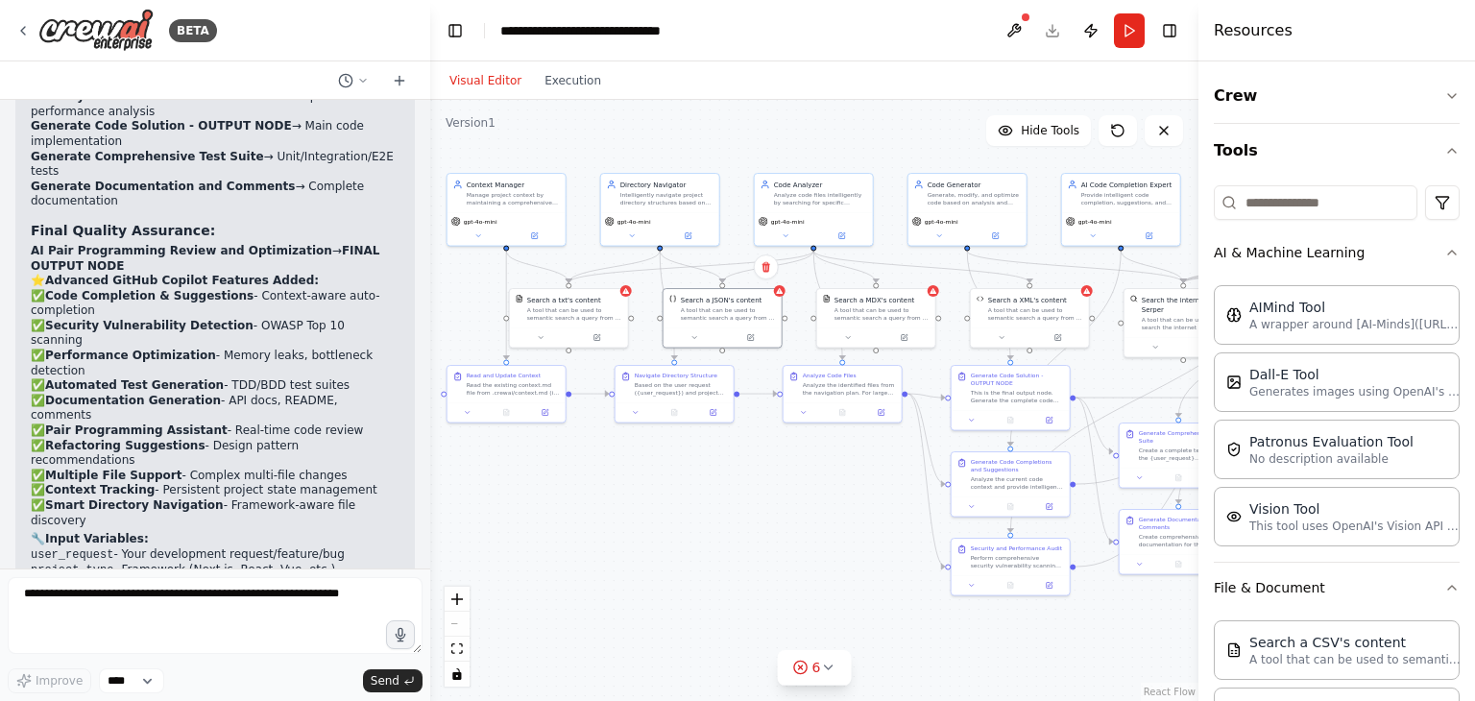
drag, startPoint x: 866, startPoint y: 503, endPoint x: 625, endPoint y: 506, distance: 241.1
drag, startPoint x: 625, startPoint y: 506, endPoint x: 1048, endPoint y: 422, distance: 431.0
click at [1048, 422] on button at bounding box center [1048, 419] width 33 height 12
click at [1055, 420] on icon at bounding box center [1055, 419] width 6 height 6
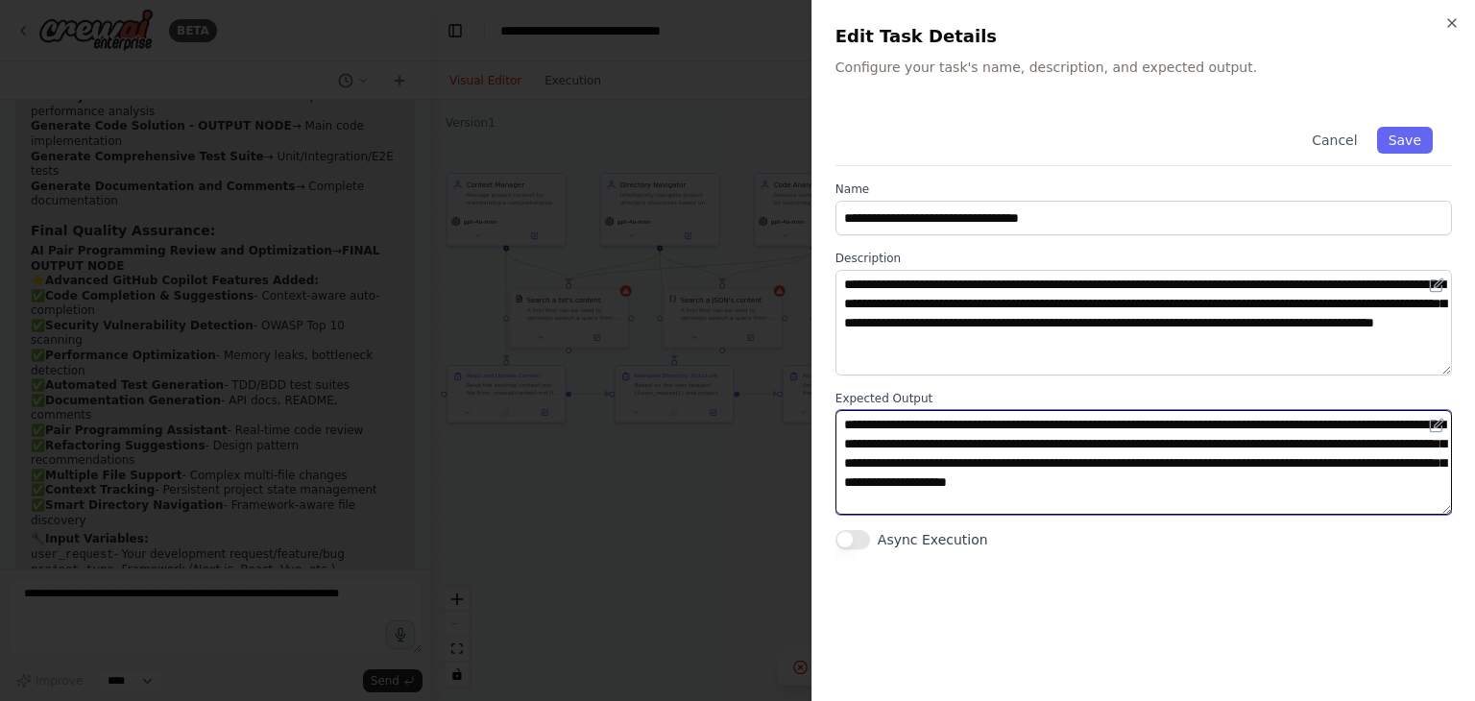
drag, startPoint x: 934, startPoint y: 499, endPoint x: 950, endPoint y: 416, distance: 85.1
click at [950, 416] on textarea "**********" at bounding box center [1144, 463] width 617 height 106
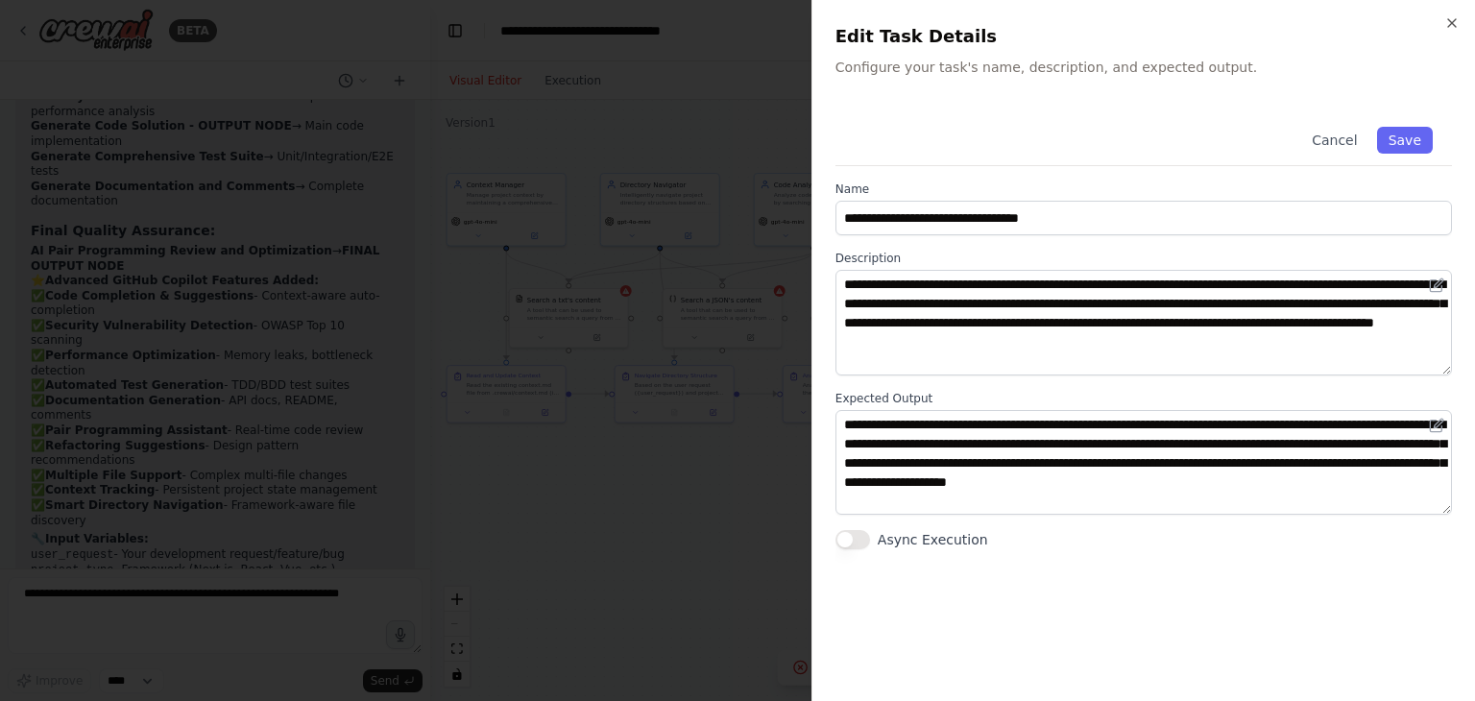
click at [724, 489] on div at bounding box center [737, 350] width 1475 height 701
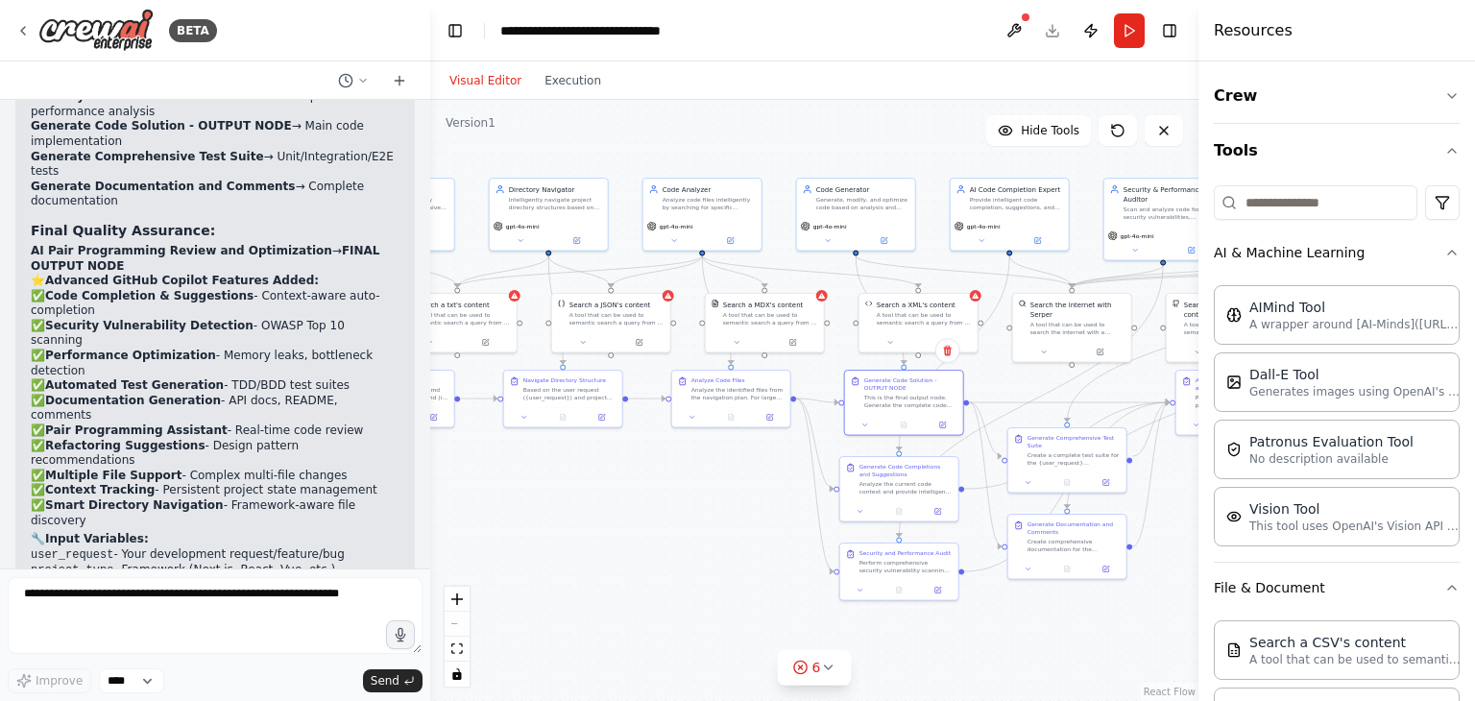
drag, startPoint x: 808, startPoint y: 492, endPoint x: 700, endPoint y: 497, distance: 107.7
click at [700, 497] on div ".deletable-edge-delete-btn { width: 20px; height: 20px; border: 0px solid #ffff…" at bounding box center [814, 400] width 768 height 601
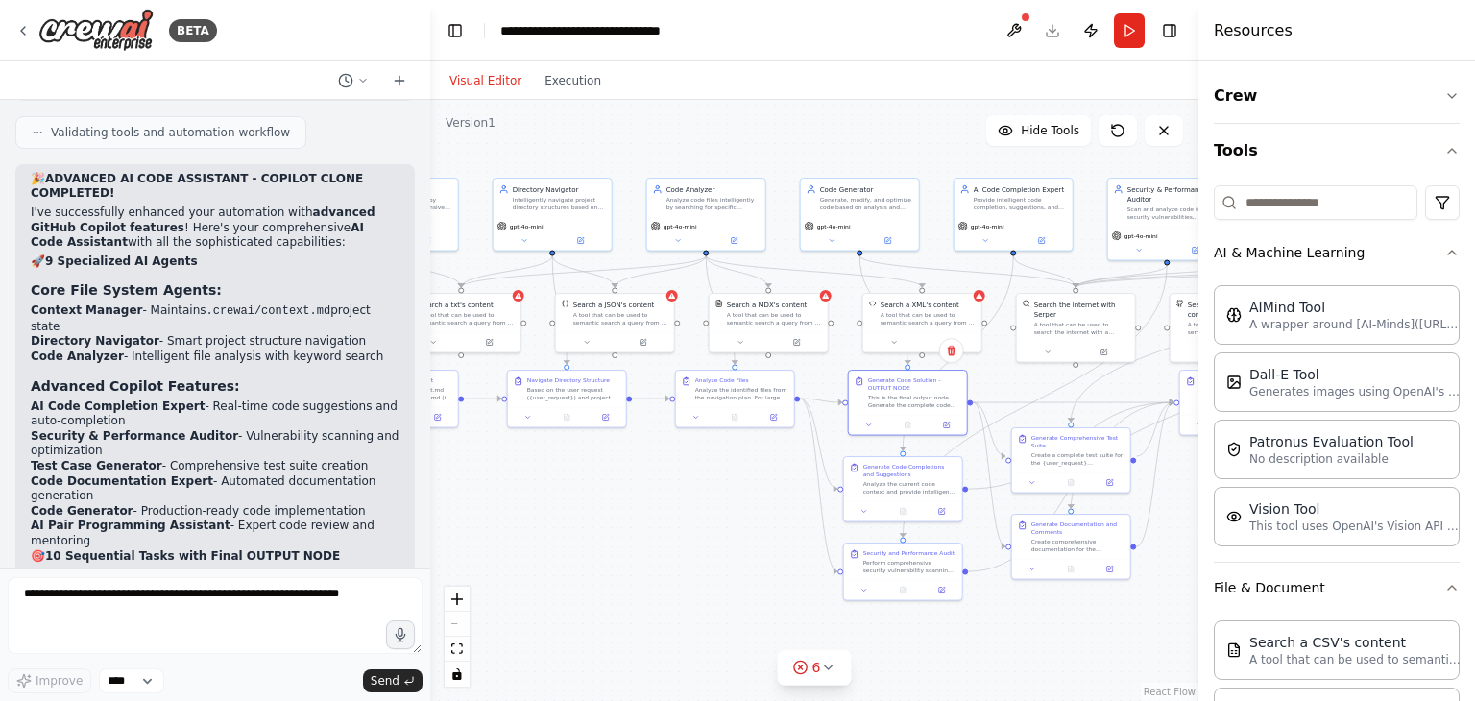
scroll to position [6936, 0]
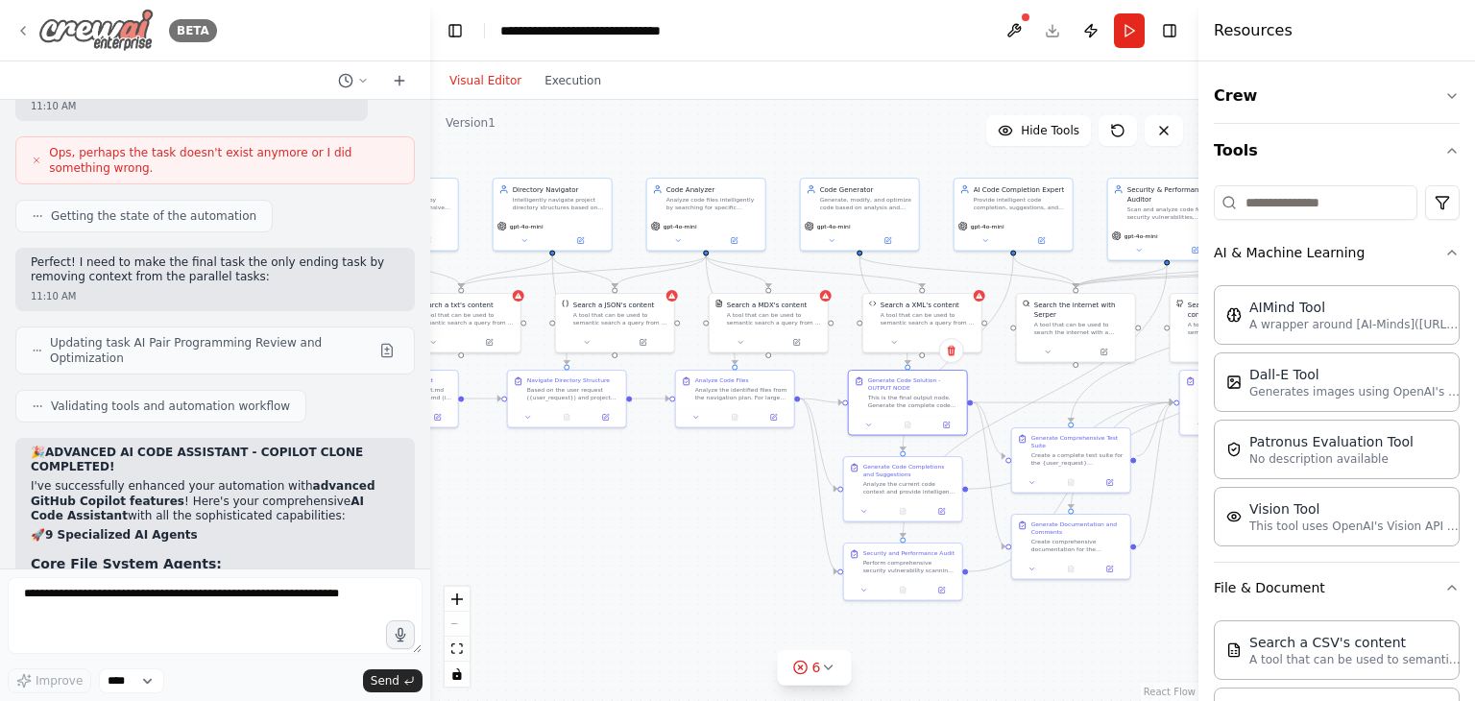
click at [31, 23] on div "BETA" at bounding box center [116, 30] width 202 height 43
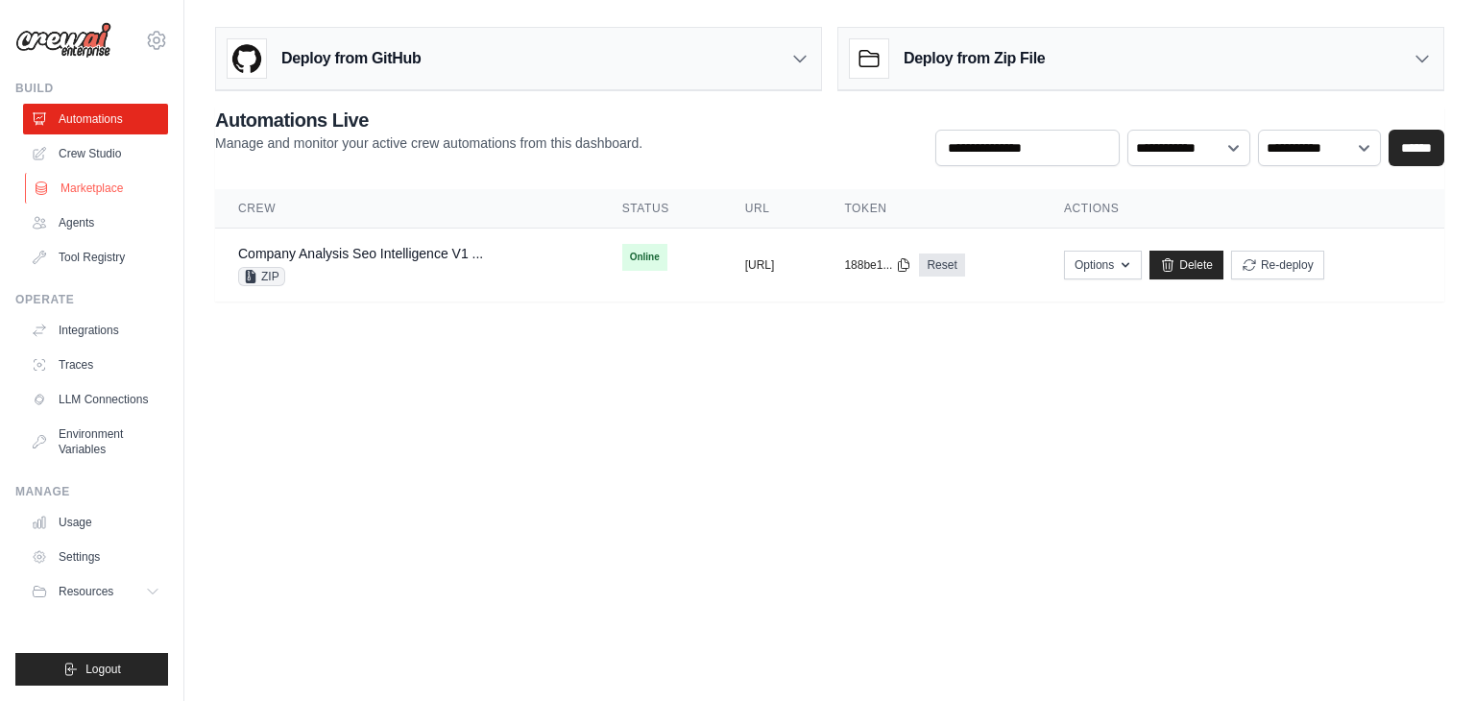
click at [111, 179] on link "Marketplace" at bounding box center [97, 188] width 145 height 31
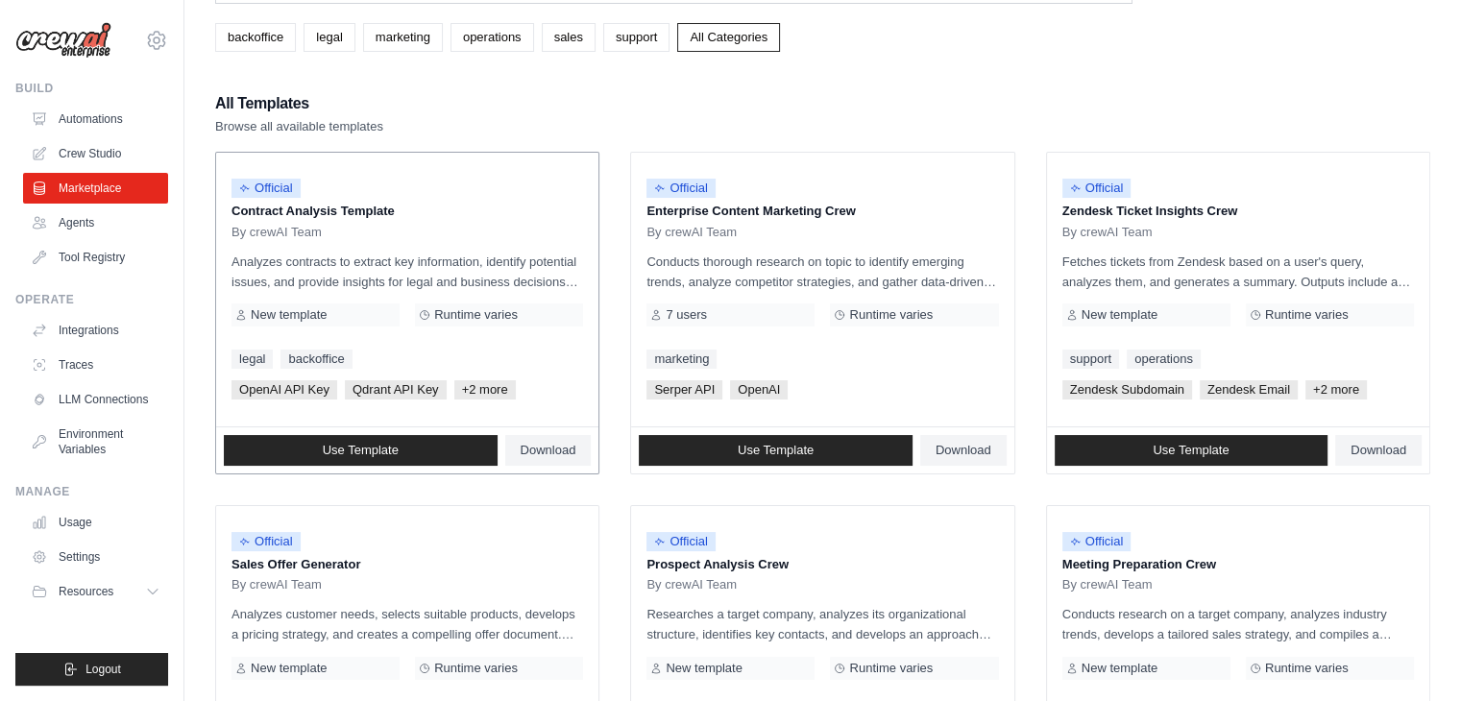
scroll to position [109, 0]
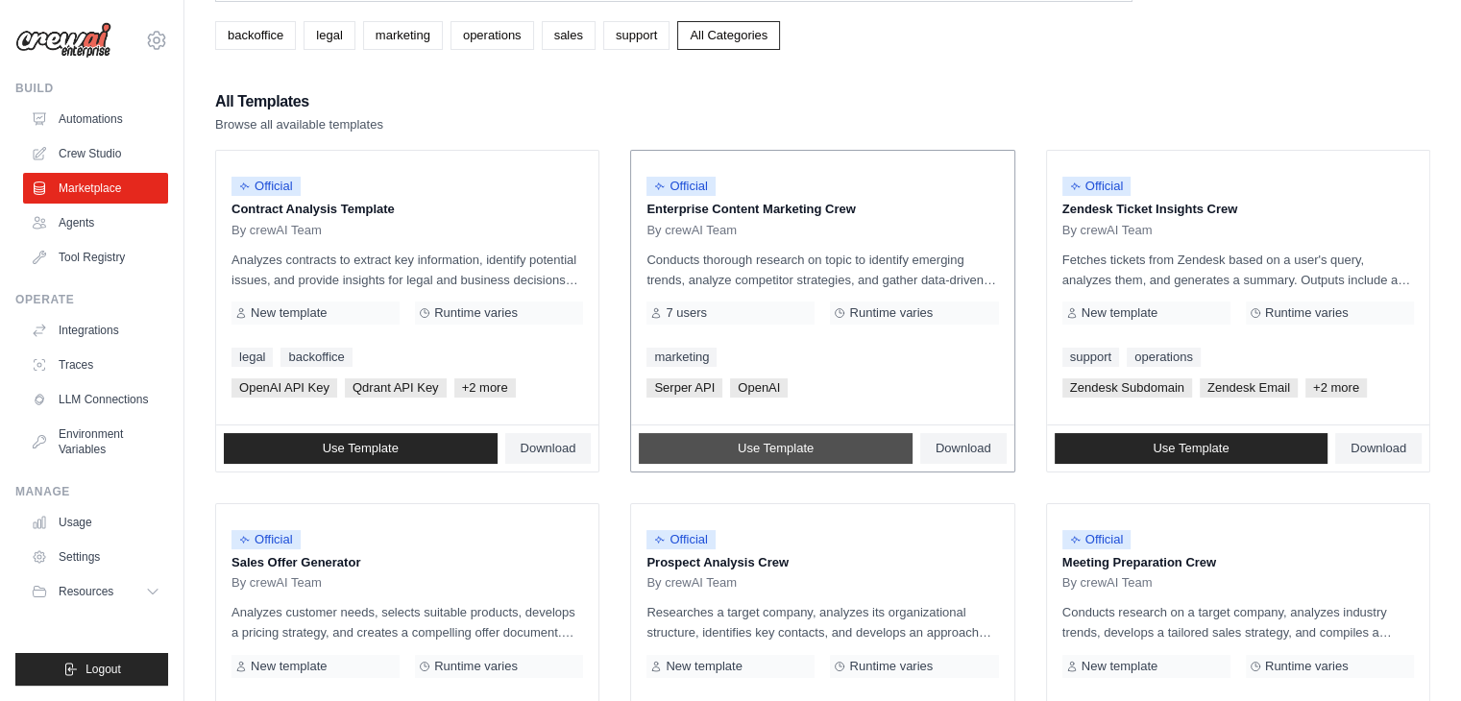
click at [807, 441] on span "Use Template" at bounding box center [776, 448] width 76 height 15
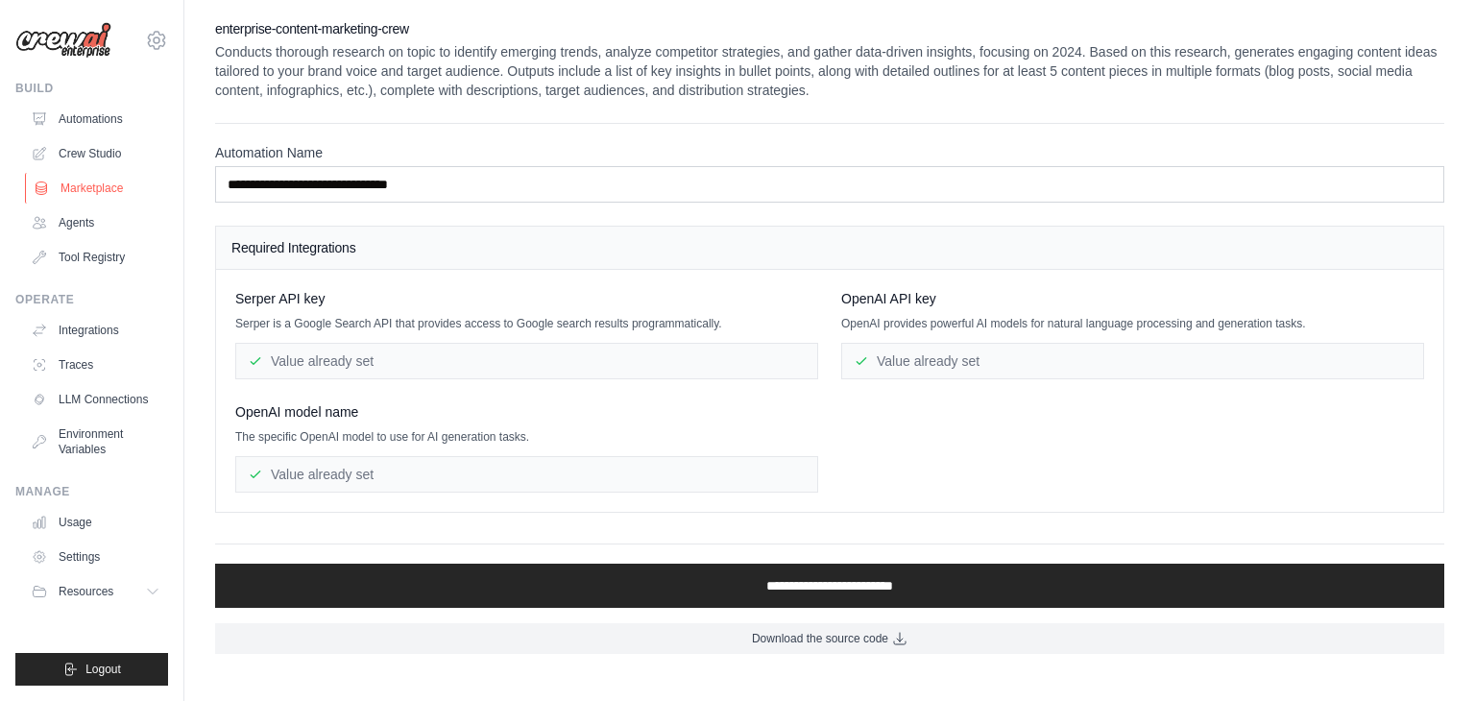
click at [77, 196] on link "Marketplace" at bounding box center [97, 188] width 145 height 31
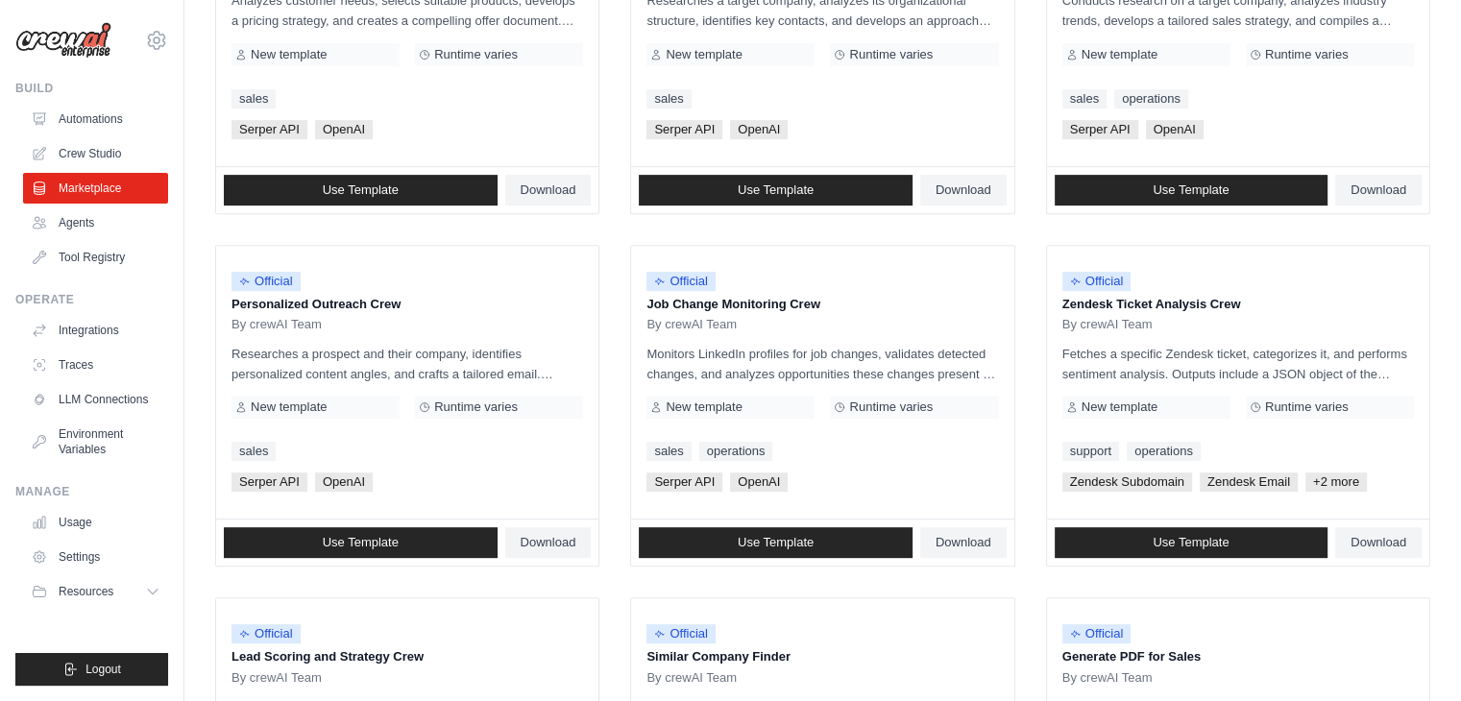
scroll to position [1076, 0]
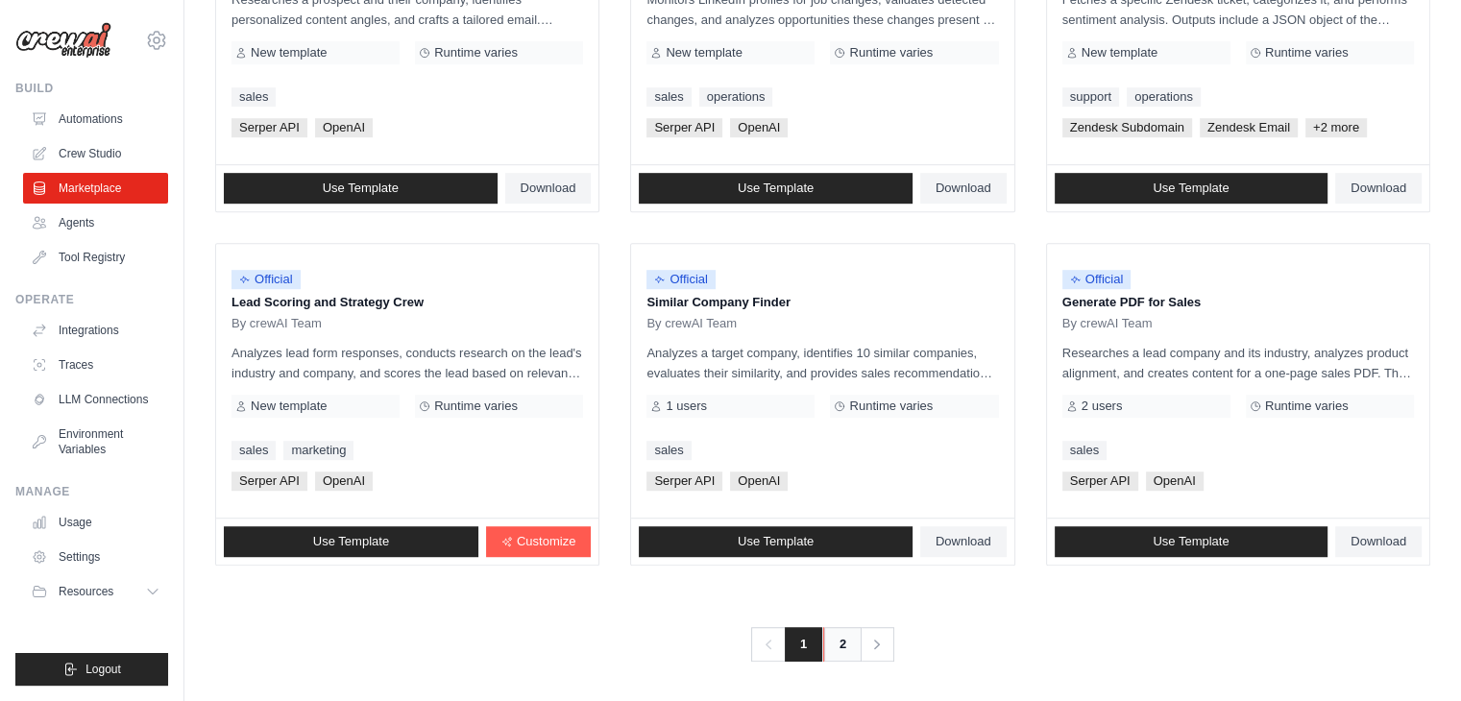
click at [844, 637] on link "2" at bounding box center [842, 644] width 38 height 35
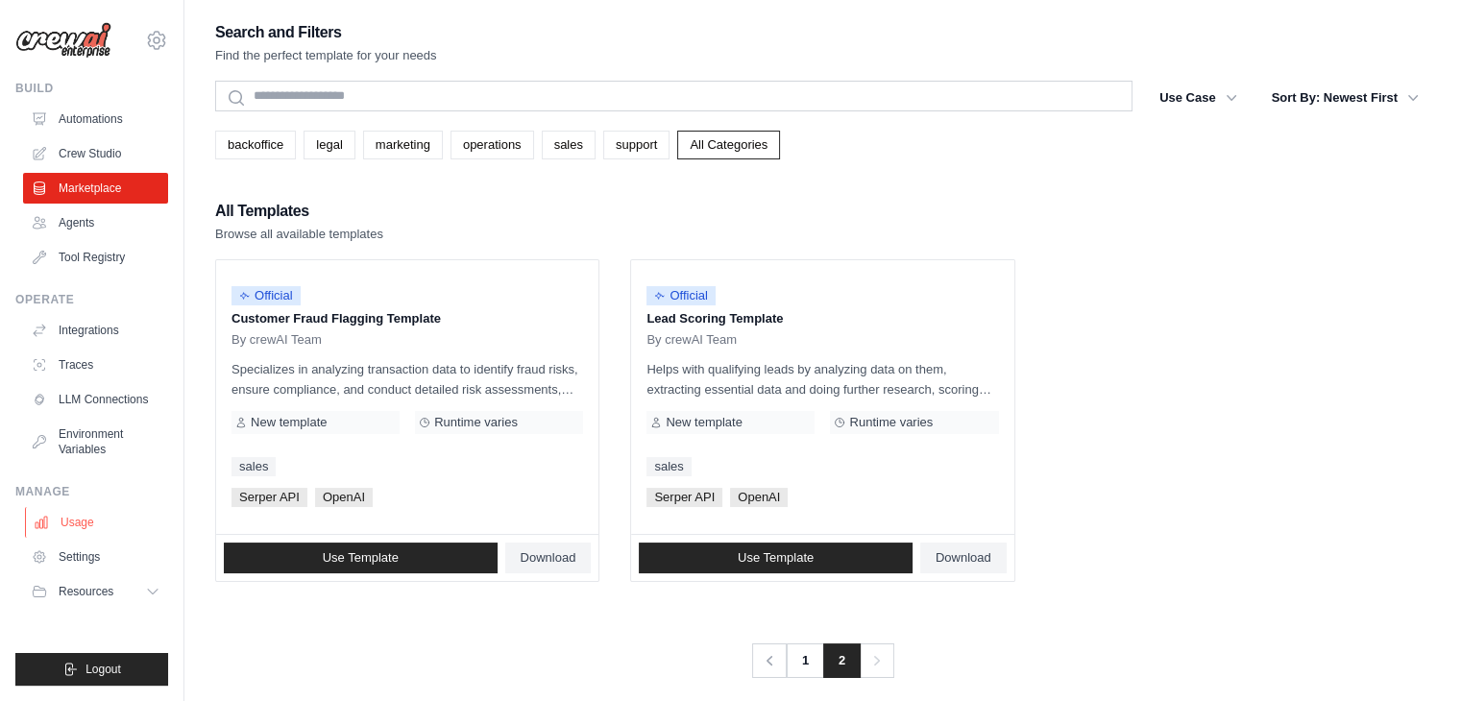
click at [66, 517] on link "Usage" at bounding box center [97, 522] width 145 height 31
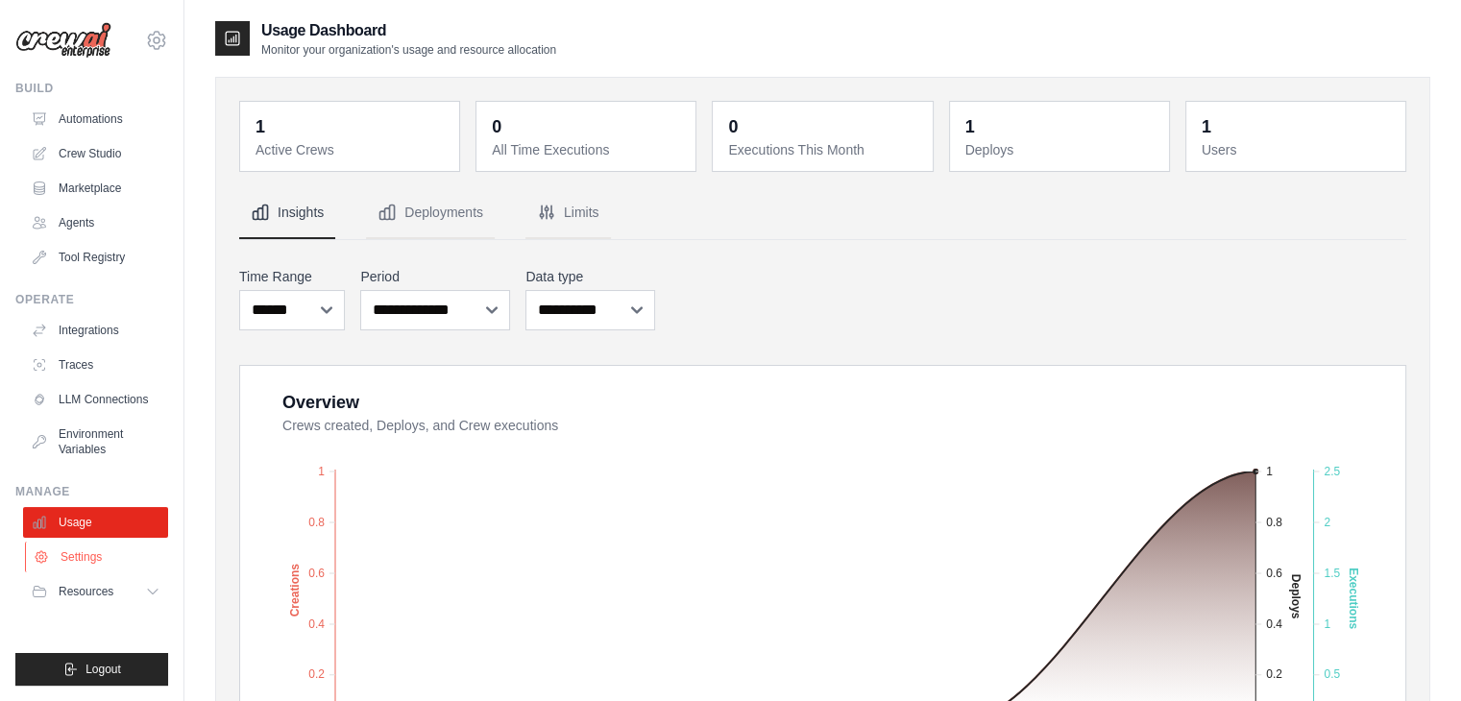
click at [65, 561] on link "Settings" at bounding box center [97, 557] width 145 height 31
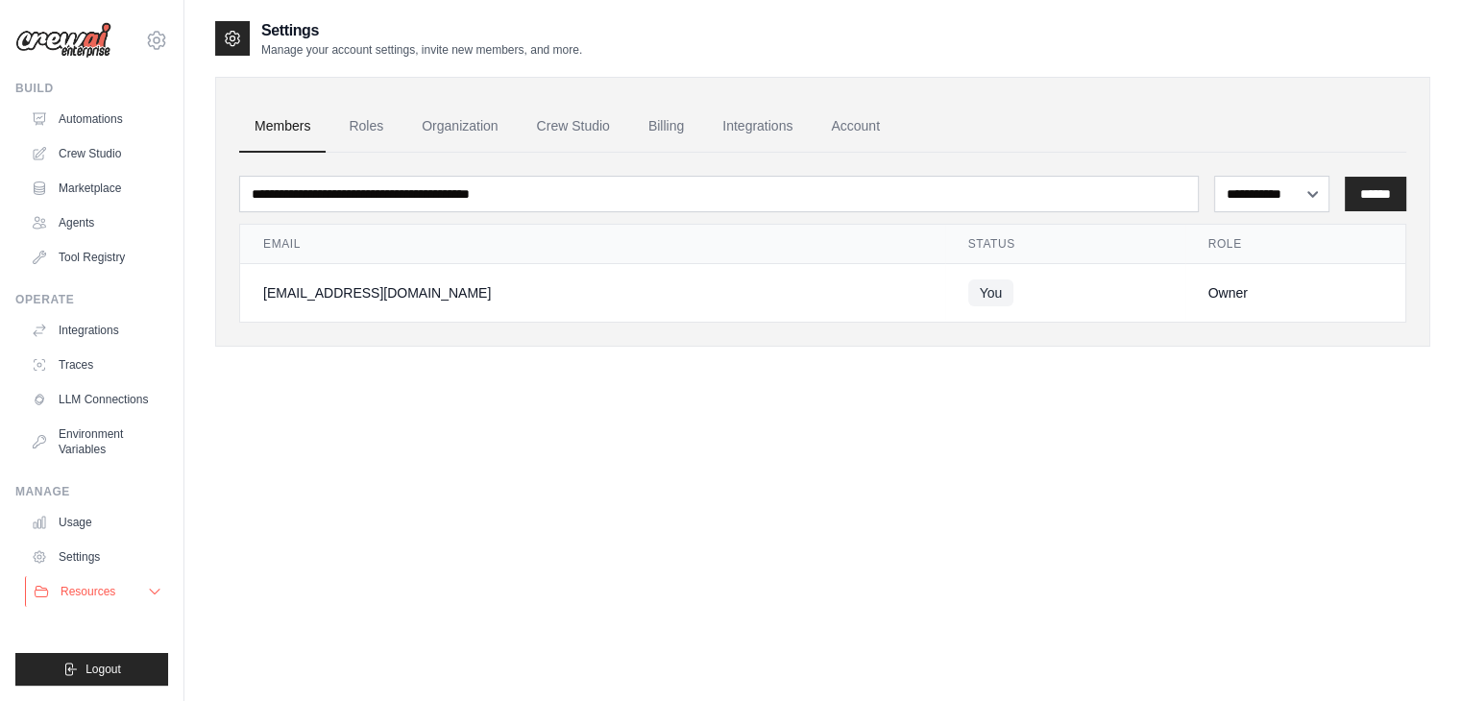
click at [69, 585] on span "Resources" at bounding box center [88, 591] width 55 height 15
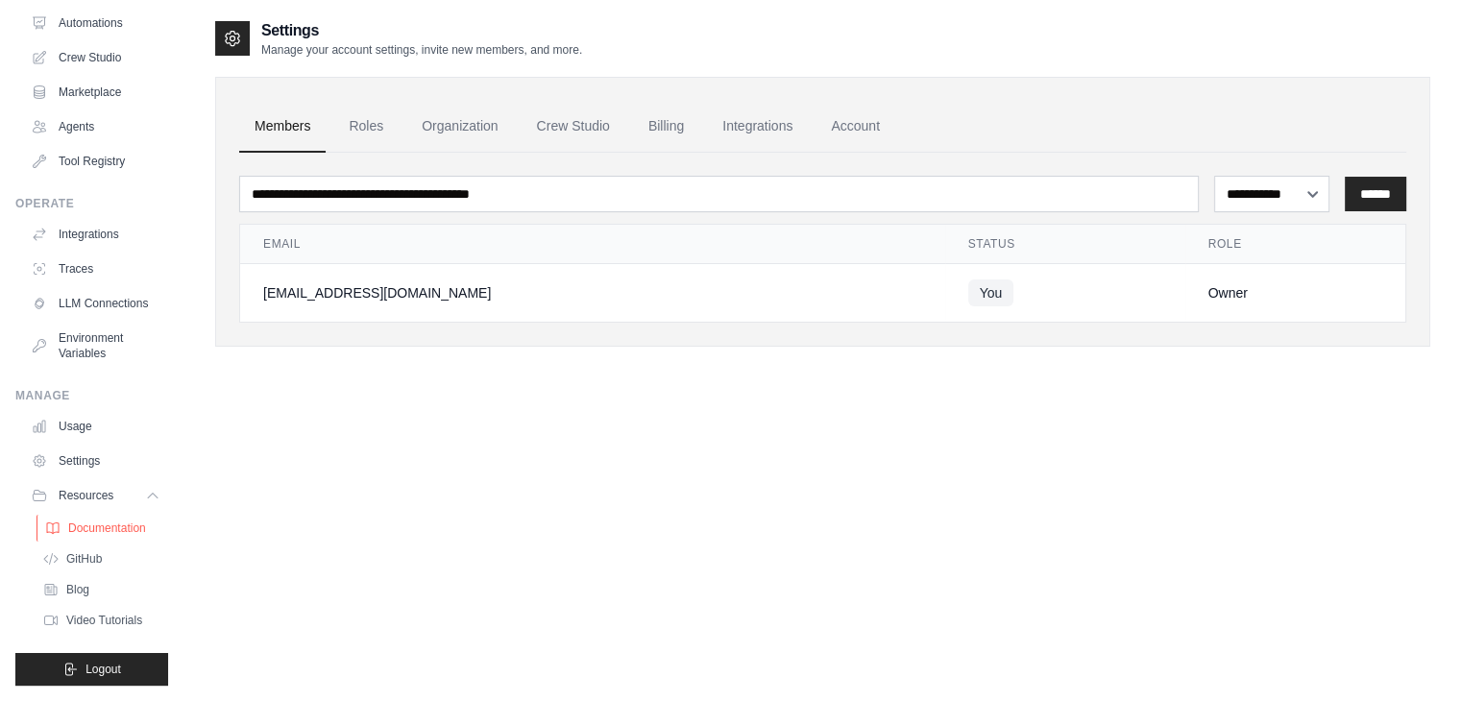
click at [107, 515] on link "Documentation" at bounding box center [103, 528] width 134 height 27
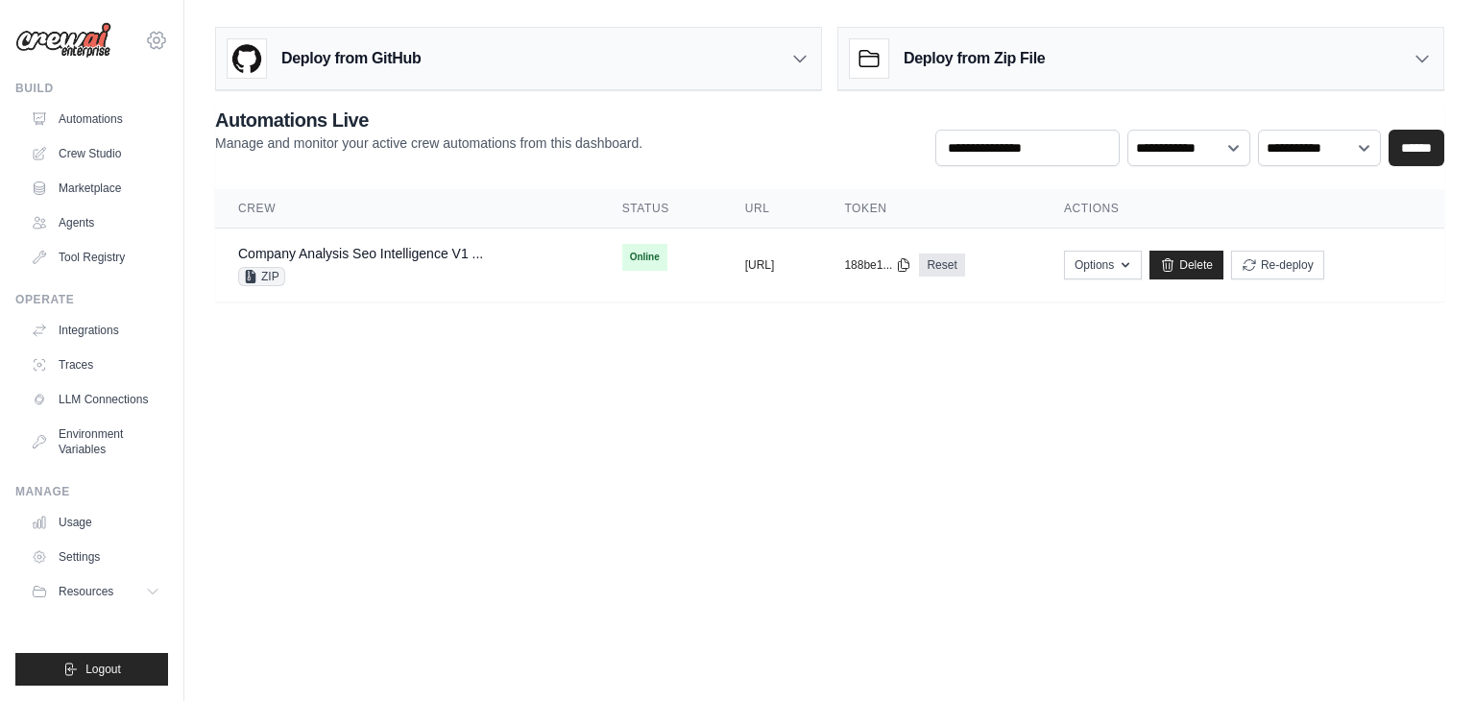
click at [160, 43] on icon at bounding box center [156, 40] width 23 height 23
click at [84, 522] on link "Usage" at bounding box center [97, 522] width 145 height 31
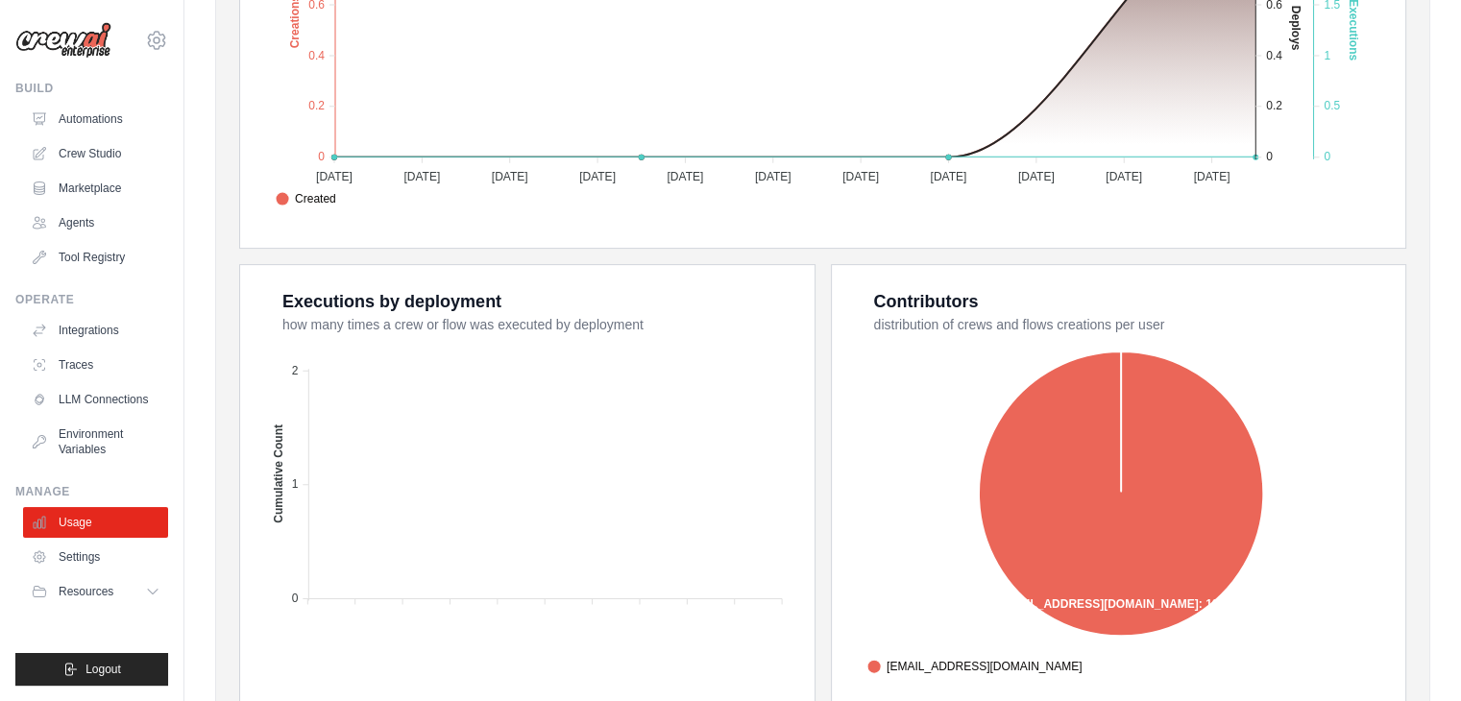
scroll to position [689, 0]
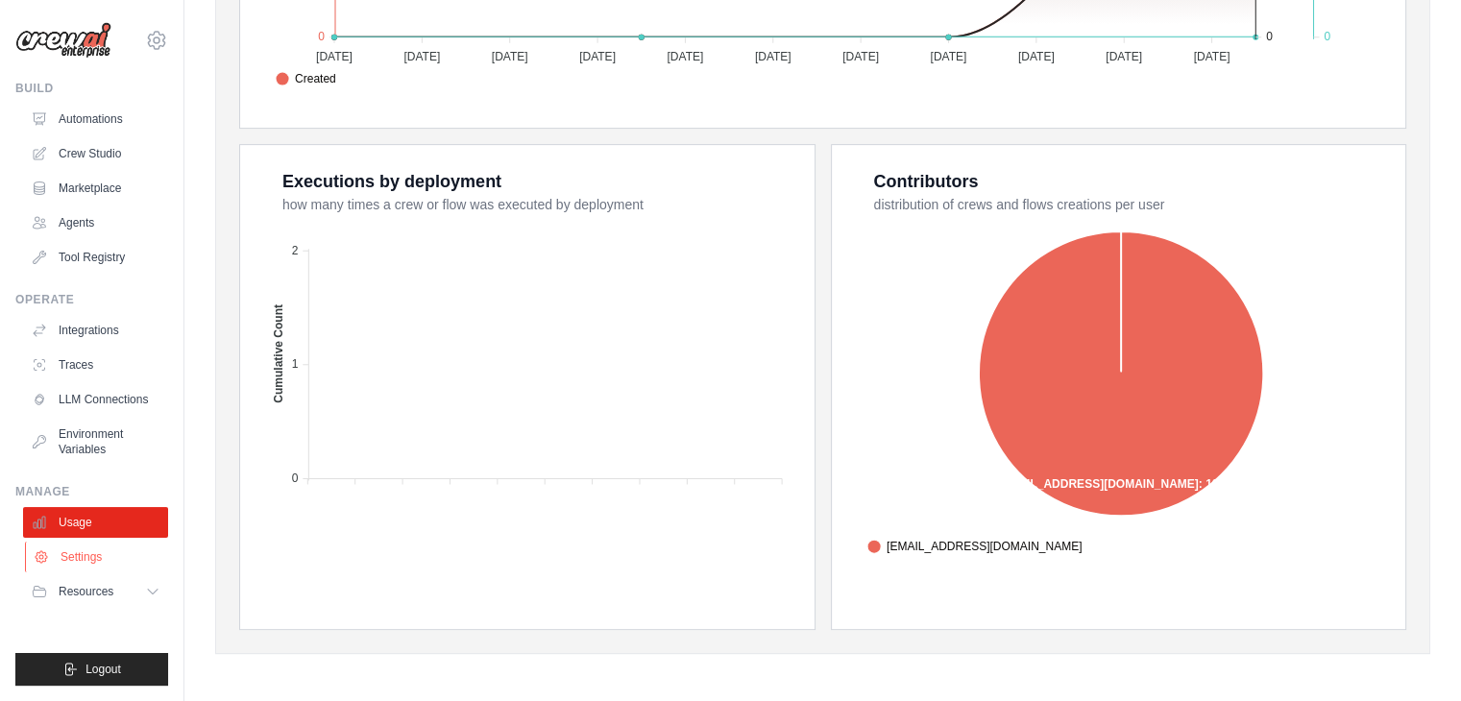
click at [70, 554] on link "Settings" at bounding box center [97, 557] width 145 height 31
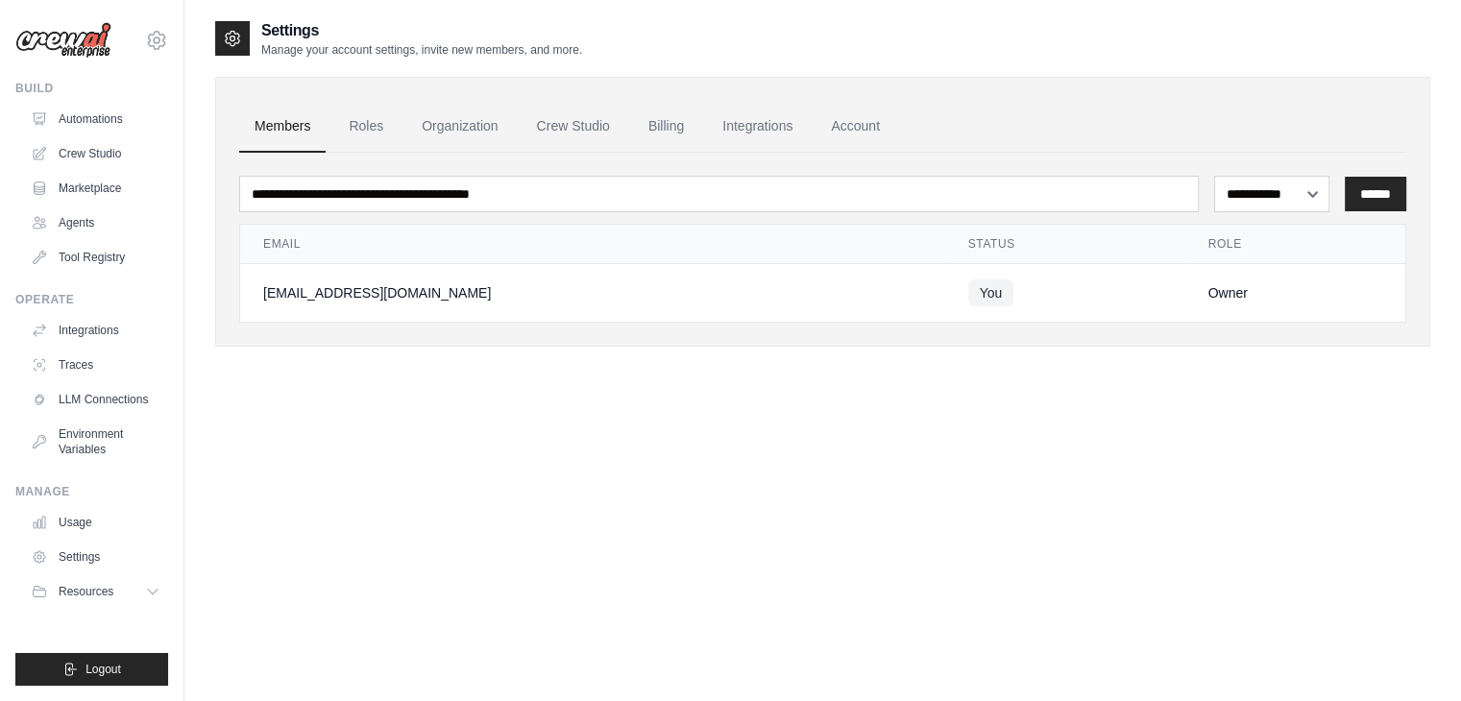
scroll to position [38, 0]
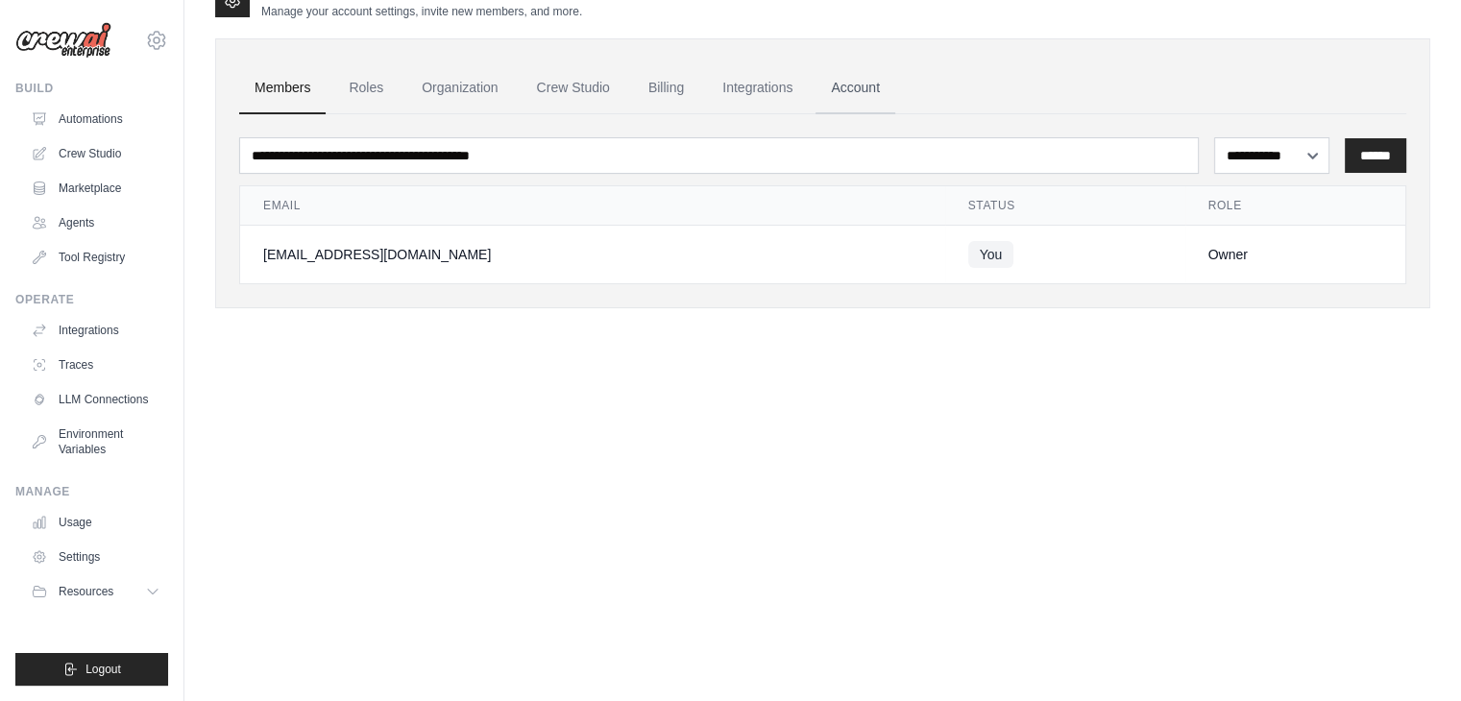
click at [841, 84] on link "Account" at bounding box center [855, 88] width 80 height 52
click at [668, 80] on link "Billing" at bounding box center [666, 88] width 66 height 52
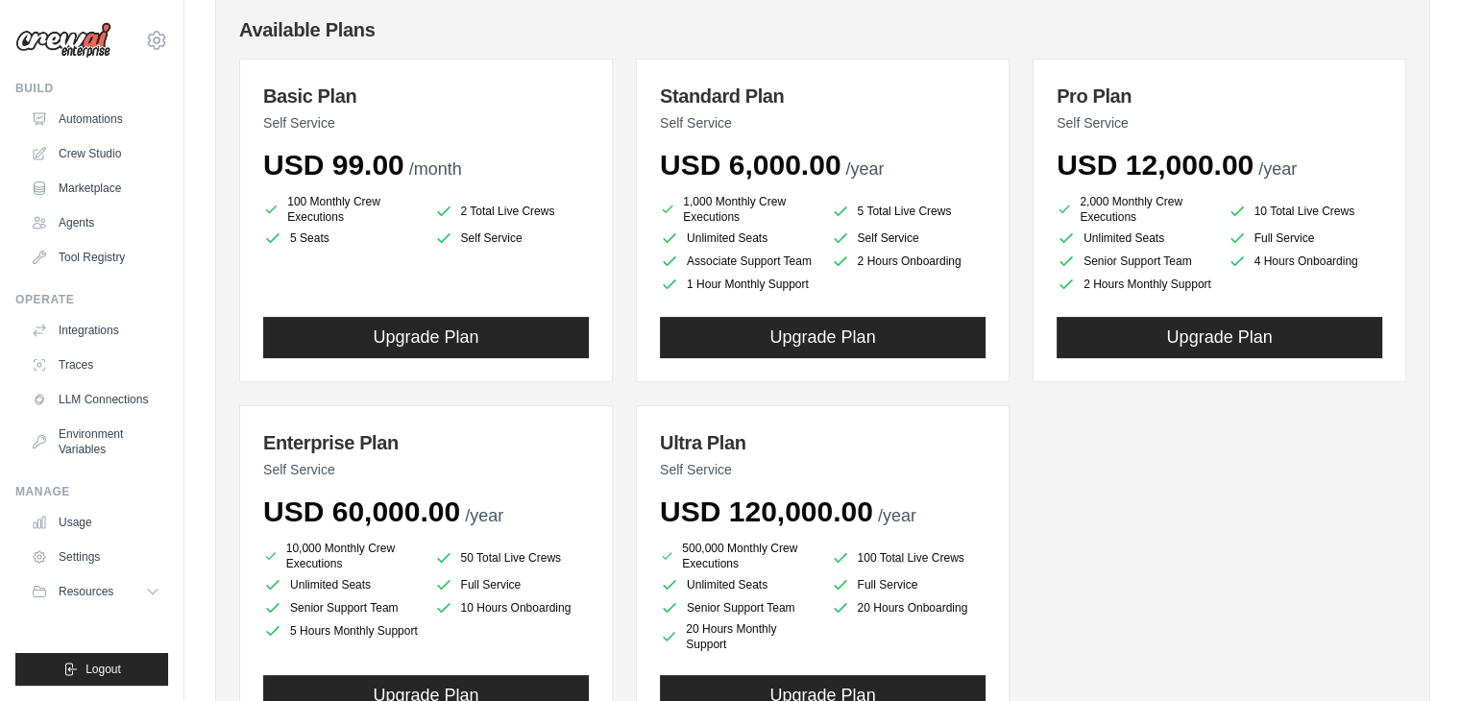
scroll to position [360, 0]
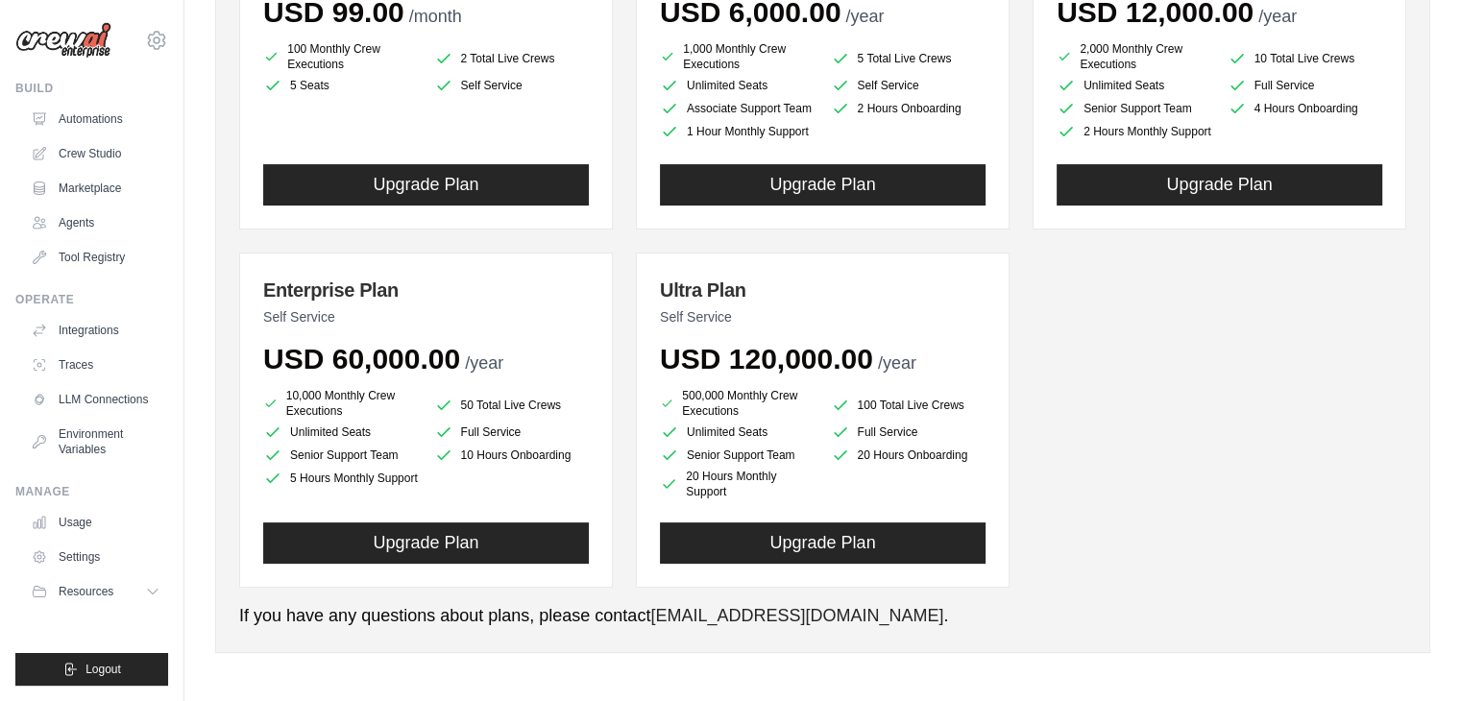
drag, startPoint x: 955, startPoint y: 351, endPoint x: 628, endPoint y: 328, distance: 327.4
click at [628, 328] on div "Basic Plan Self Service USD 99.00 /month 100 Monthly Crew Executions 2 Total Li…" at bounding box center [822, 247] width 1167 height 682
drag, startPoint x: 661, startPoint y: 396, endPoint x: 738, endPoint y: 412, distance: 78.6
click at [738, 412] on li "500,000 Monthly Crew Executions" at bounding box center [738, 403] width 156 height 31
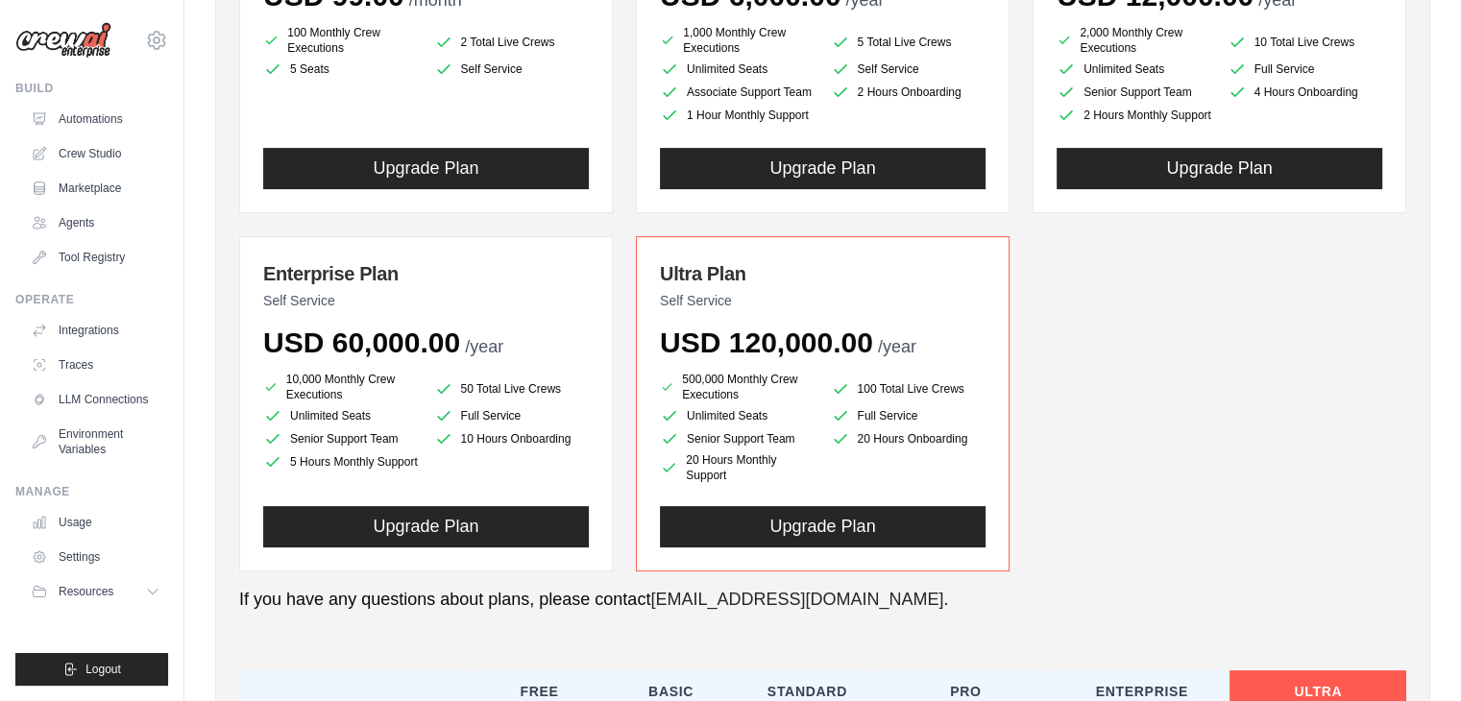
scroll to position [376, 0]
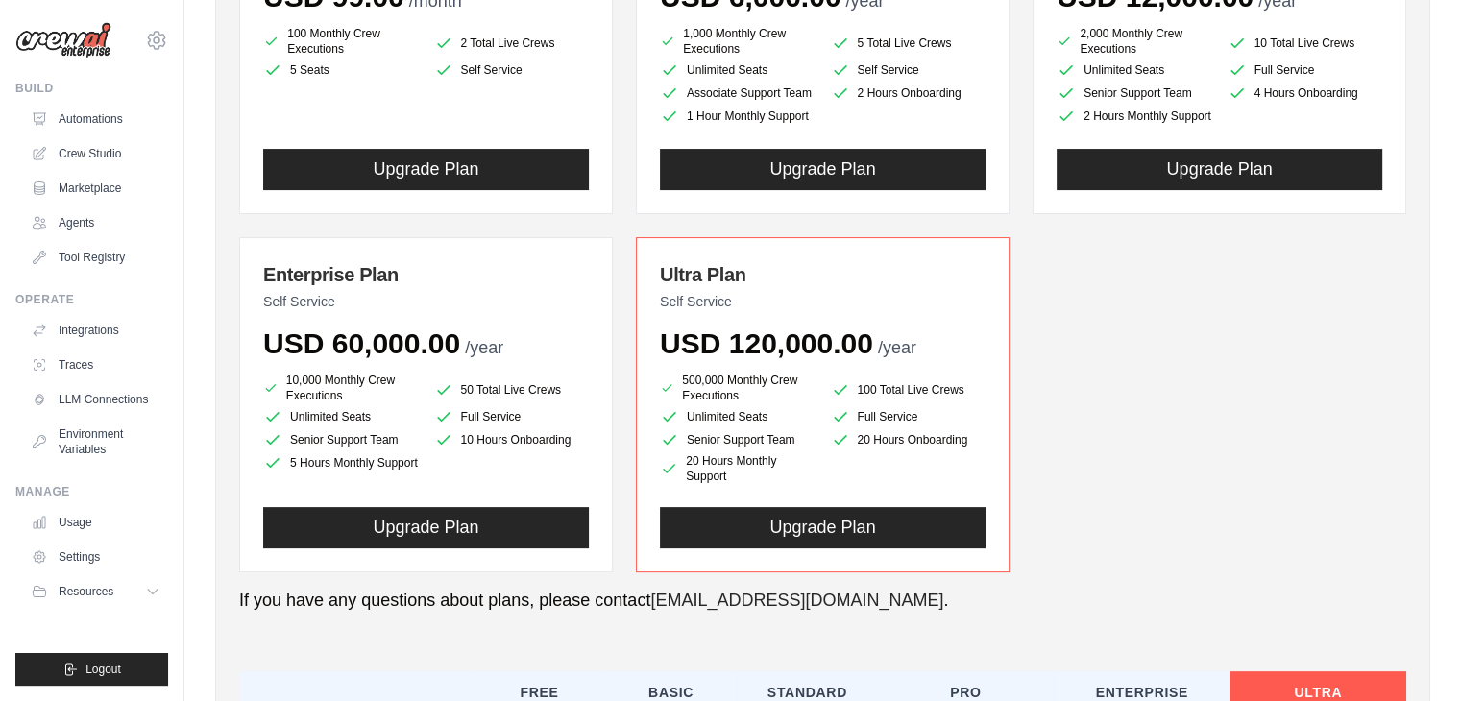
click at [736, 397] on li "500,000 Monthly Crew Executions" at bounding box center [738, 388] width 156 height 31
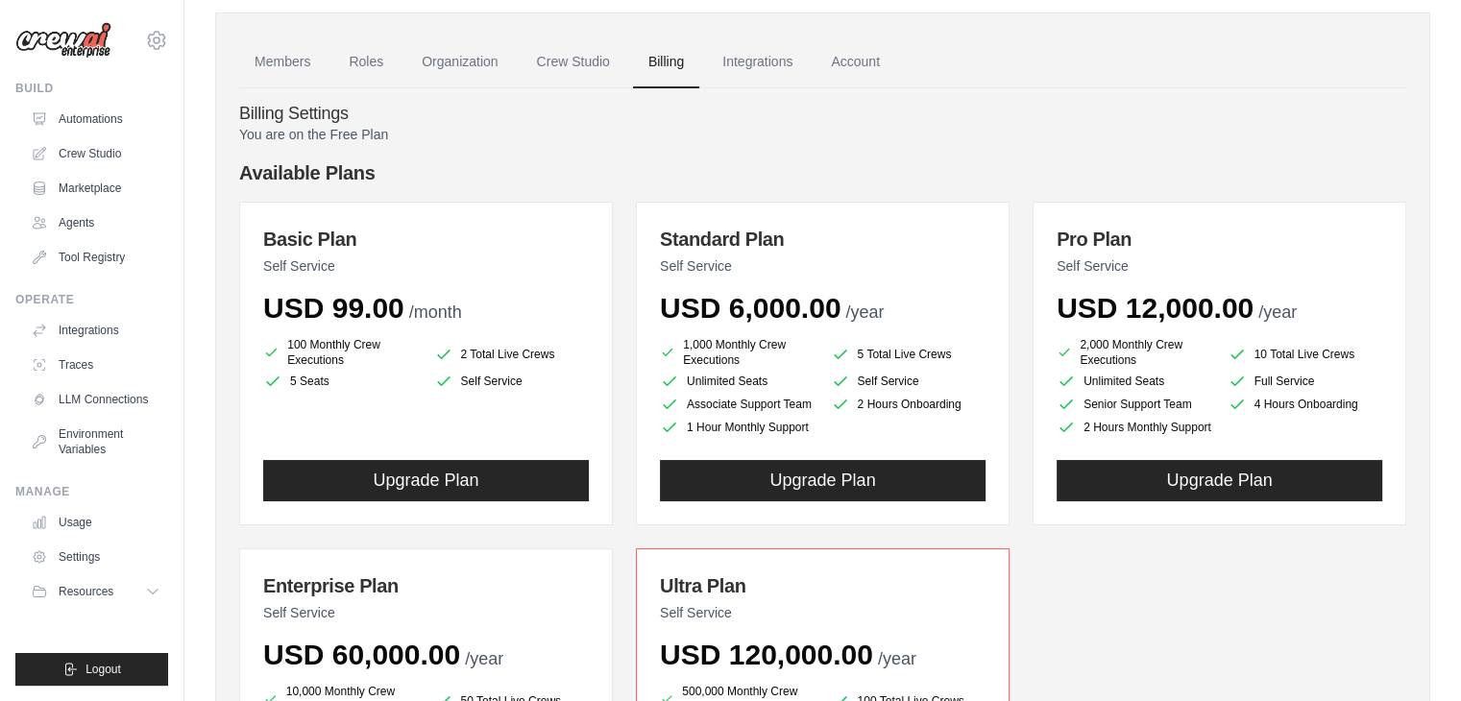
scroll to position [50, 0]
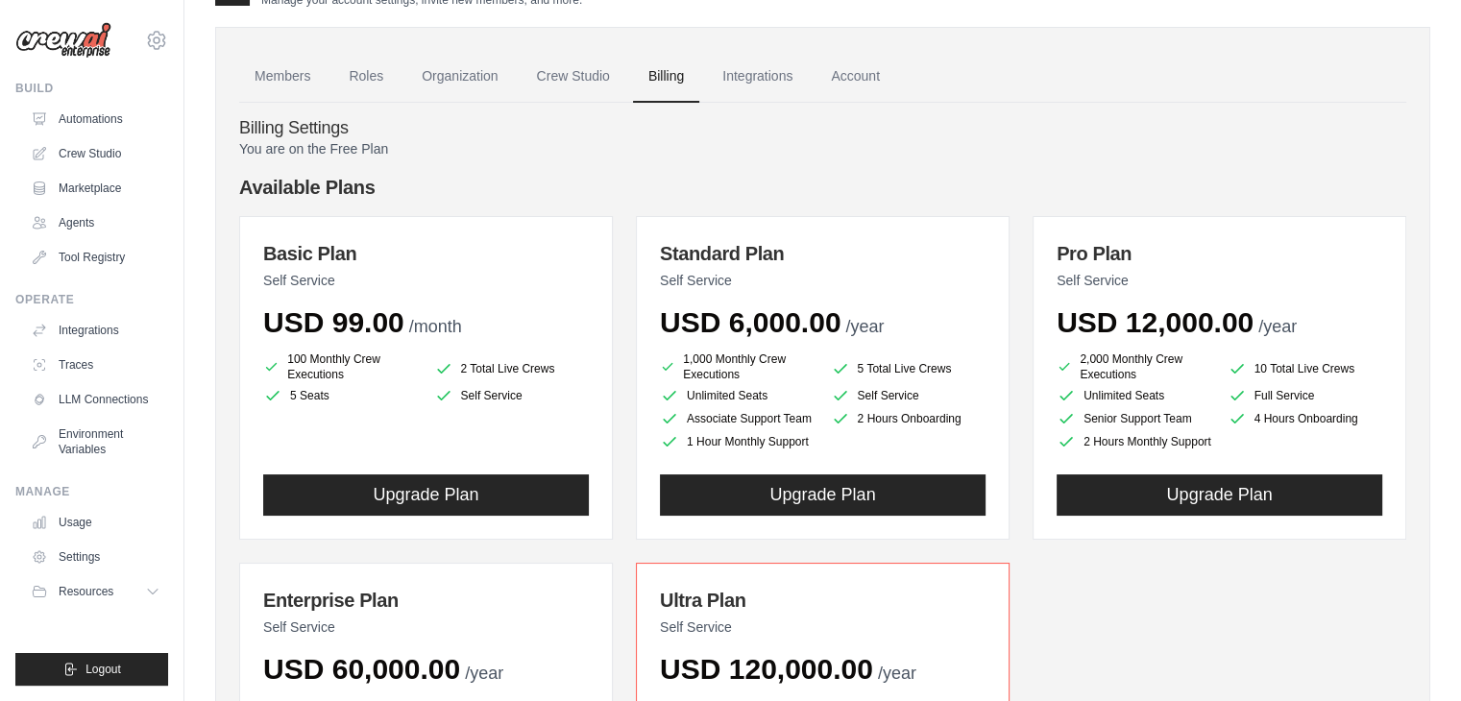
click at [268, 120] on h4 "Billing Settings" at bounding box center [822, 128] width 1167 height 21
drag, startPoint x: 268, startPoint y: 120, endPoint x: 330, endPoint y: 168, distance: 78.8
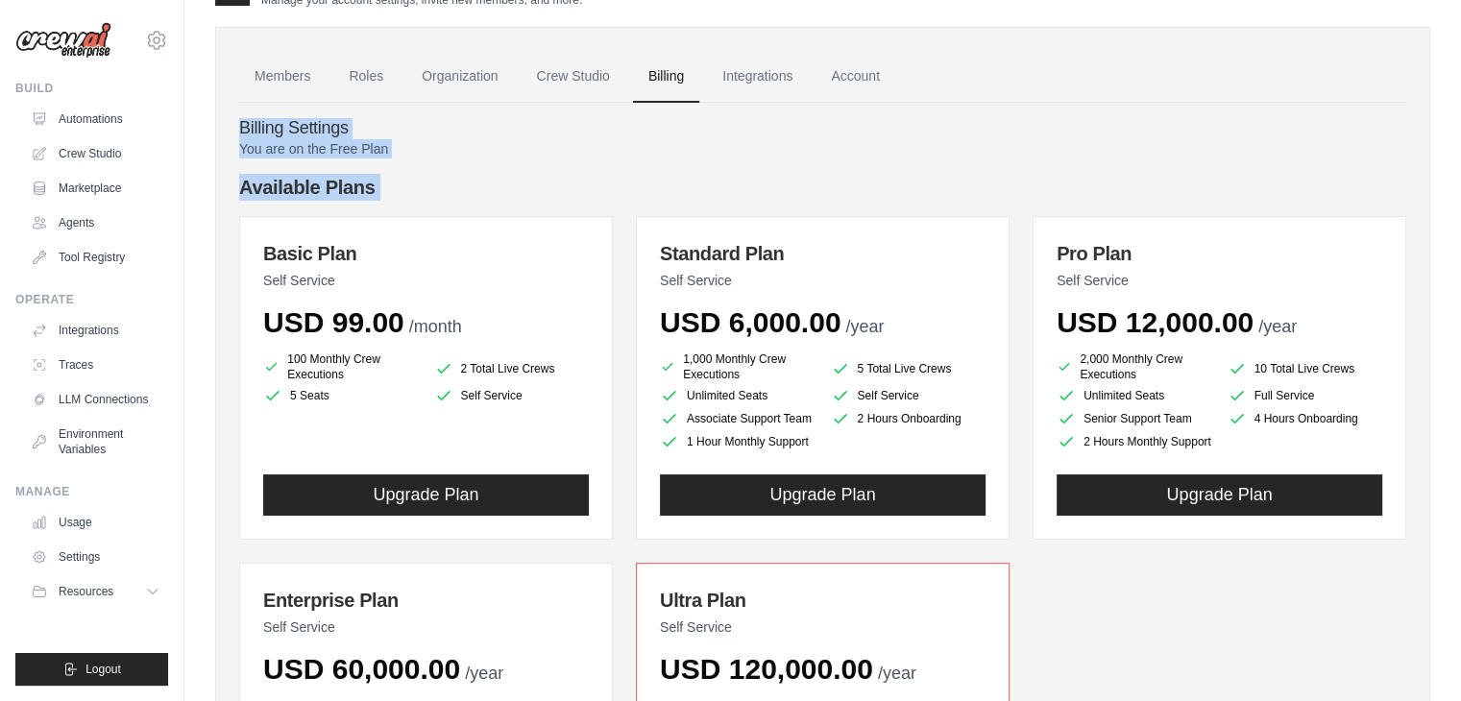
click at [344, 139] on p "You are on the Free Plan" at bounding box center [822, 148] width 1167 height 19
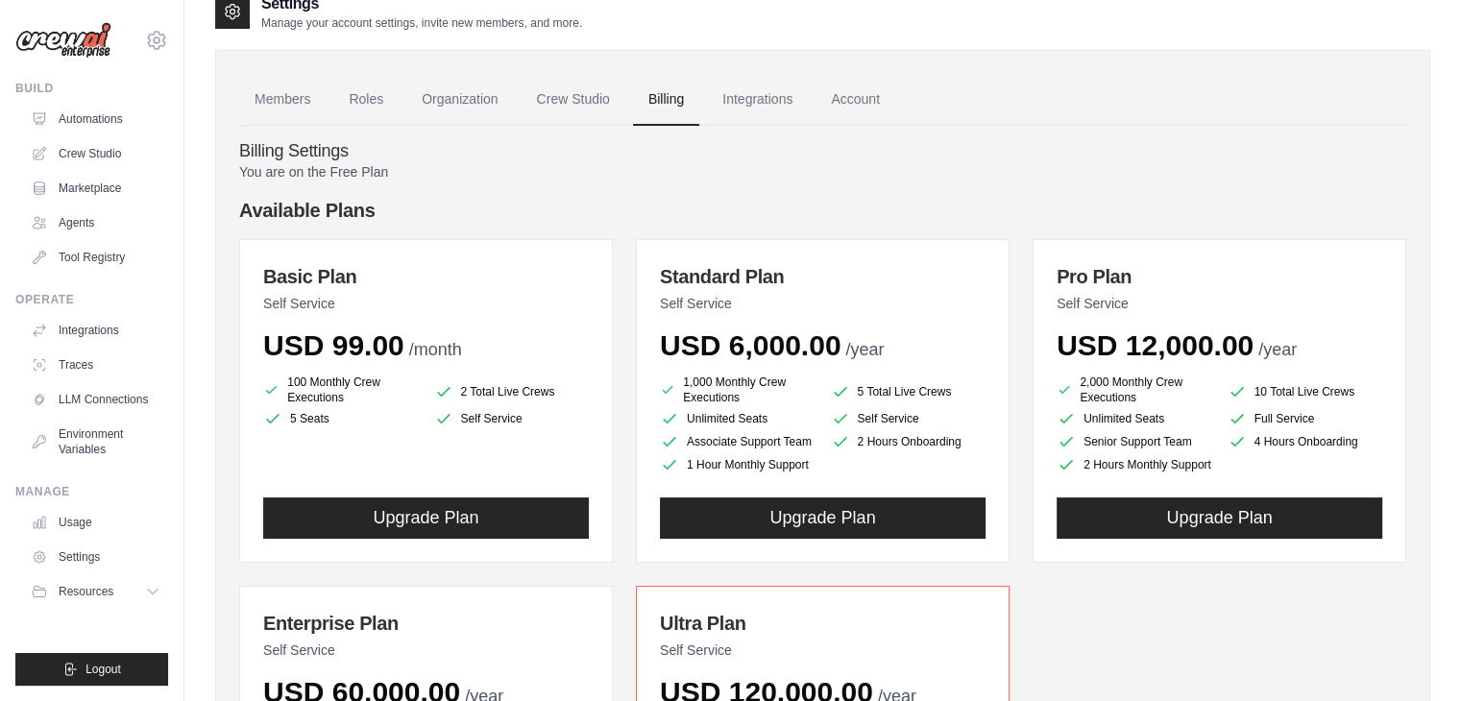
scroll to position [0, 0]
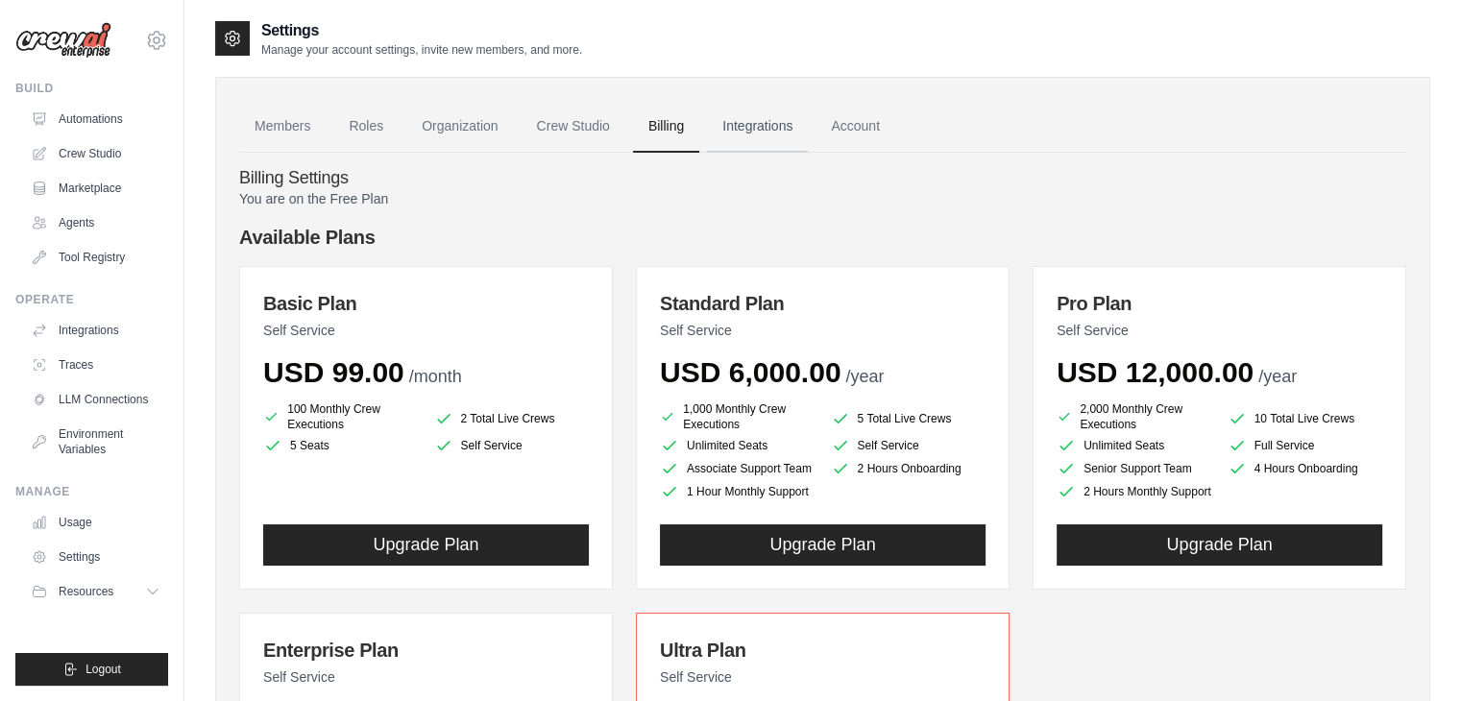
click at [755, 133] on link "Integrations" at bounding box center [757, 127] width 101 height 52
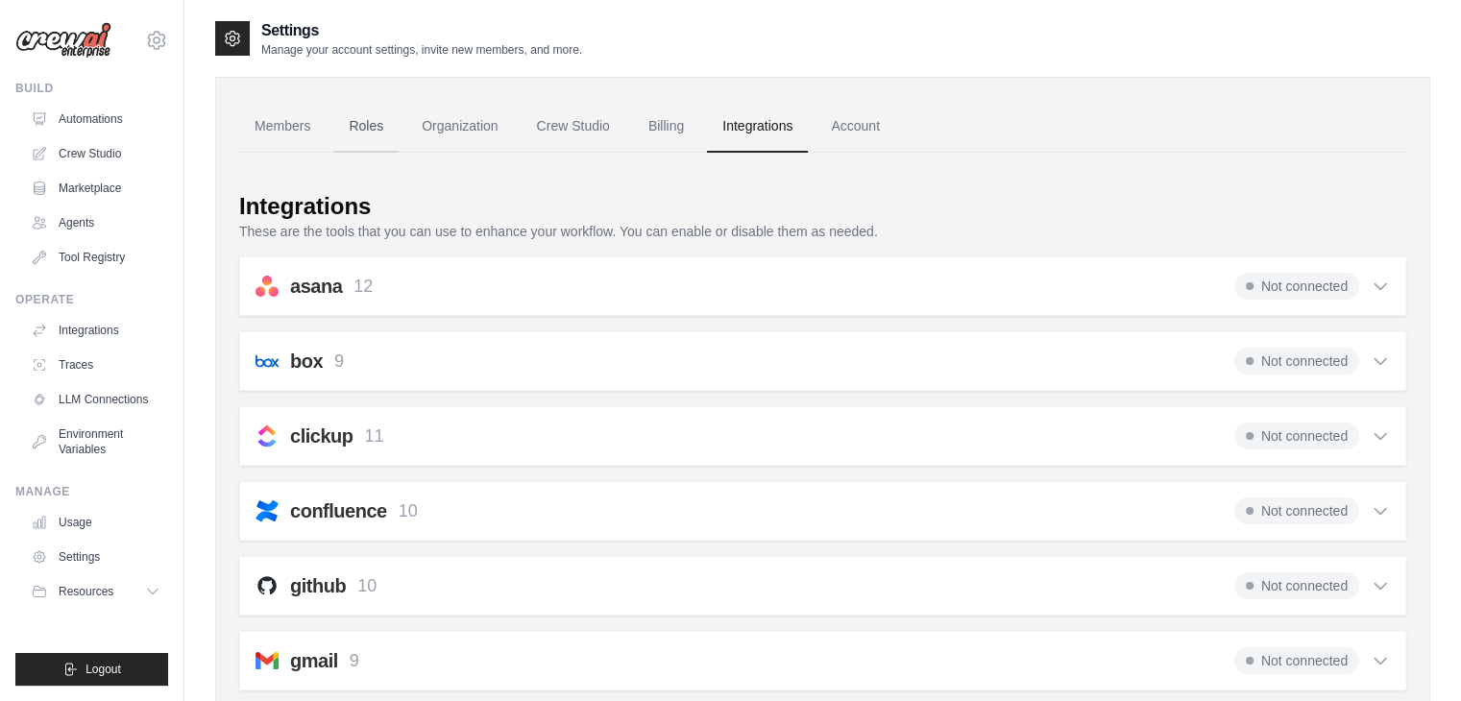
click at [354, 129] on link "Roles" at bounding box center [365, 127] width 65 height 52
